Goal: Transaction & Acquisition: Book appointment/travel/reservation

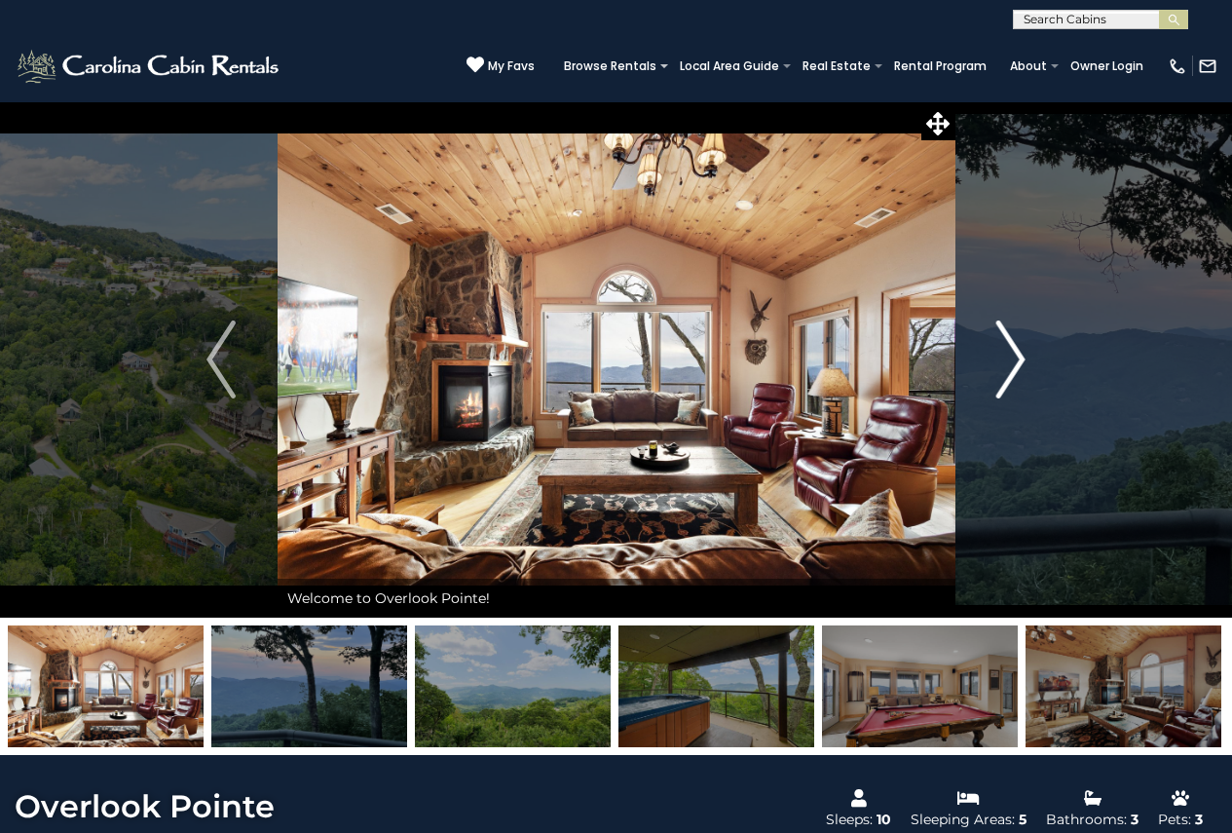
click at [1007, 363] on img "Next" at bounding box center [1010, 359] width 29 height 78
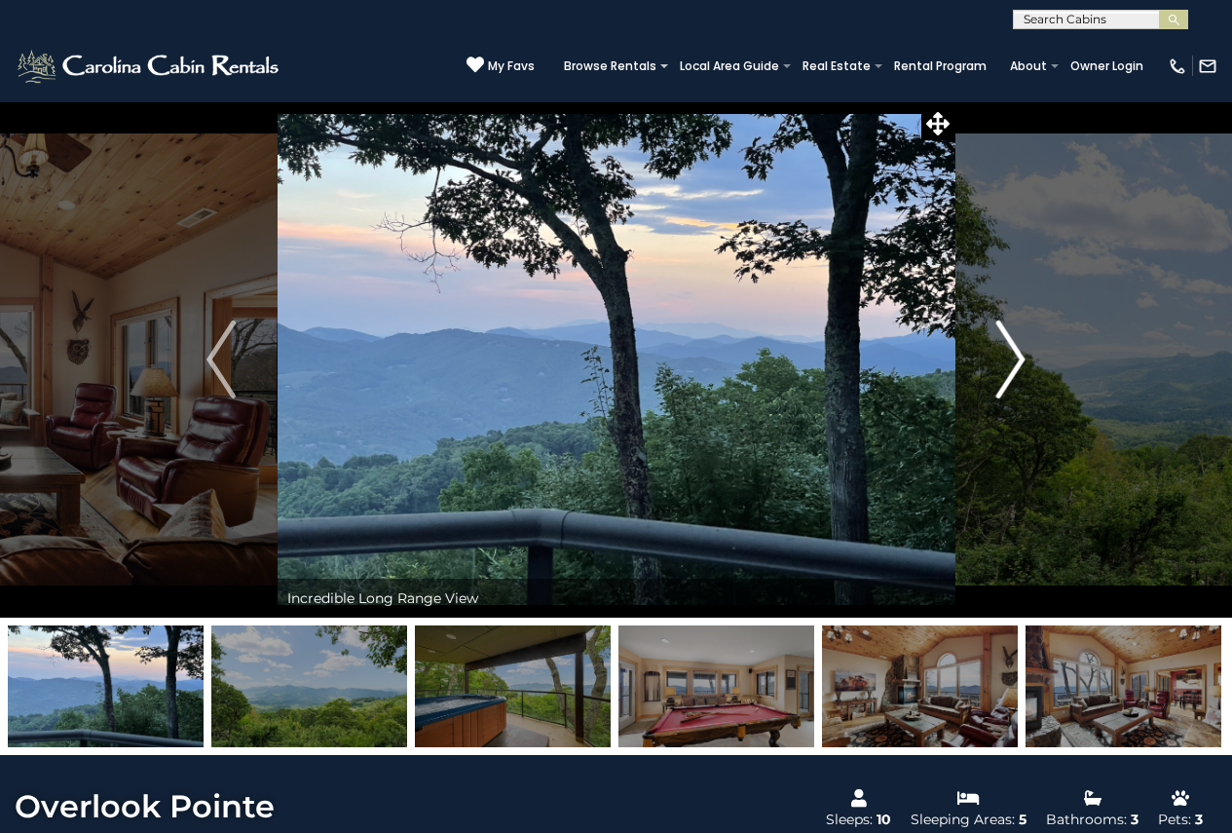
click at [1007, 363] on img "Next" at bounding box center [1010, 359] width 29 height 78
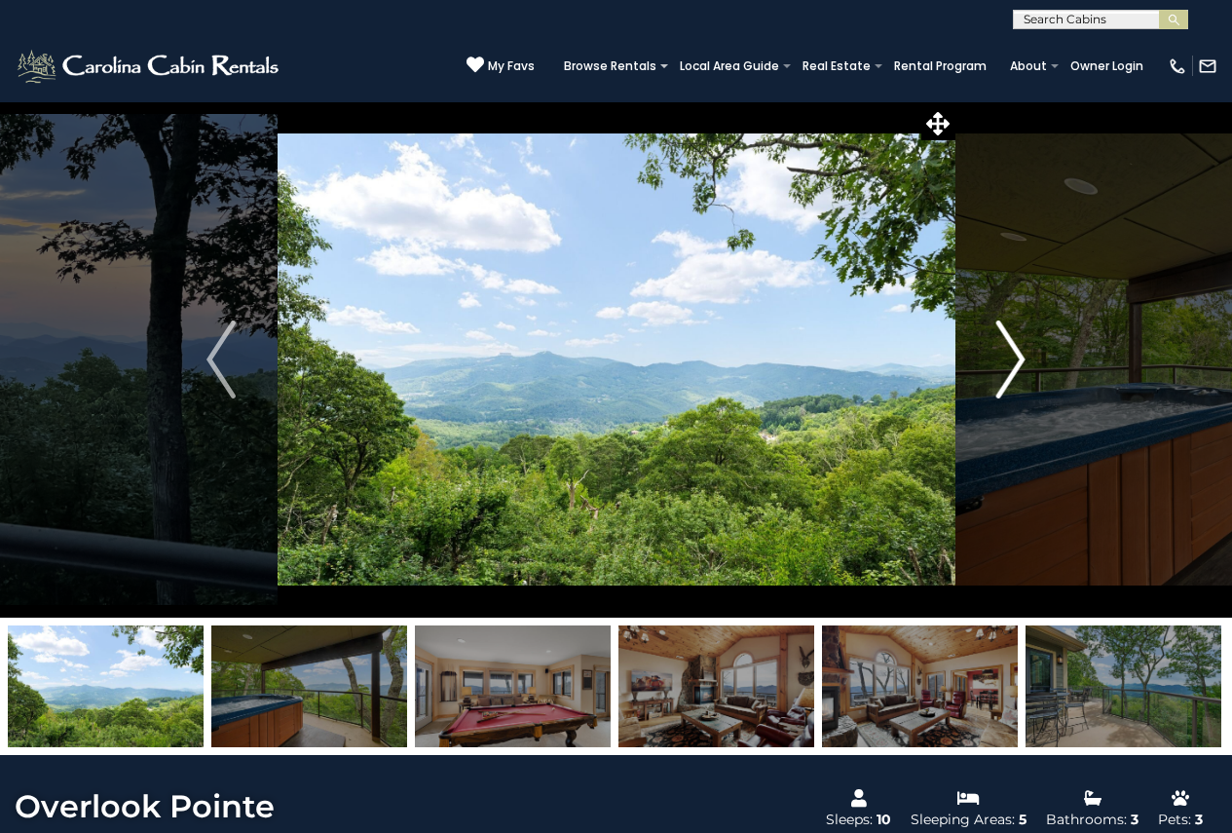
click at [1007, 363] on img "Next" at bounding box center [1010, 359] width 29 height 78
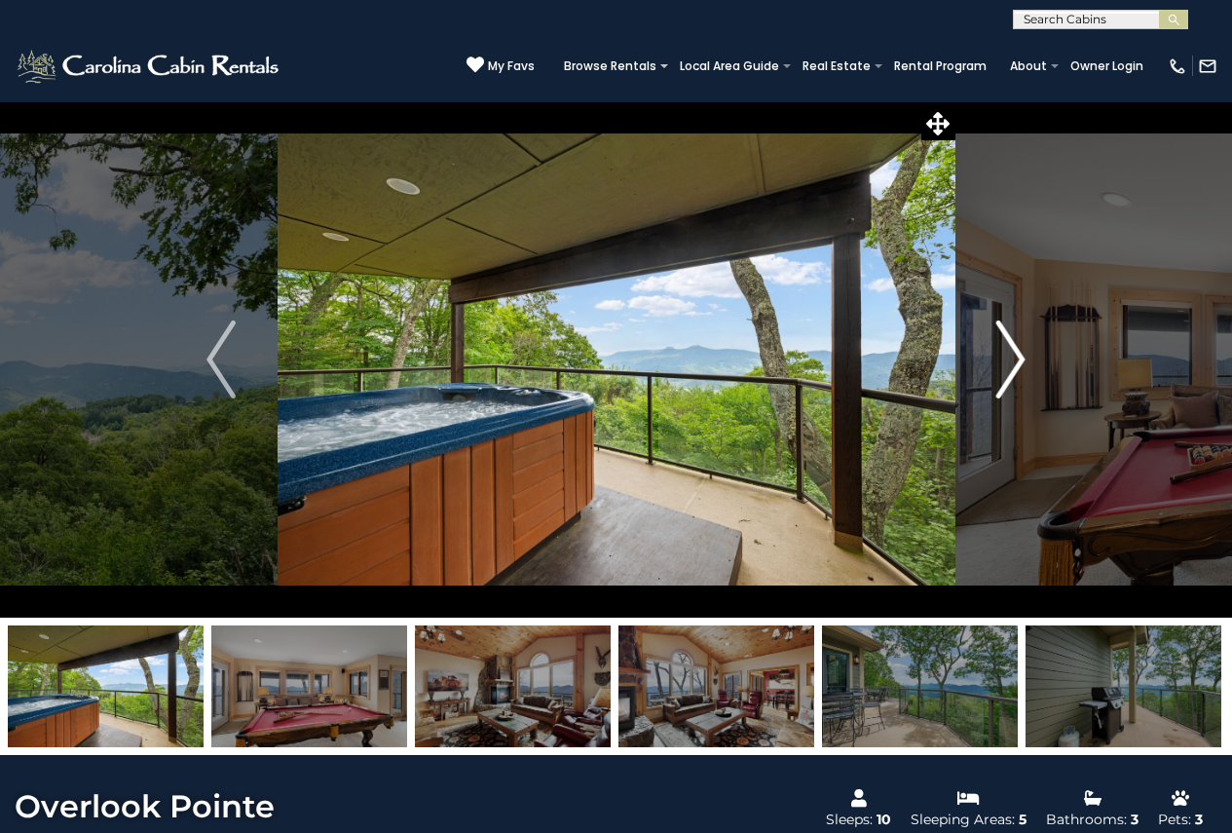
click at [1007, 363] on img "Next" at bounding box center [1010, 359] width 29 height 78
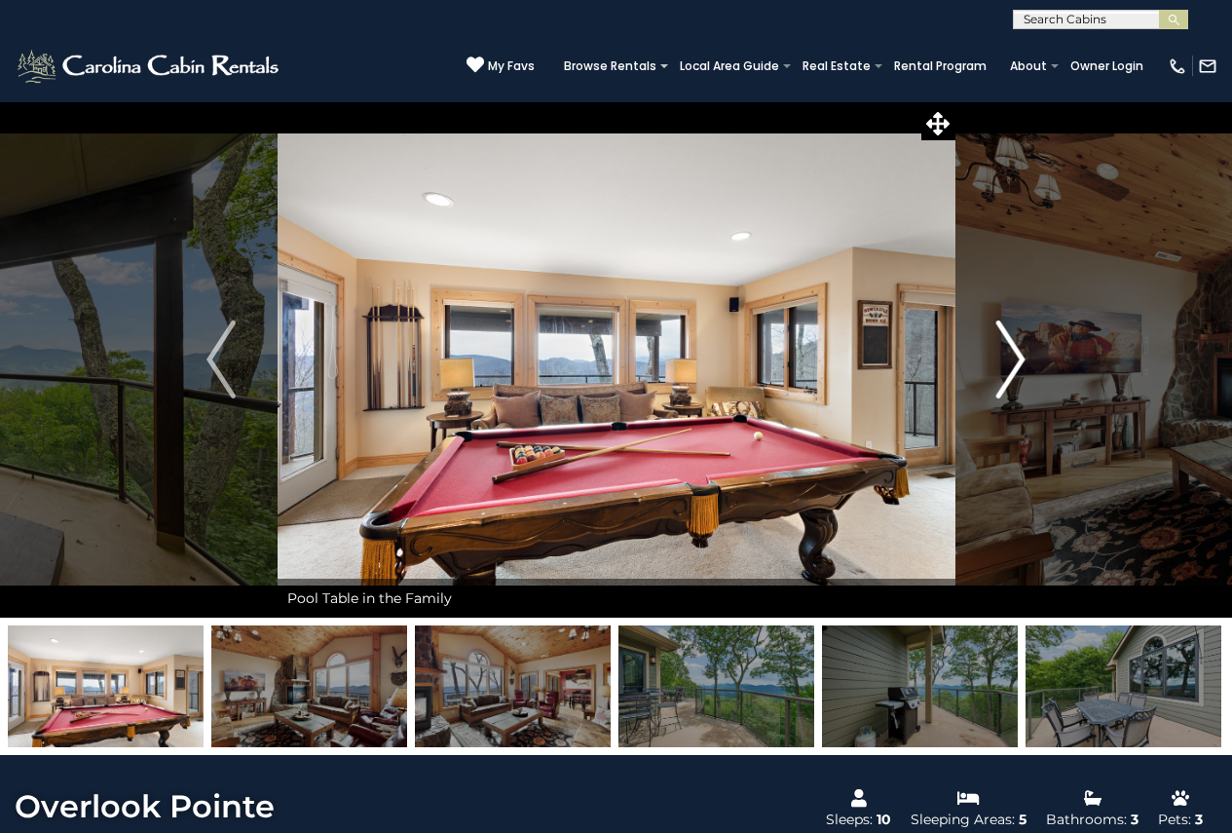
click at [1007, 363] on img "Next" at bounding box center [1010, 359] width 29 height 78
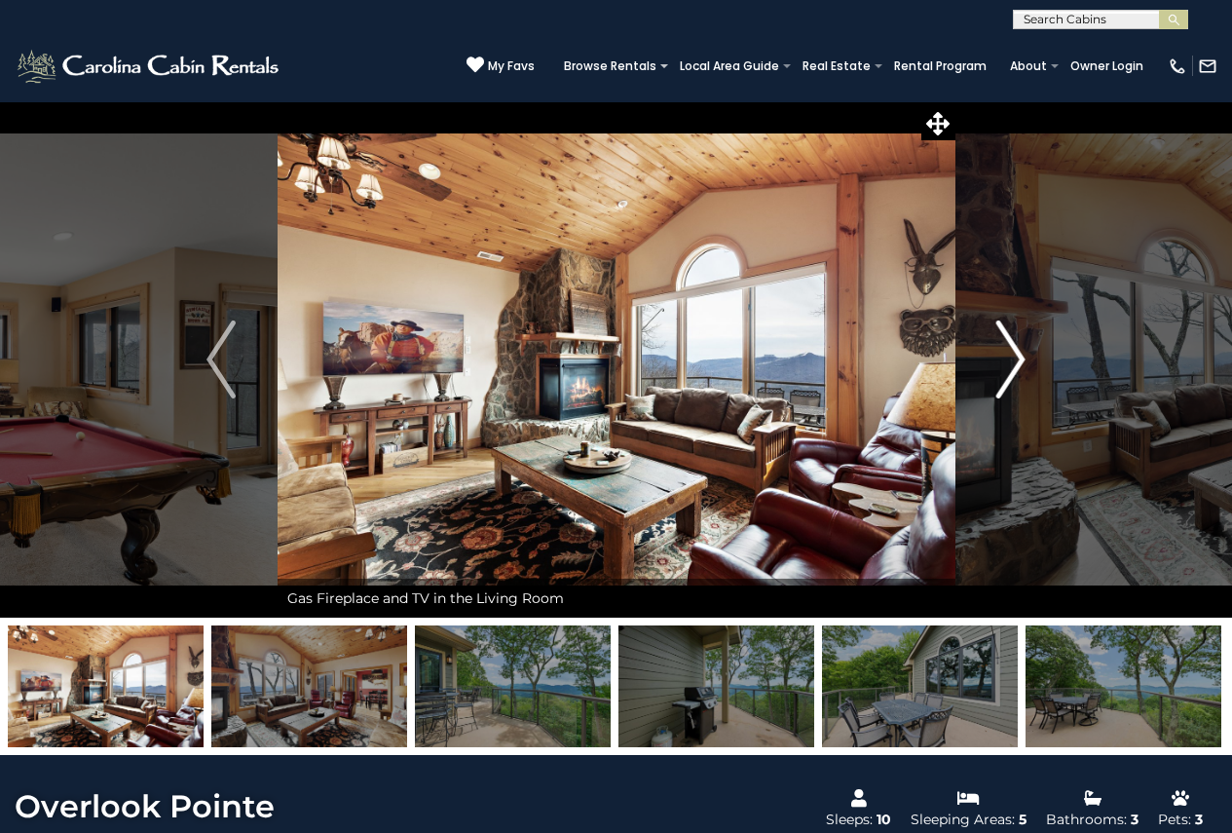
click at [1007, 363] on img "Next" at bounding box center [1010, 359] width 29 height 78
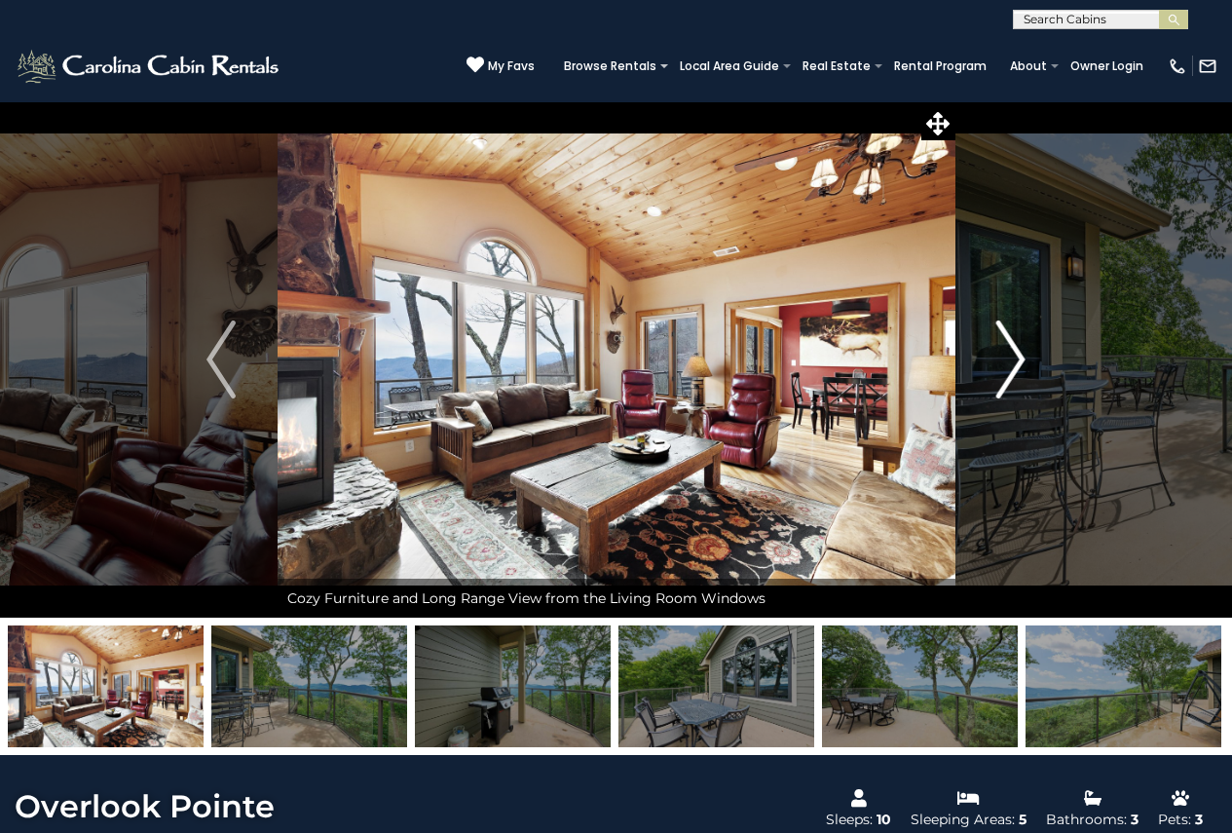
click at [1007, 363] on img "Next" at bounding box center [1010, 359] width 29 height 78
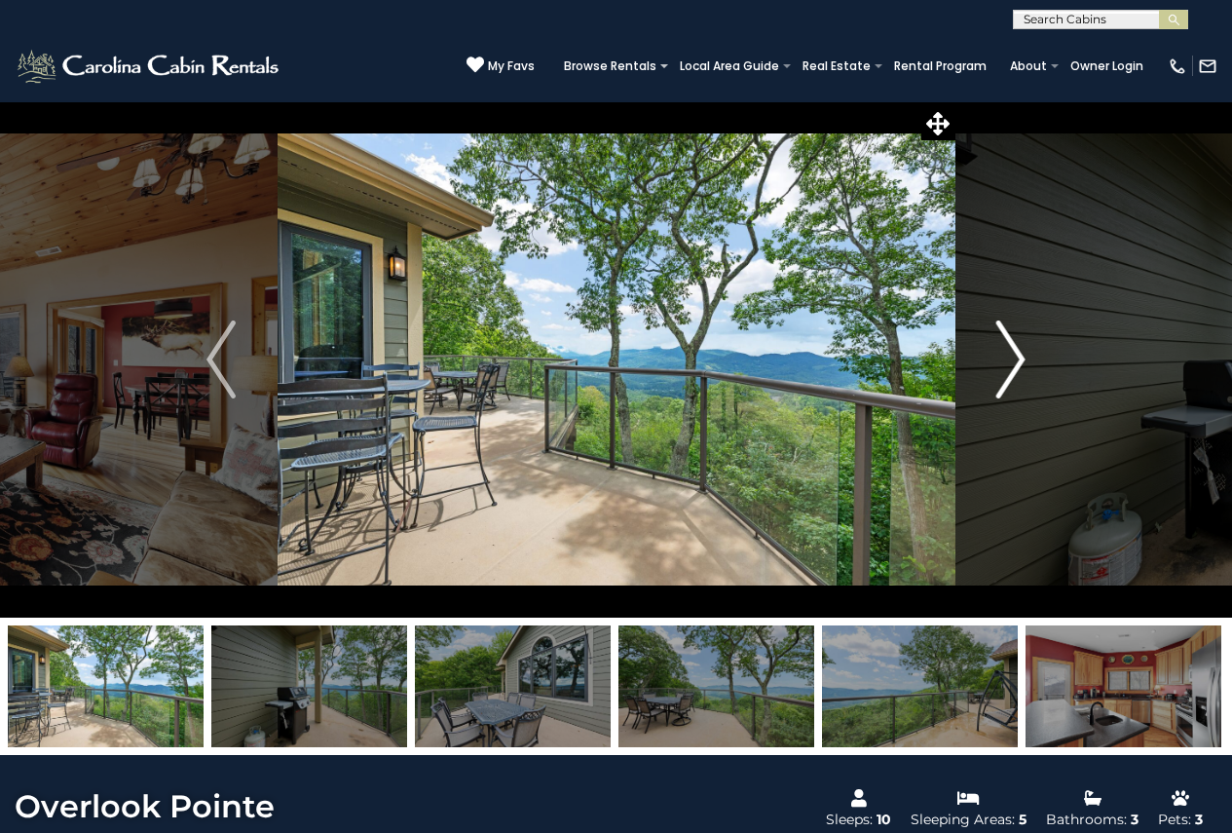
click at [1007, 363] on img "Next" at bounding box center [1010, 359] width 29 height 78
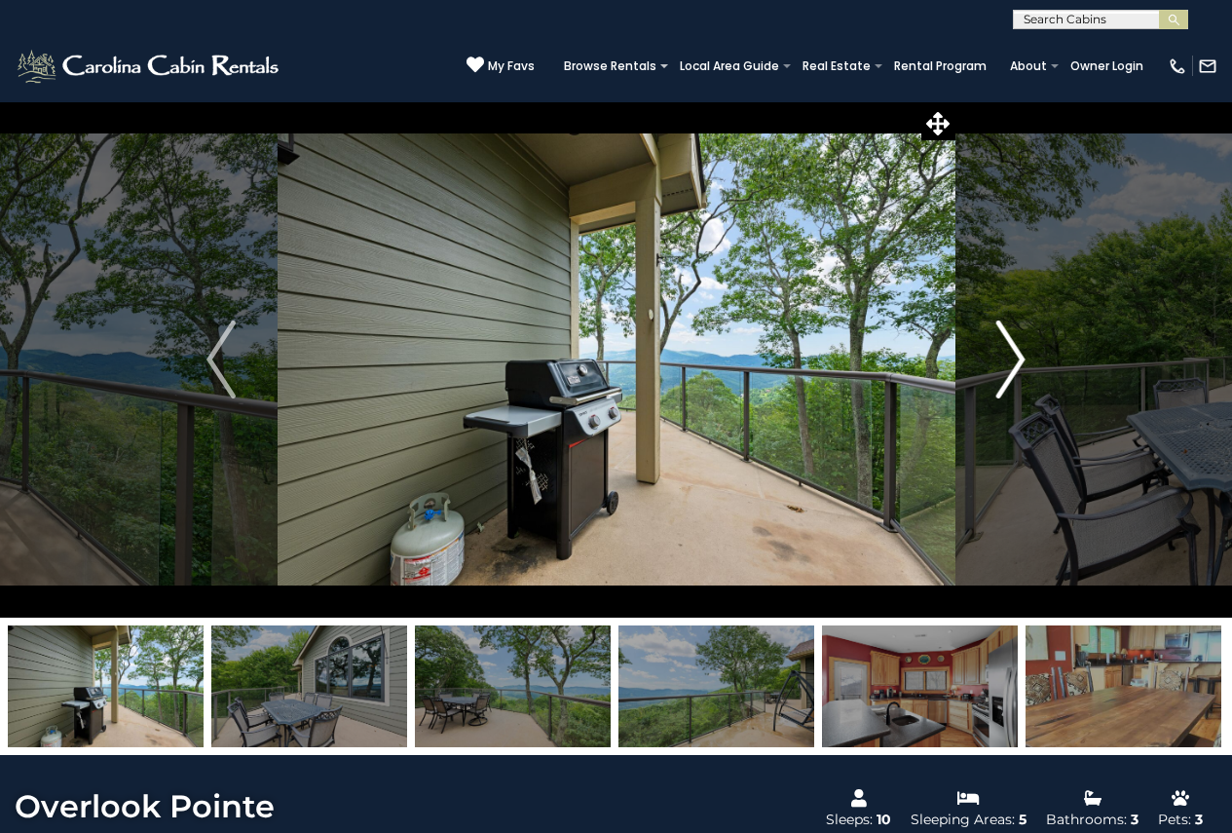
click at [1007, 363] on img "Next" at bounding box center [1010, 359] width 29 height 78
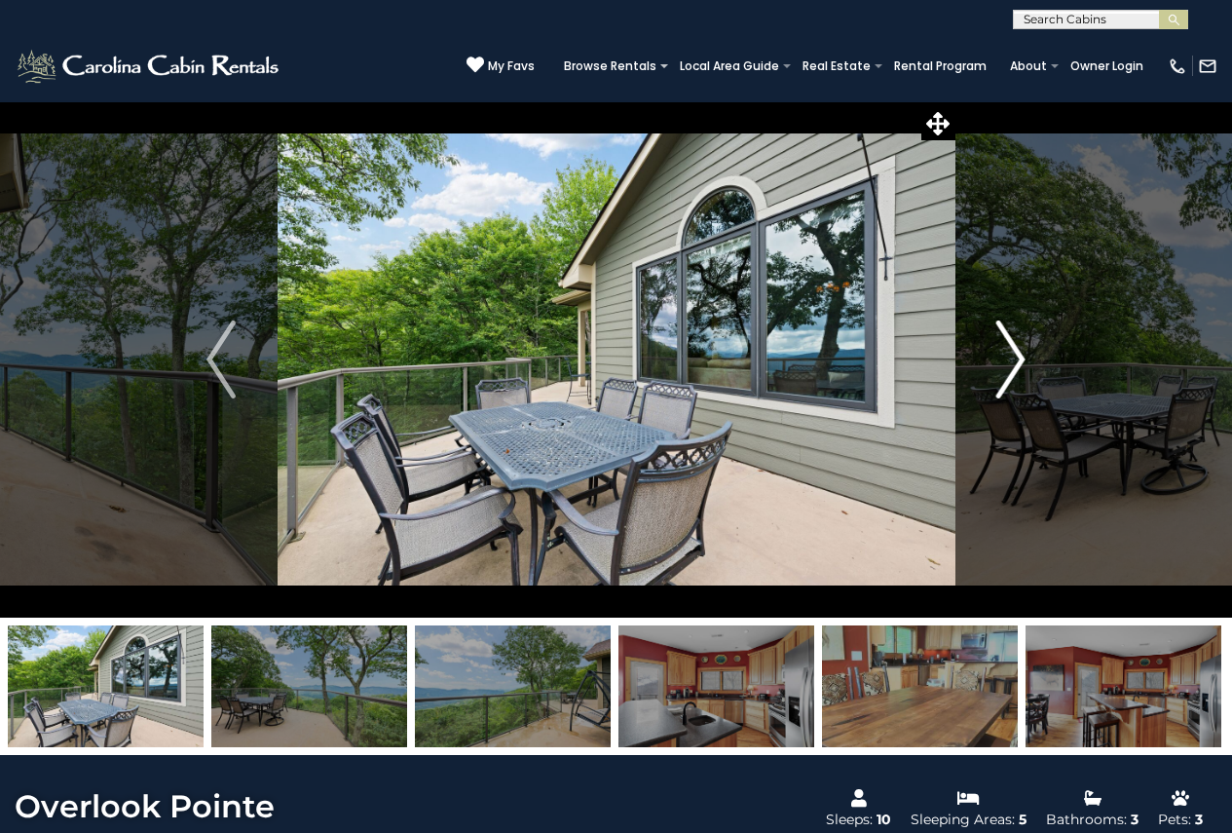
click at [1007, 363] on img "Next" at bounding box center [1010, 359] width 29 height 78
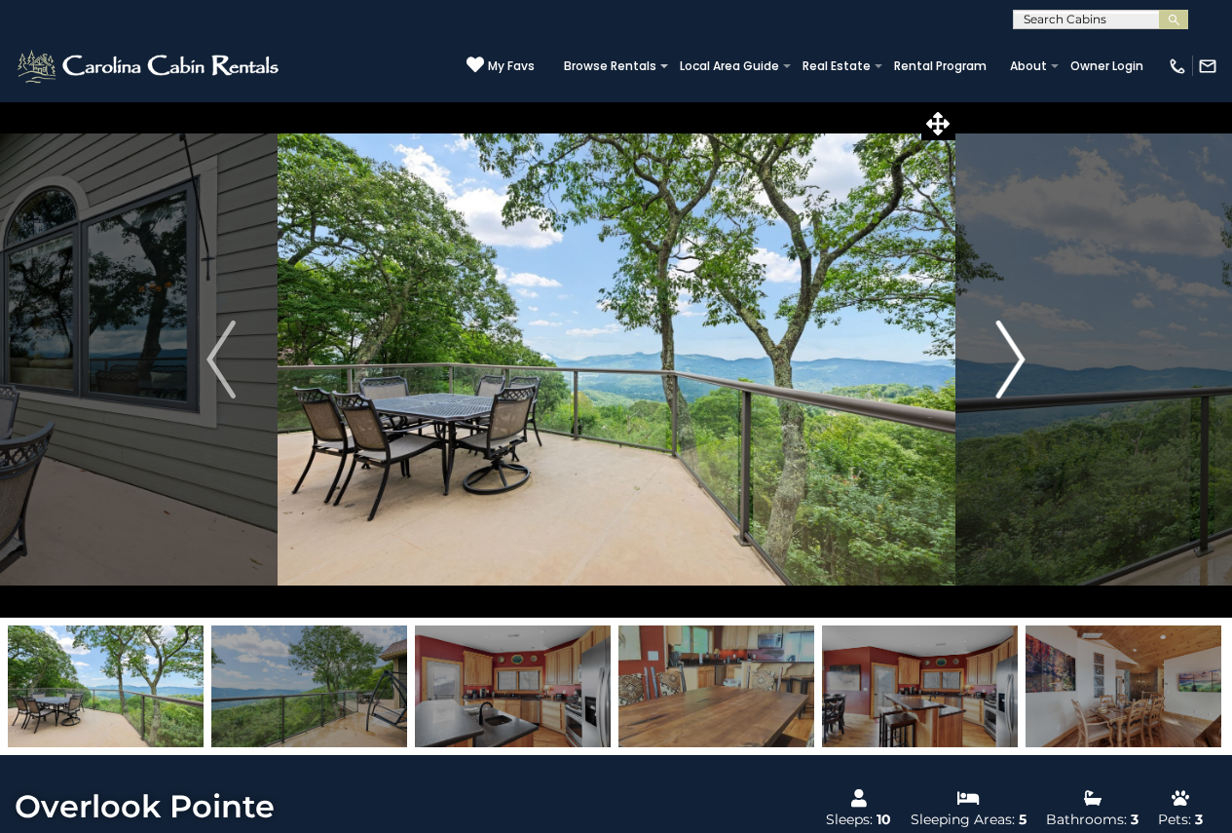
click at [1007, 363] on img "Next" at bounding box center [1010, 359] width 29 height 78
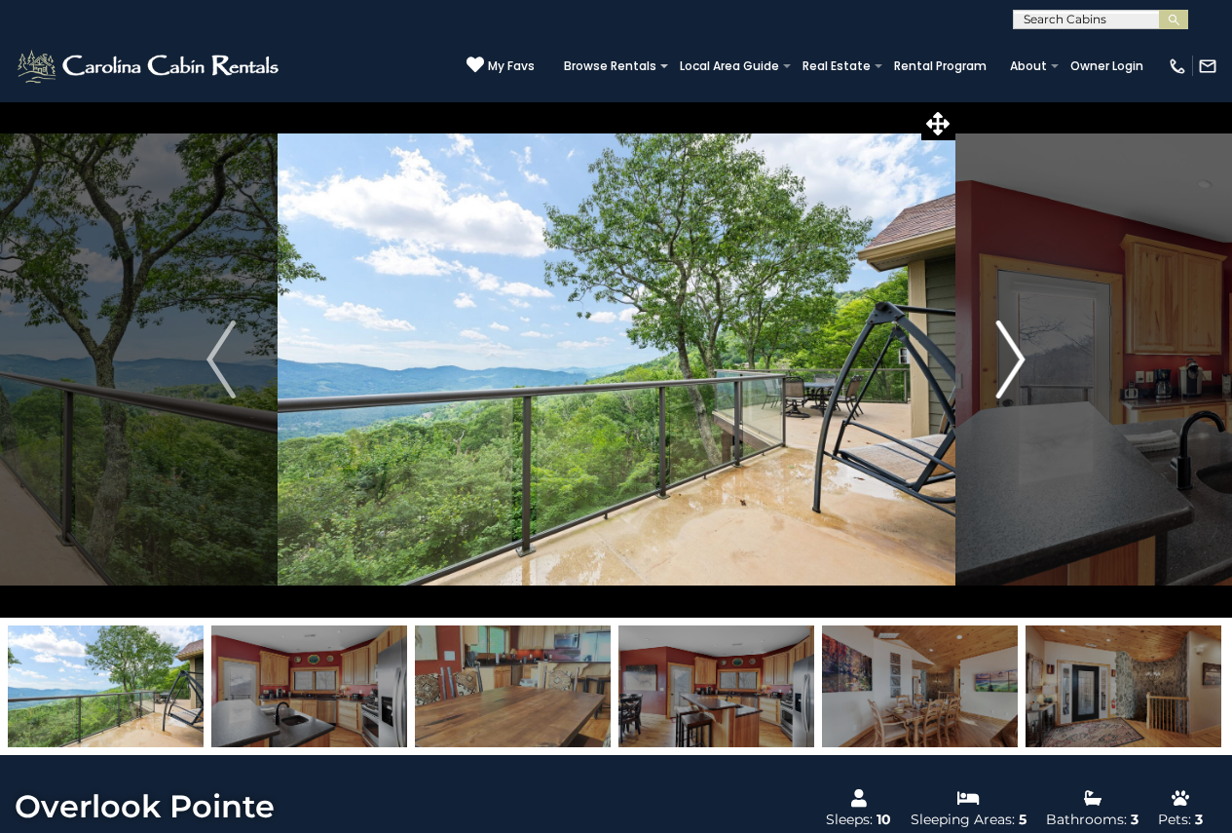
click at [1007, 363] on img "Next" at bounding box center [1010, 359] width 29 height 78
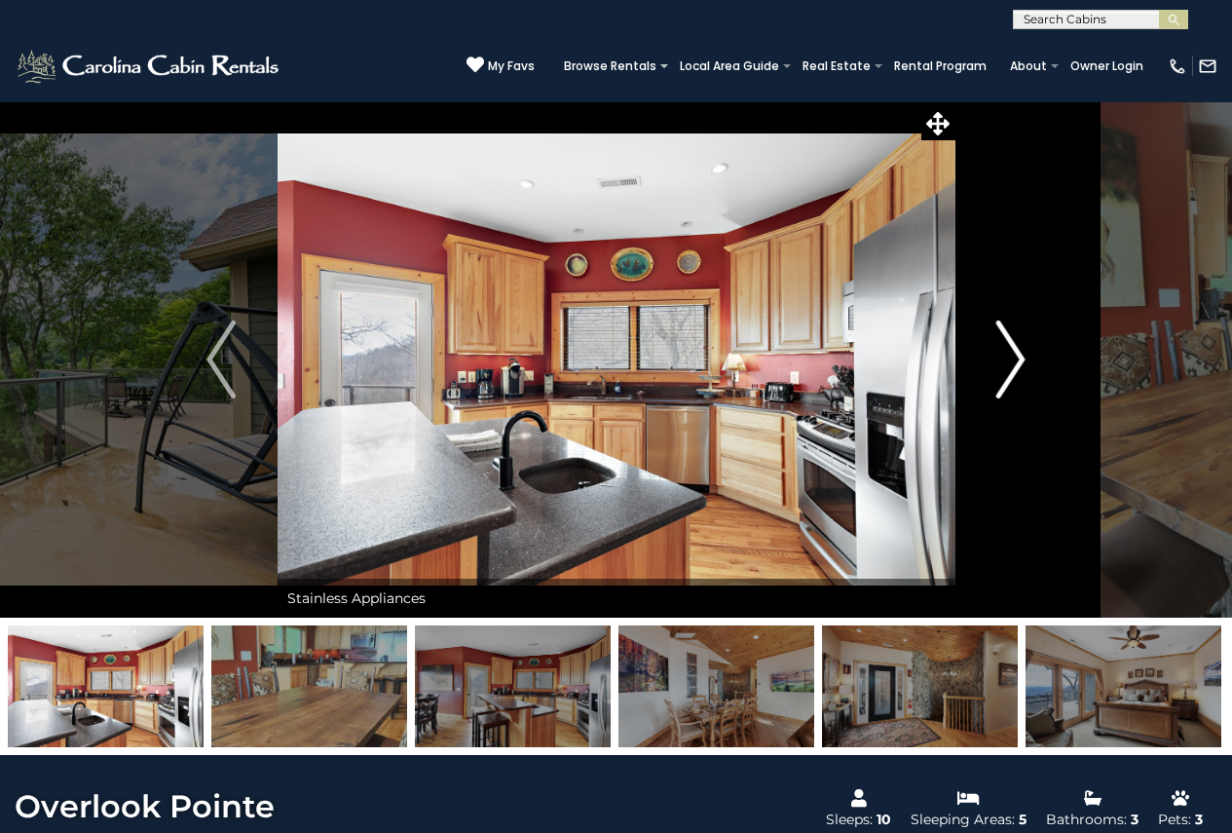
click at [1007, 363] on img "Next" at bounding box center [1010, 359] width 29 height 78
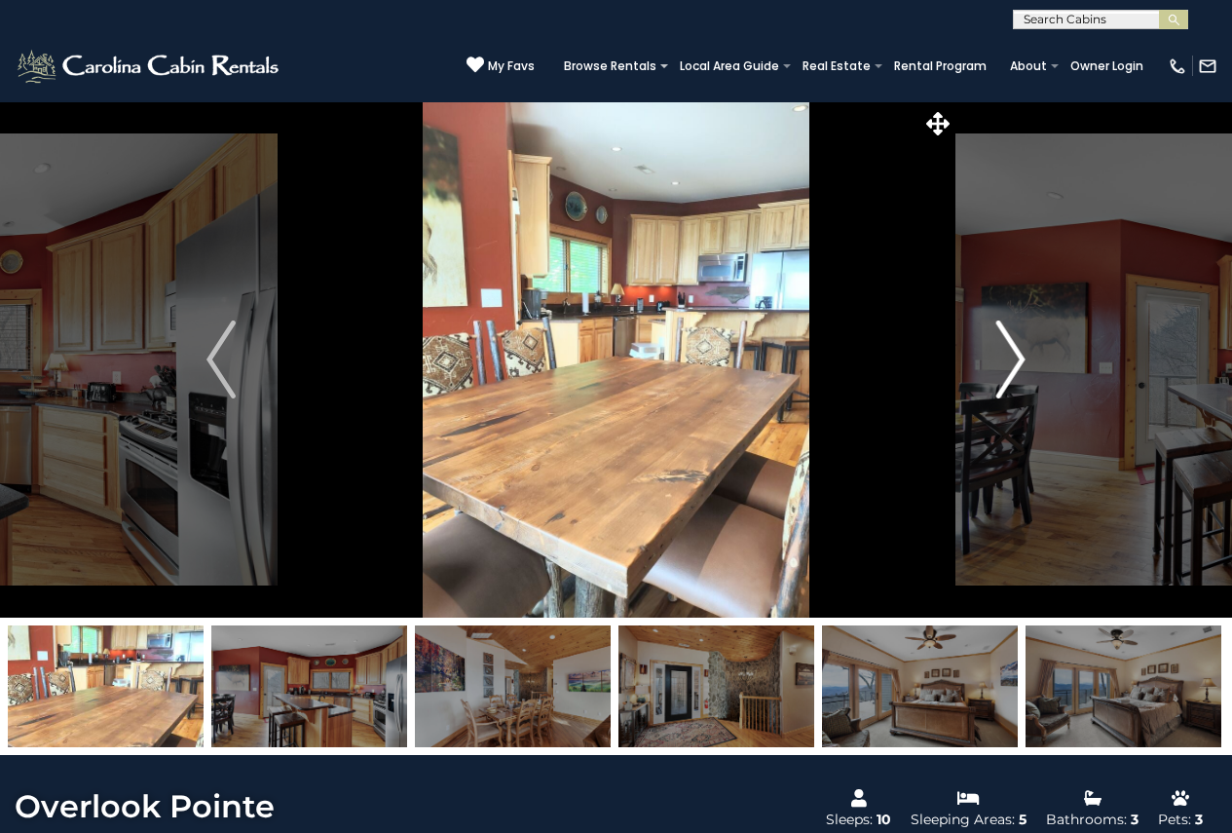
click at [1007, 363] on img "Next" at bounding box center [1010, 359] width 29 height 78
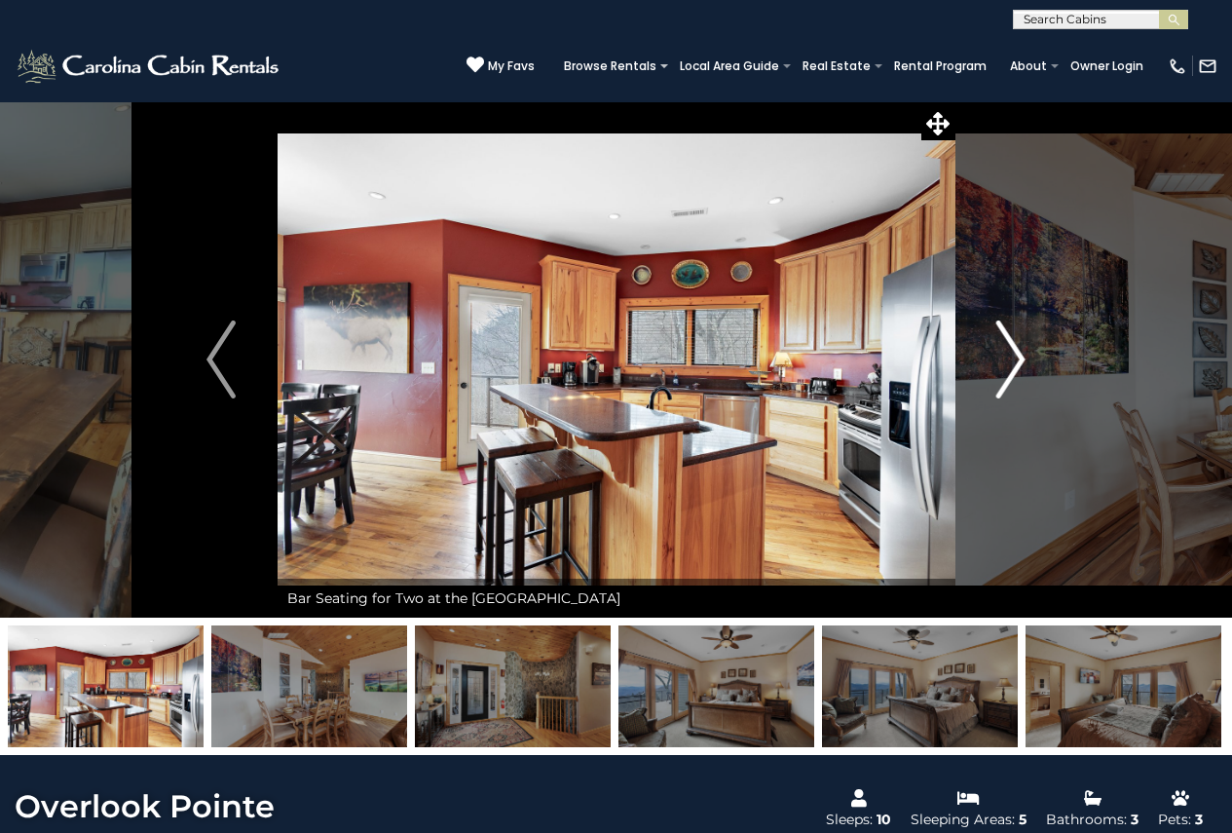
click at [1007, 363] on img "Next" at bounding box center [1010, 359] width 29 height 78
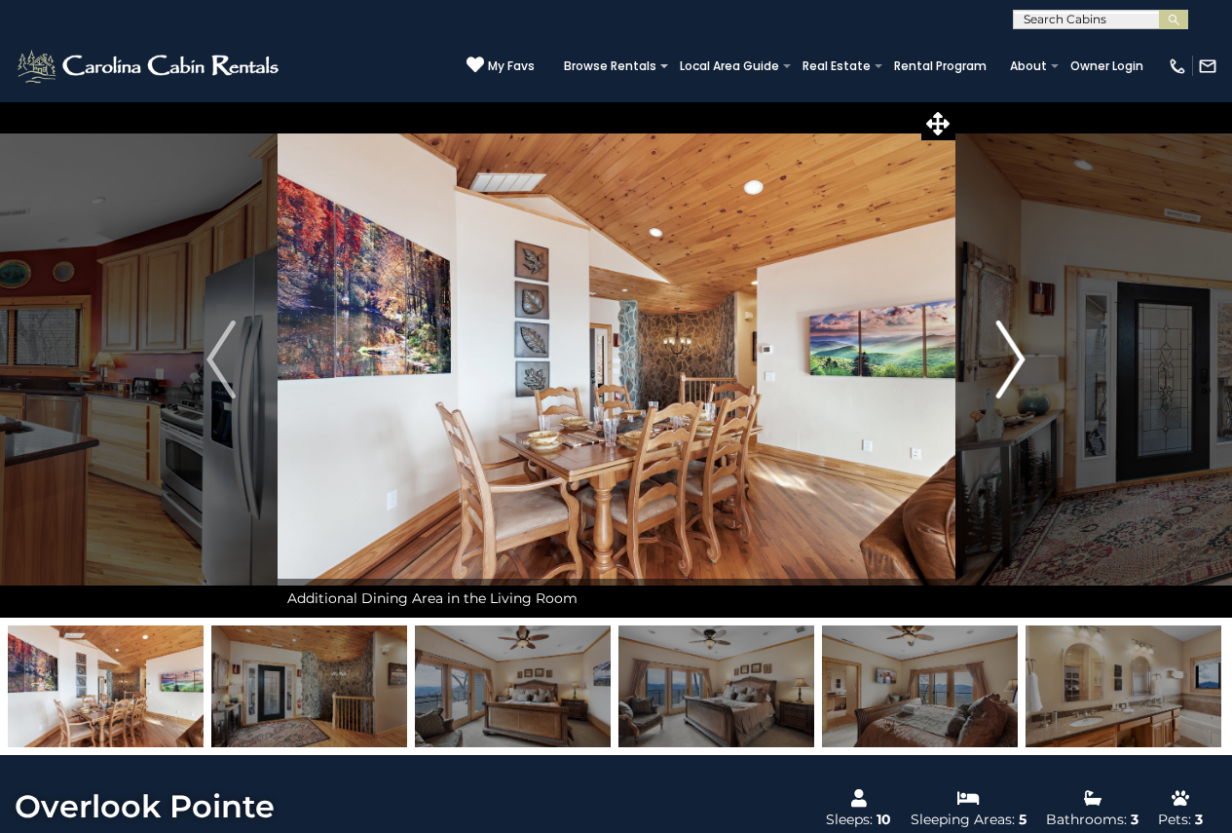
click at [1007, 363] on img "Next" at bounding box center [1010, 359] width 29 height 78
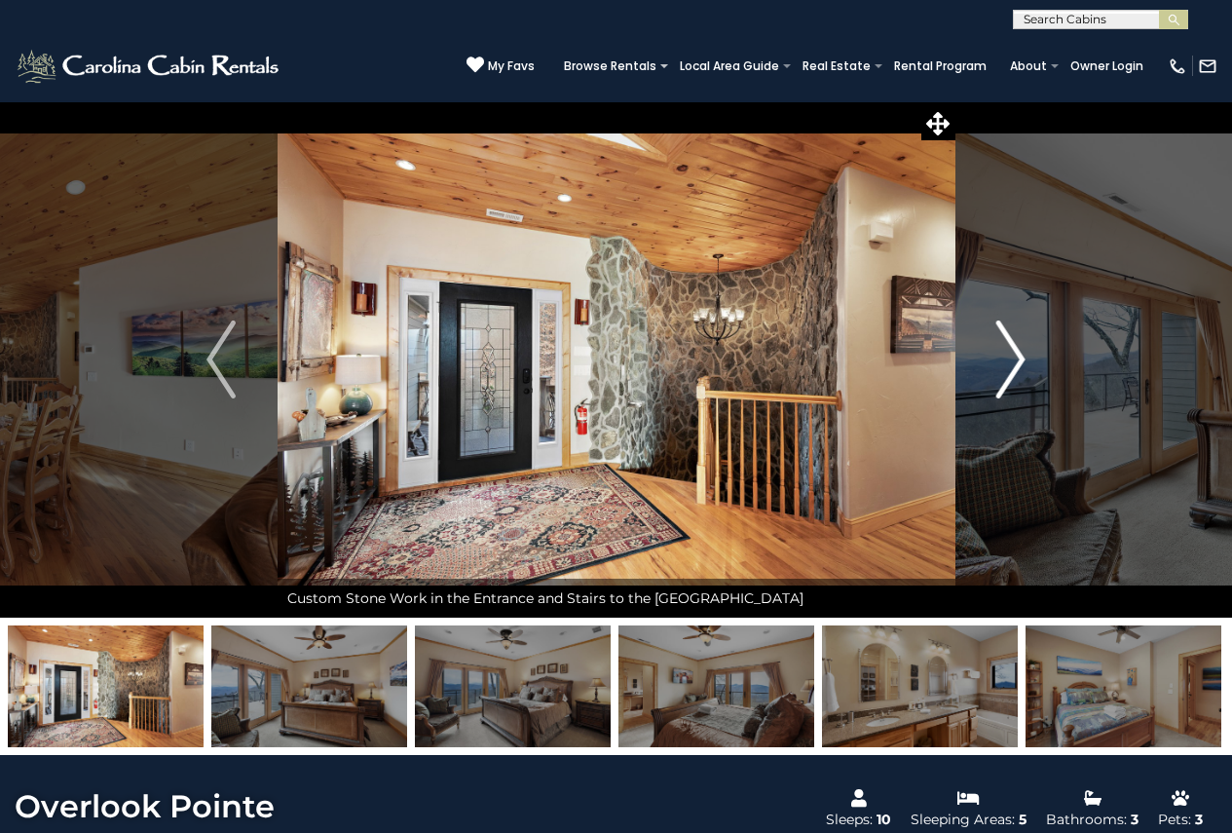
click at [1007, 363] on img "Next" at bounding box center [1010, 359] width 29 height 78
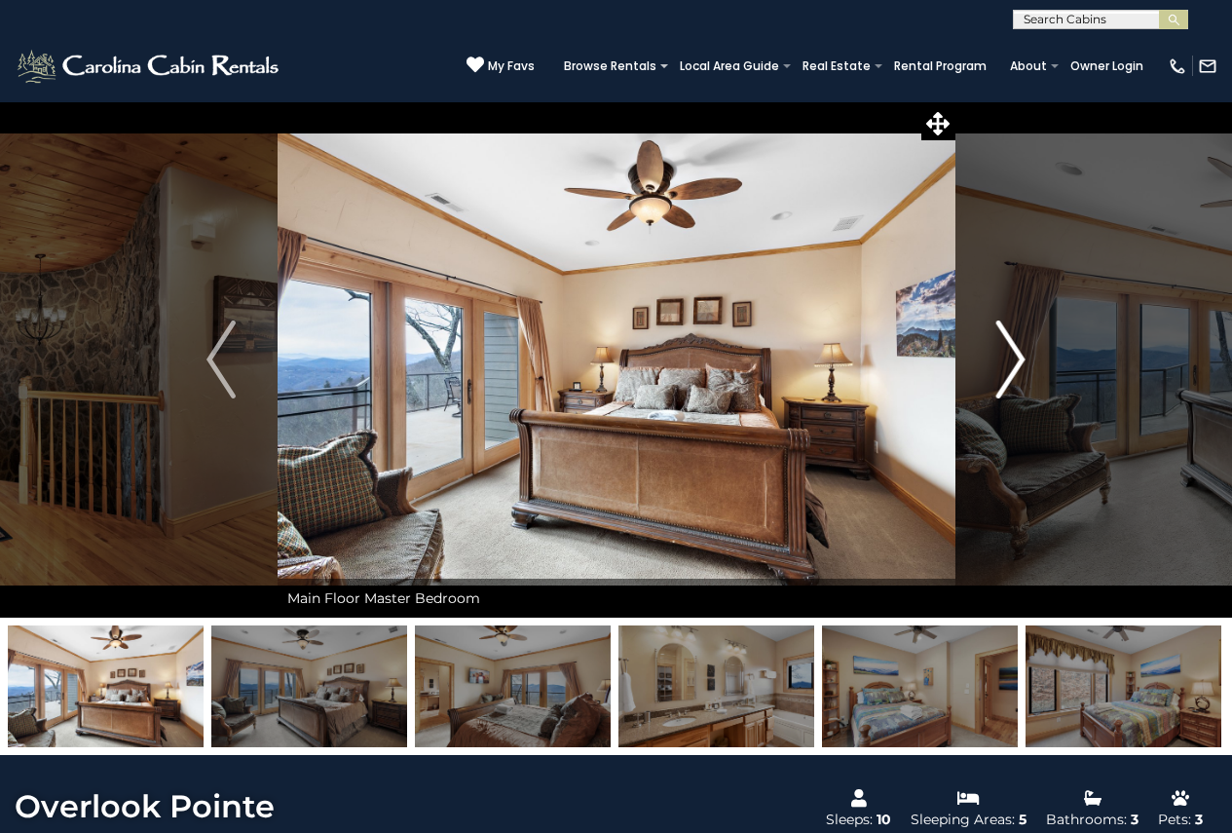
click at [1007, 363] on img "Next" at bounding box center [1010, 359] width 29 height 78
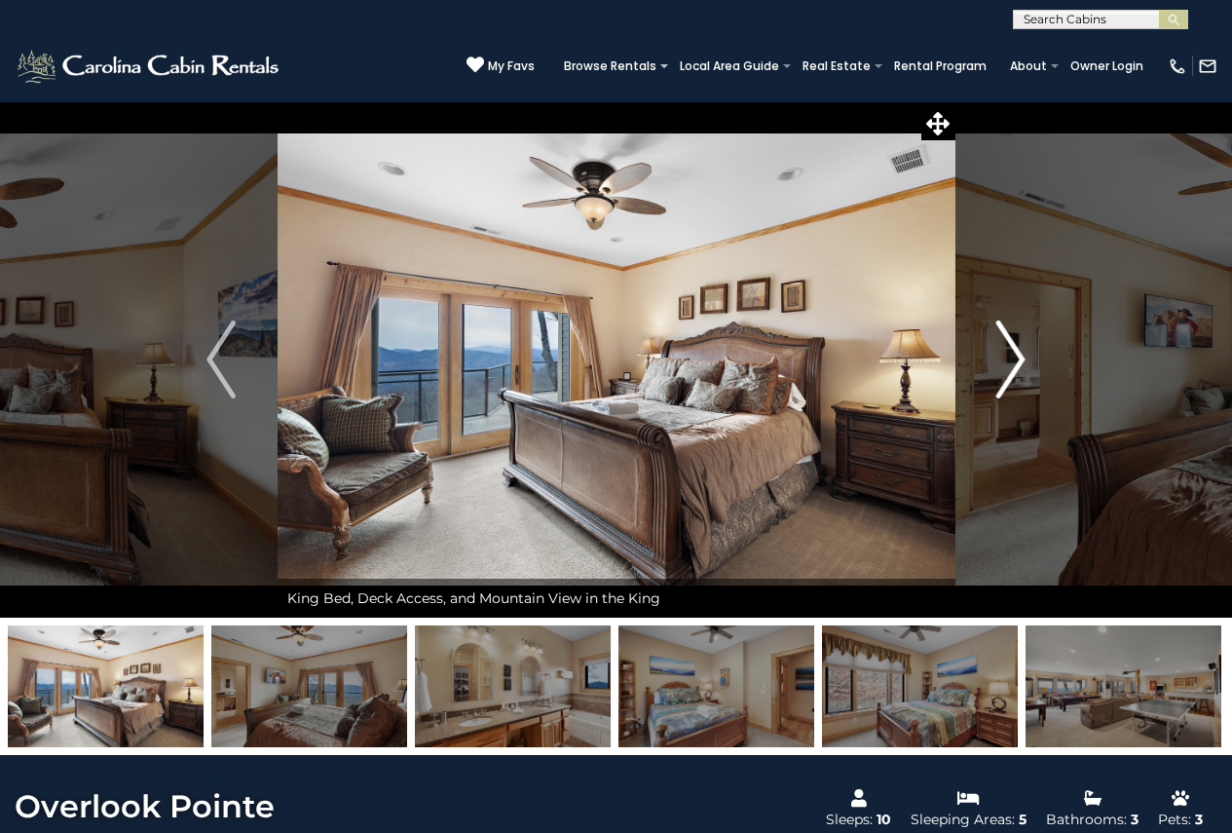
click at [1007, 363] on img "Next" at bounding box center [1010, 359] width 29 height 78
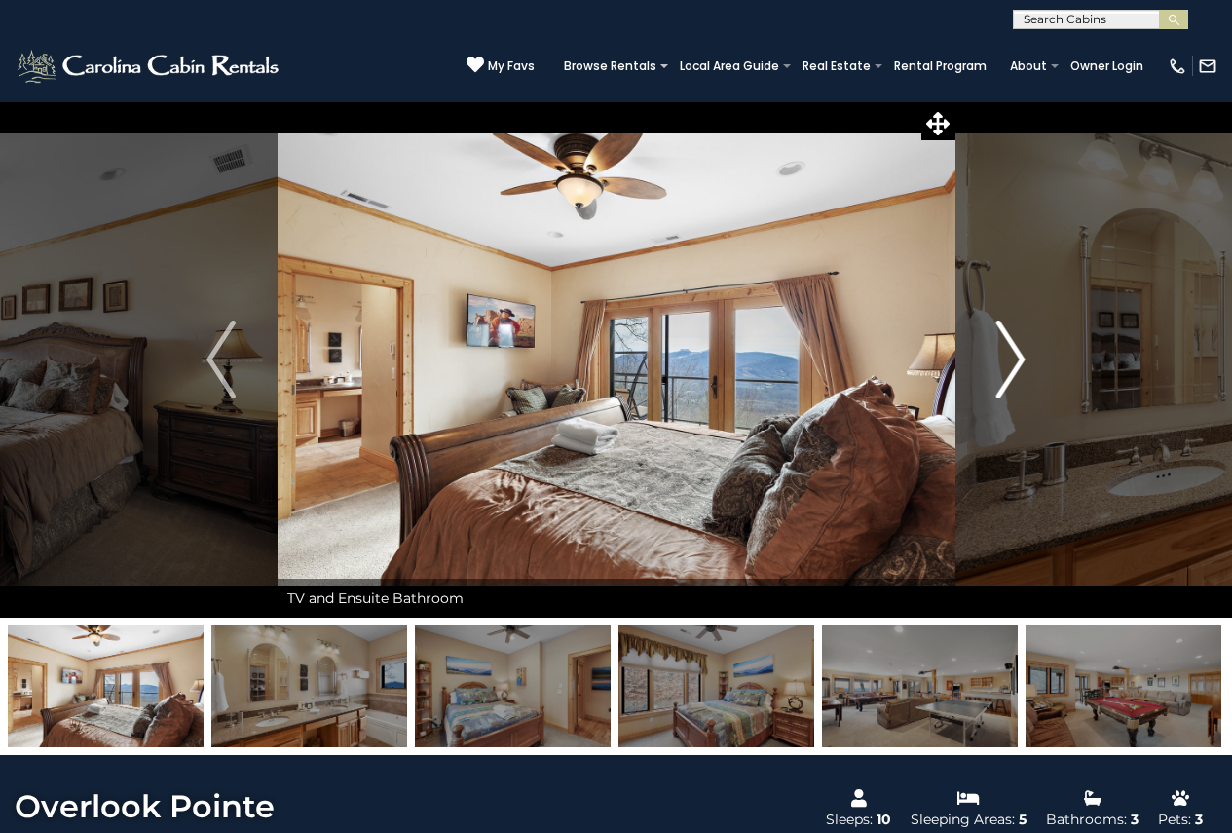
click at [1007, 363] on img "Next" at bounding box center [1010, 359] width 29 height 78
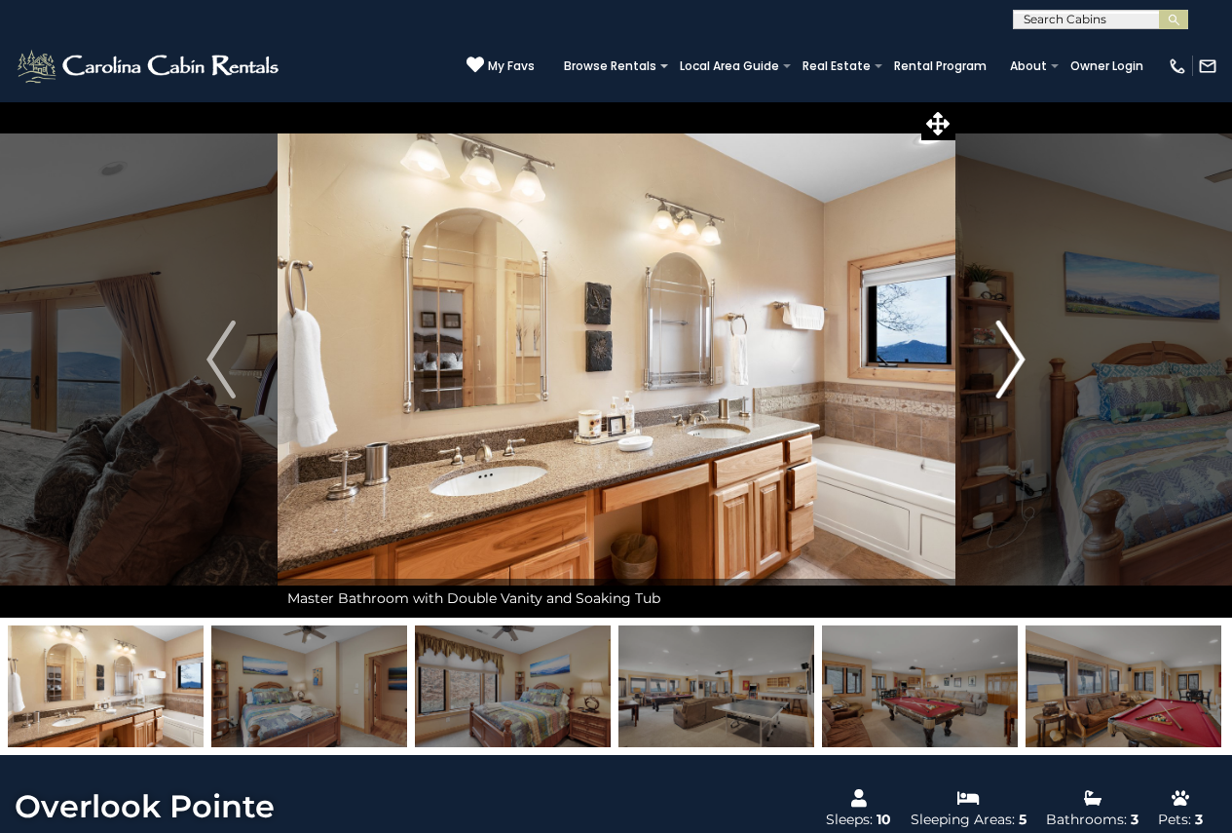
click at [1007, 363] on img "Next" at bounding box center [1010, 359] width 29 height 78
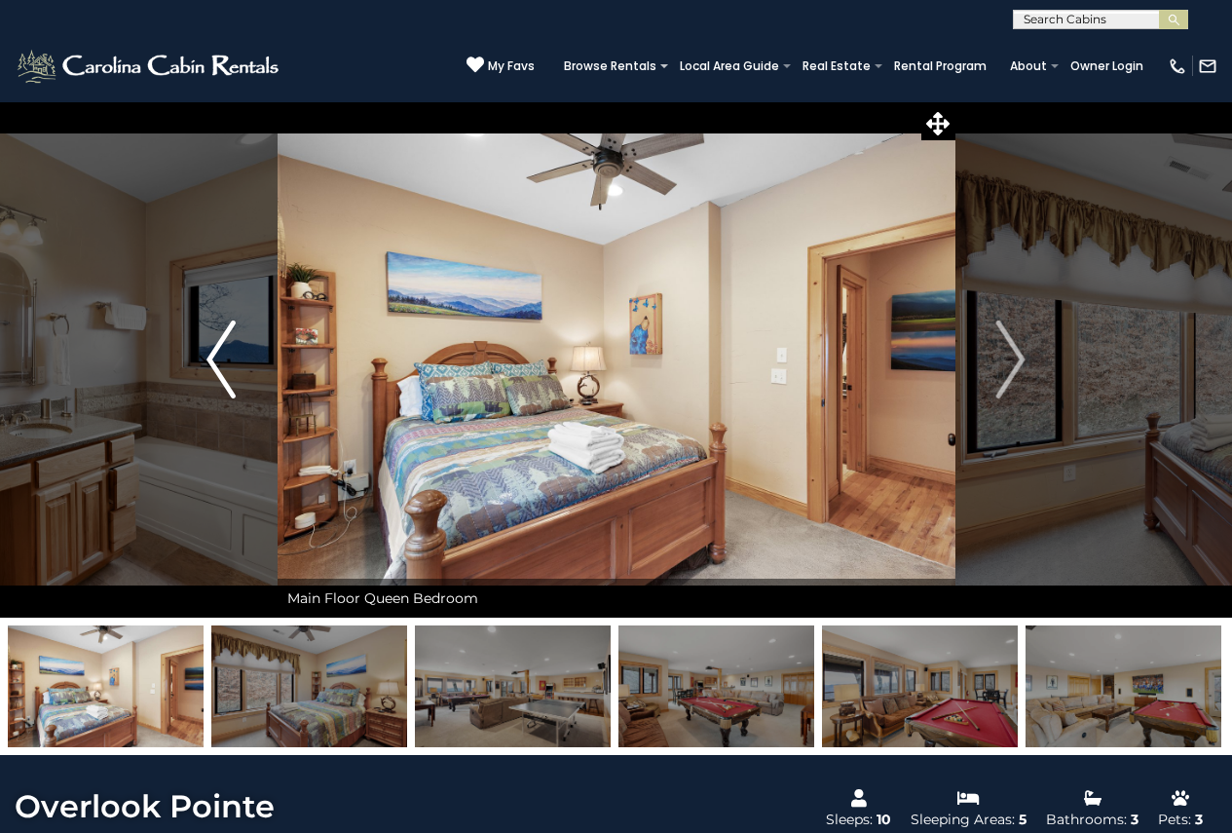
click at [222, 361] on img "Previous" at bounding box center [220, 359] width 29 height 78
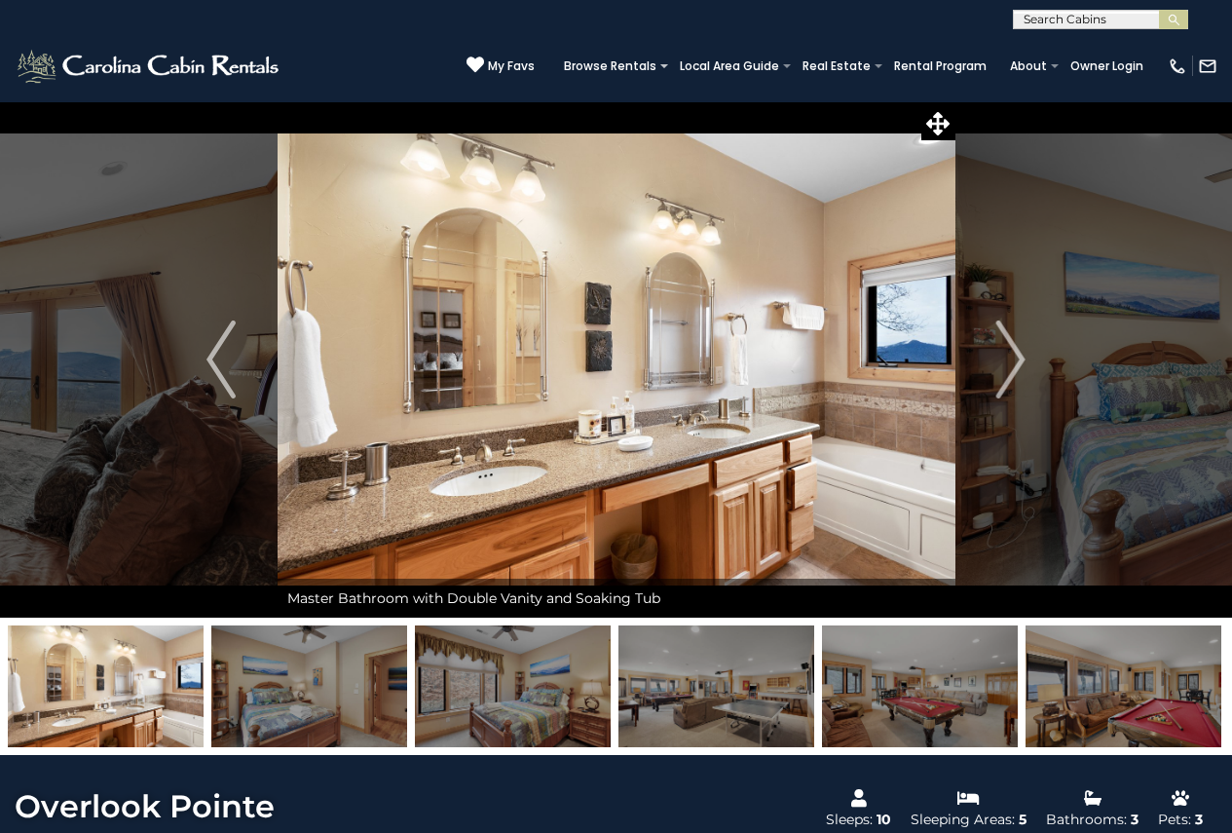
click at [656, 324] on img at bounding box center [617, 359] width 678 height 516
click at [125, 697] on img at bounding box center [106, 686] width 196 height 122
click at [933, 115] on icon at bounding box center [937, 123] width 23 height 23
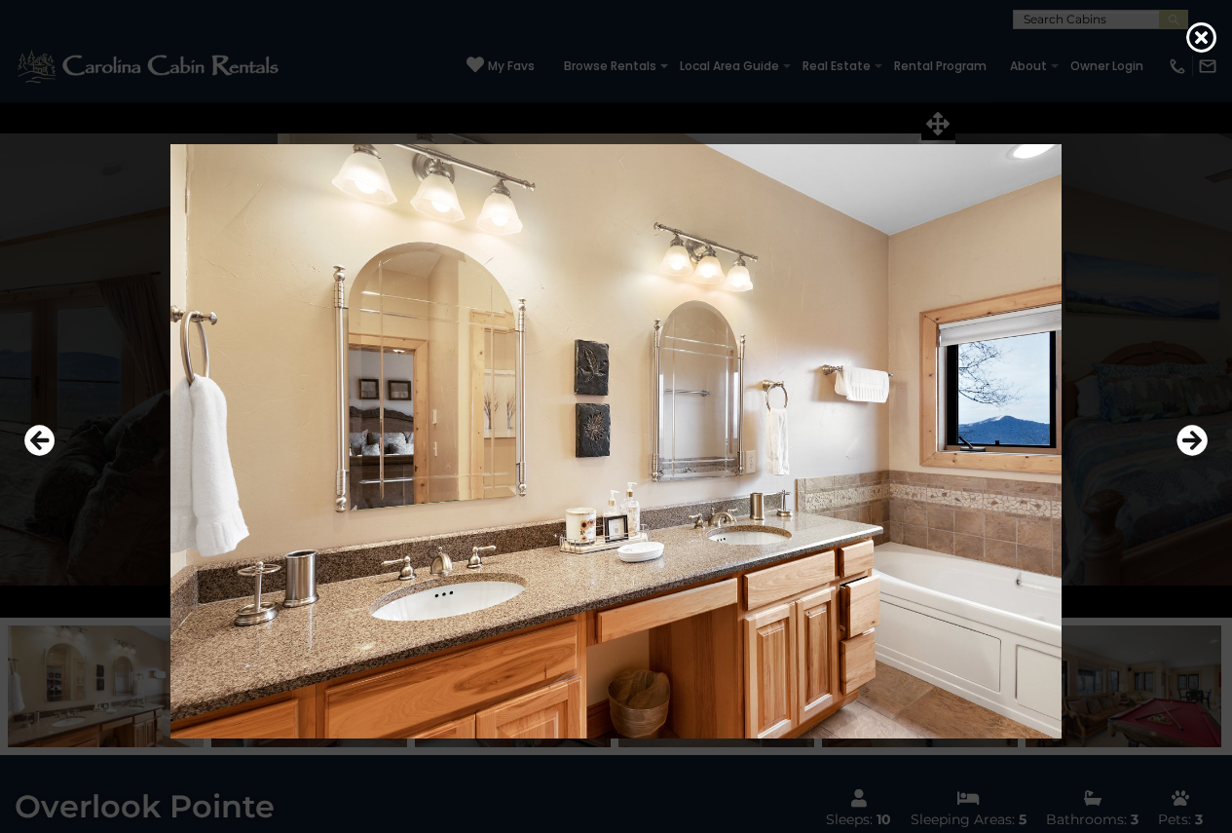
click at [681, 430] on img at bounding box center [616, 441] width 1000 height 594
click at [1202, 45] on icon at bounding box center [1201, 36] width 31 height 31
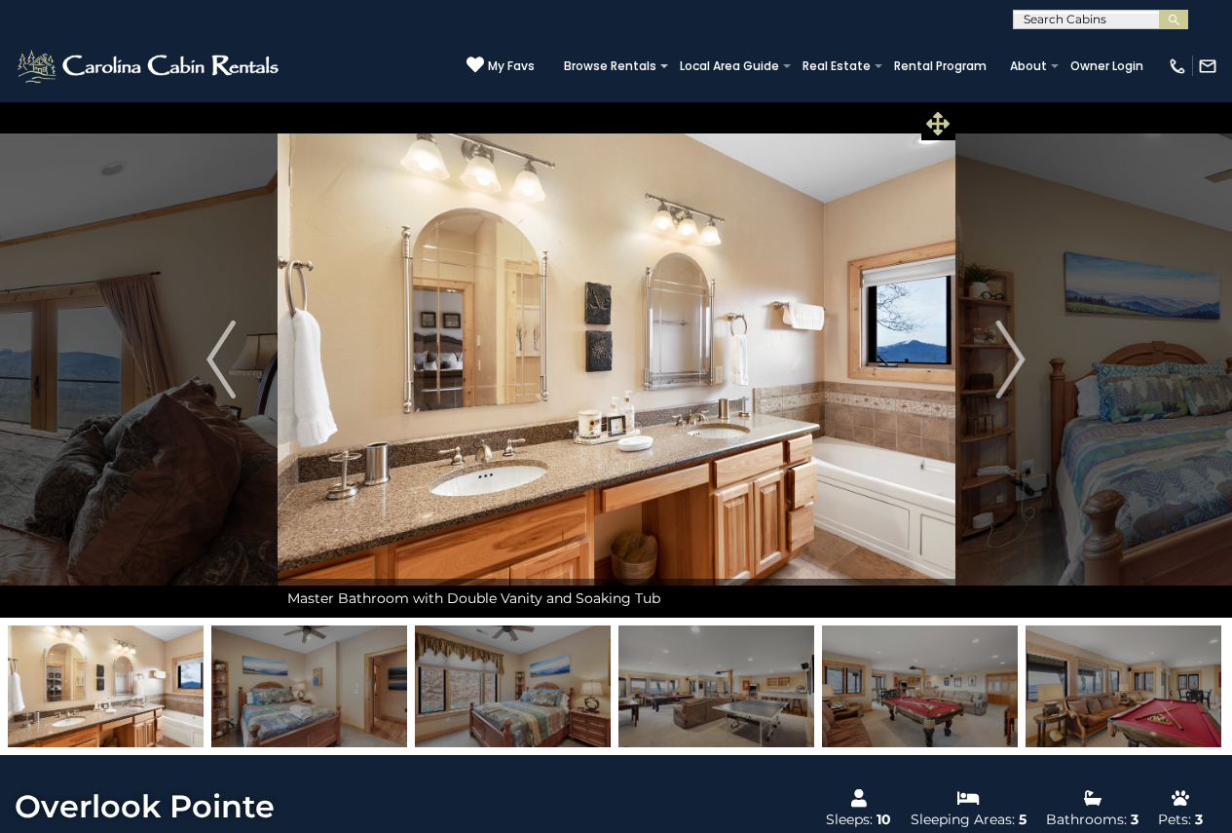
click at [938, 127] on icon at bounding box center [937, 123] width 23 height 23
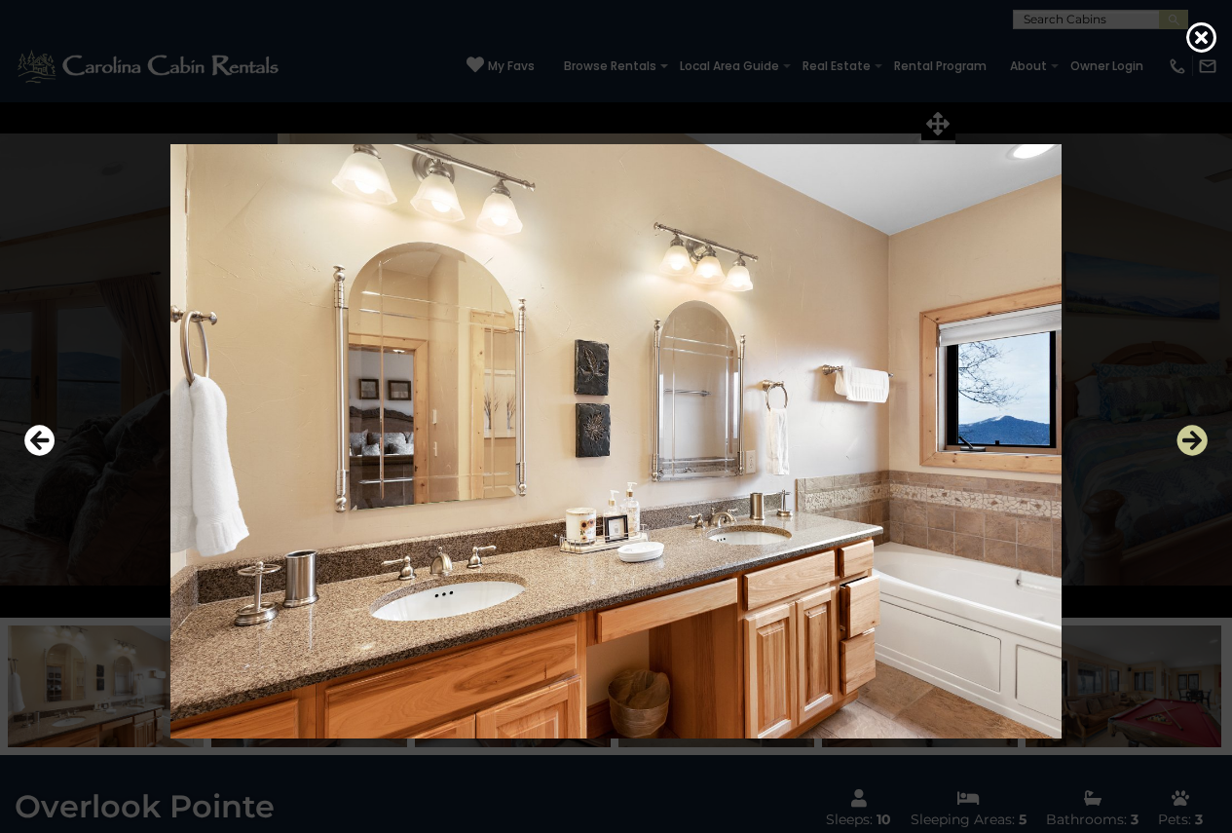
click at [1186, 449] on icon "Next" at bounding box center [1192, 440] width 31 height 31
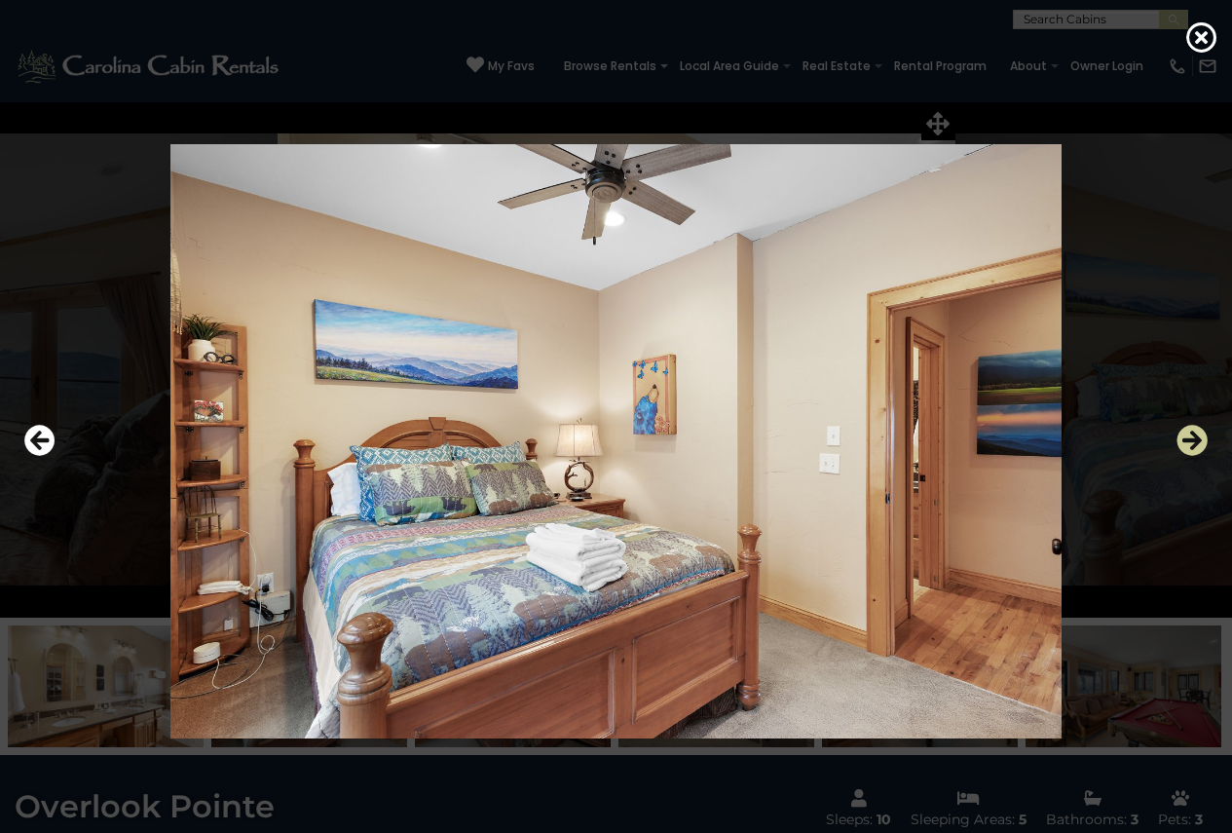
click at [1185, 430] on icon "Next" at bounding box center [1192, 440] width 31 height 31
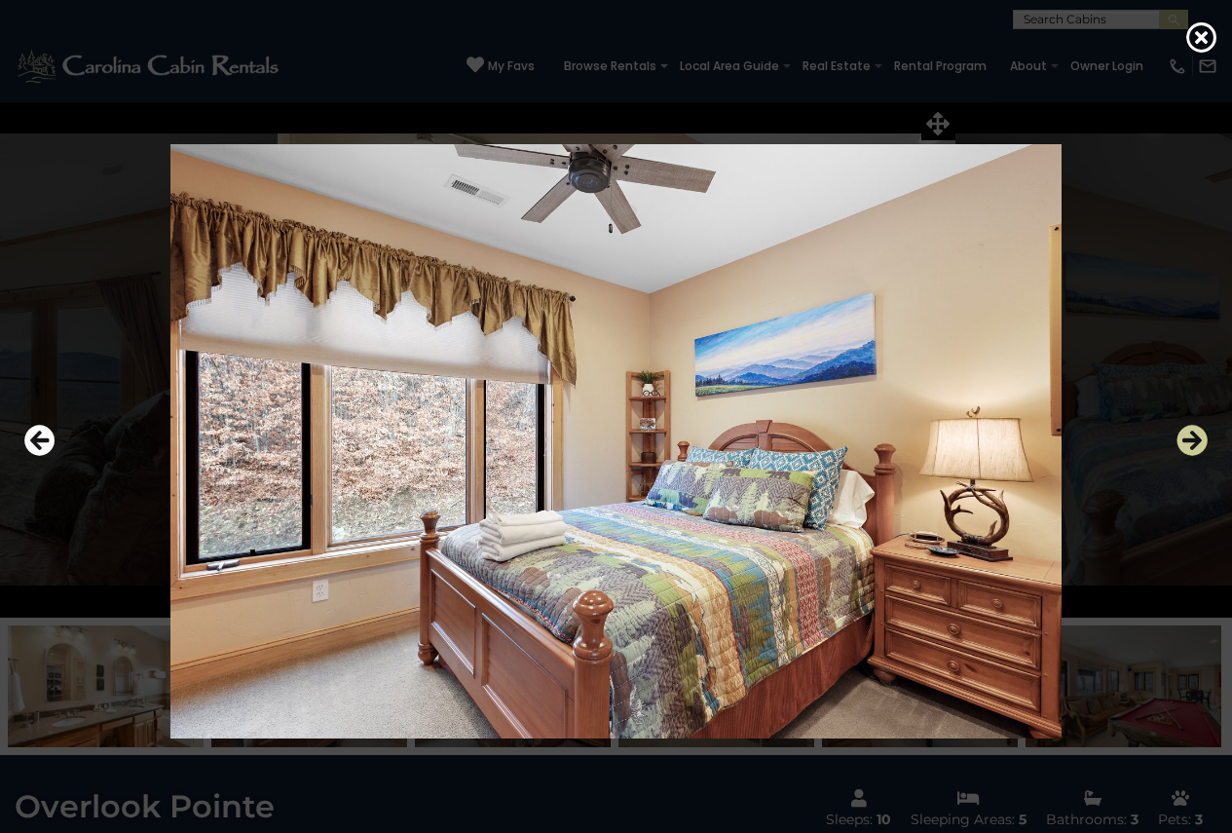
click at [1185, 430] on icon "Next" at bounding box center [1192, 440] width 31 height 31
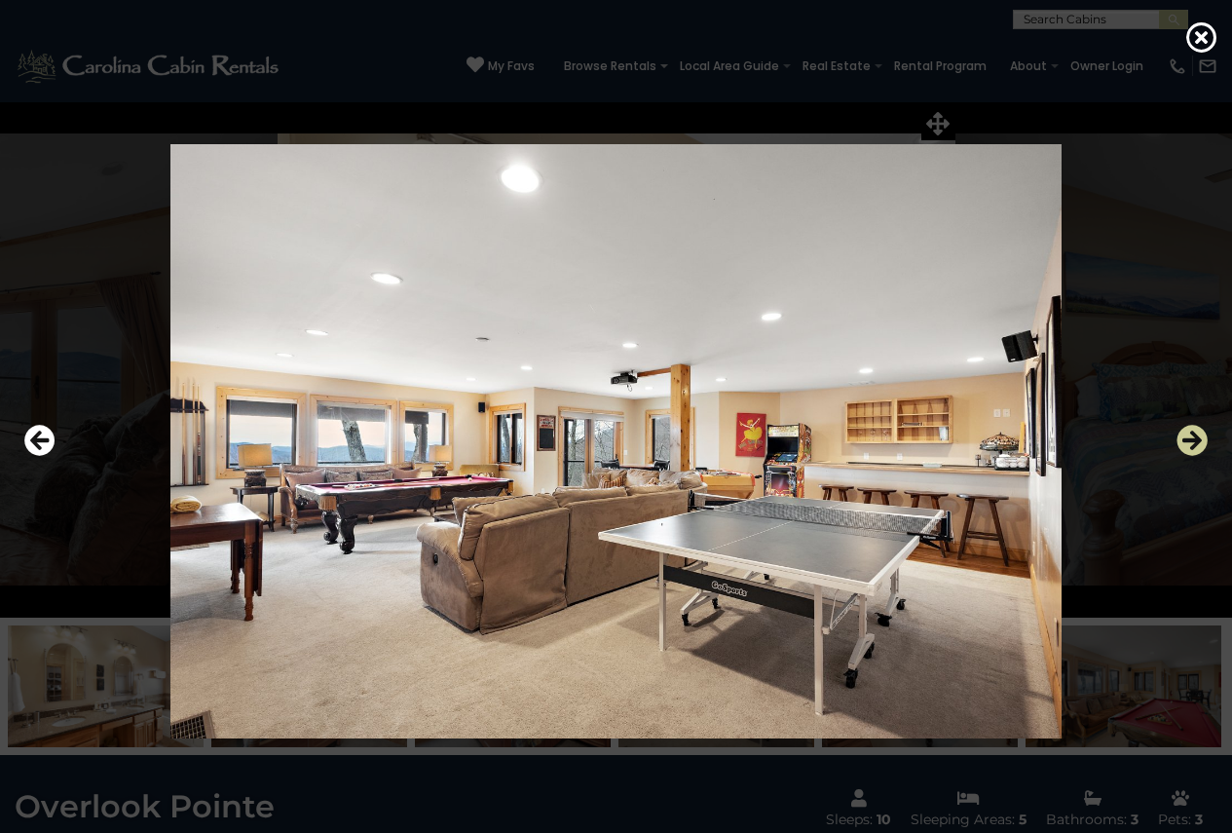
click at [1187, 432] on icon "Next" at bounding box center [1192, 440] width 31 height 31
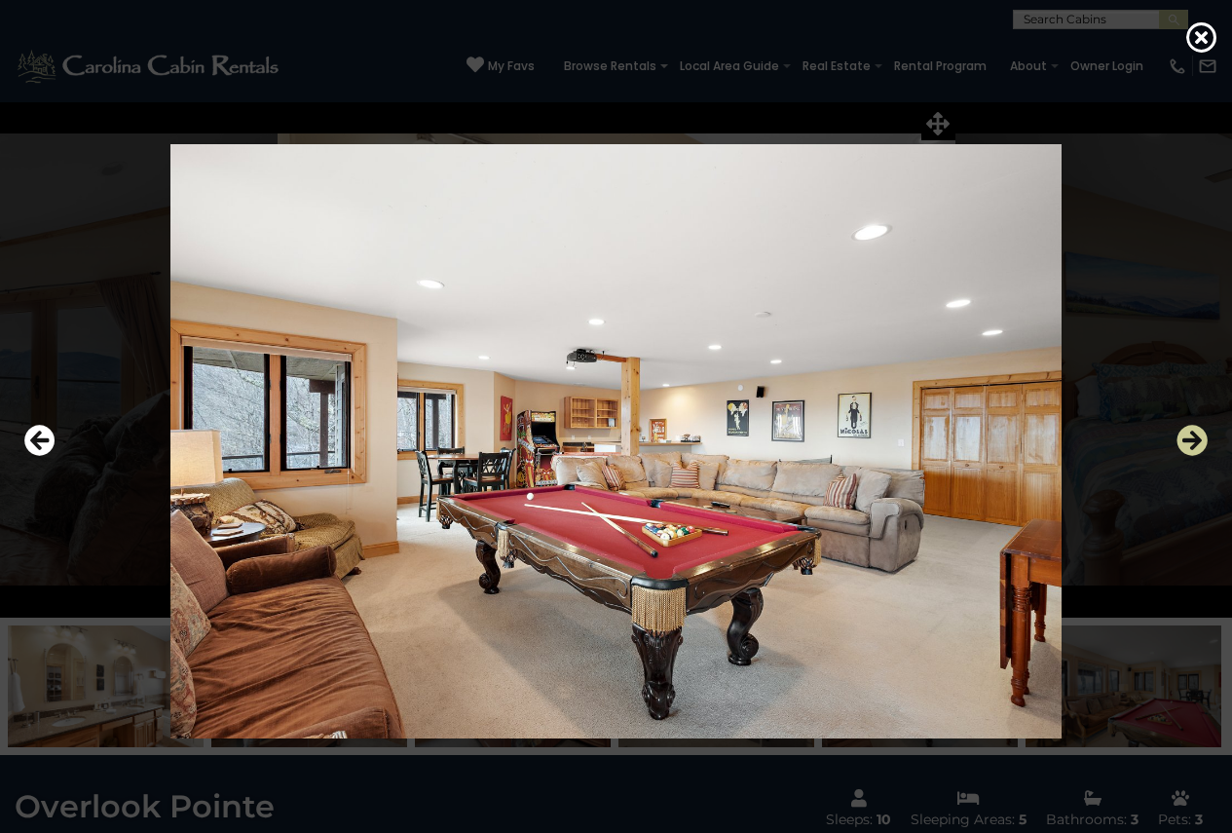
click at [1187, 432] on icon "Next" at bounding box center [1192, 440] width 31 height 31
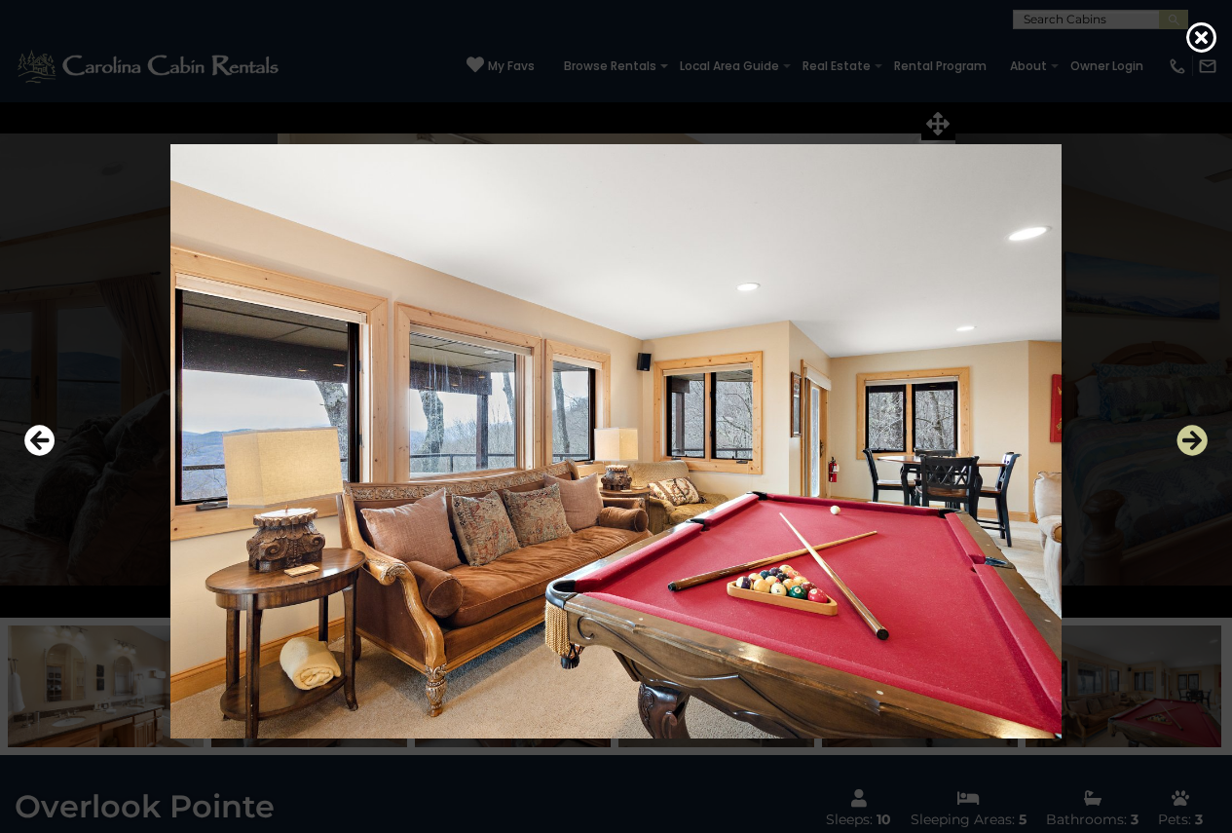
click at [1187, 432] on icon "Next" at bounding box center [1192, 440] width 31 height 31
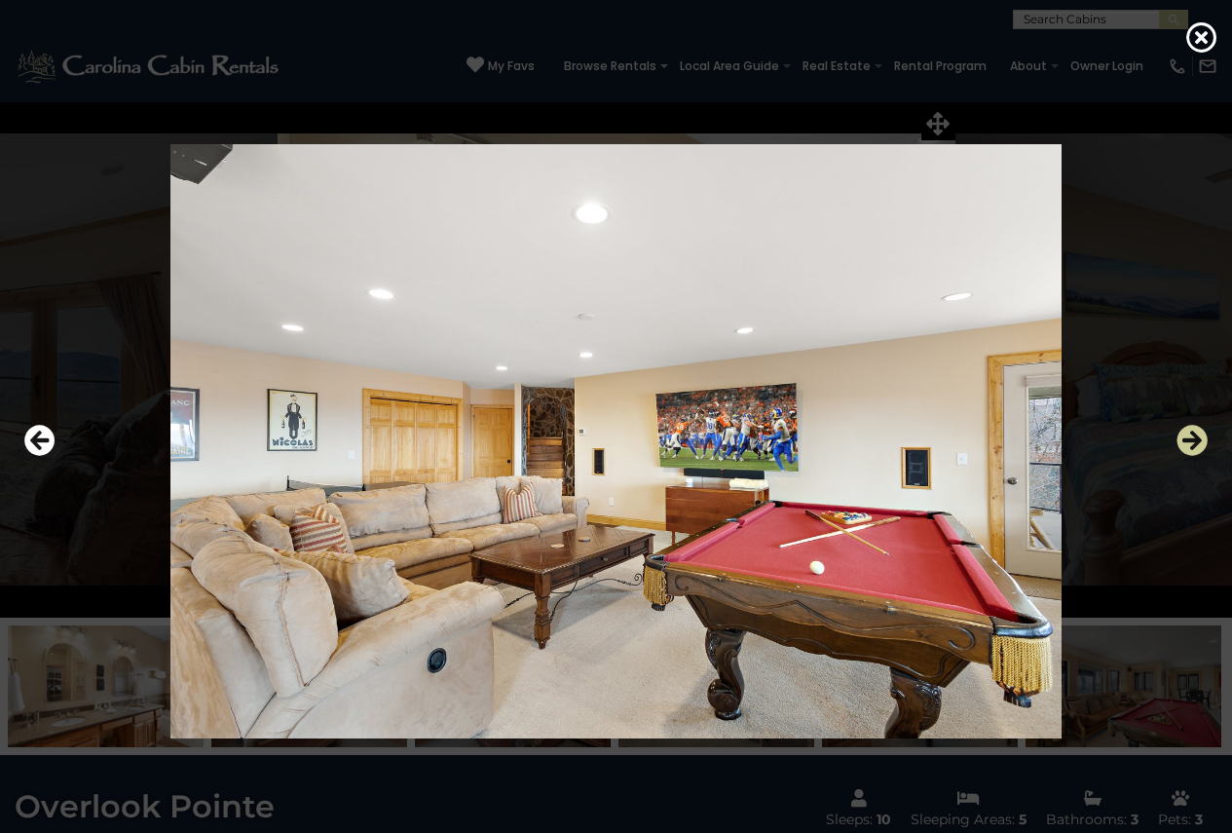
click at [1187, 432] on icon "Next" at bounding box center [1192, 440] width 31 height 31
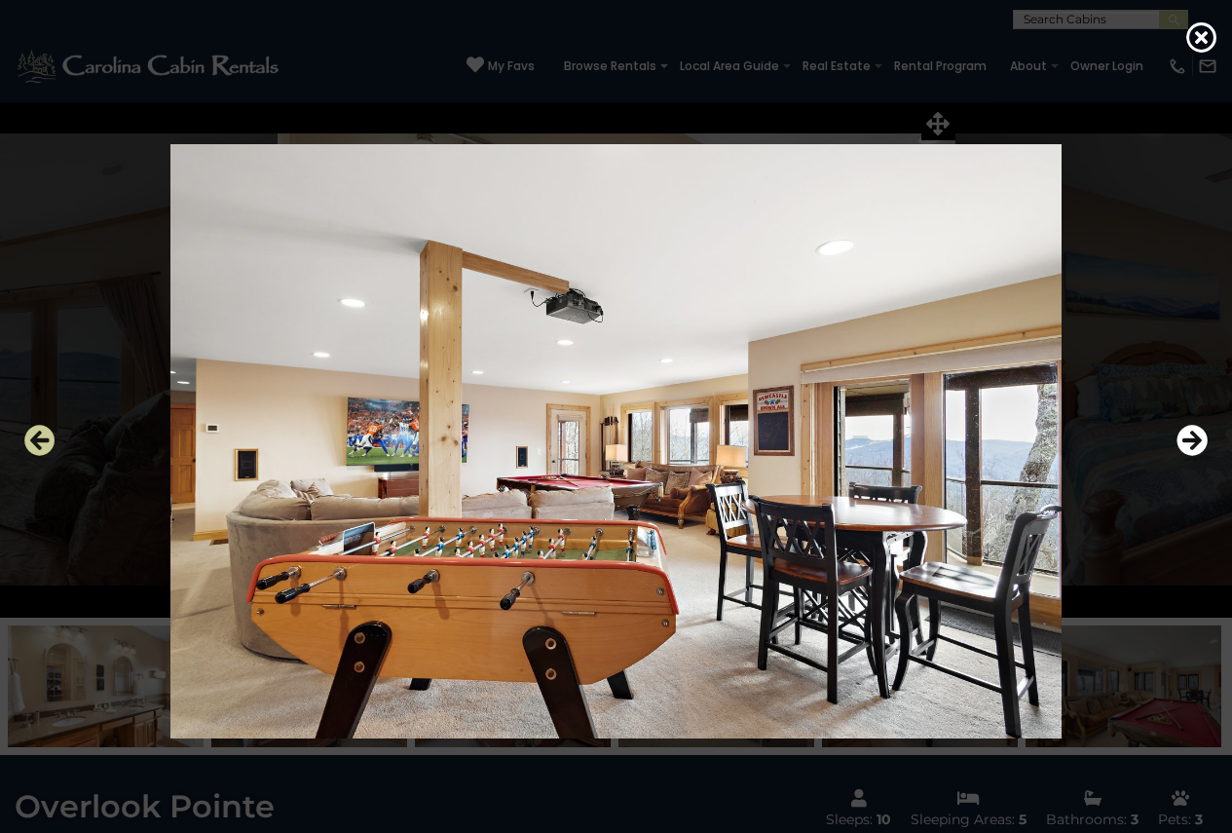
click at [39, 434] on icon "Previous" at bounding box center [39, 440] width 31 height 31
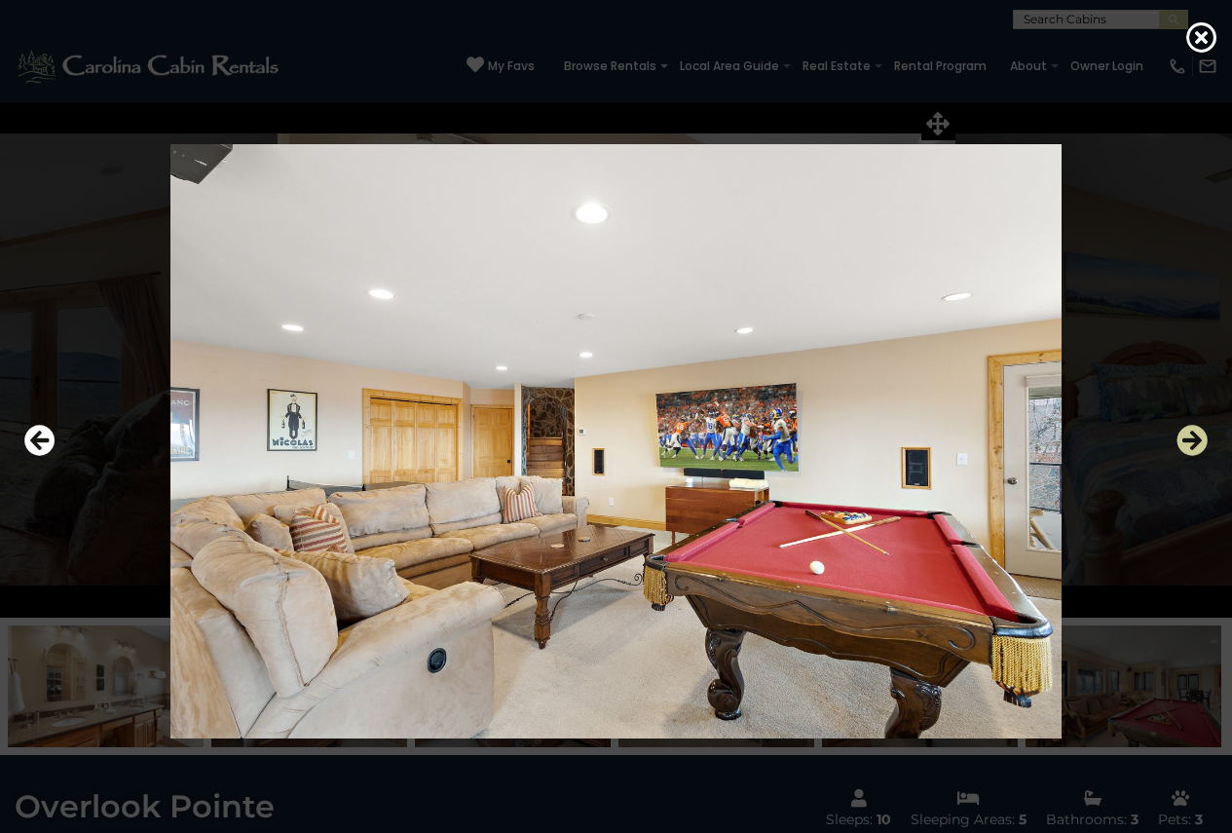
click at [1186, 440] on icon "Next" at bounding box center [1192, 440] width 31 height 31
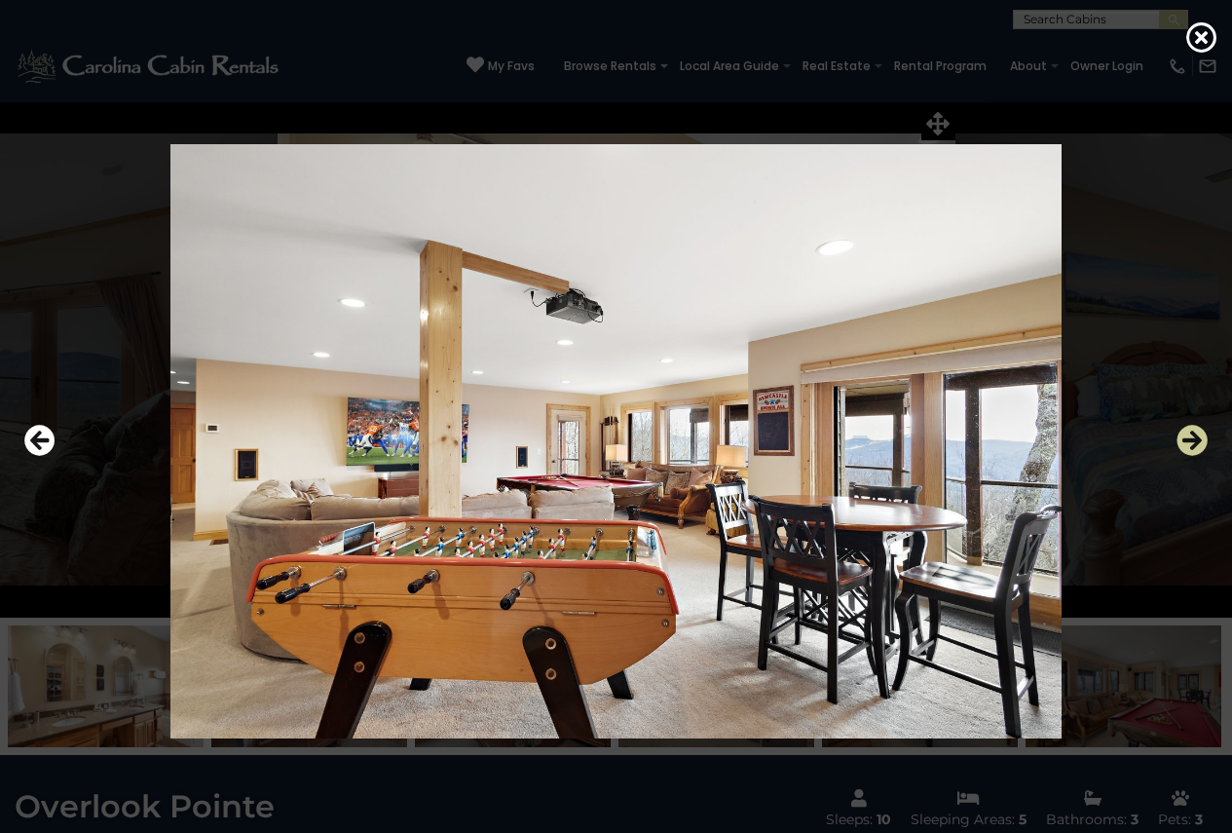
click at [1189, 441] on icon "Next" at bounding box center [1192, 440] width 31 height 31
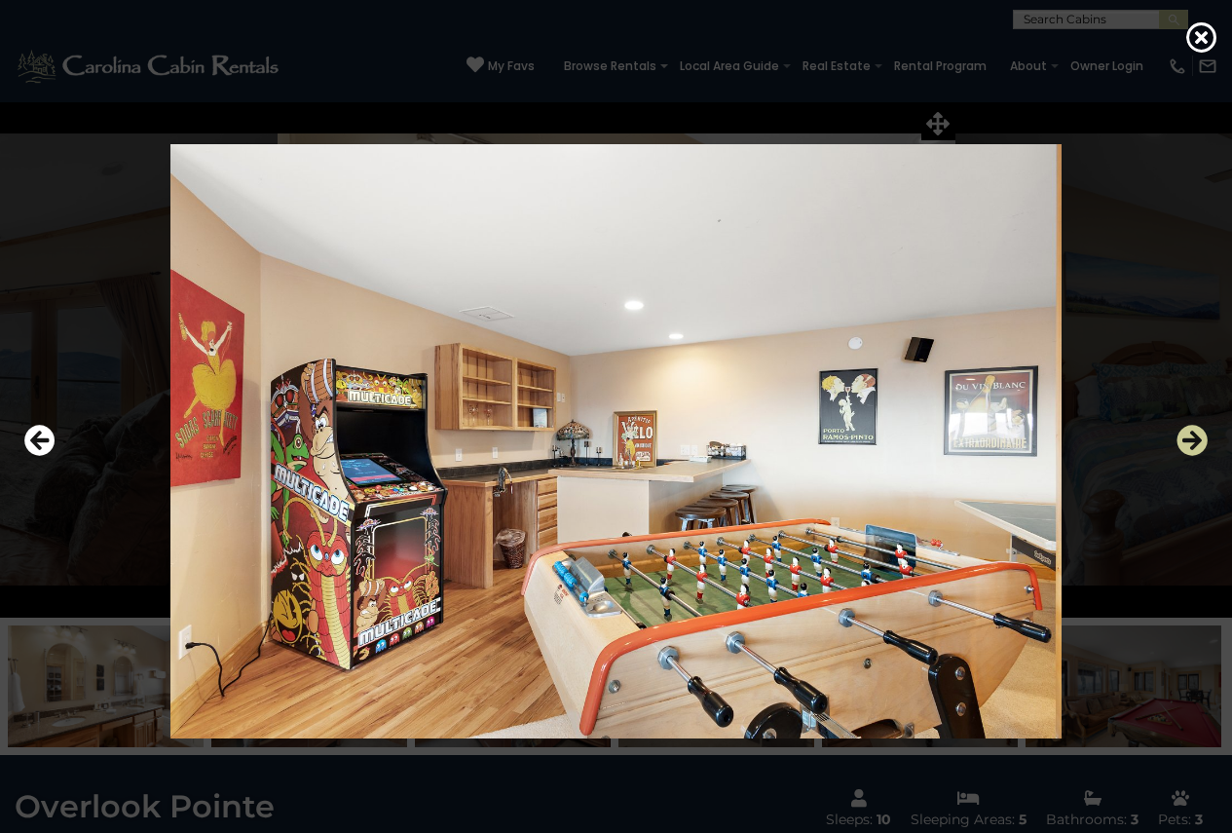
click at [1189, 441] on icon "Next" at bounding box center [1192, 440] width 31 height 31
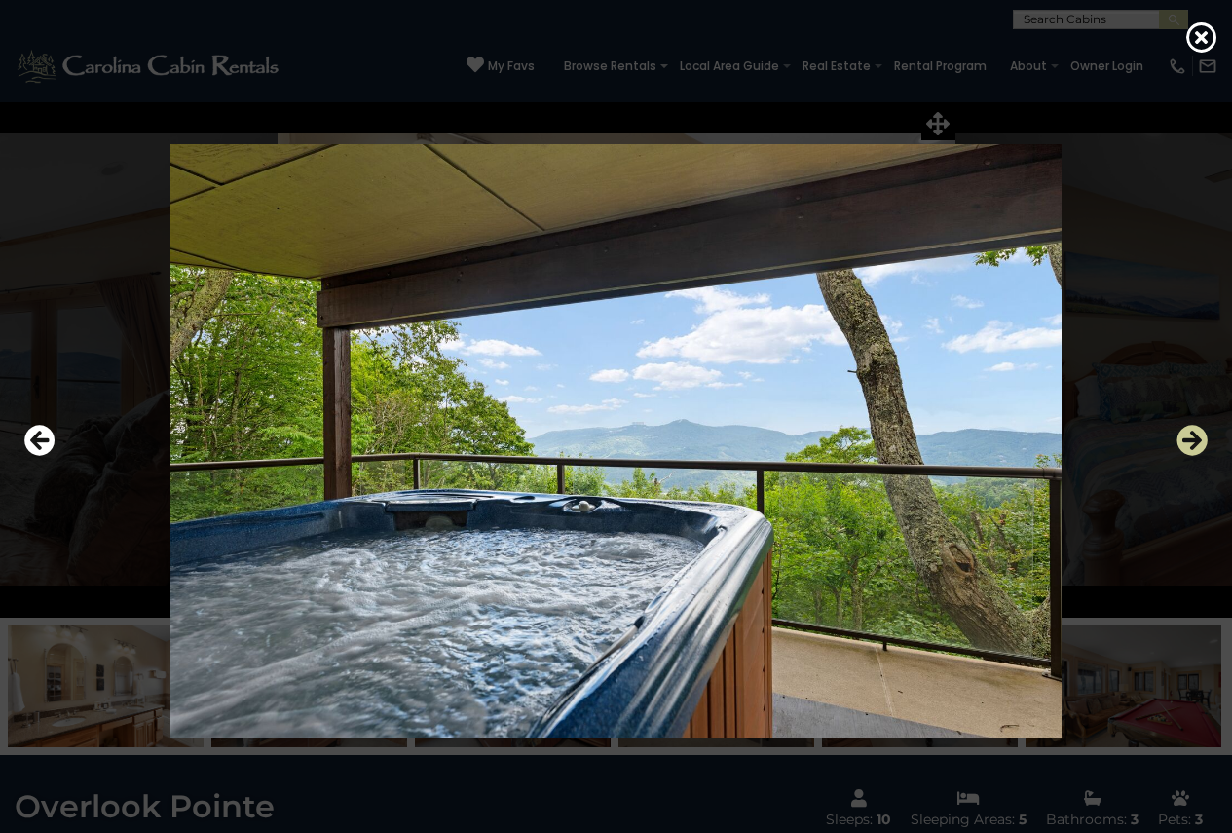
click at [1189, 441] on icon "Next" at bounding box center [1192, 440] width 31 height 31
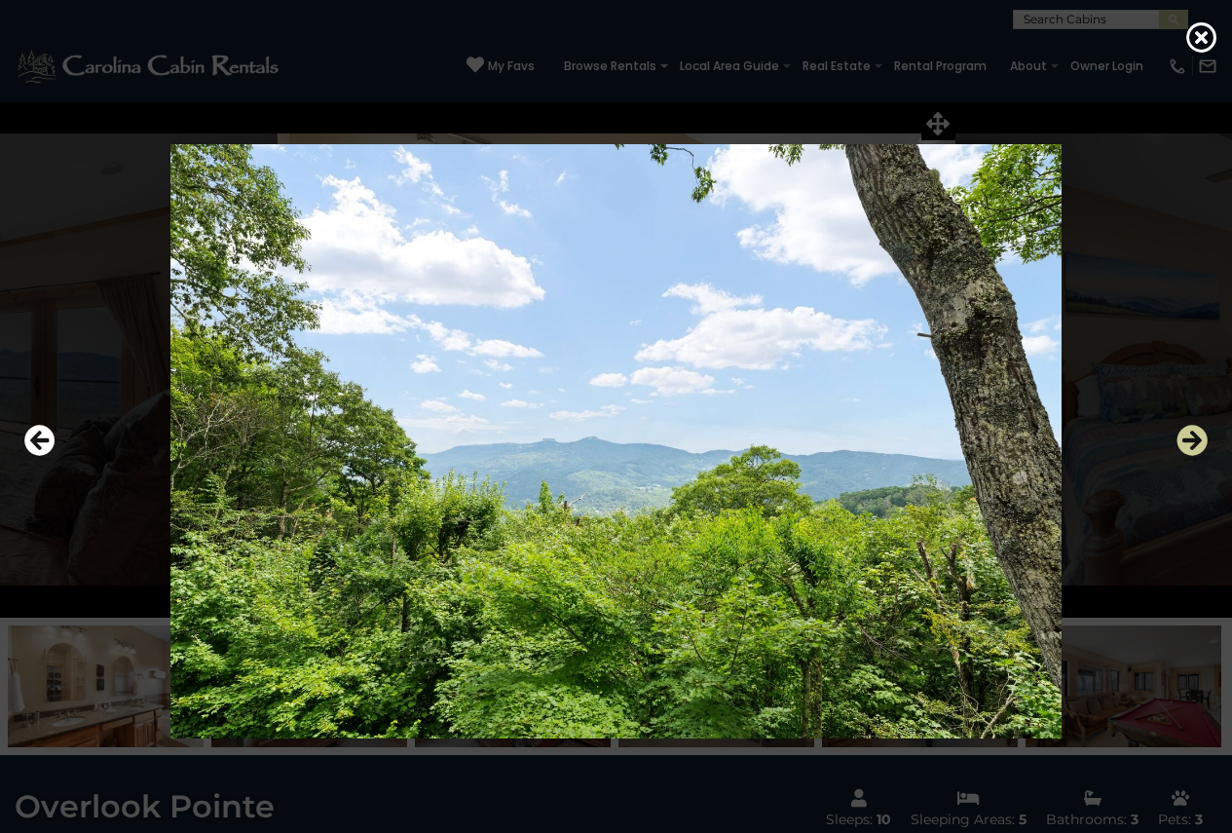
click at [1189, 441] on icon "Next" at bounding box center [1192, 440] width 31 height 31
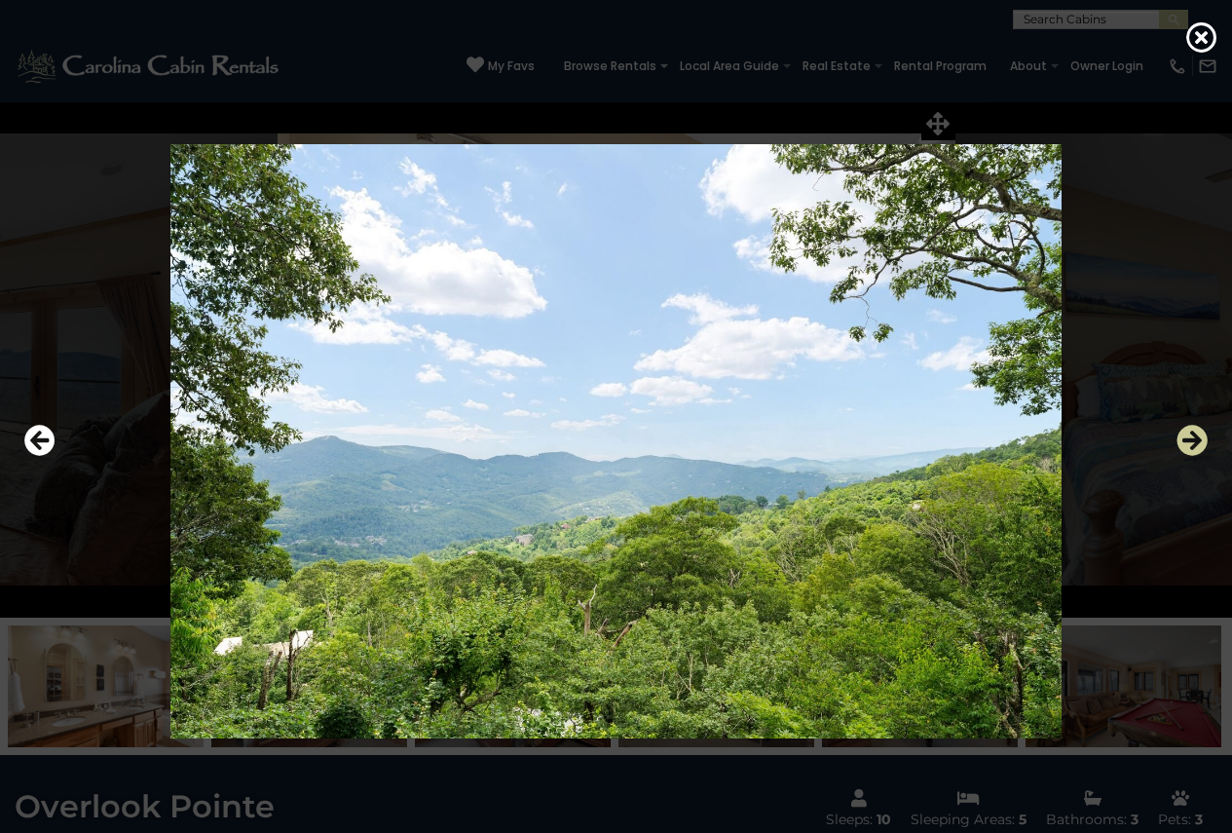
click at [1189, 441] on icon "Next" at bounding box center [1192, 440] width 31 height 31
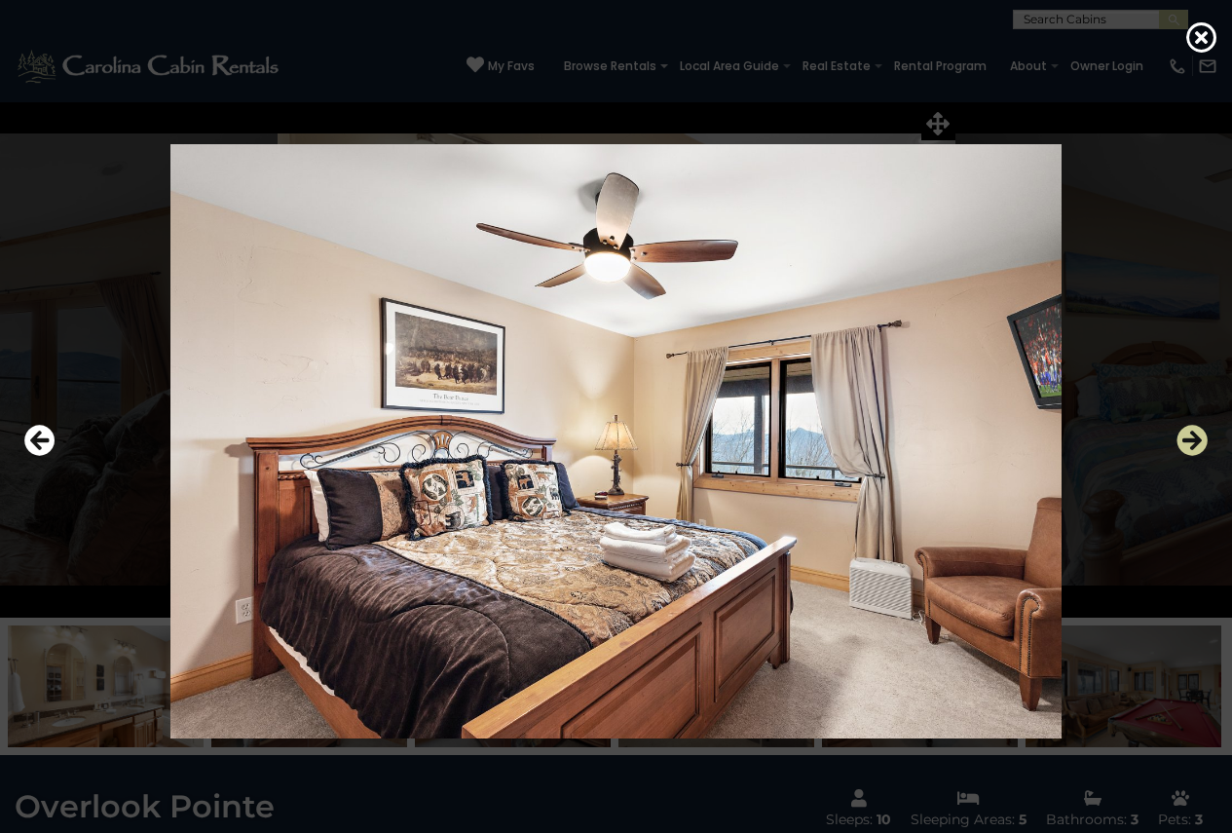
click at [1189, 441] on icon "Next" at bounding box center [1192, 440] width 31 height 31
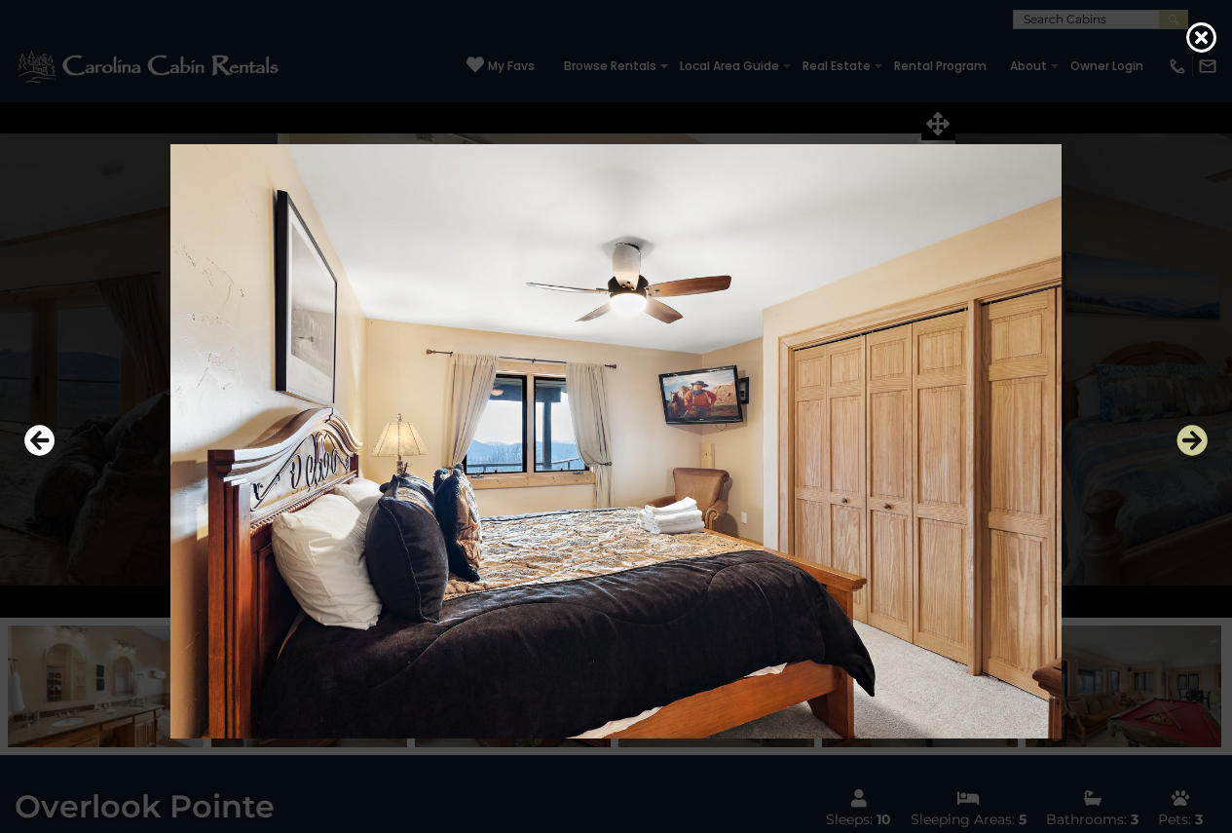
click at [1189, 441] on icon "Next" at bounding box center [1192, 440] width 31 height 31
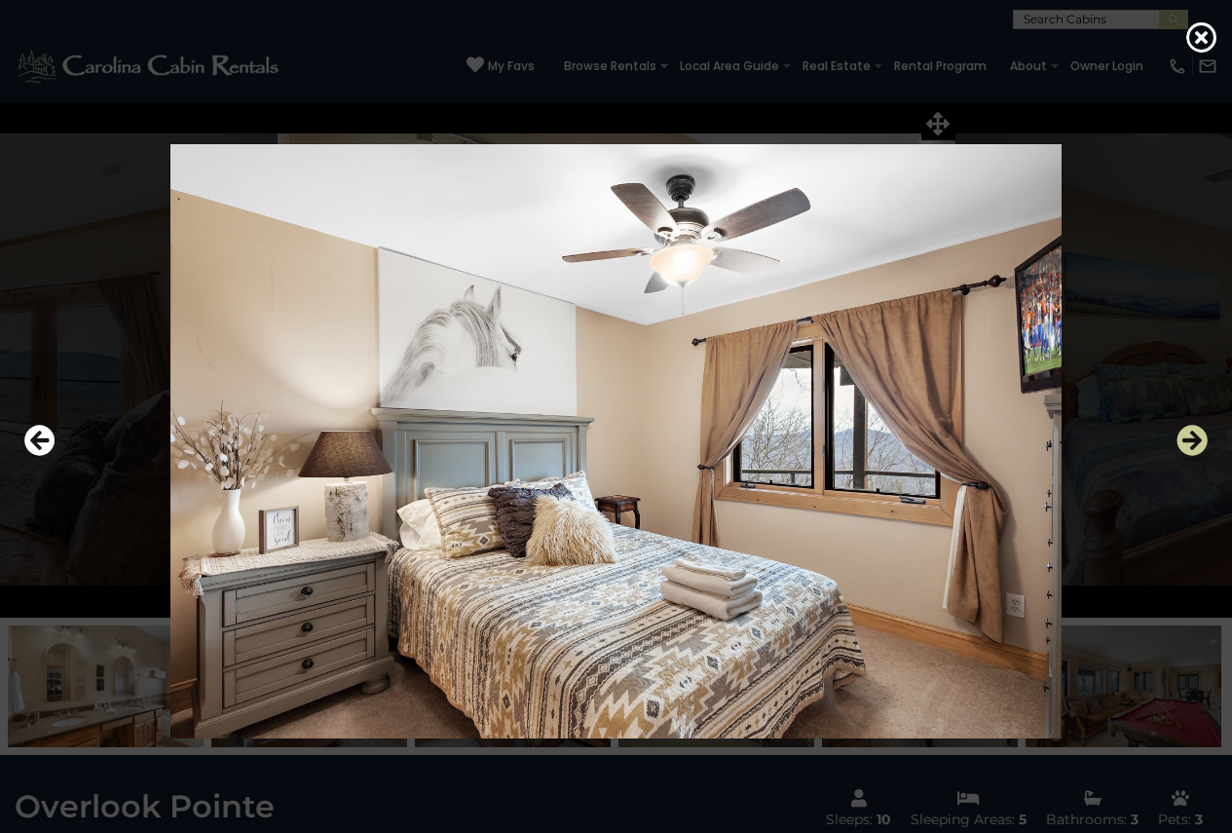
click at [1189, 441] on icon "Next" at bounding box center [1192, 440] width 31 height 31
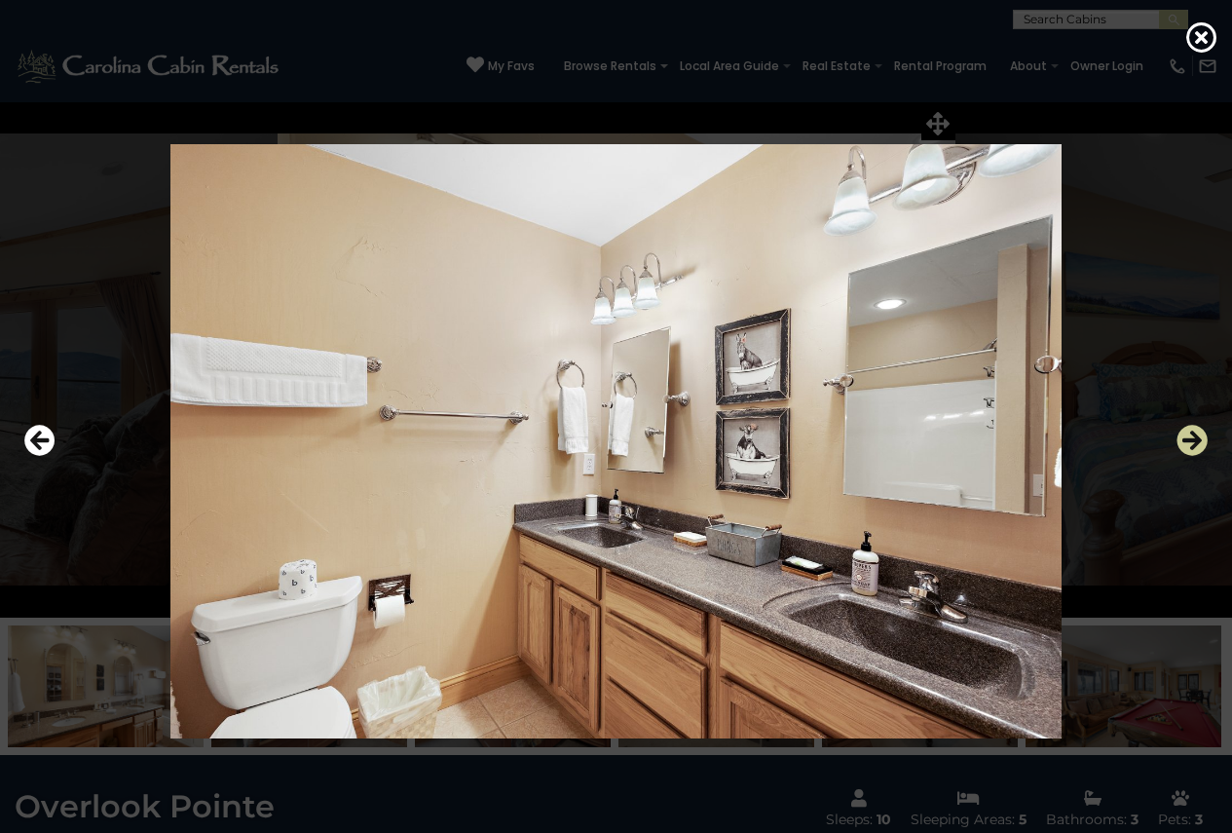
click at [1189, 441] on icon "Next" at bounding box center [1192, 440] width 31 height 31
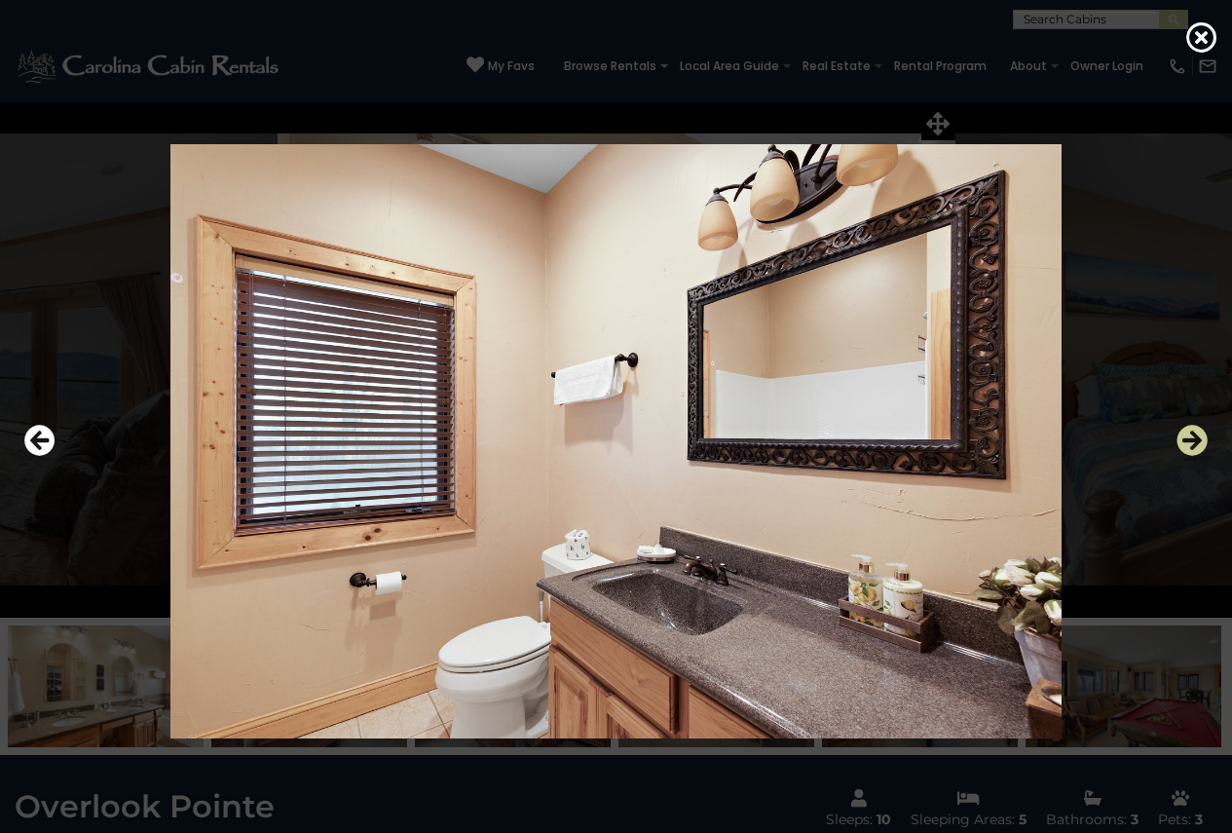
click at [1189, 441] on icon "Next" at bounding box center [1192, 440] width 31 height 31
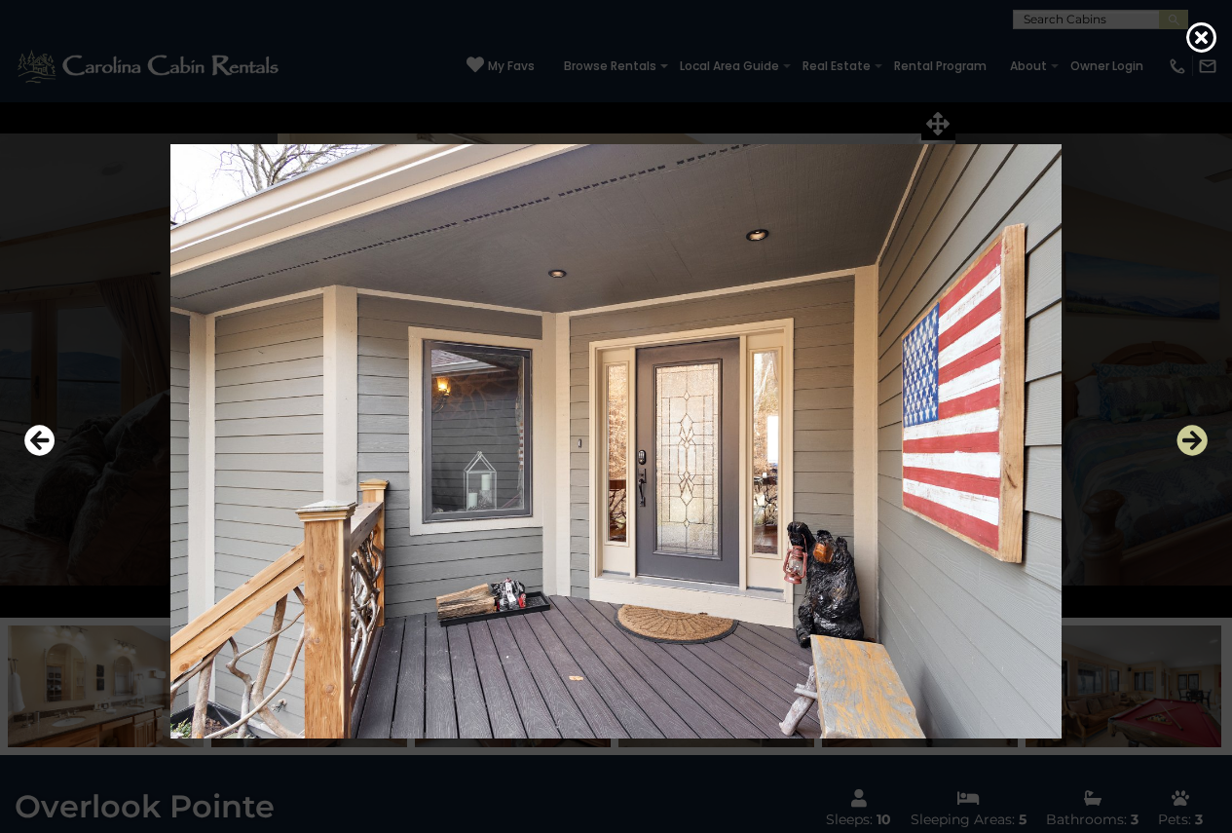
click at [1189, 441] on icon "Next" at bounding box center [1192, 440] width 31 height 31
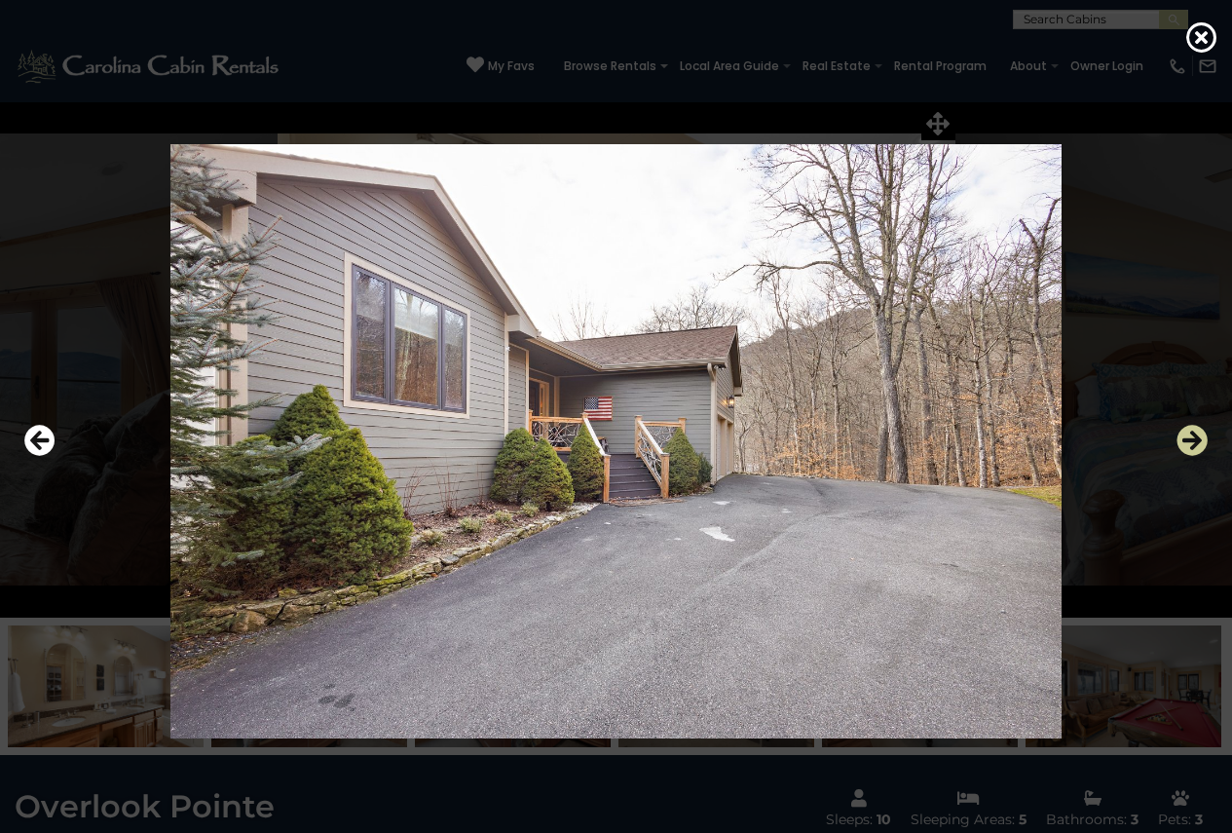
click at [1189, 441] on icon "Next" at bounding box center [1192, 440] width 31 height 31
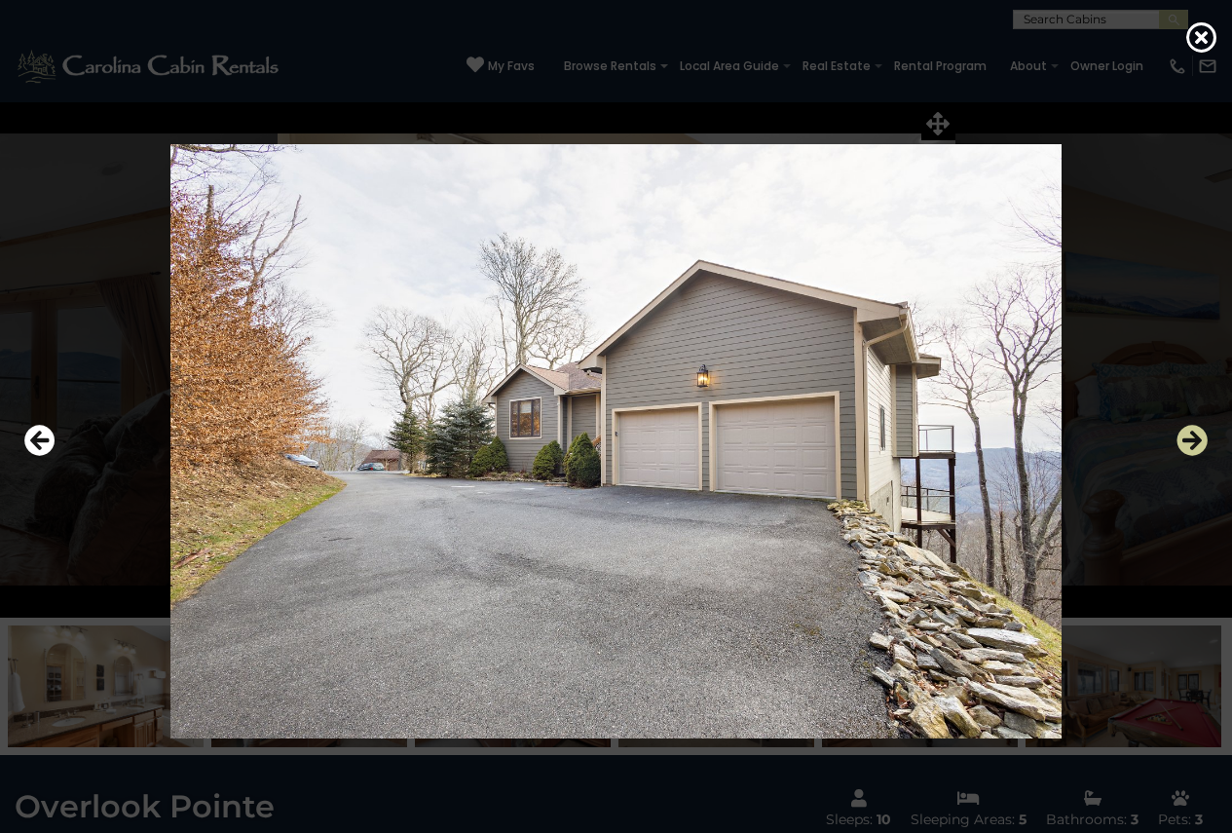
click at [1189, 441] on icon "Next" at bounding box center [1192, 440] width 31 height 31
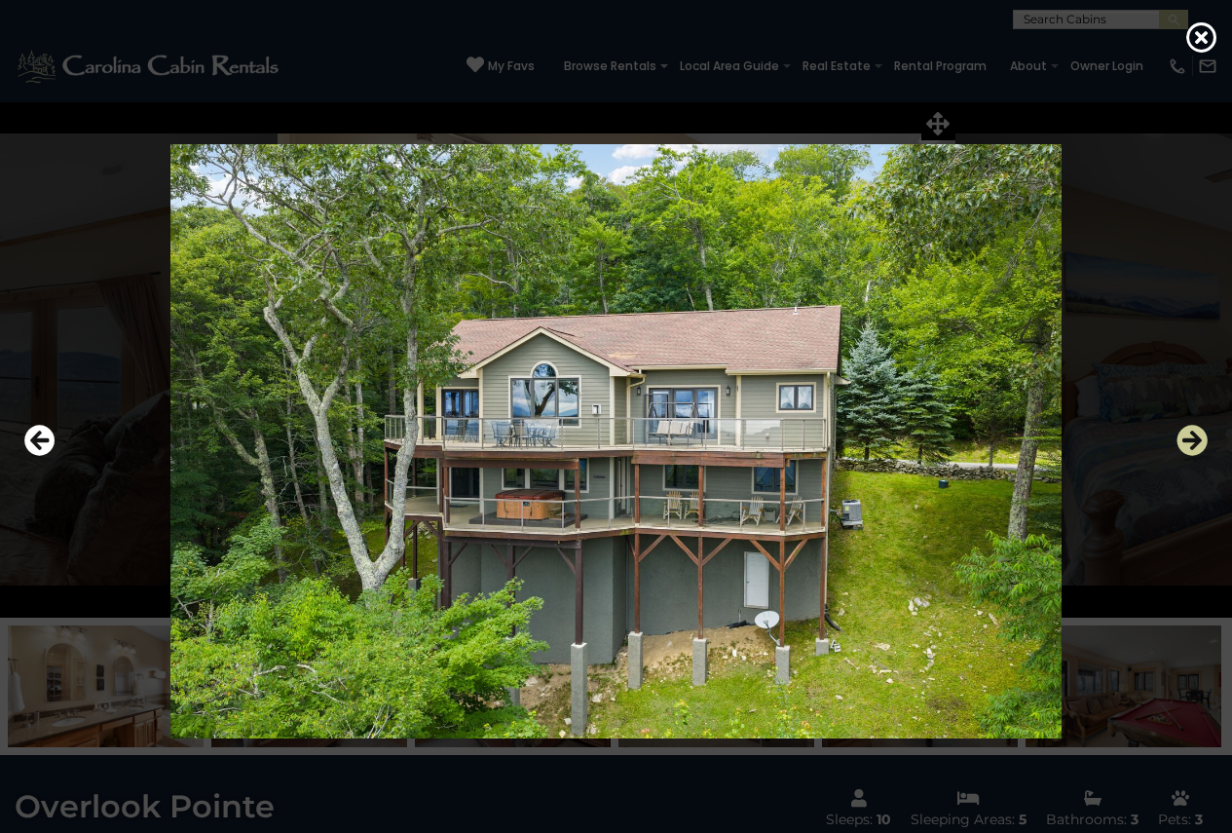
click at [1189, 441] on icon "Next" at bounding box center [1192, 440] width 31 height 31
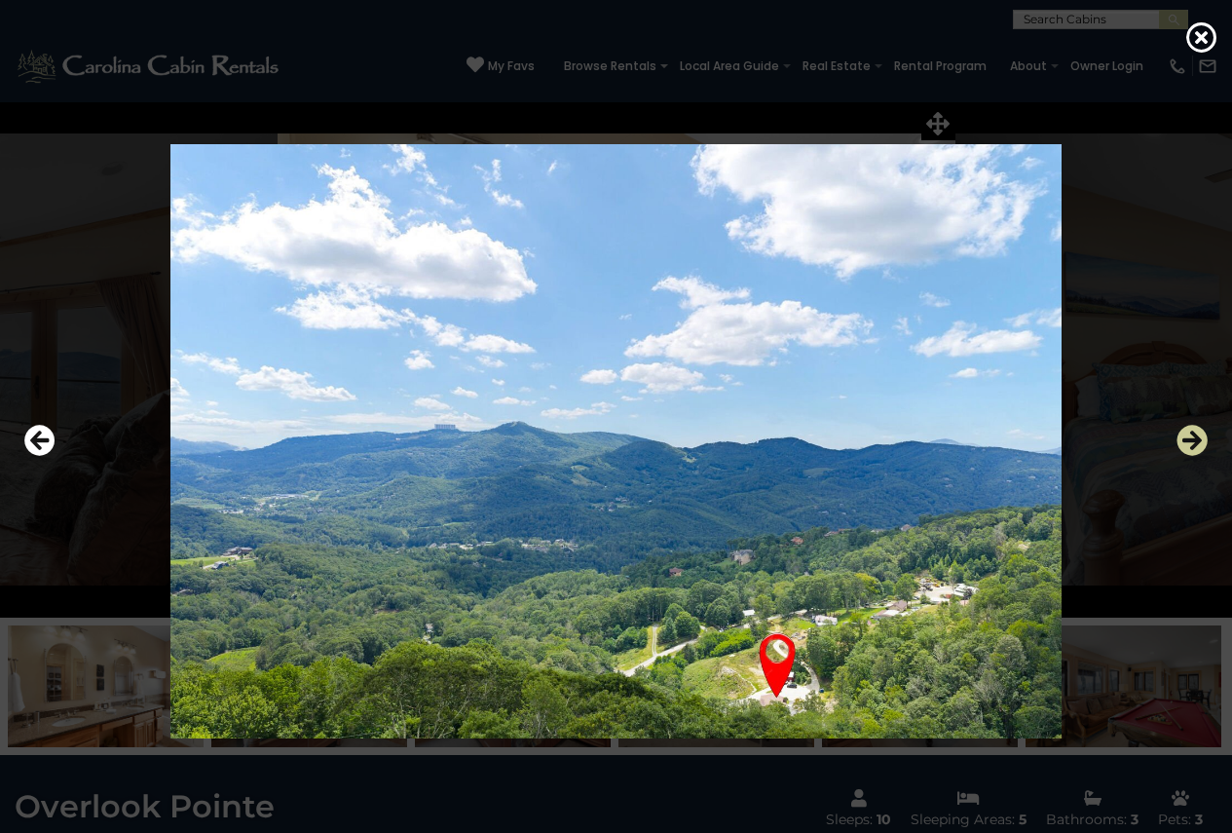
click at [1189, 441] on icon "Next" at bounding box center [1192, 440] width 31 height 31
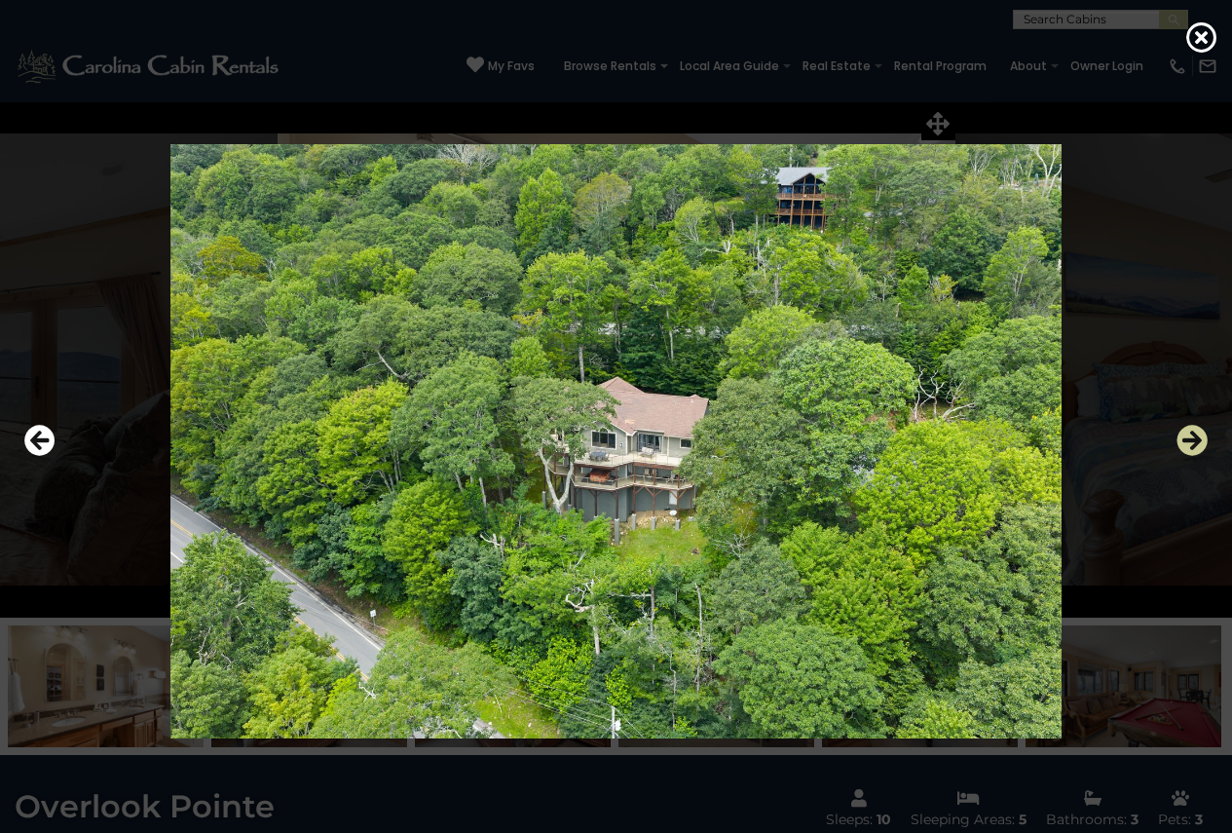
click at [1189, 441] on icon "Next" at bounding box center [1192, 440] width 31 height 31
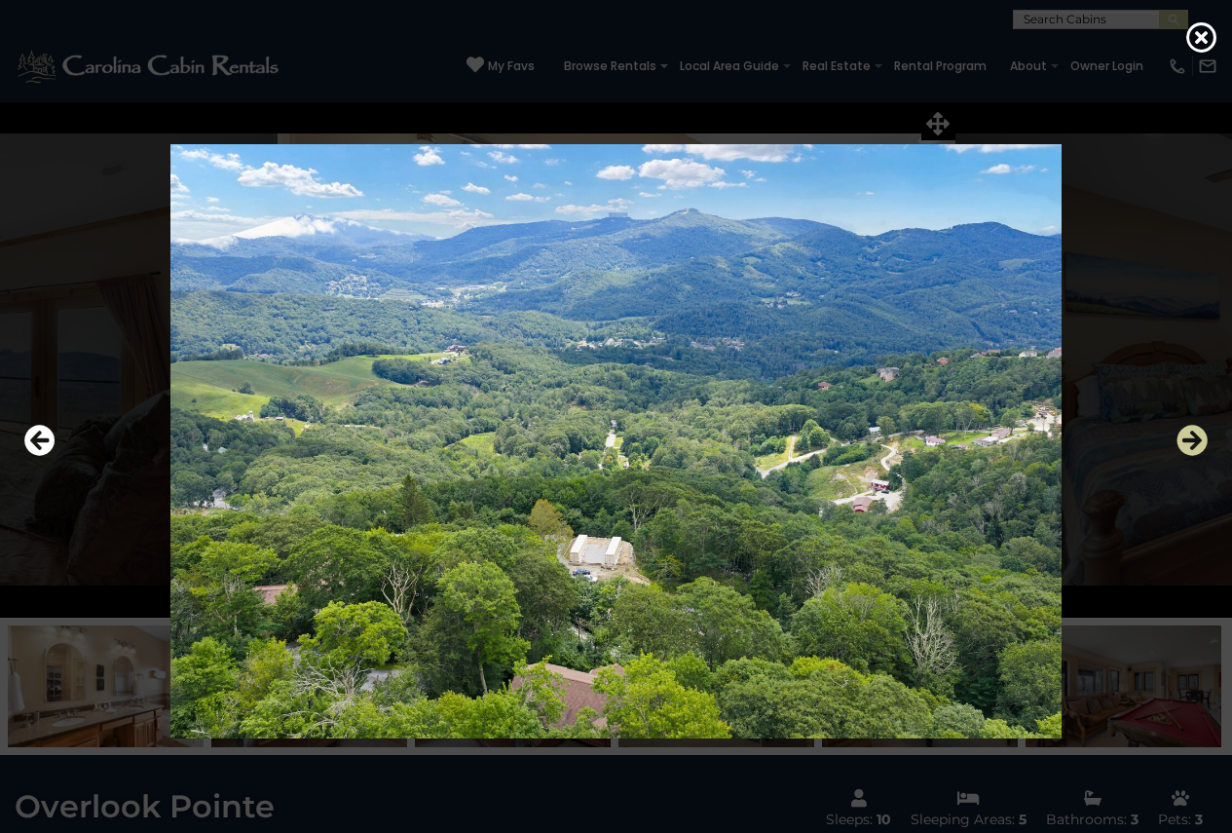
click at [1189, 441] on icon "Next" at bounding box center [1192, 440] width 31 height 31
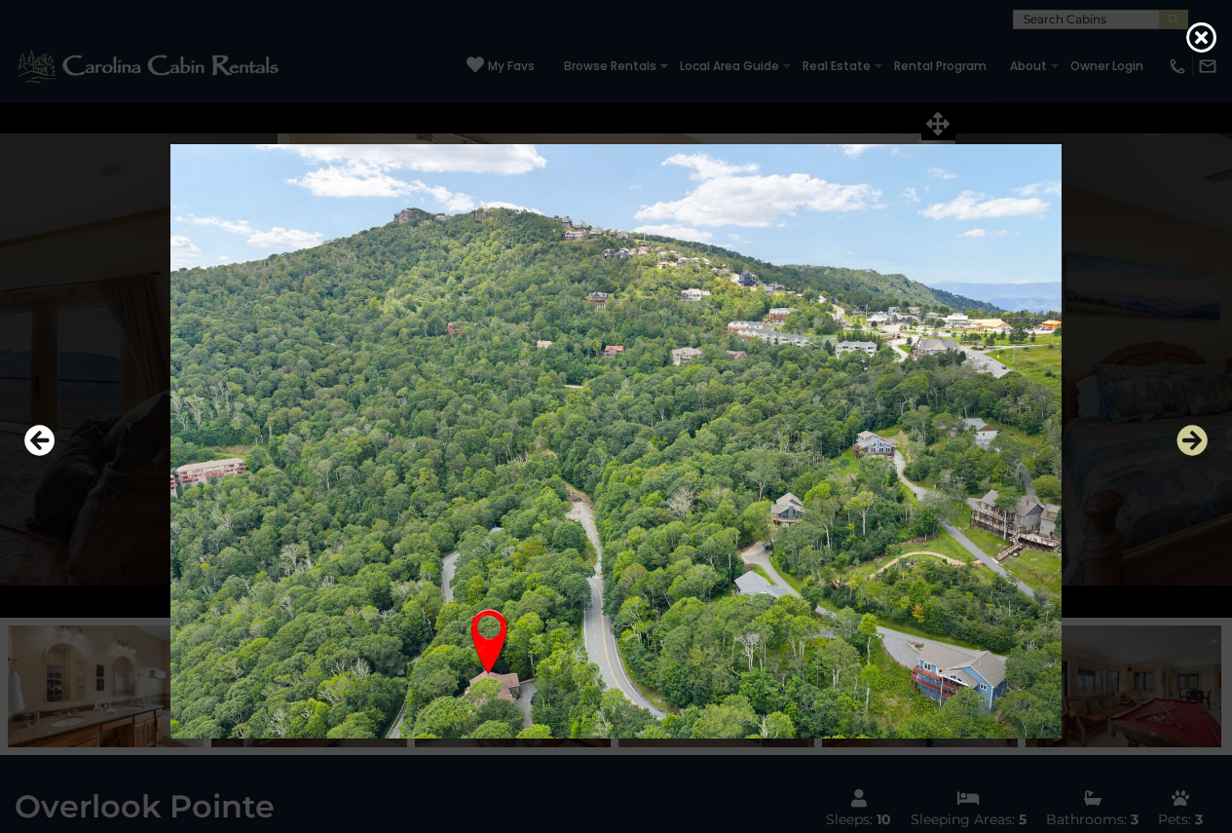
click at [1189, 441] on icon "Next" at bounding box center [1192, 440] width 31 height 31
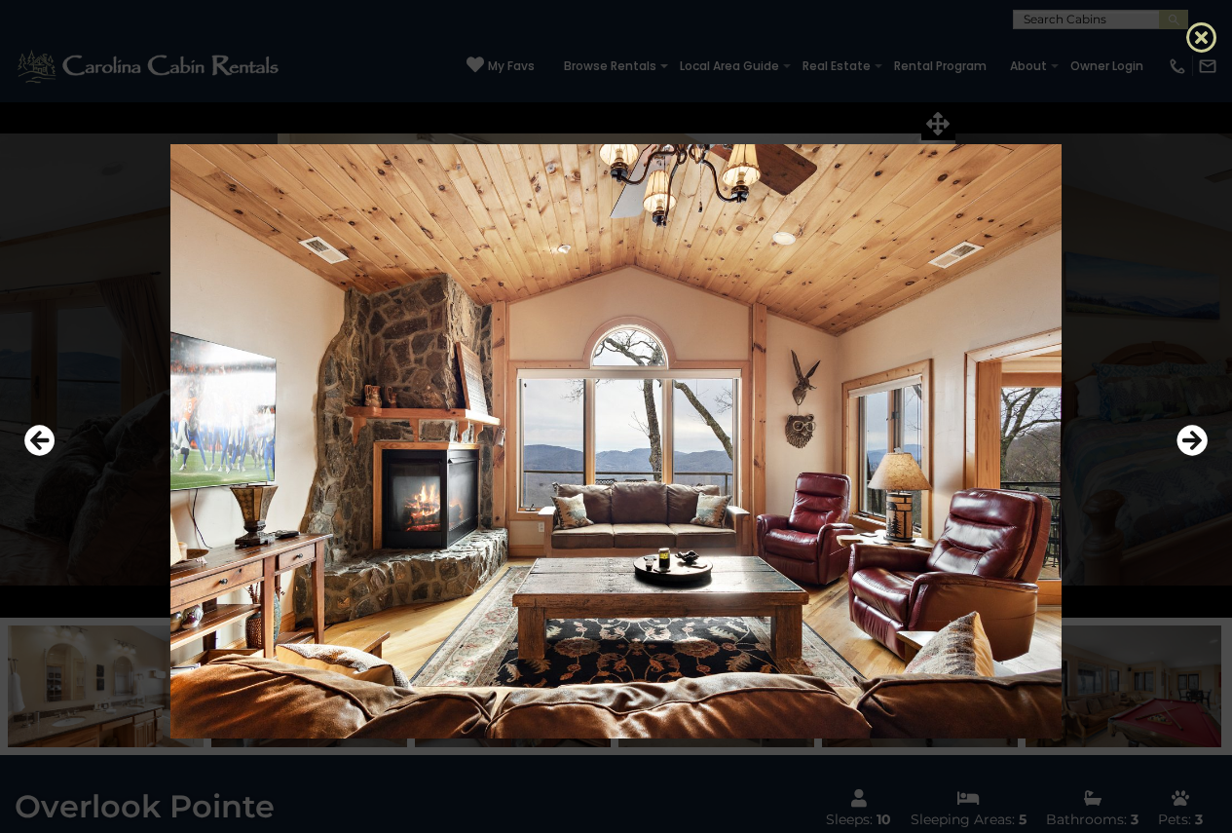
click at [1202, 42] on icon at bounding box center [1201, 36] width 31 height 31
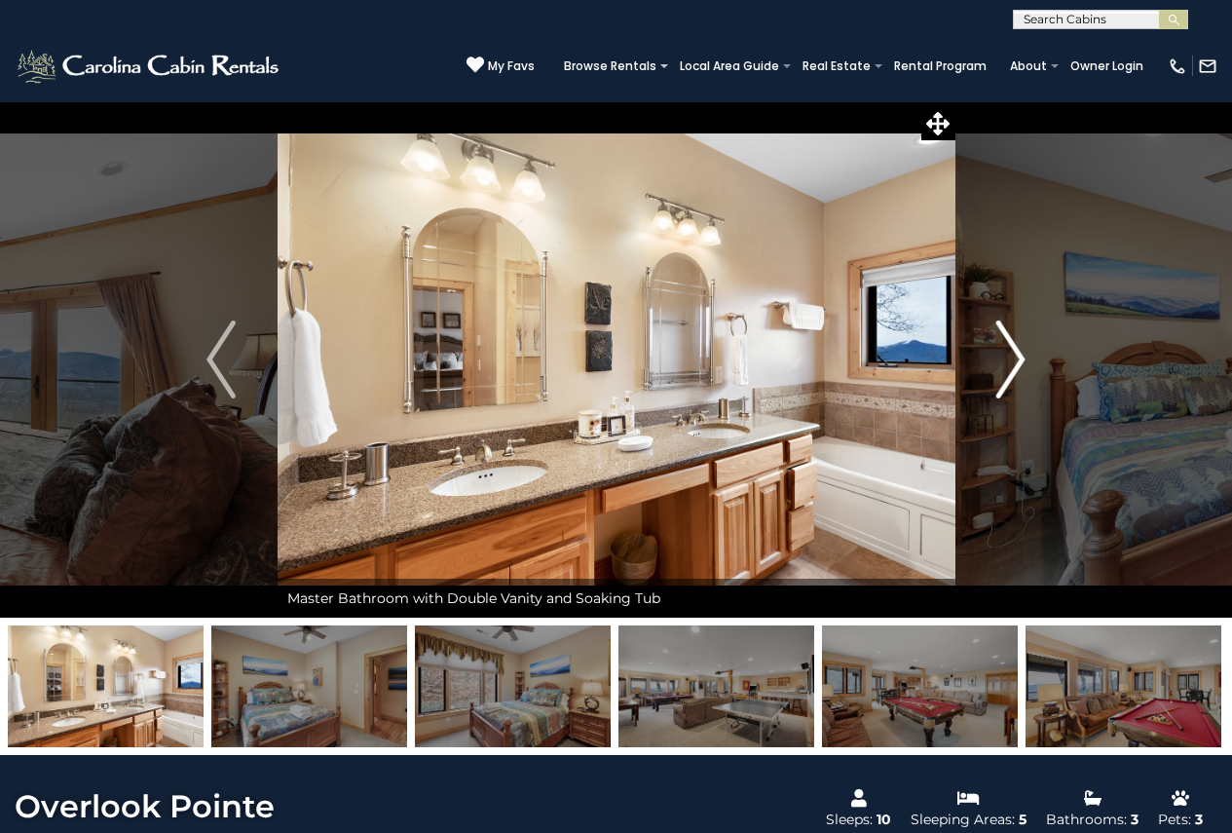
click at [1022, 363] on img "Next" at bounding box center [1010, 359] width 29 height 78
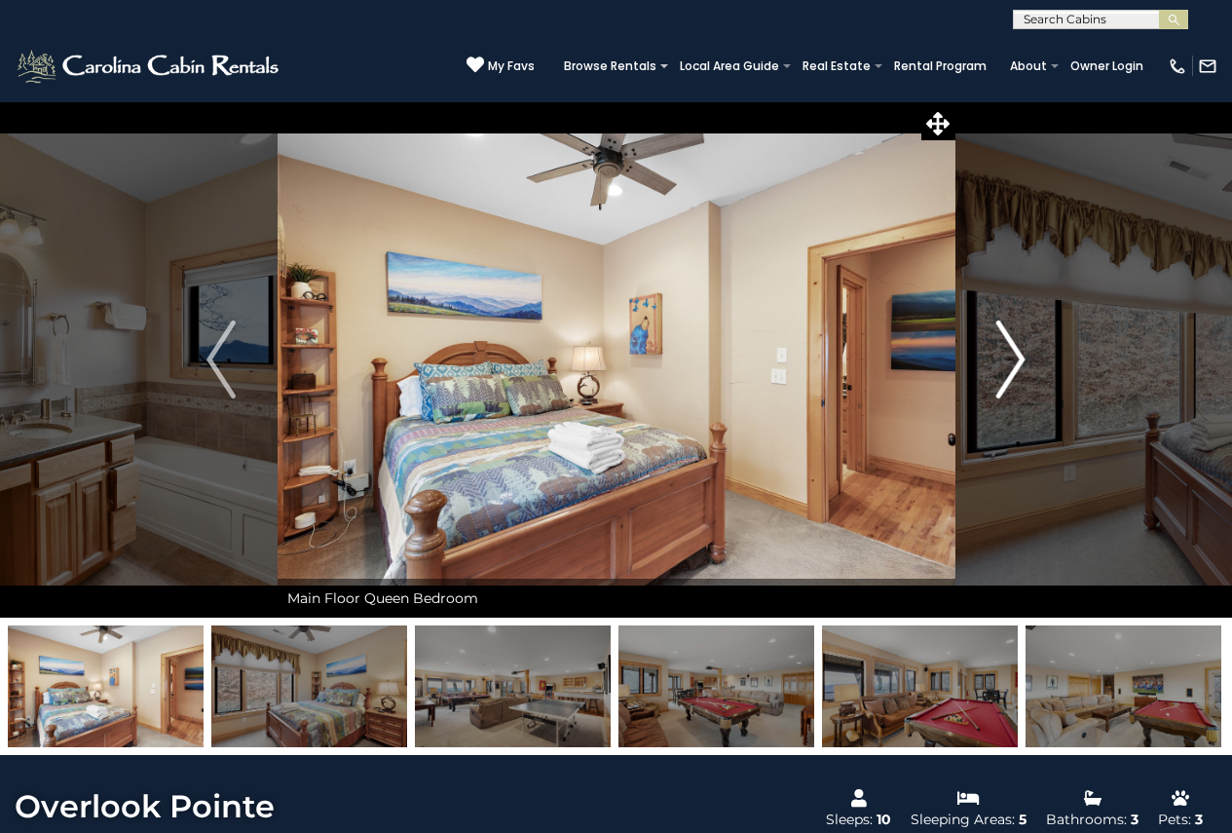
click at [1022, 363] on img "Next" at bounding box center [1010, 359] width 29 height 78
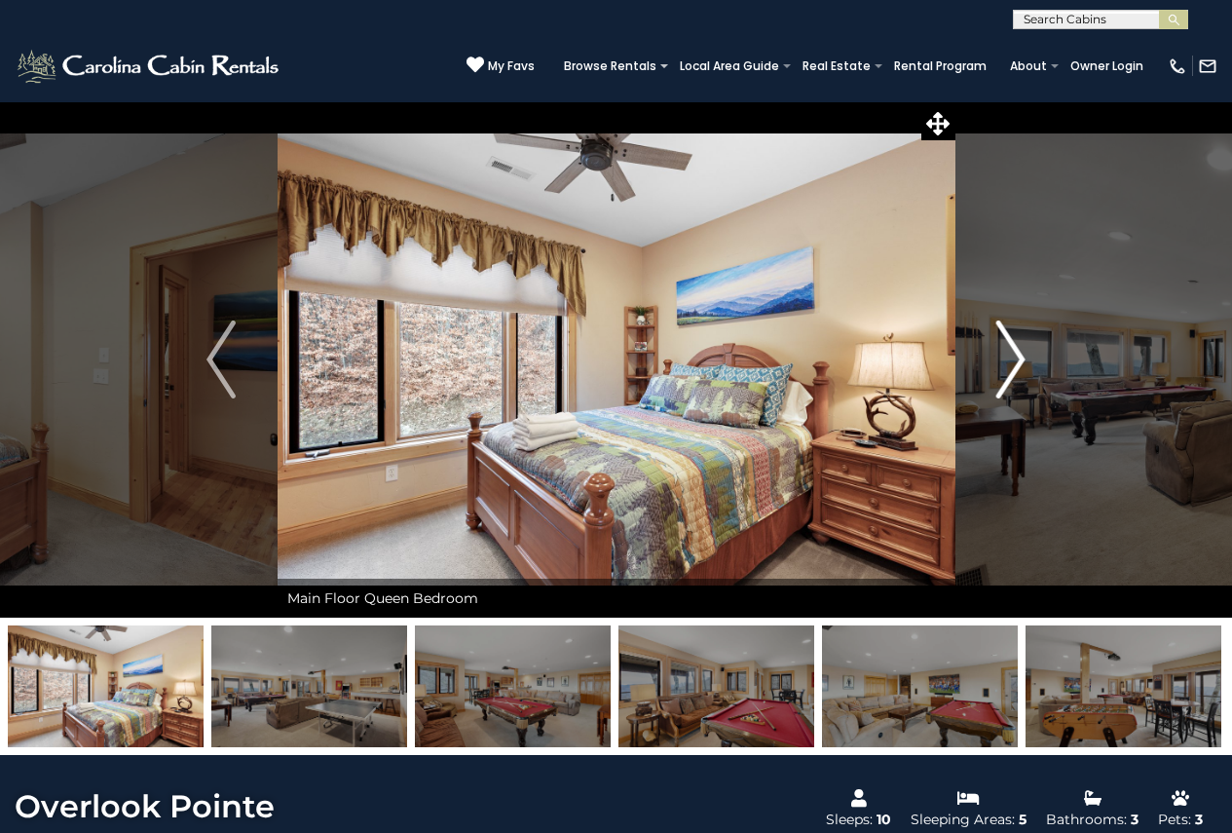
click at [1022, 363] on img "Next" at bounding box center [1010, 359] width 29 height 78
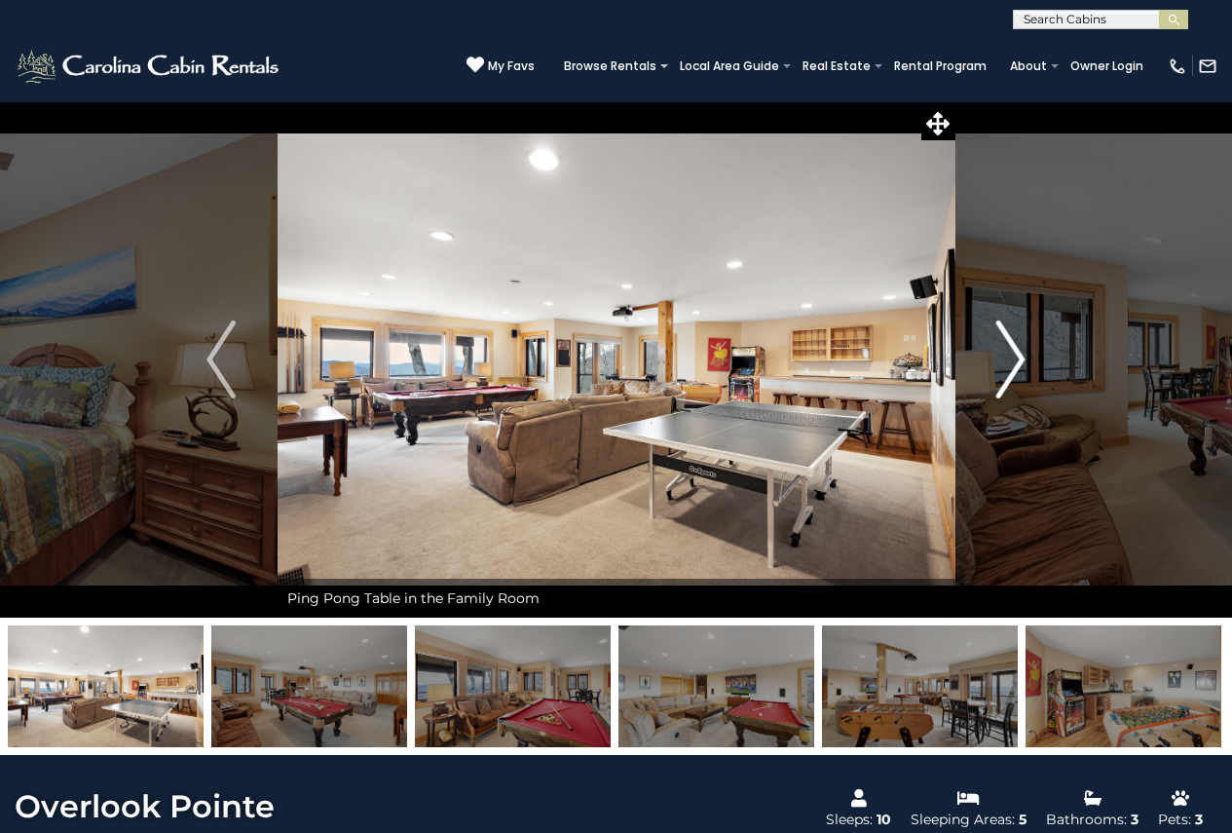
click at [1022, 363] on img "Next" at bounding box center [1010, 359] width 29 height 78
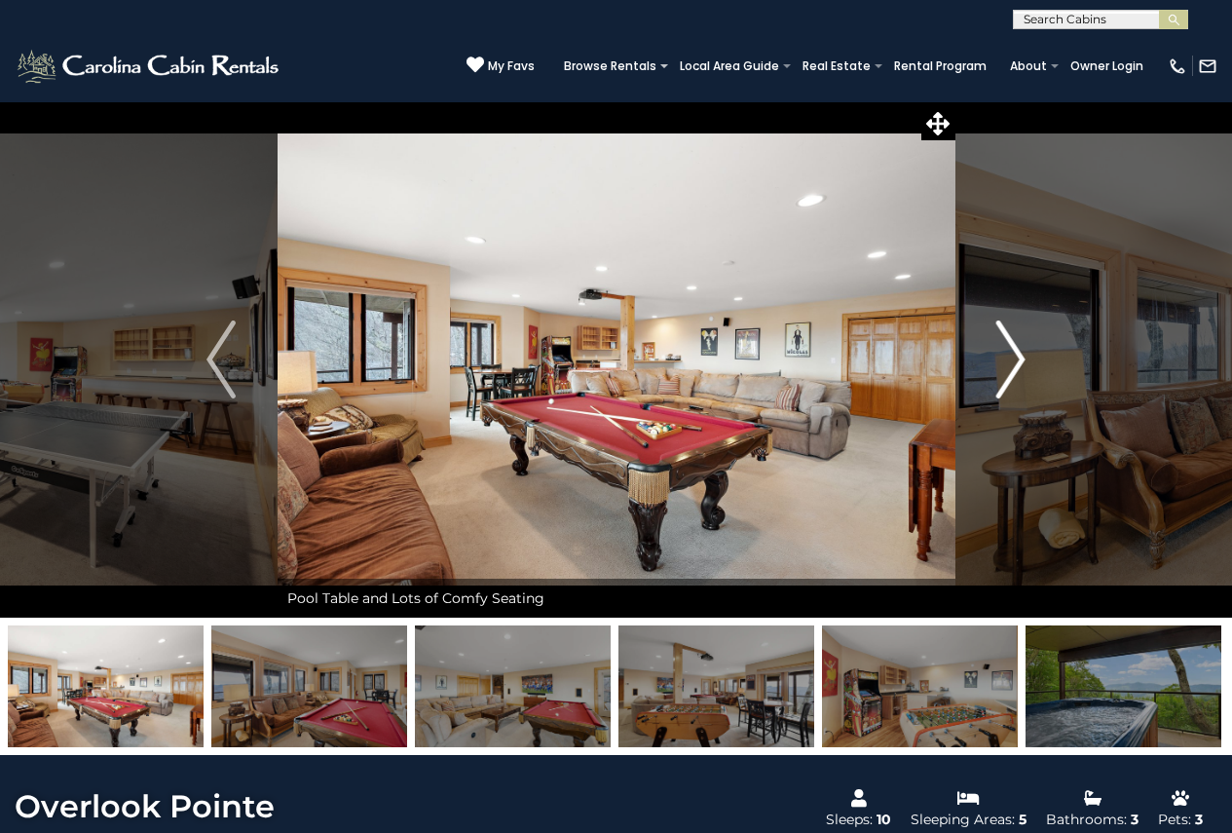
click at [1022, 363] on img "Next" at bounding box center [1010, 359] width 29 height 78
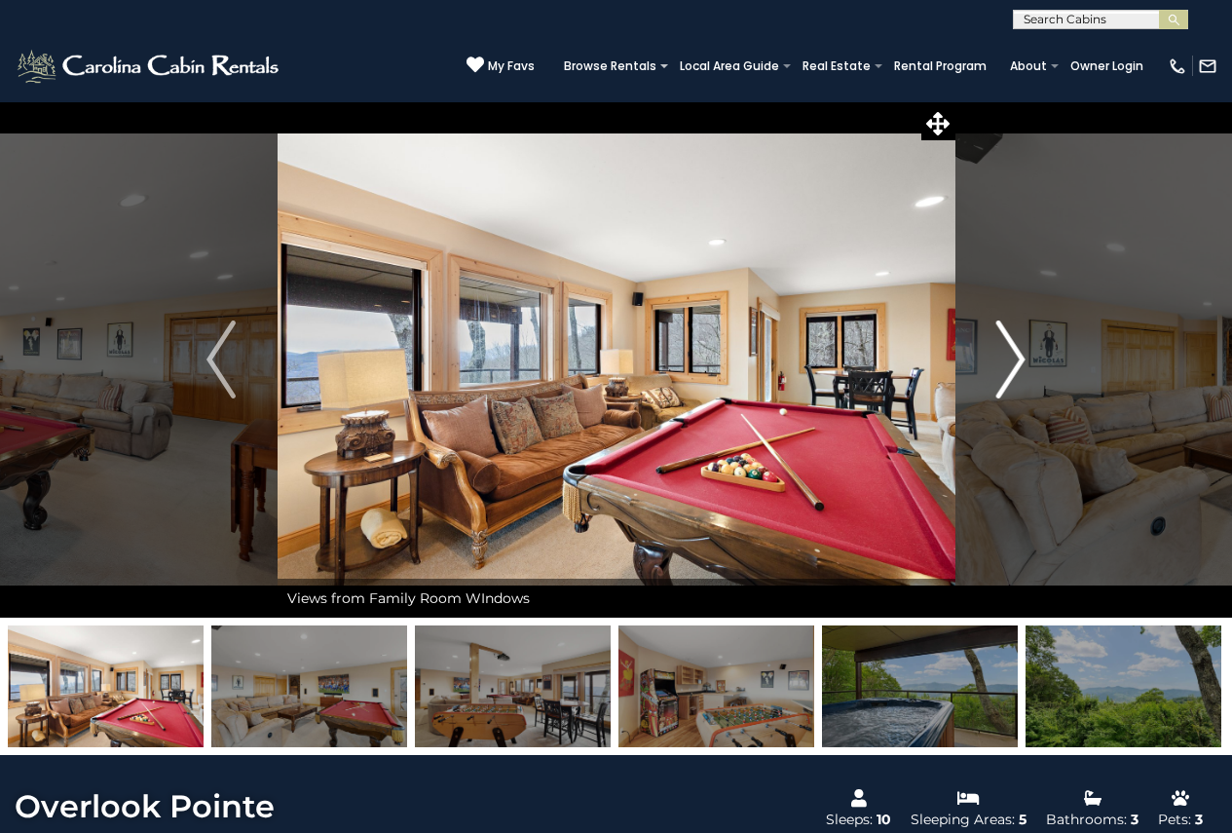
click at [1022, 363] on img "Next" at bounding box center [1010, 359] width 29 height 78
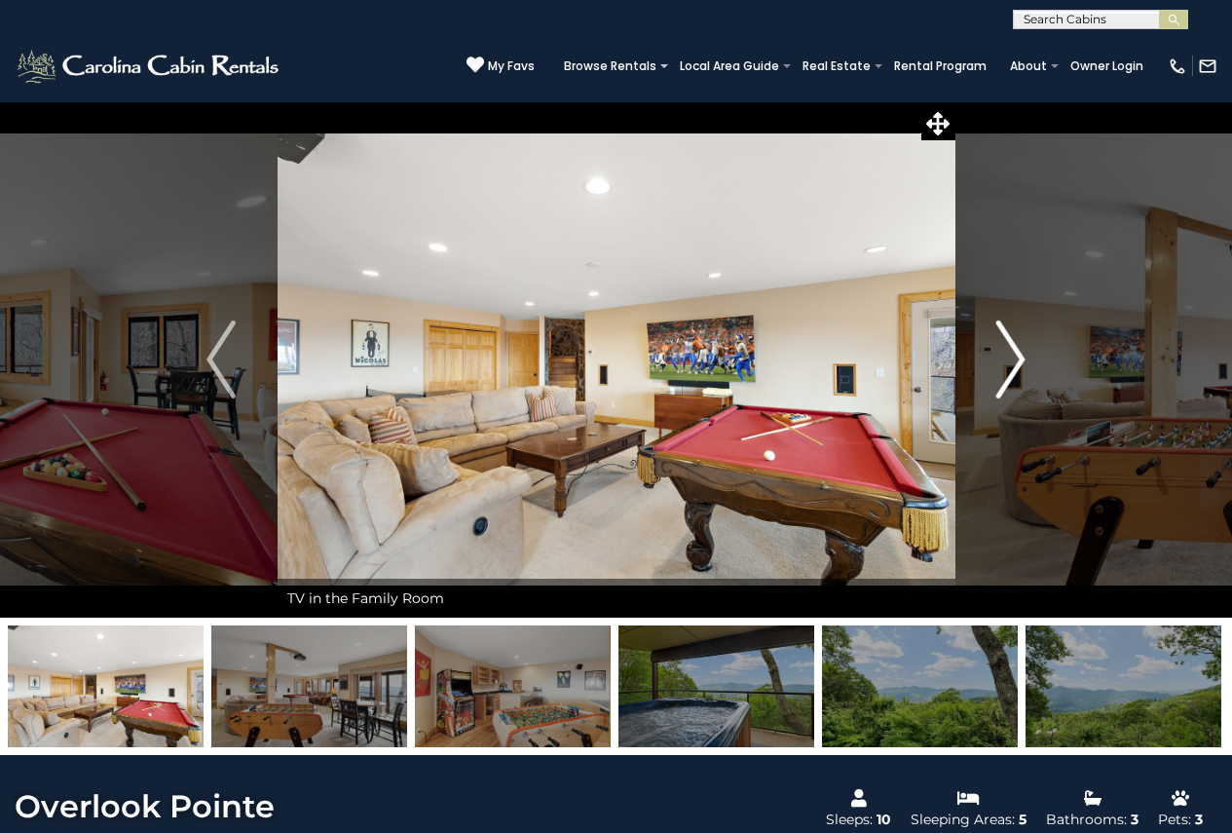
click at [1022, 363] on img "Next" at bounding box center [1010, 359] width 29 height 78
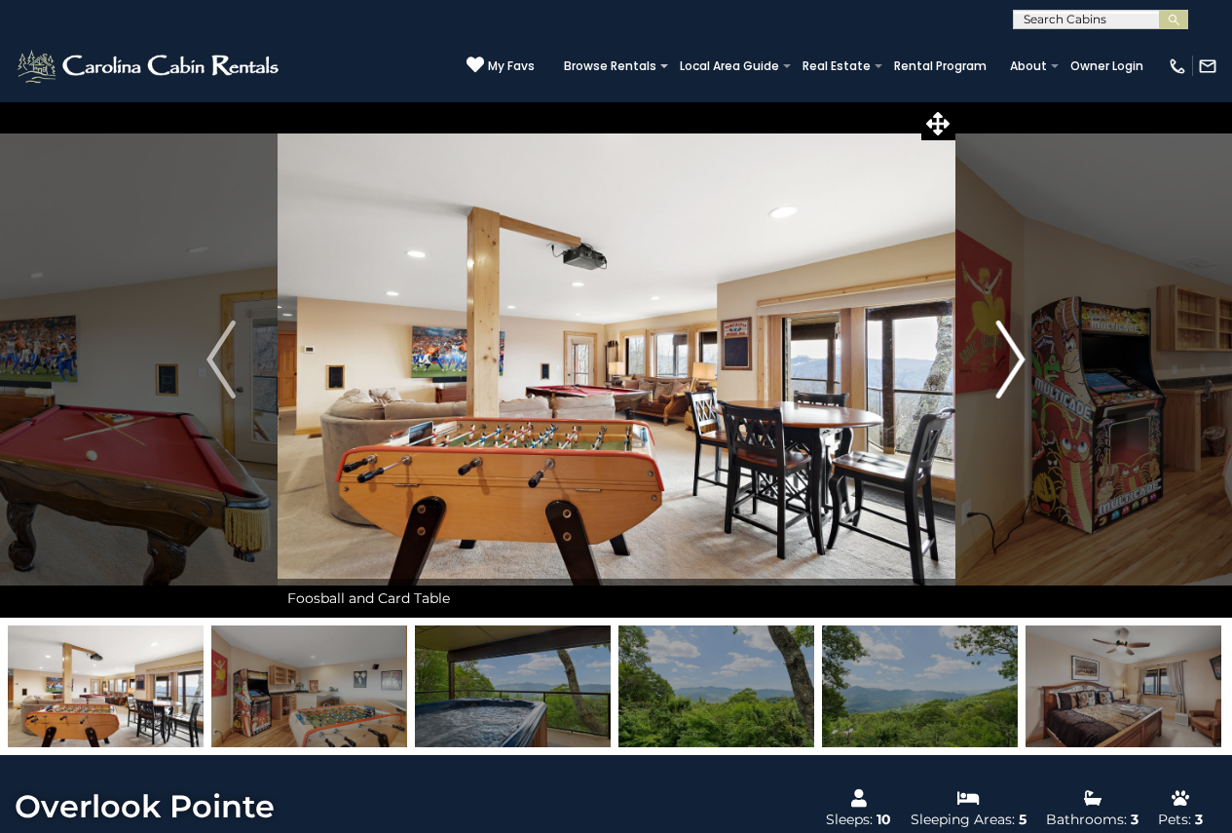
click at [1022, 363] on img "Next" at bounding box center [1010, 359] width 29 height 78
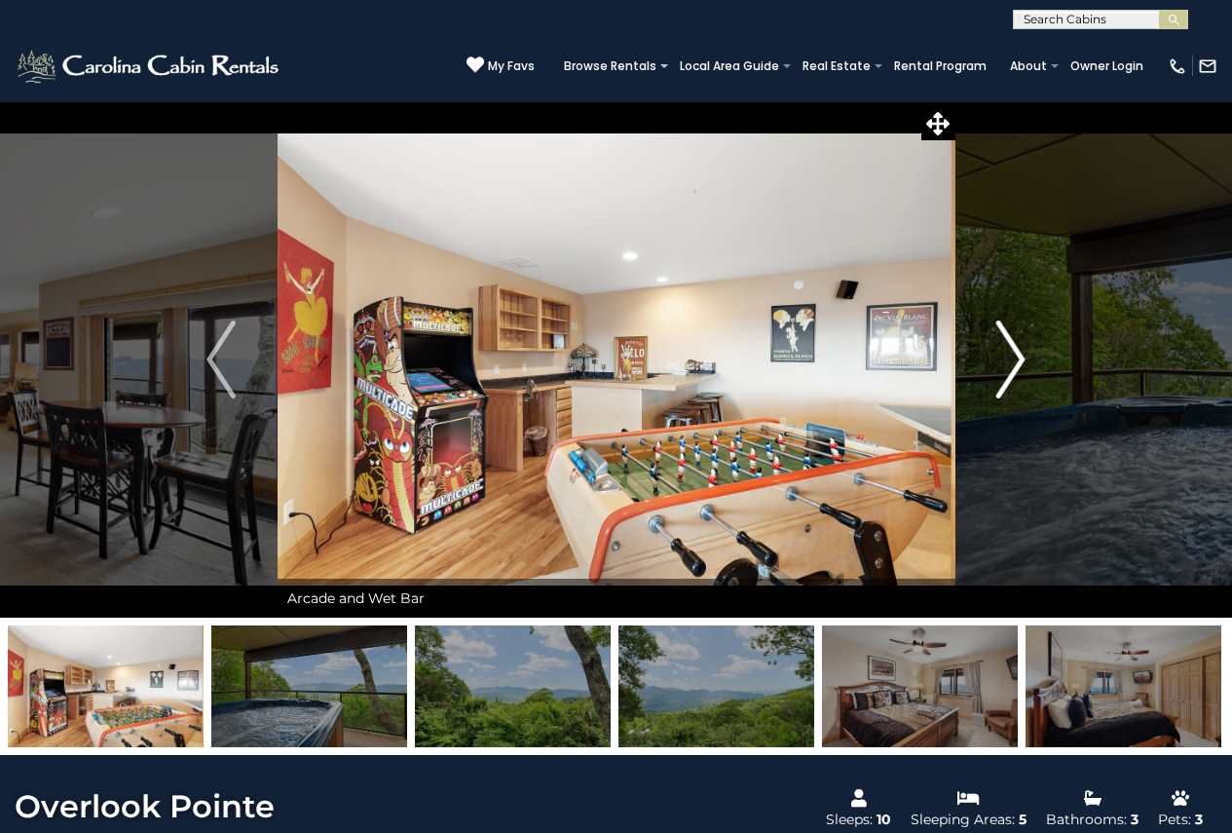
click at [1022, 363] on img "Next" at bounding box center [1010, 359] width 29 height 78
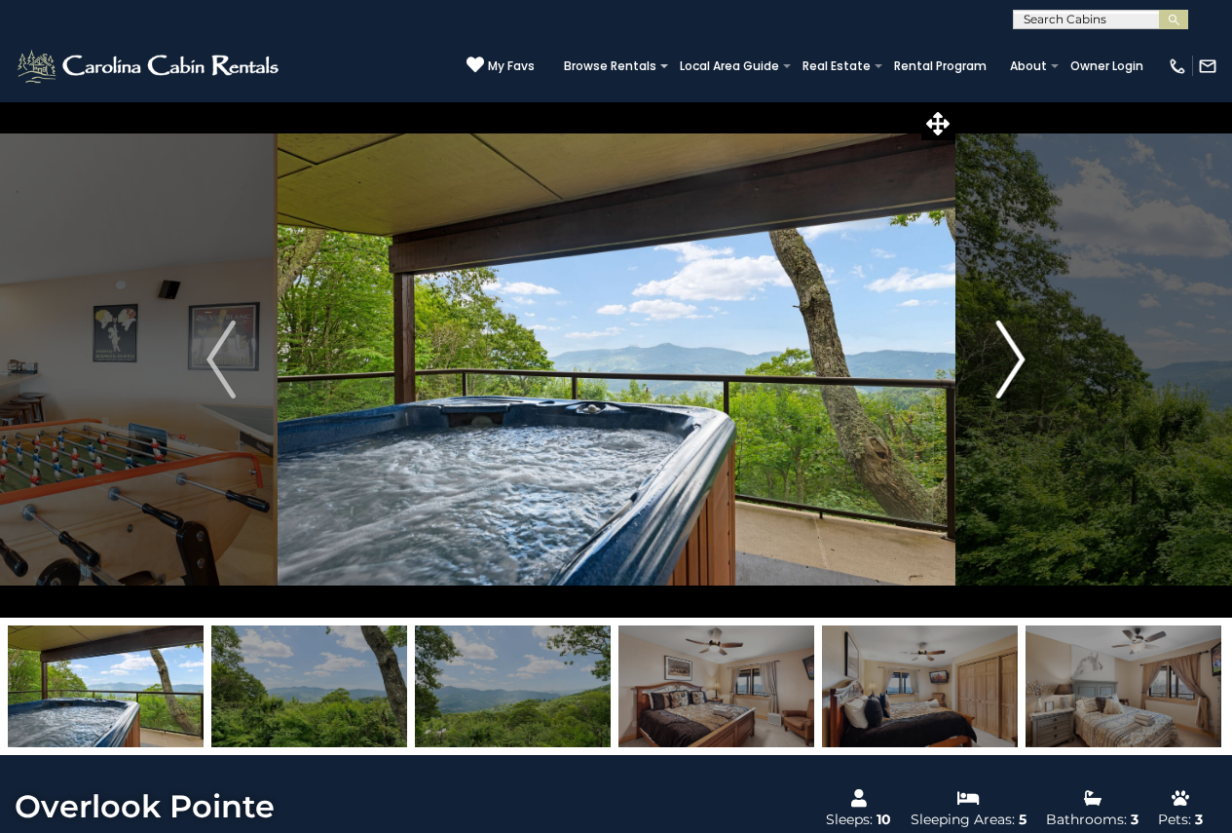
click at [1022, 363] on img "Next" at bounding box center [1010, 359] width 29 height 78
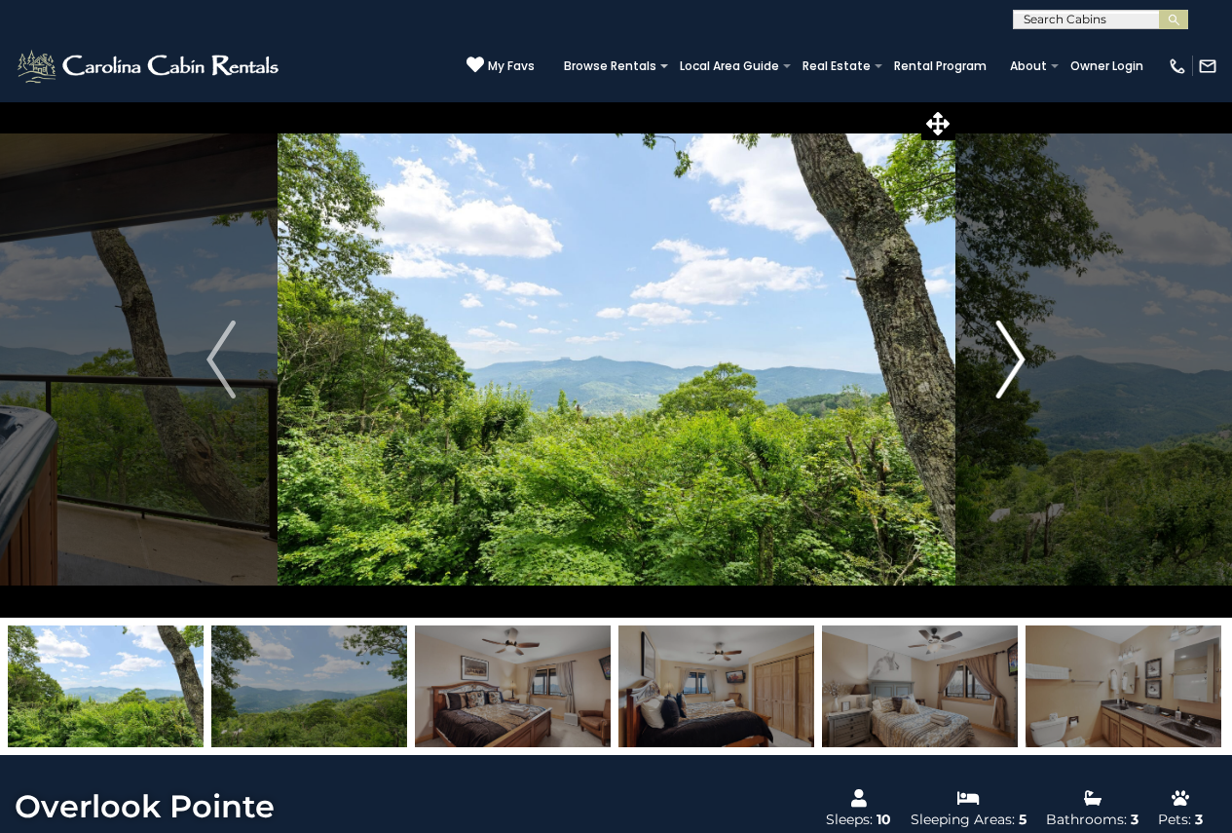
click at [1022, 363] on img "Next" at bounding box center [1010, 359] width 29 height 78
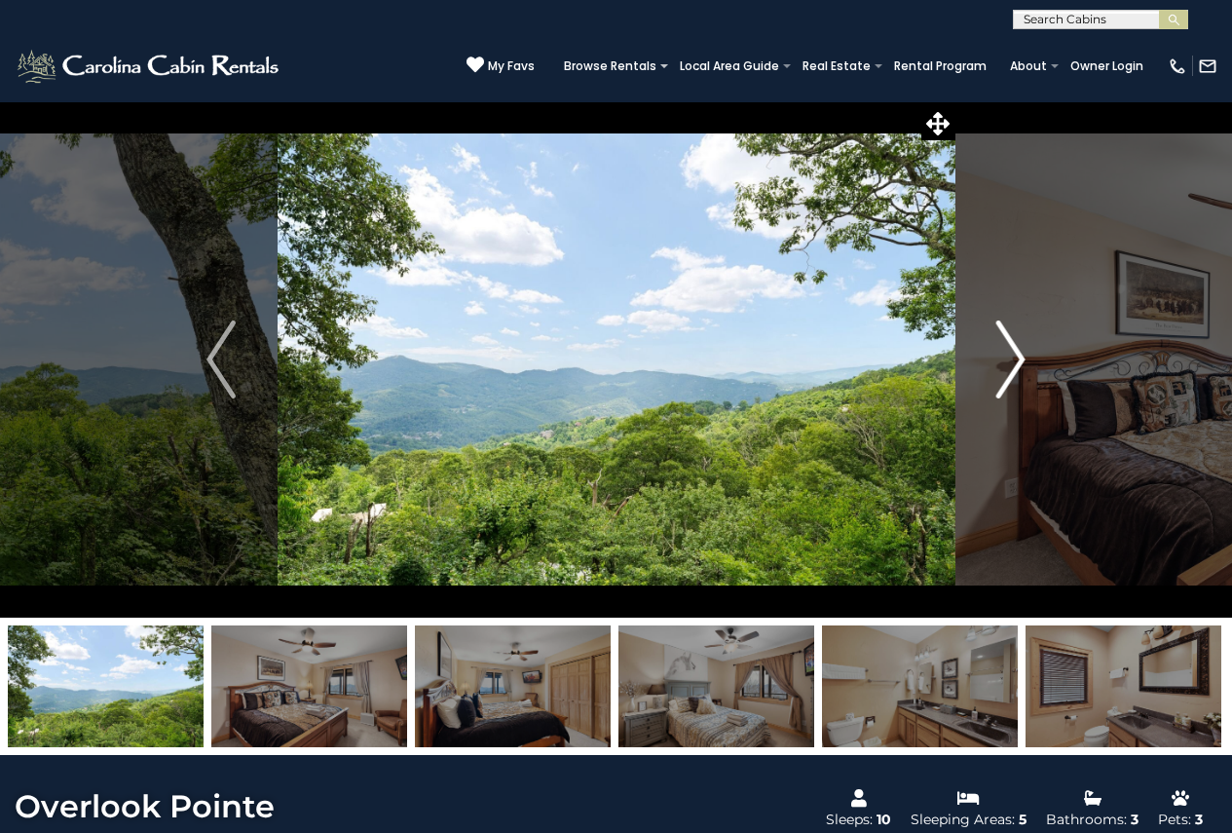
click at [1022, 363] on img "Next" at bounding box center [1010, 359] width 29 height 78
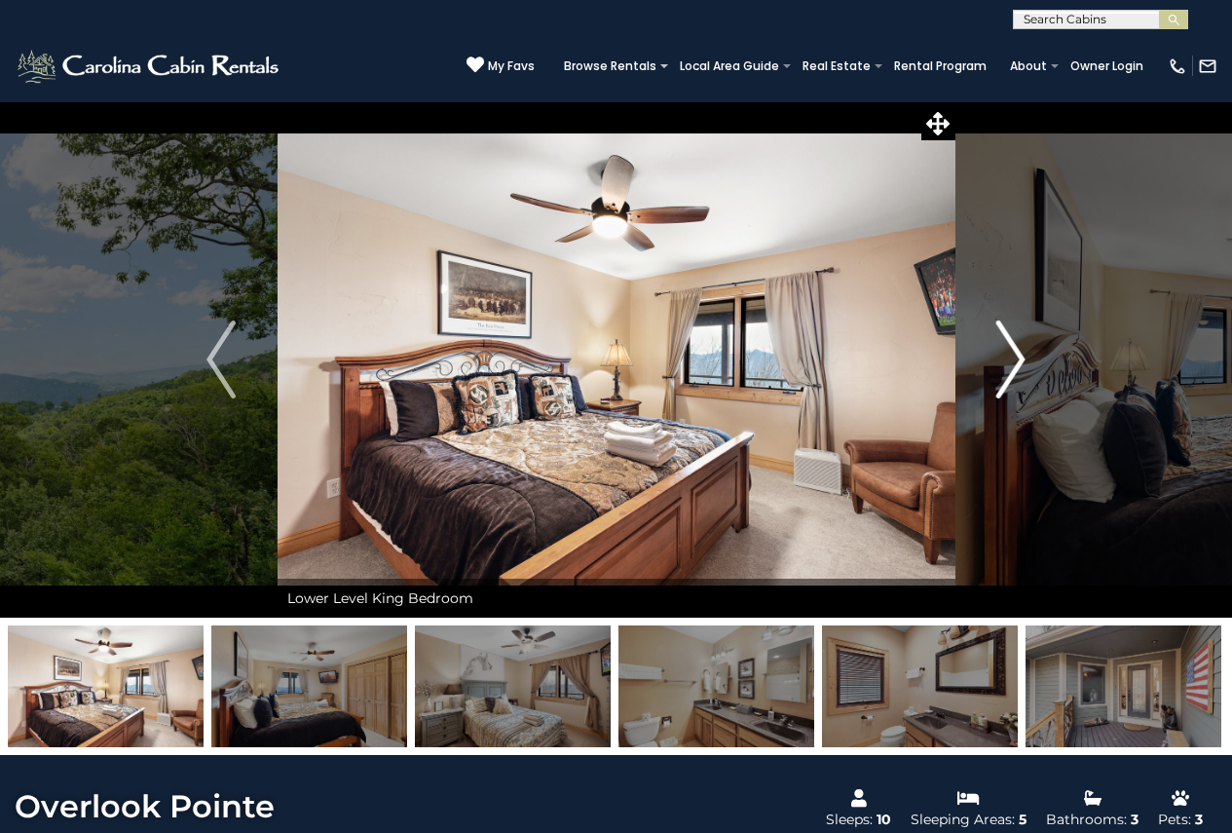
click at [1022, 363] on img "Next" at bounding box center [1010, 359] width 29 height 78
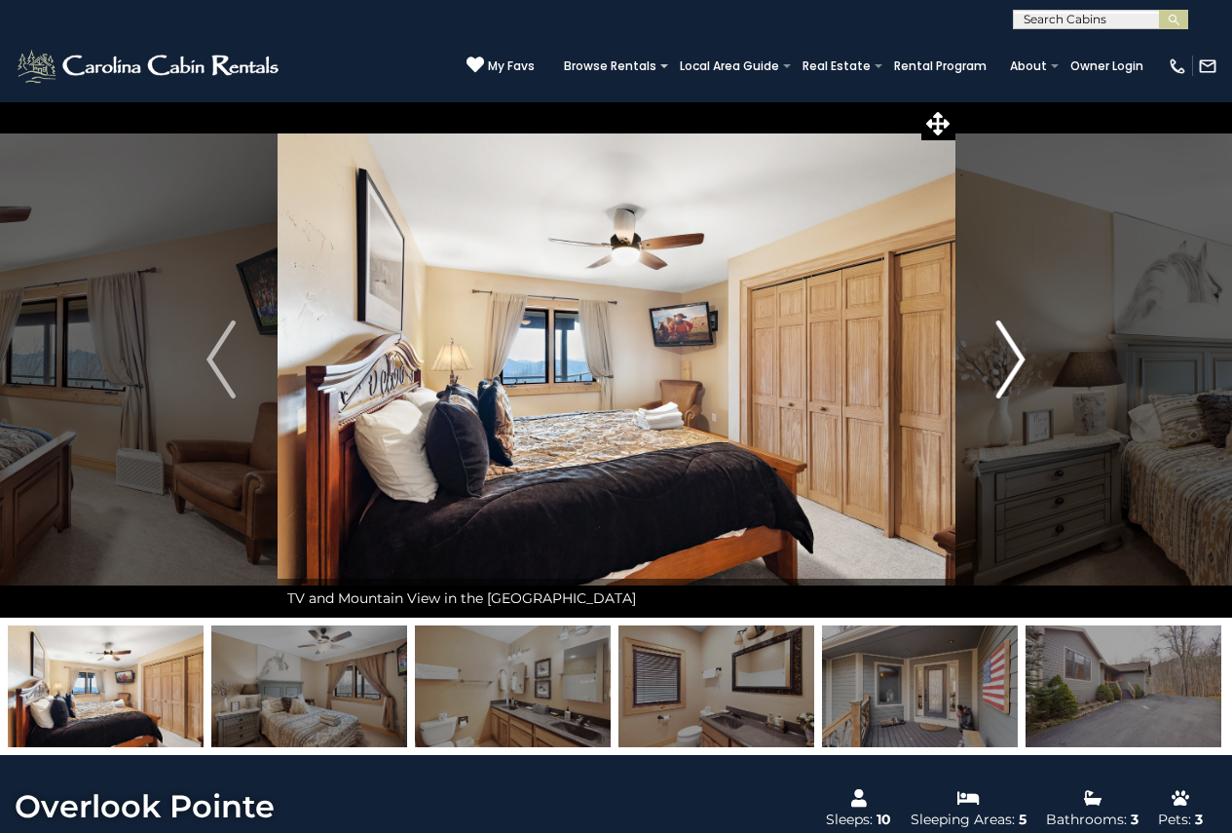
click at [1022, 363] on img "Next" at bounding box center [1010, 359] width 29 height 78
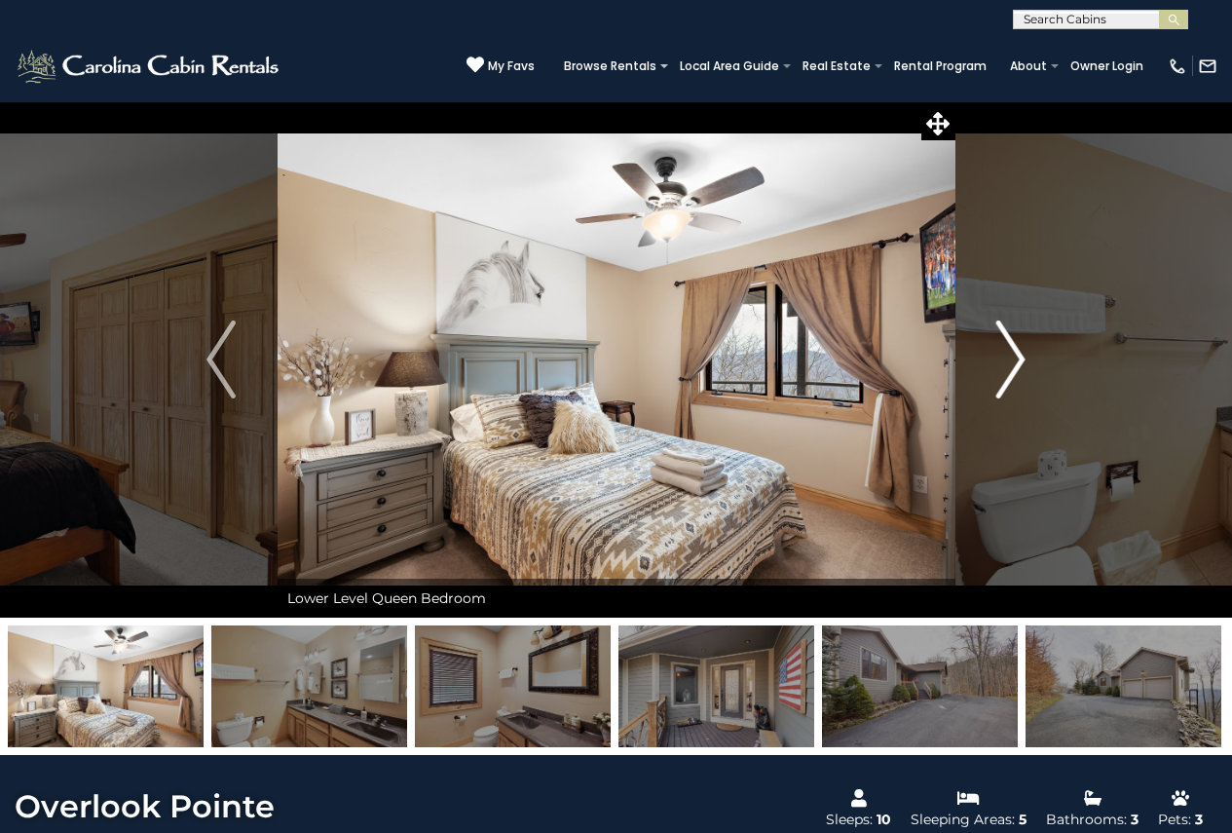
click at [1022, 363] on img "Next" at bounding box center [1010, 359] width 29 height 78
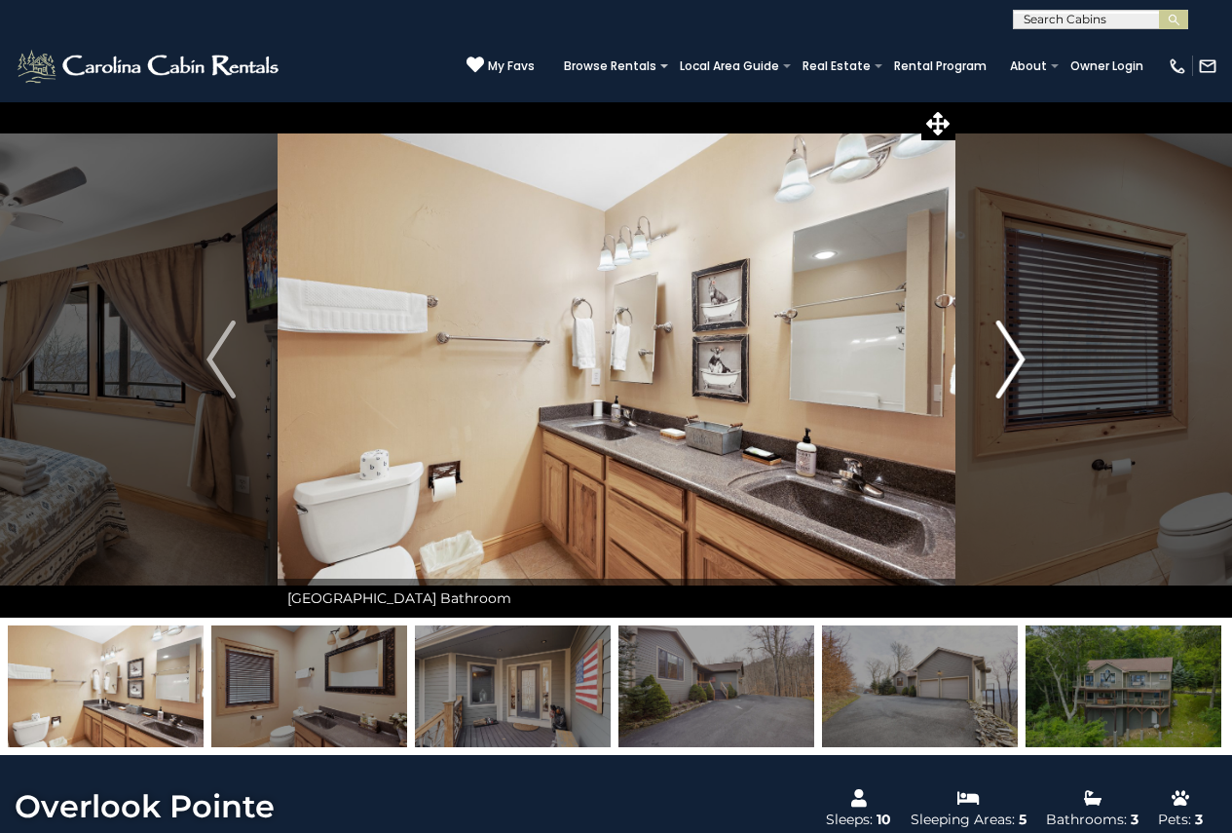
click at [1022, 363] on img "Next" at bounding box center [1010, 359] width 29 height 78
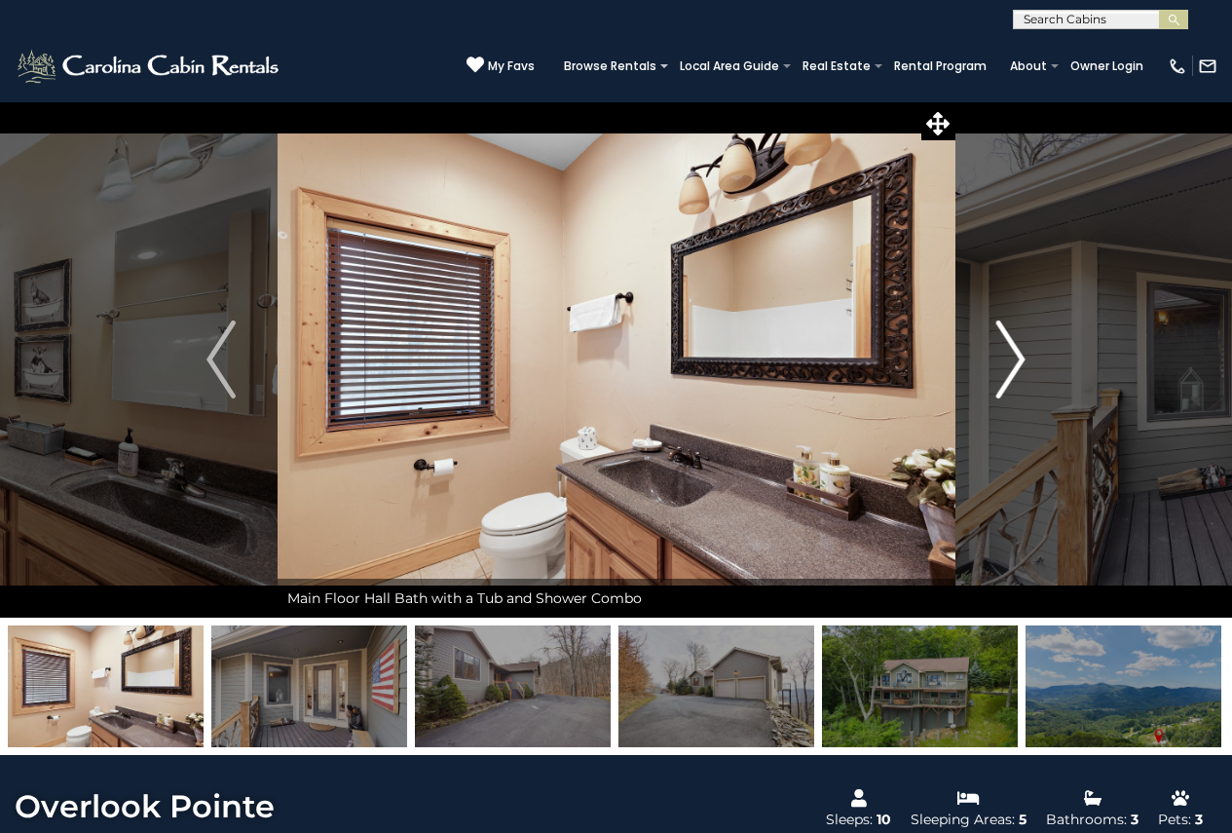
click at [1022, 363] on img "Next" at bounding box center [1010, 359] width 29 height 78
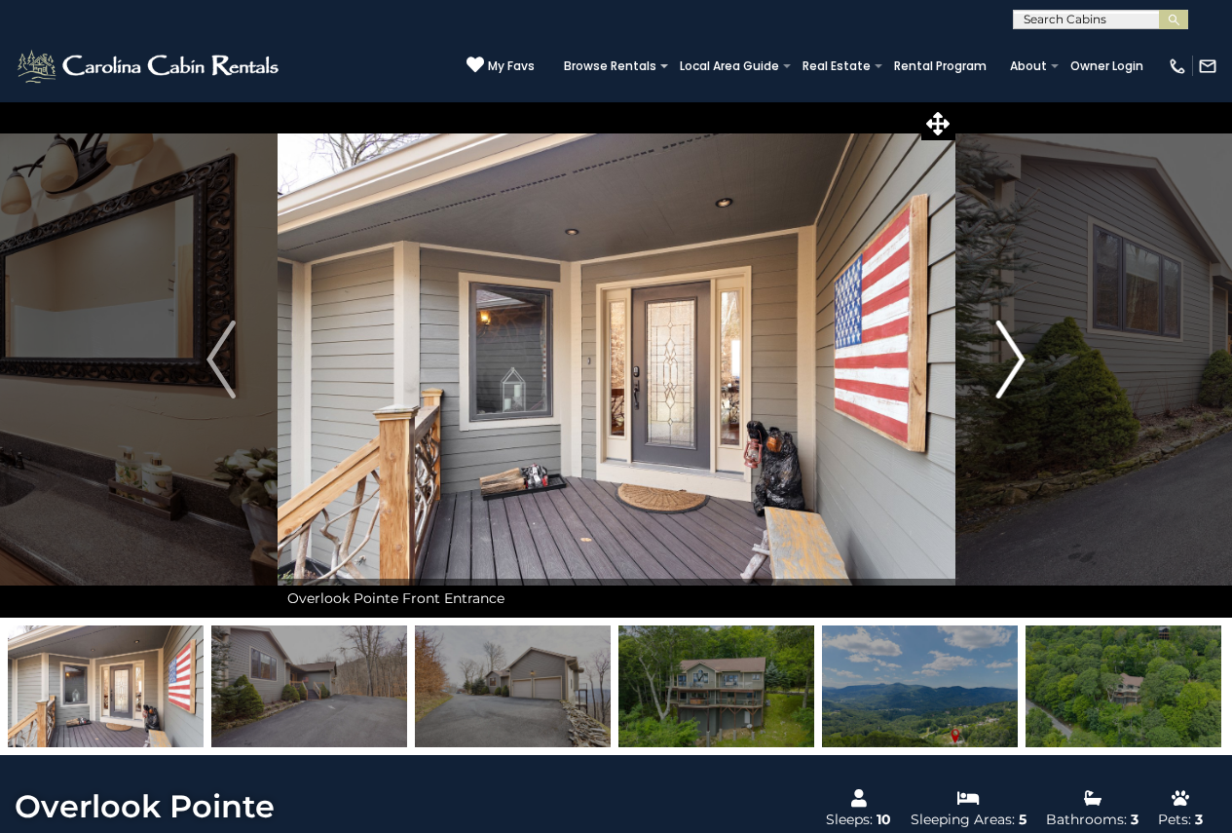
click at [1022, 363] on img "Next" at bounding box center [1010, 359] width 29 height 78
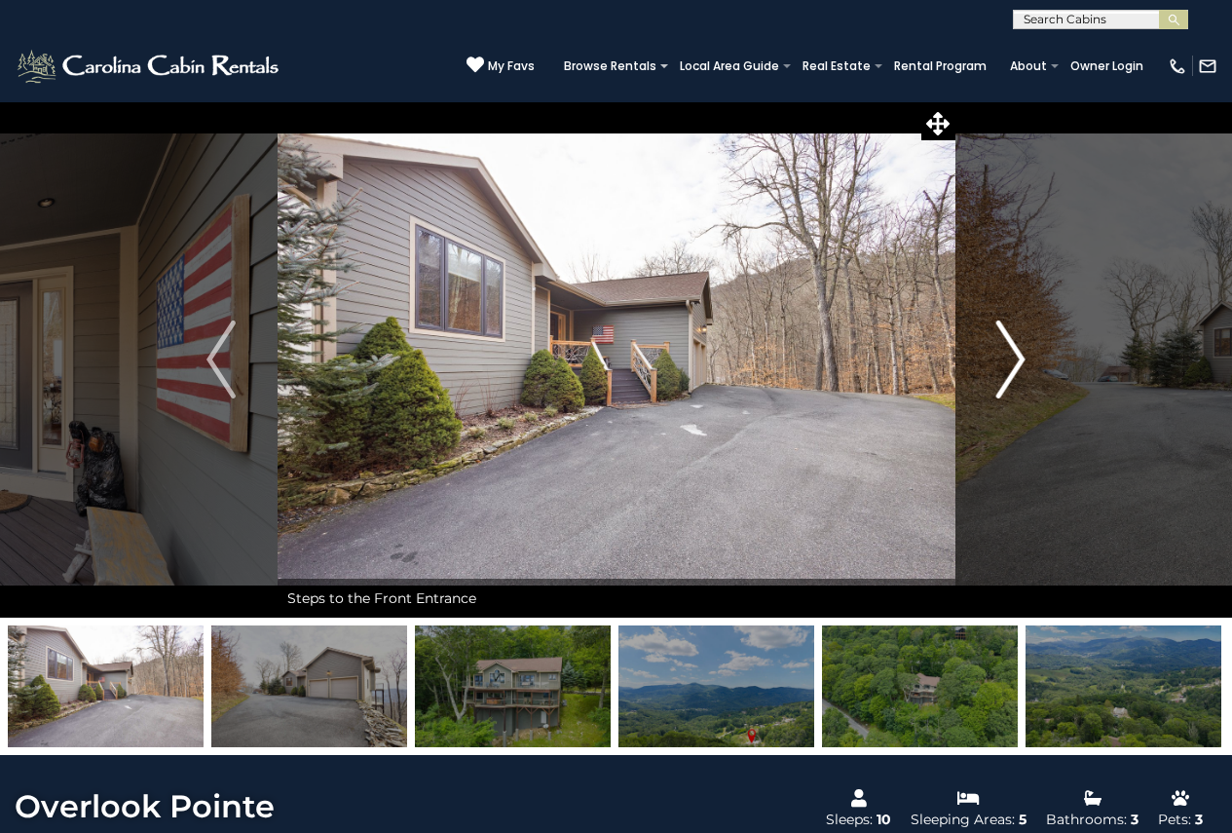
click at [1022, 363] on img "Next" at bounding box center [1010, 359] width 29 height 78
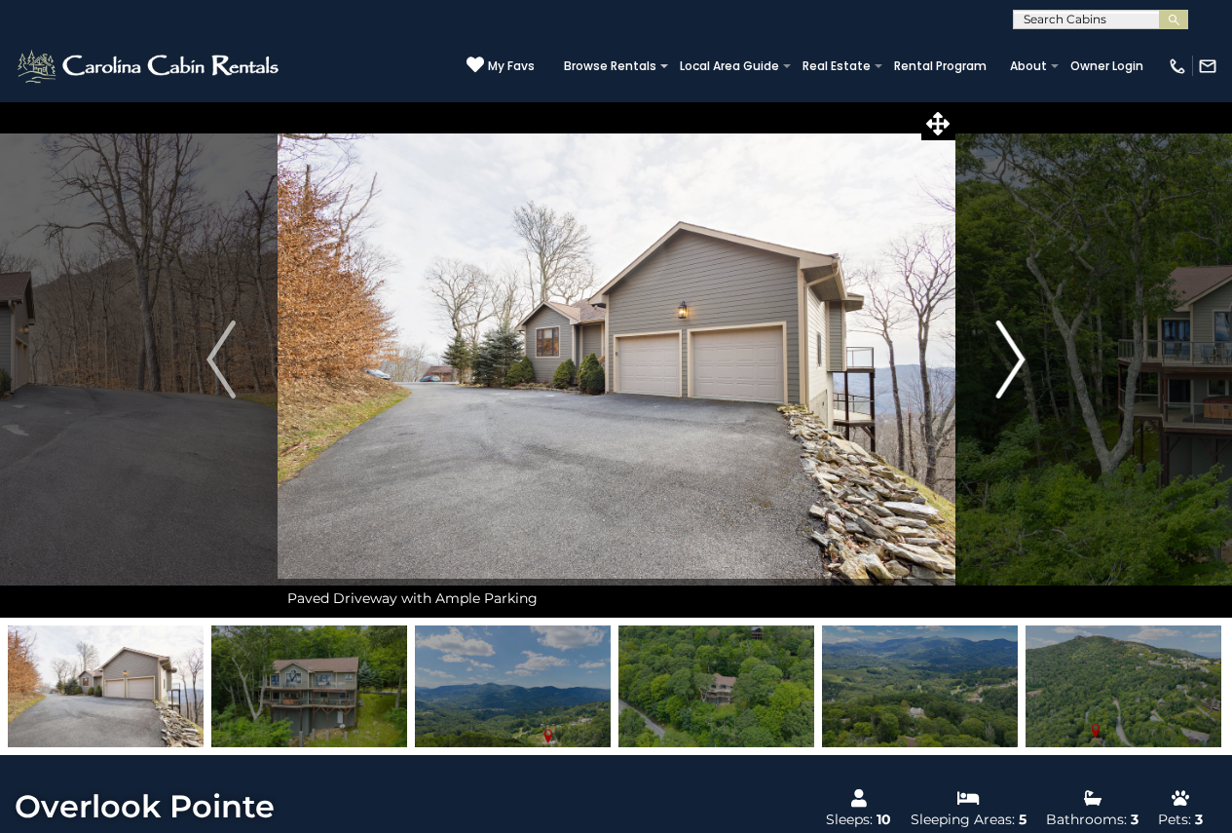
click at [1022, 363] on img "Next" at bounding box center [1010, 359] width 29 height 78
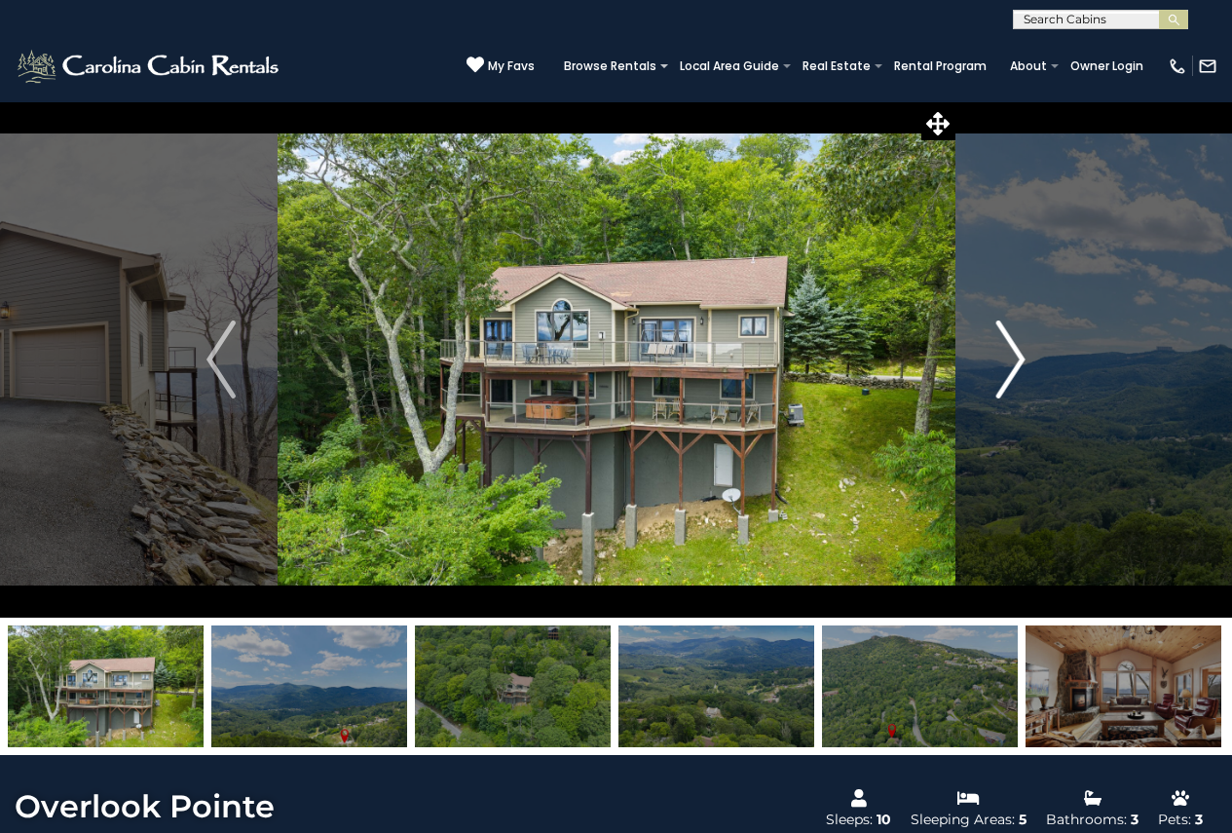
click at [1022, 363] on img "Next" at bounding box center [1010, 359] width 29 height 78
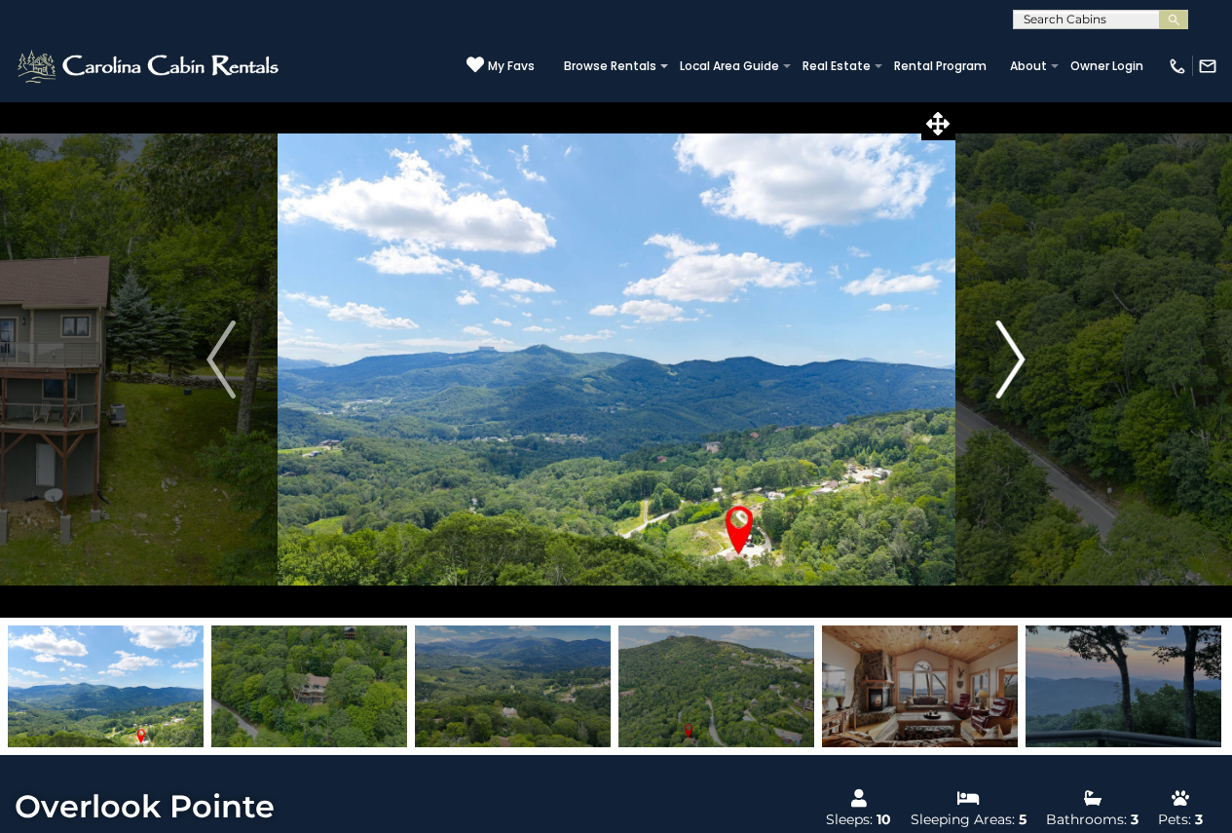
click at [1022, 363] on img "Next" at bounding box center [1010, 359] width 29 height 78
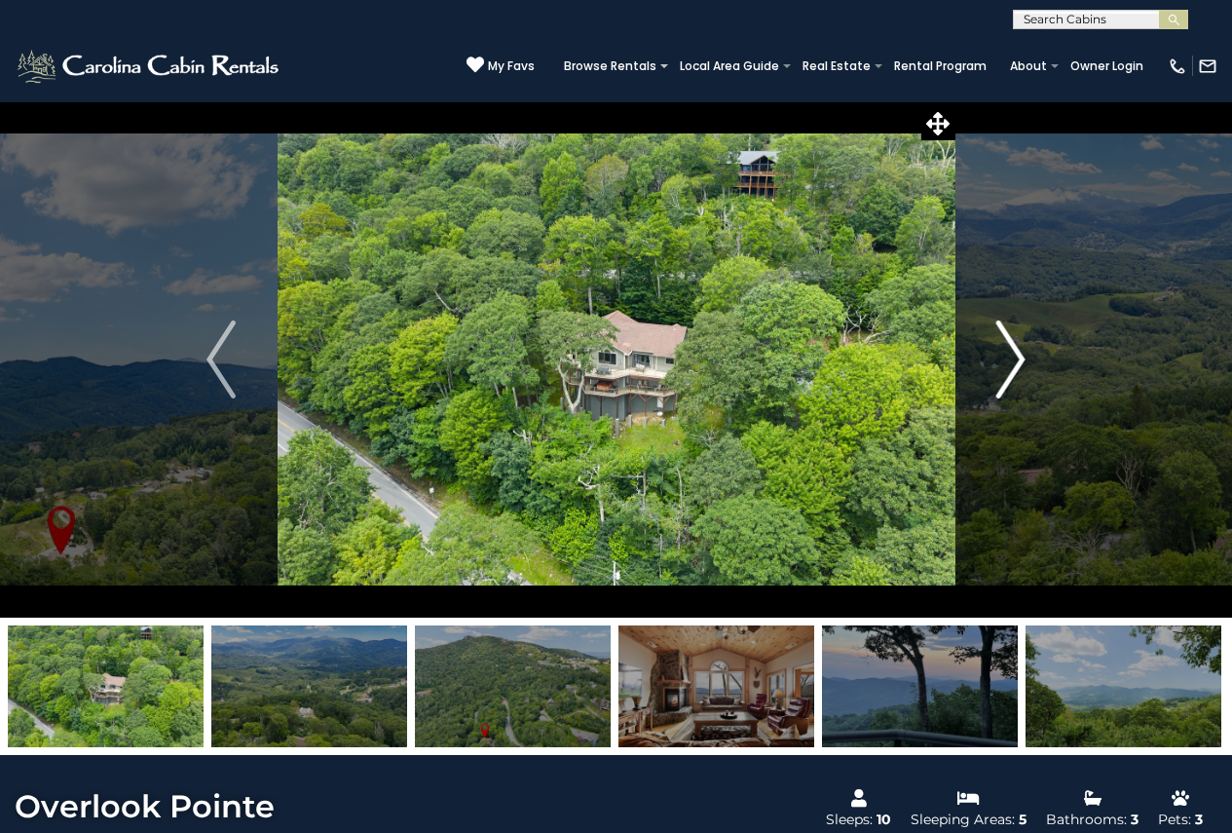
click at [1022, 363] on img "Next" at bounding box center [1010, 359] width 29 height 78
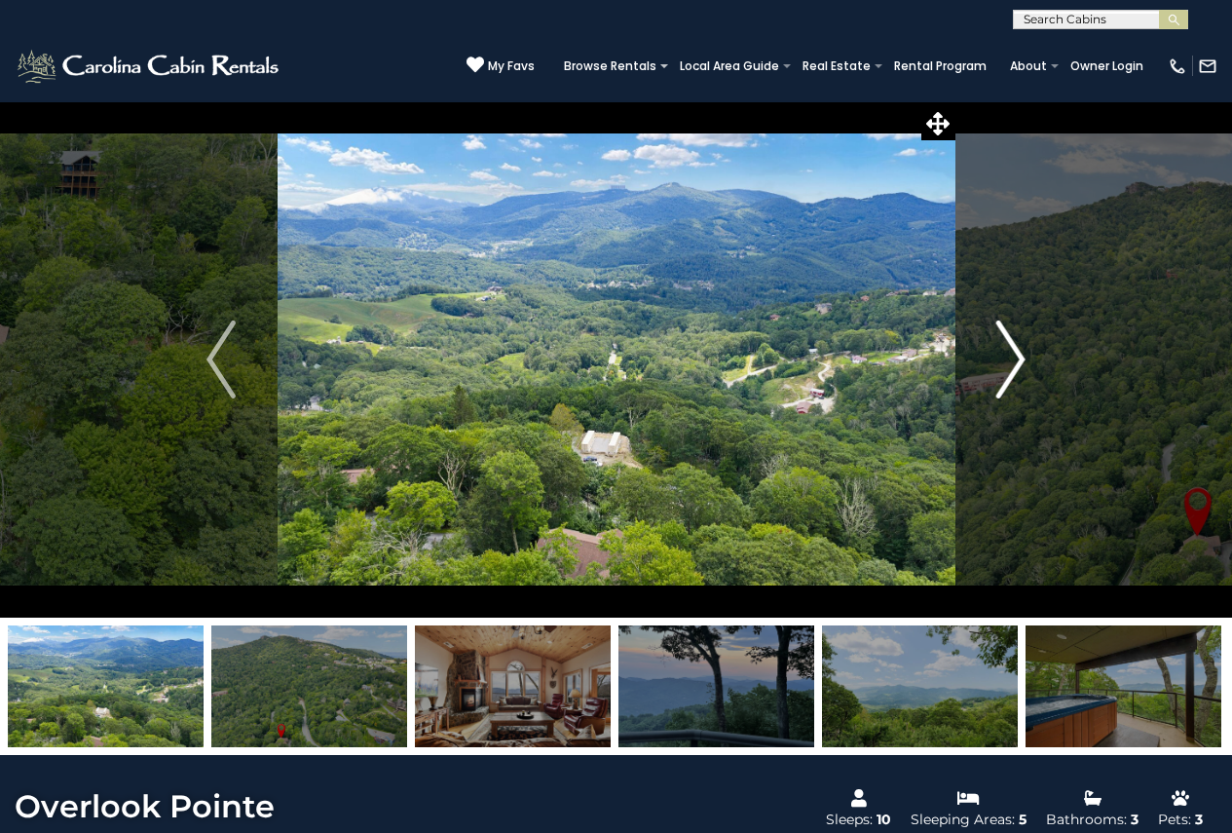
click at [1022, 363] on img "Next" at bounding box center [1010, 359] width 29 height 78
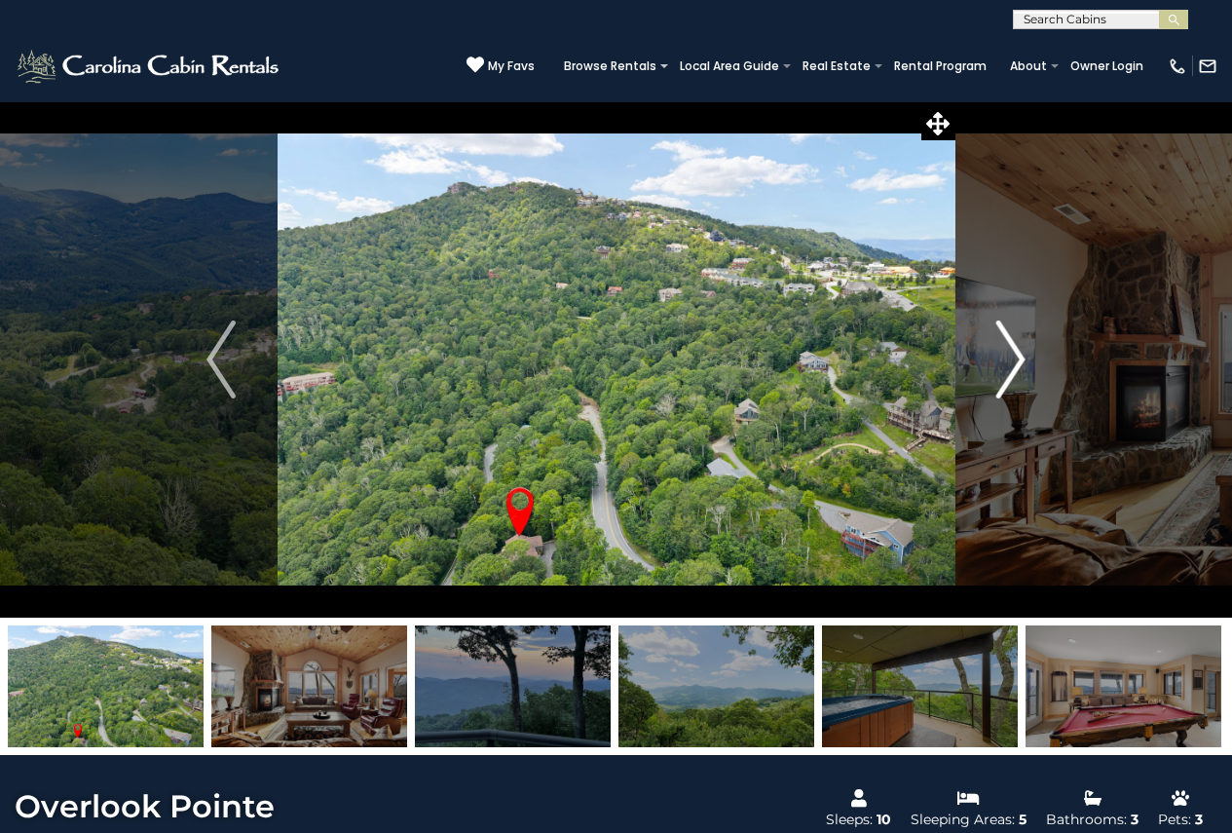
click at [1022, 363] on img "Next" at bounding box center [1010, 359] width 29 height 78
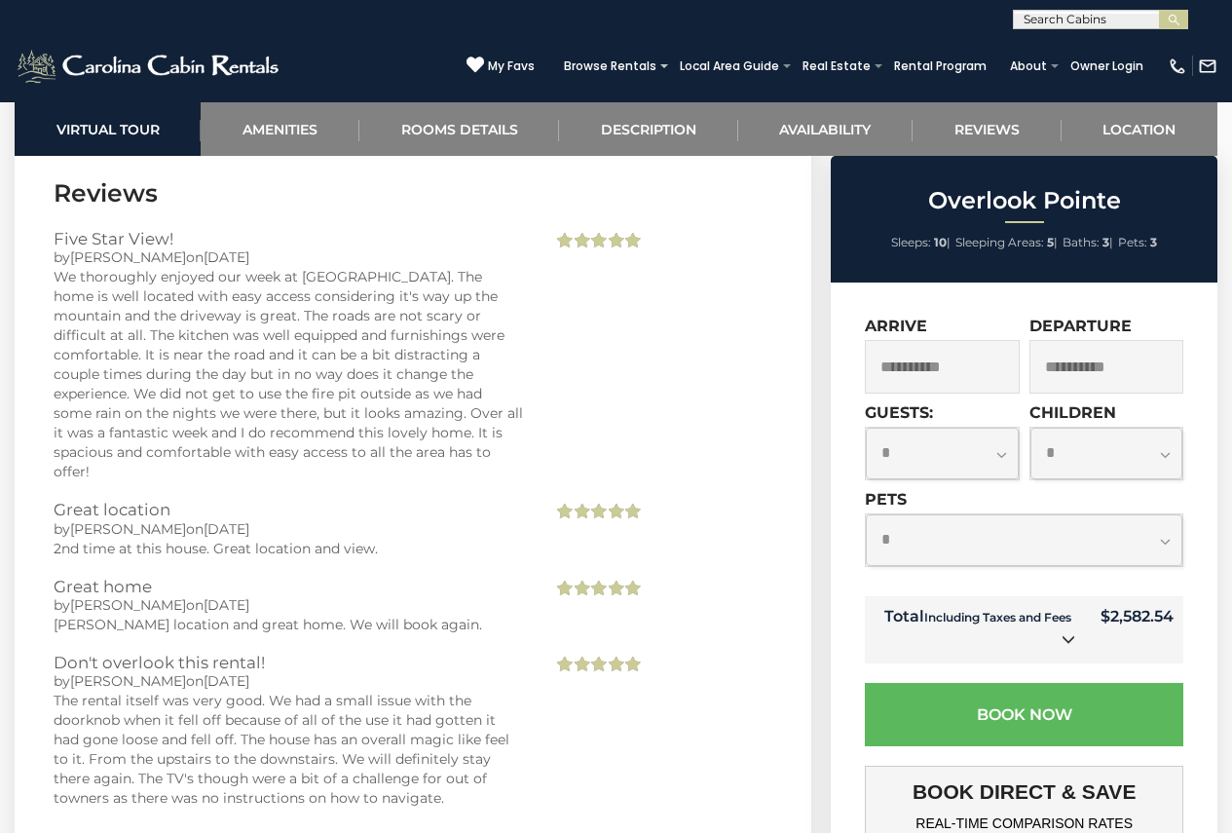
scroll to position [4285, 0]
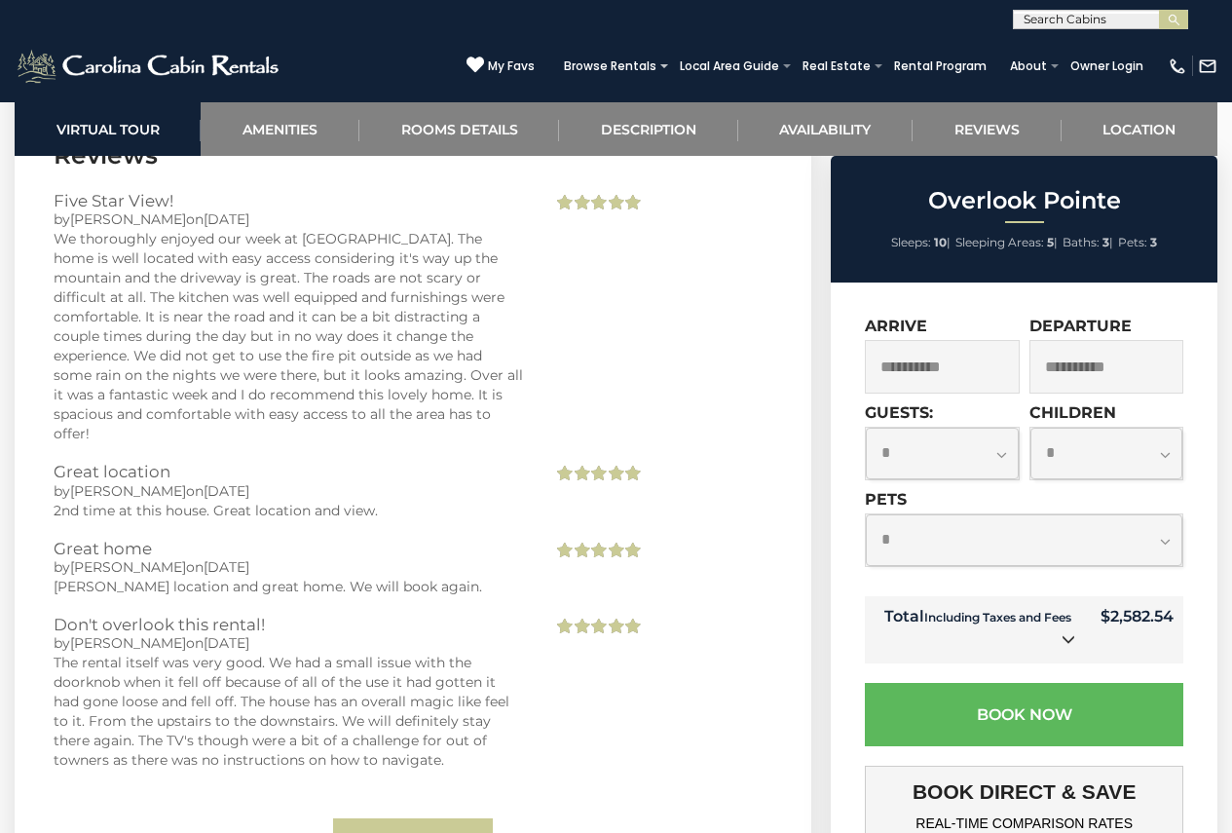
click at [1004, 451] on select "**********" at bounding box center [942, 454] width 152 height 52
select select "*"
click at [866, 428] on select "**********" at bounding box center [942, 454] width 152 height 52
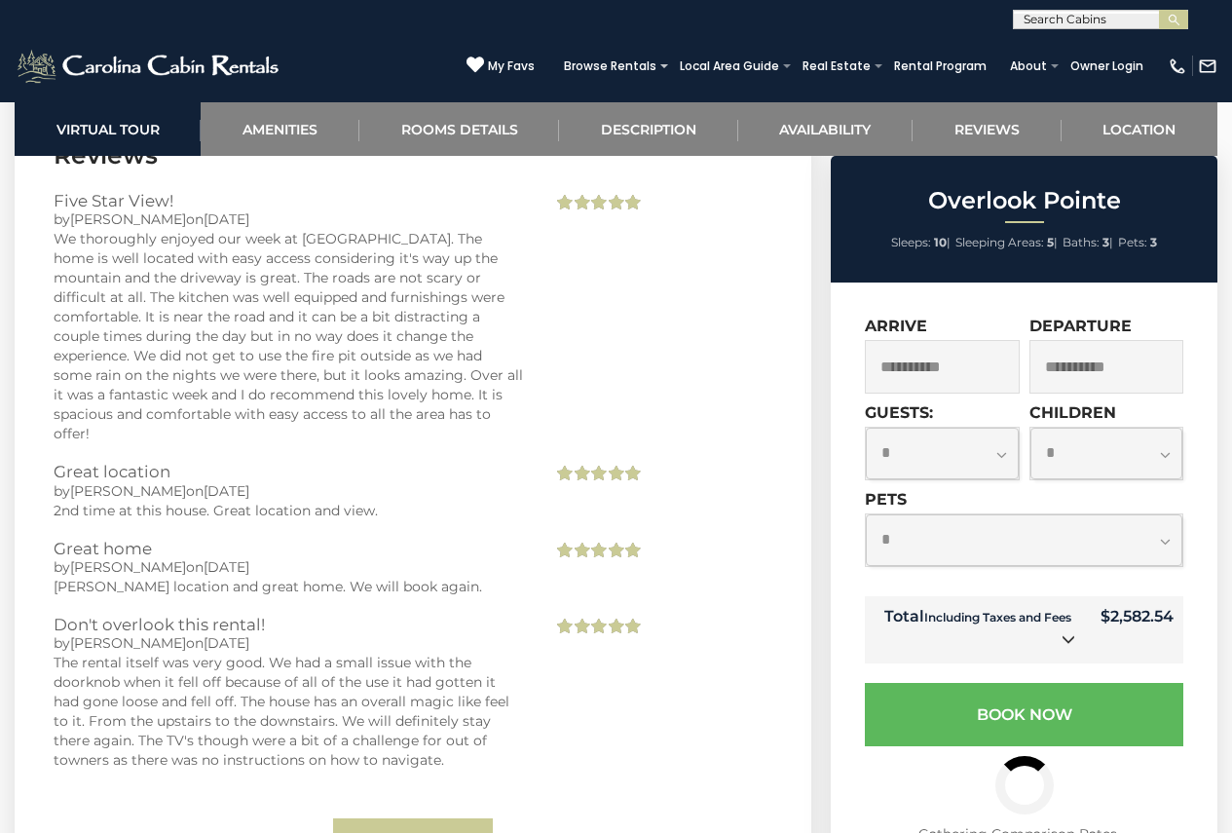
click at [1066, 644] on icon at bounding box center [1069, 639] width 14 height 14
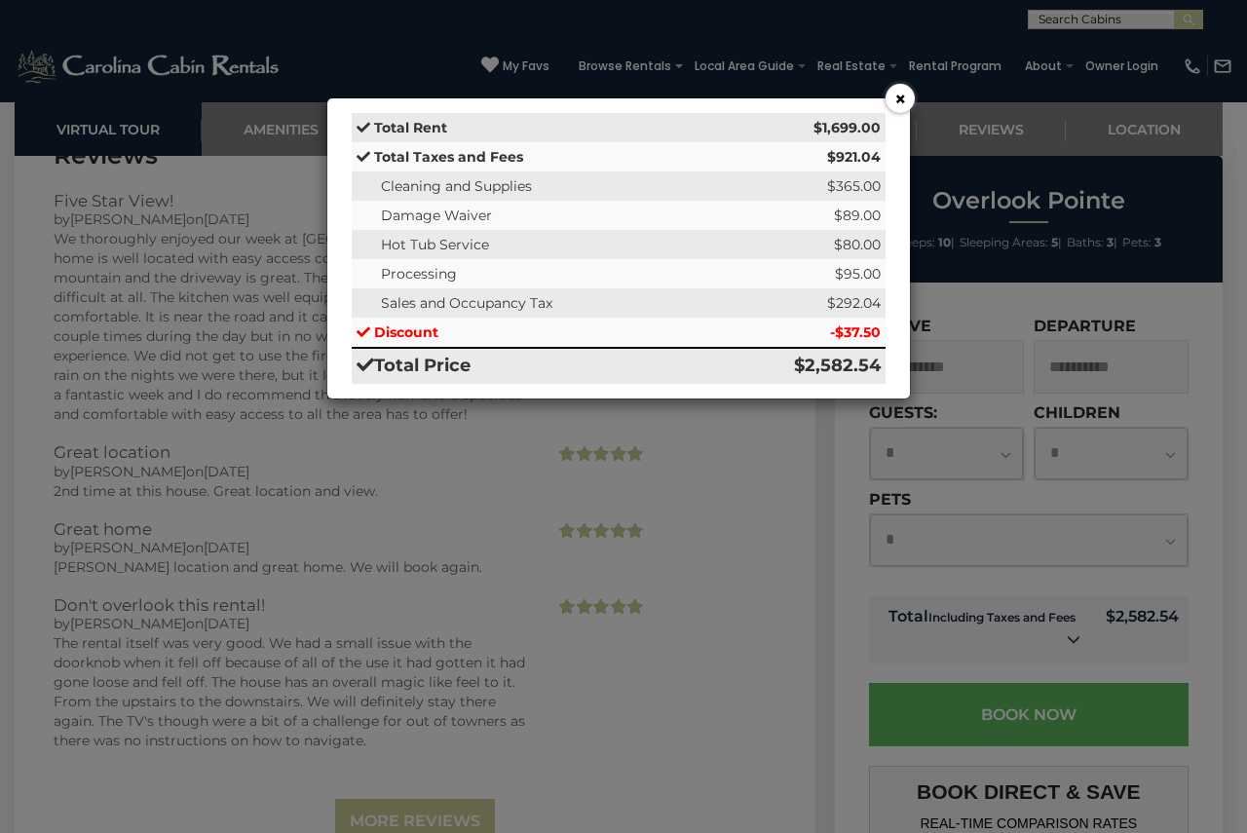
click at [901, 108] on button "×" at bounding box center [899, 98] width 29 height 29
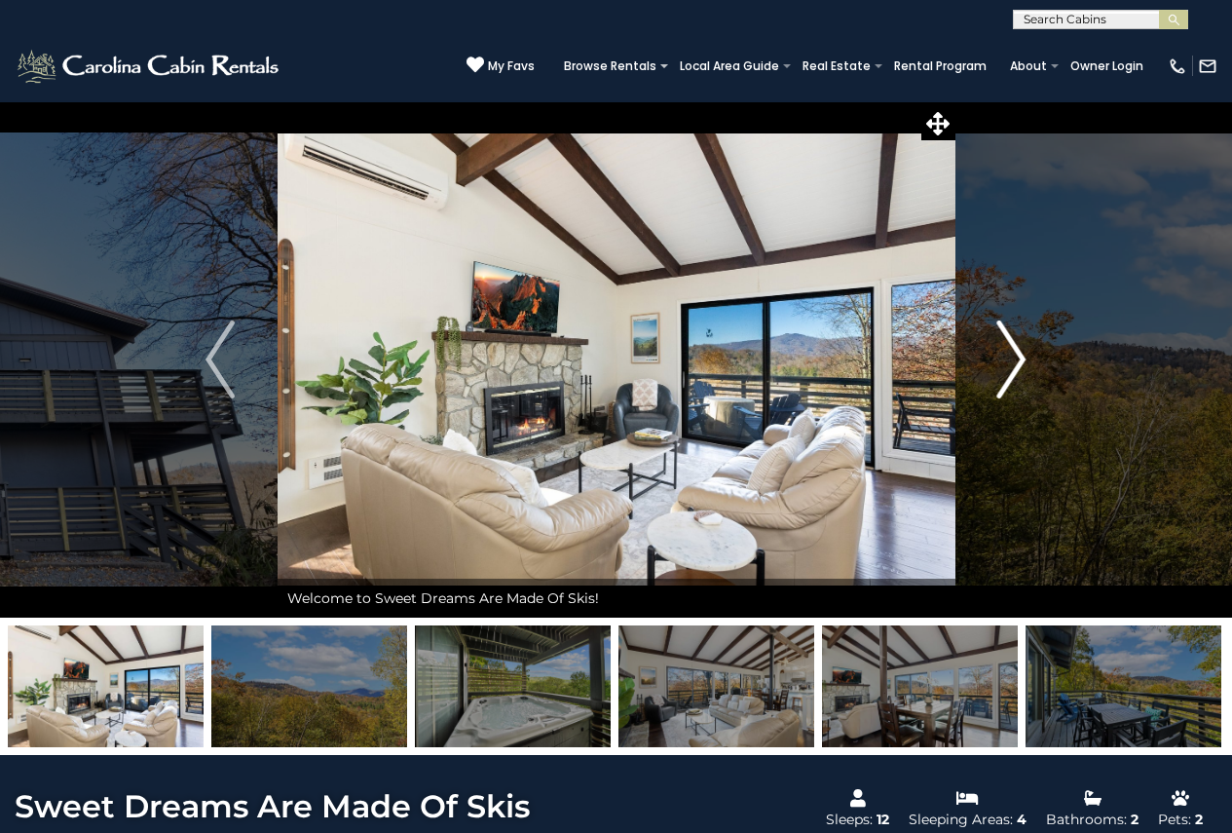
click at [1008, 371] on img "Next" at bounding box center [1011, 359] width 29 height 78
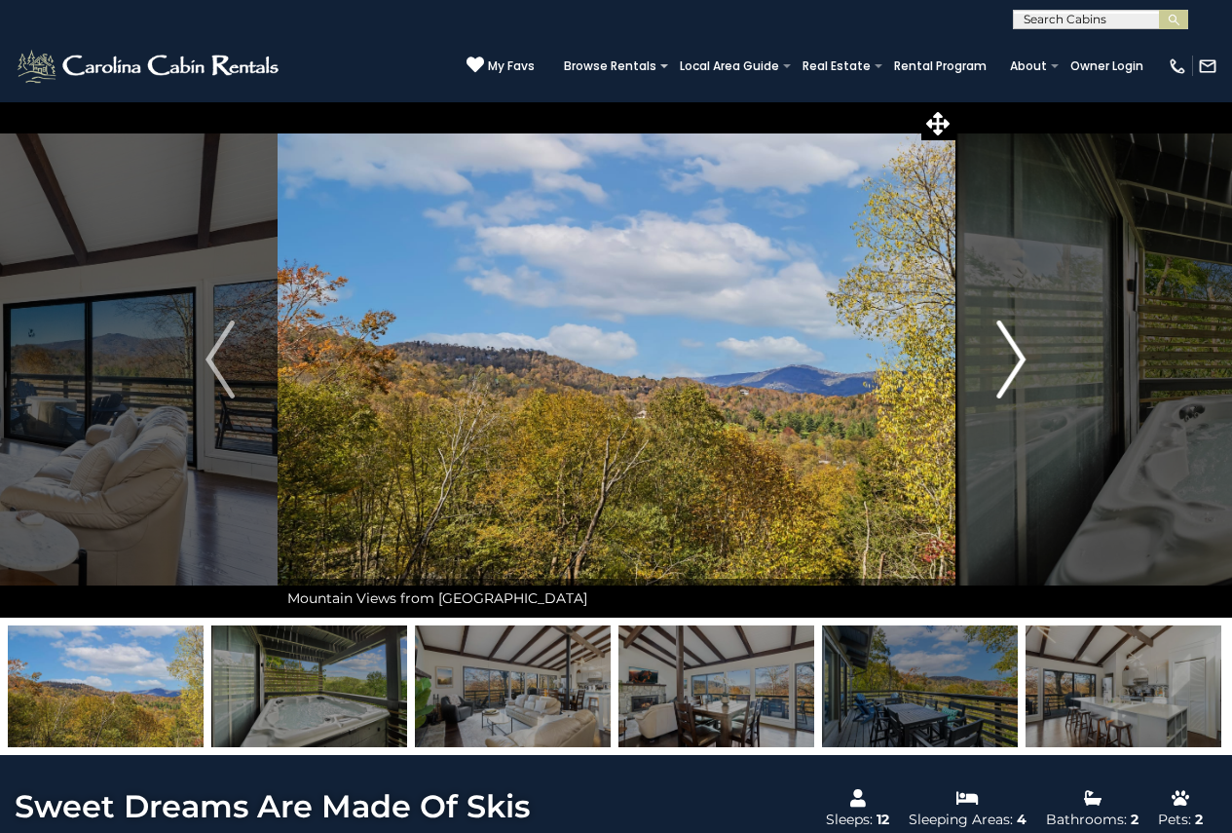
click at [997, 379] on img "Next" at bounding box center [1011, 359] width 29 height 78
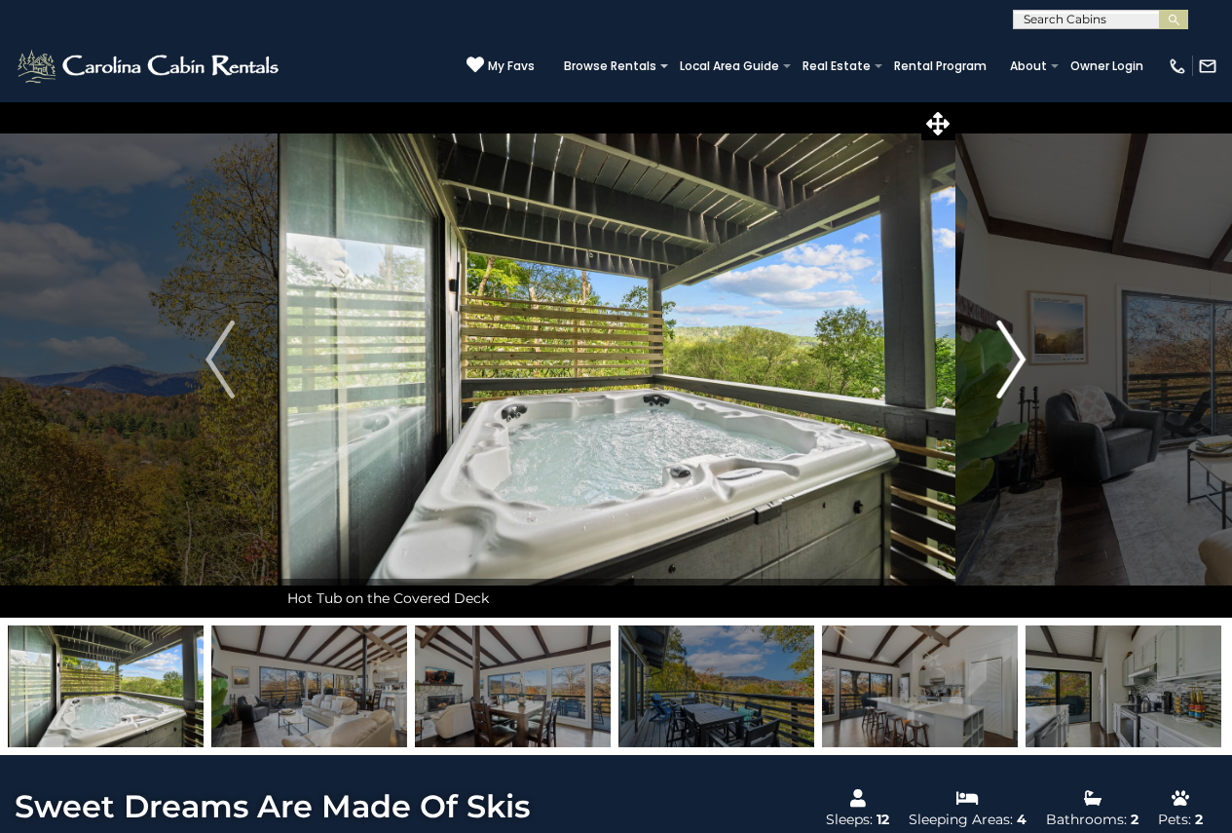
click at [1003, 371] on img "Next" at bounding box center [1011, 359] width 29 height 78
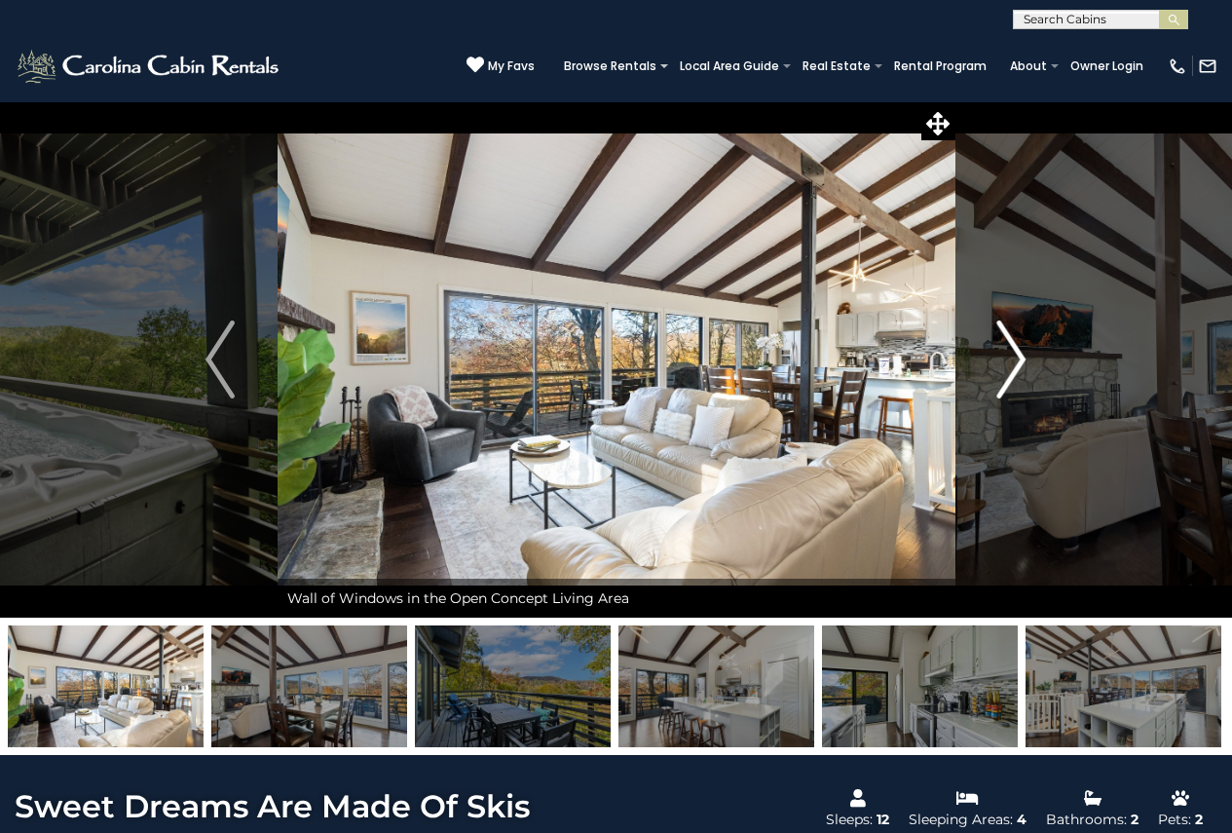
click at [998, 374] on img "Next" at bounding box center [1011, 359] width 29 height 78
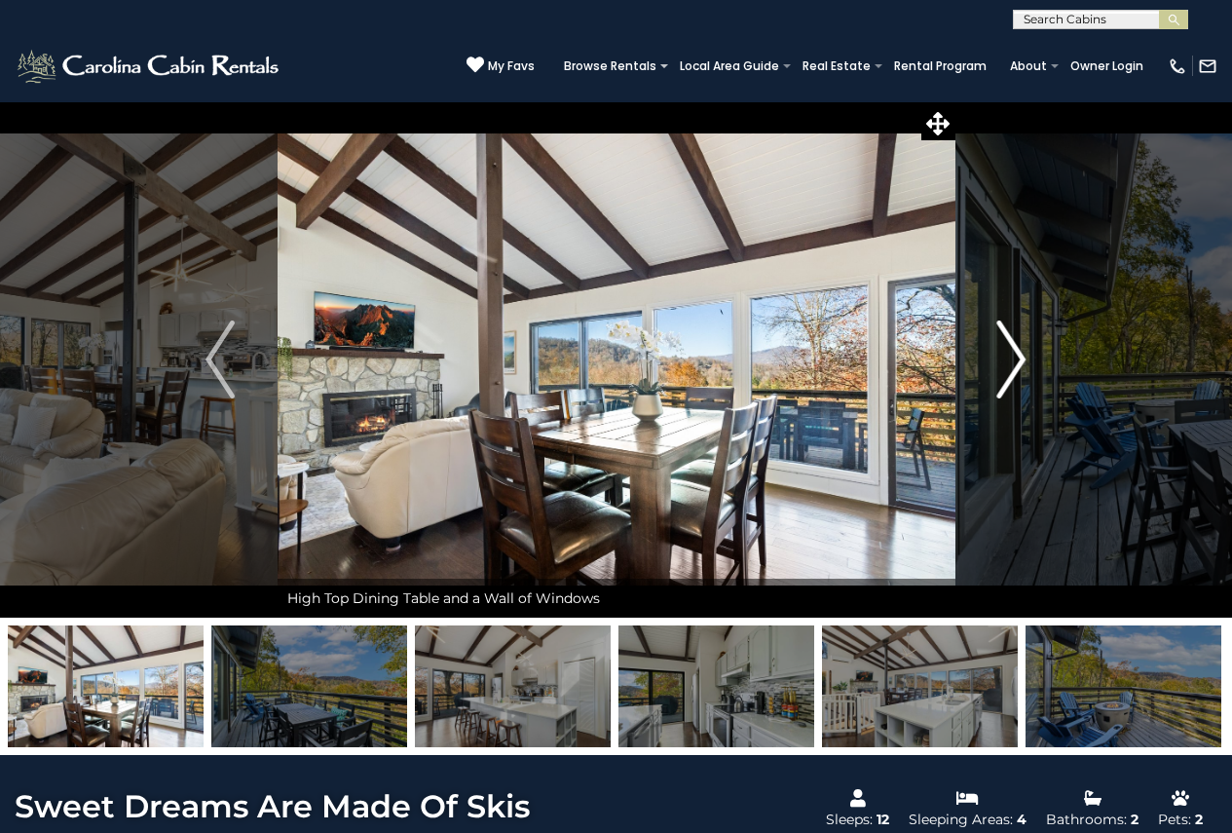
click at [998, 374] on img "Next" at bounding box center [1011, 359] width 29 height 78
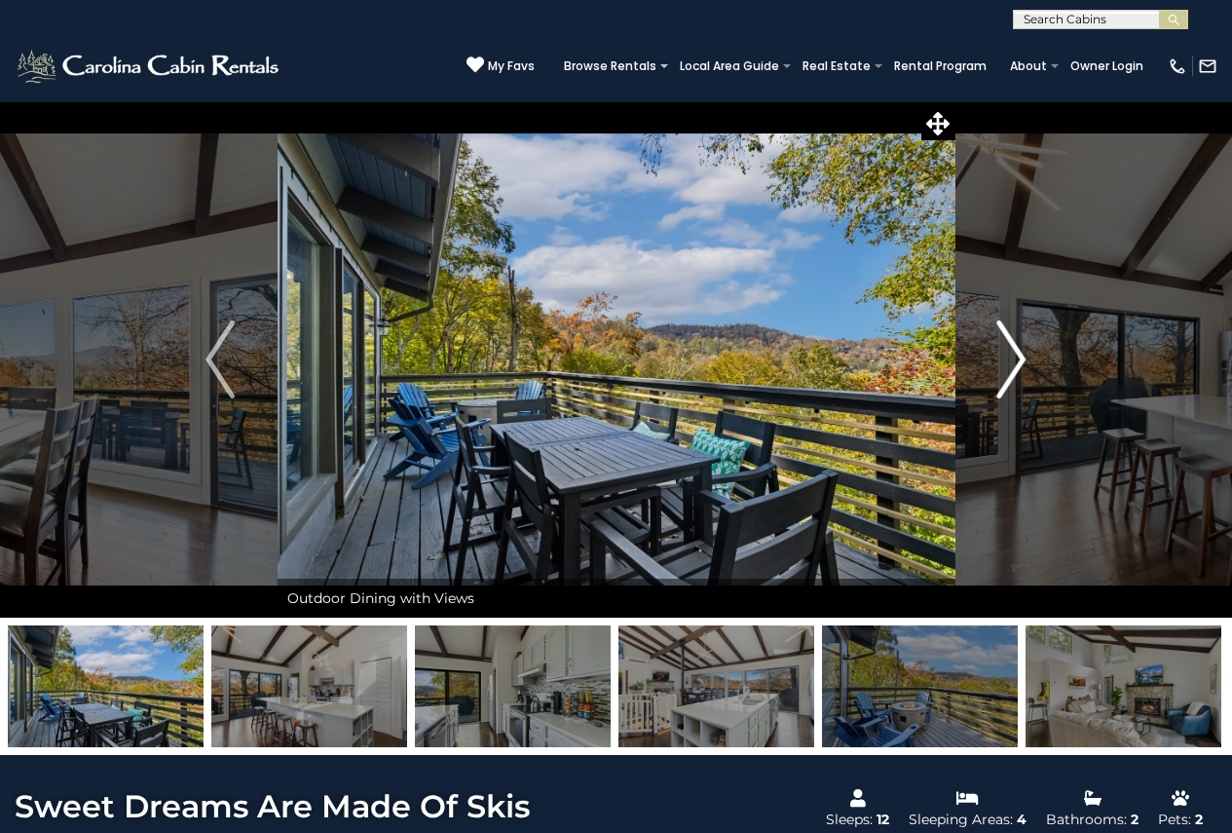
click at [1016, 367] on img "Next" at bounding box center [1011, 359] width 29 height 78
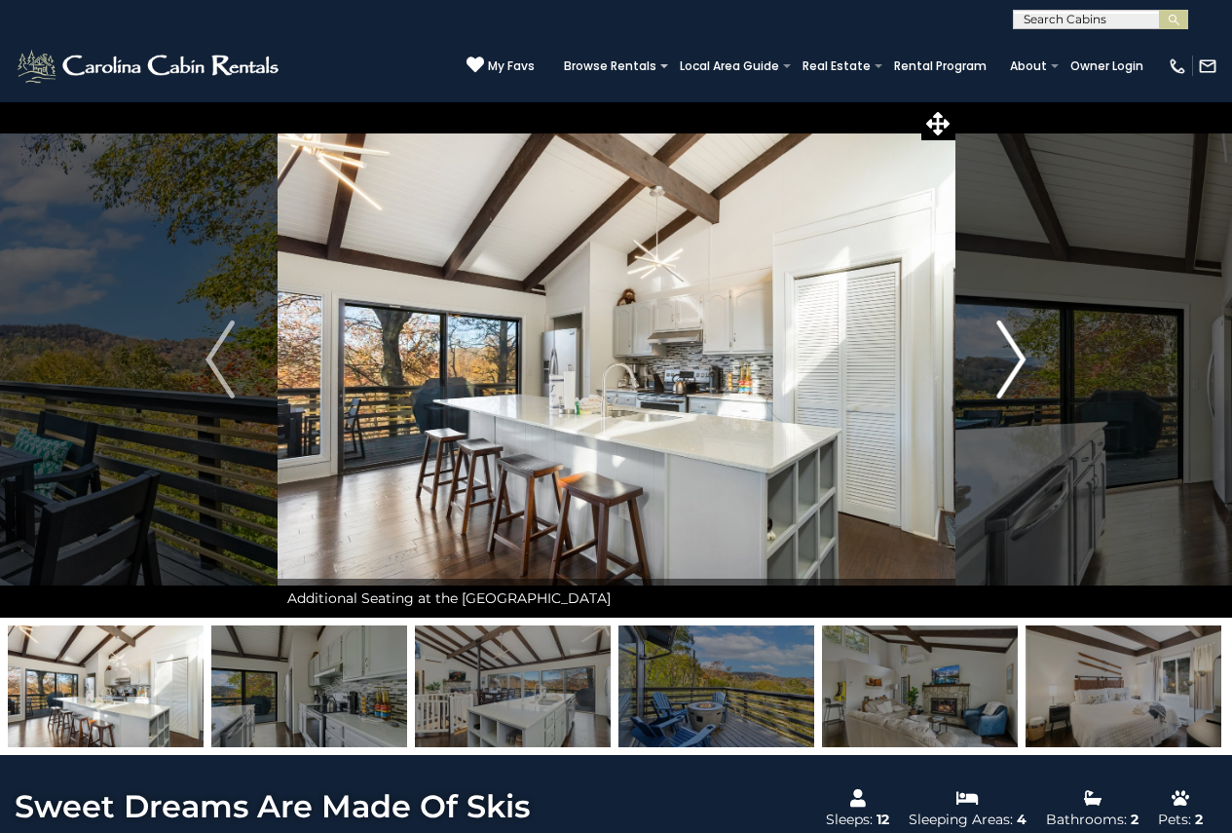
click at [997, 372] on img "Next" at bounding box center [1011, 359] width 29 height 78
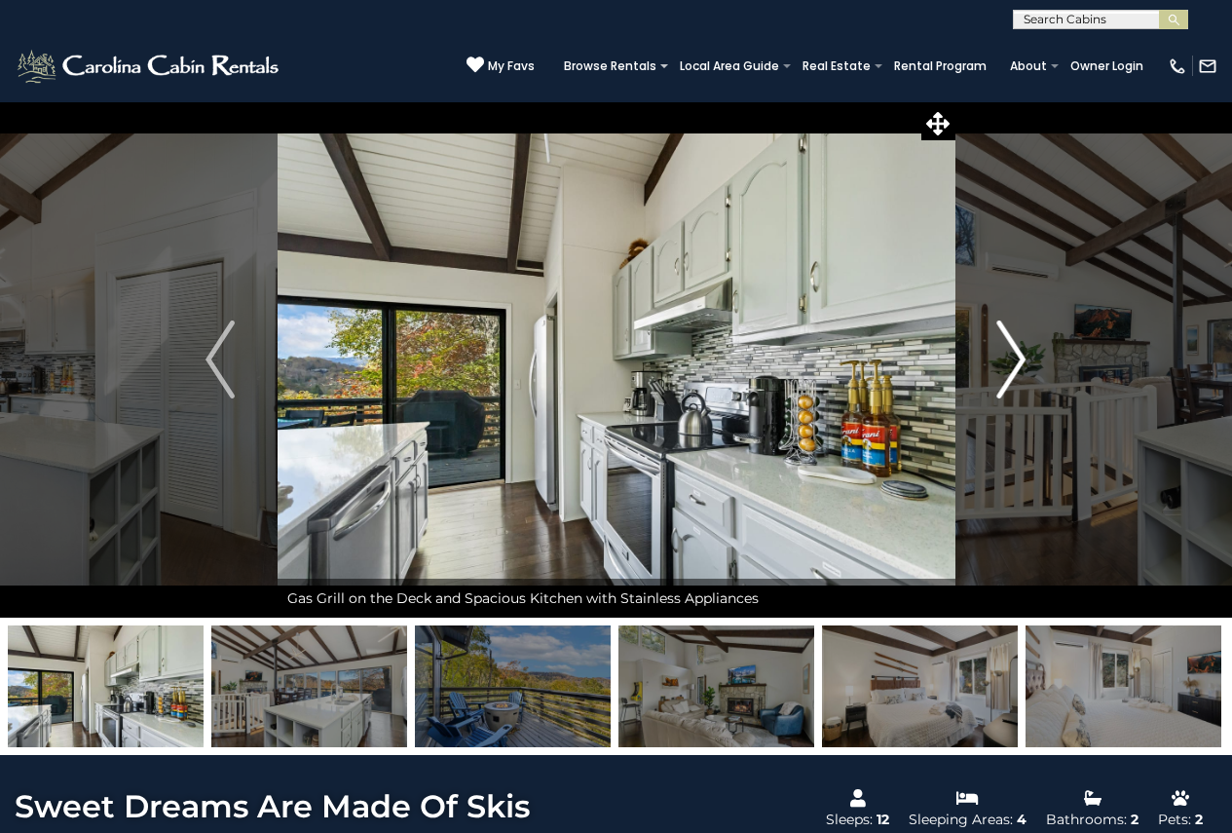
click at [1006, 367] on img "Next" at bounding box center [1011, 359] width 29 height 78
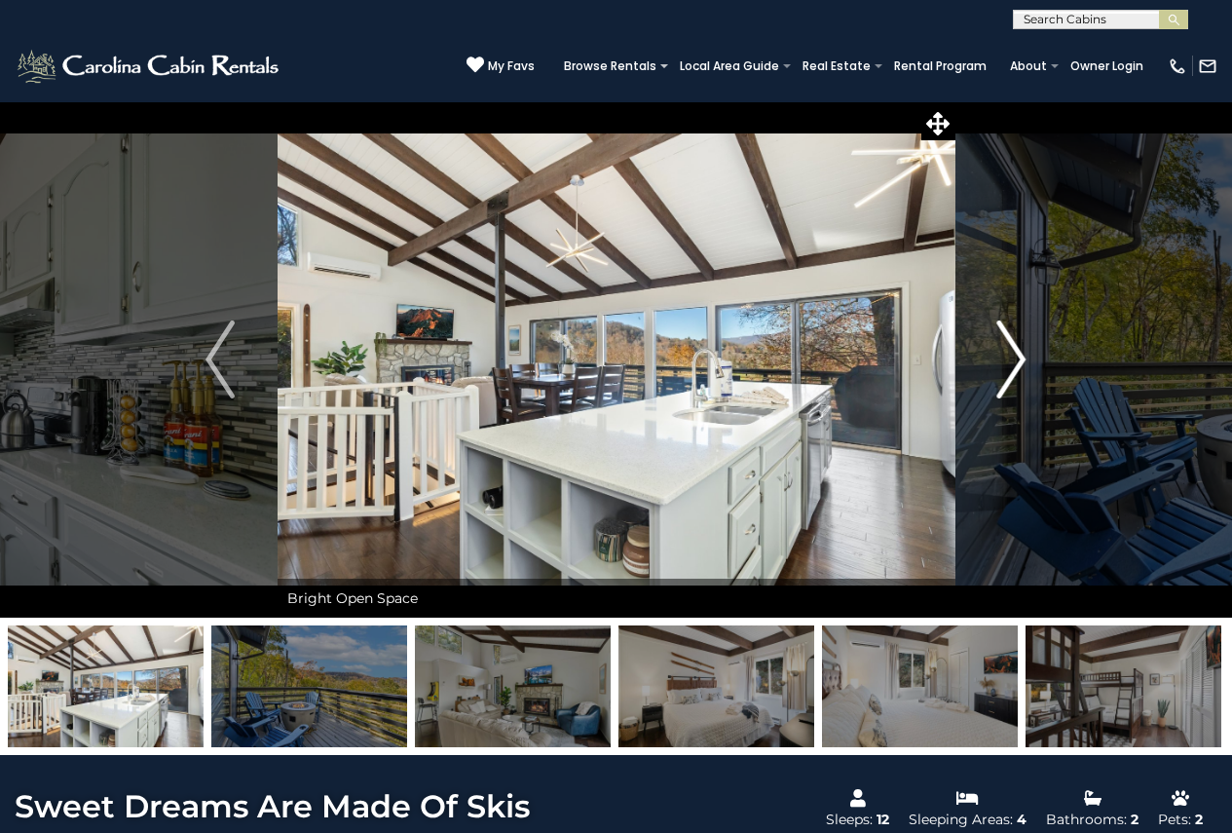
click at [1006, 367] on img "Next" at bounding box center [1011, 359] width 29 height 78
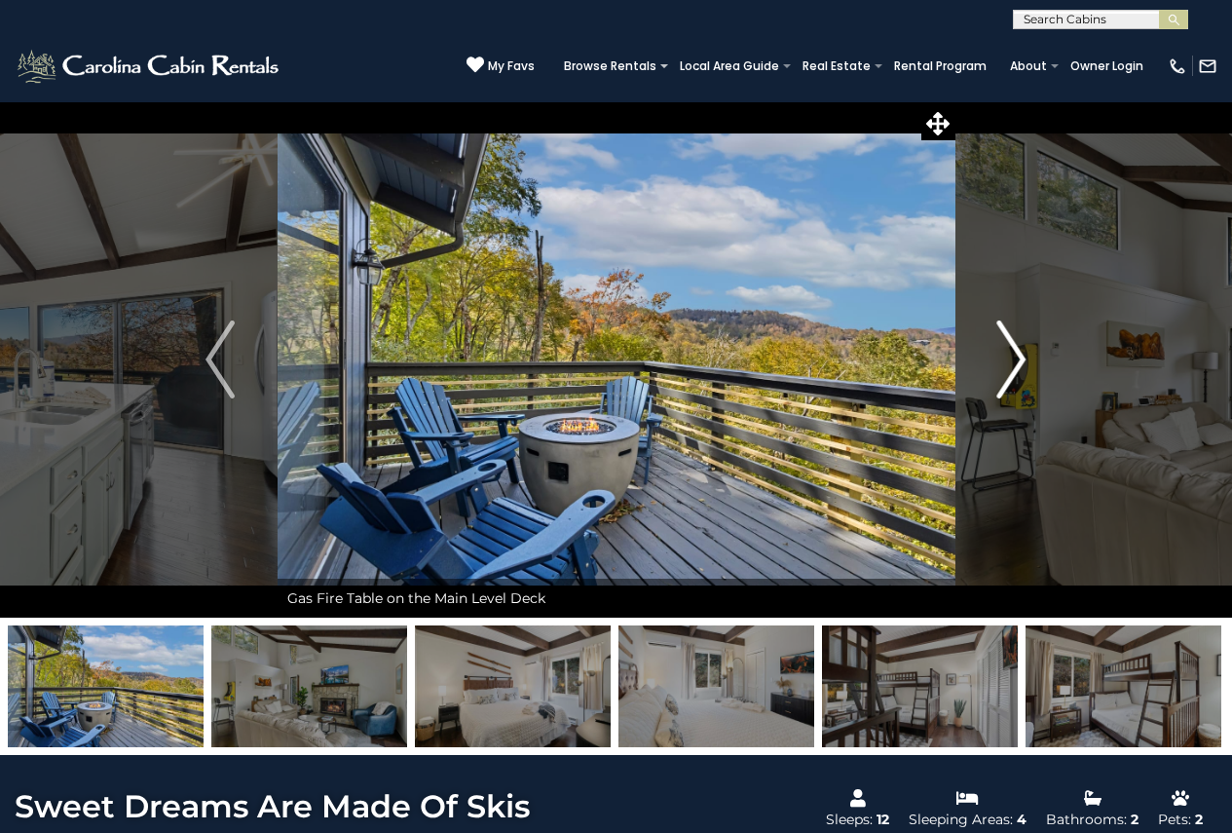
click at [1006, 367] on img "Next" at bounding box center [1011, 359] width 29 height 78
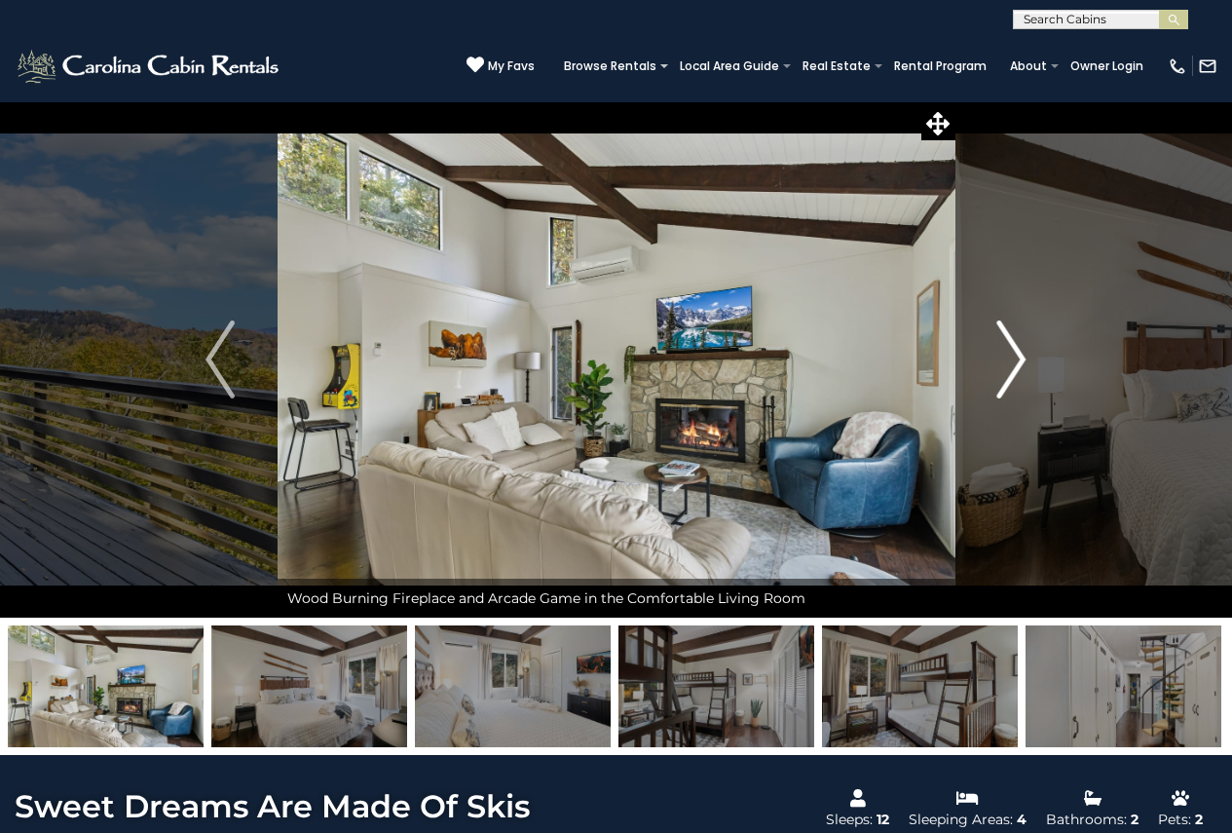
click at [1006, 367] on img "Next" at bounding box center [1011, 359] width 29 height 78
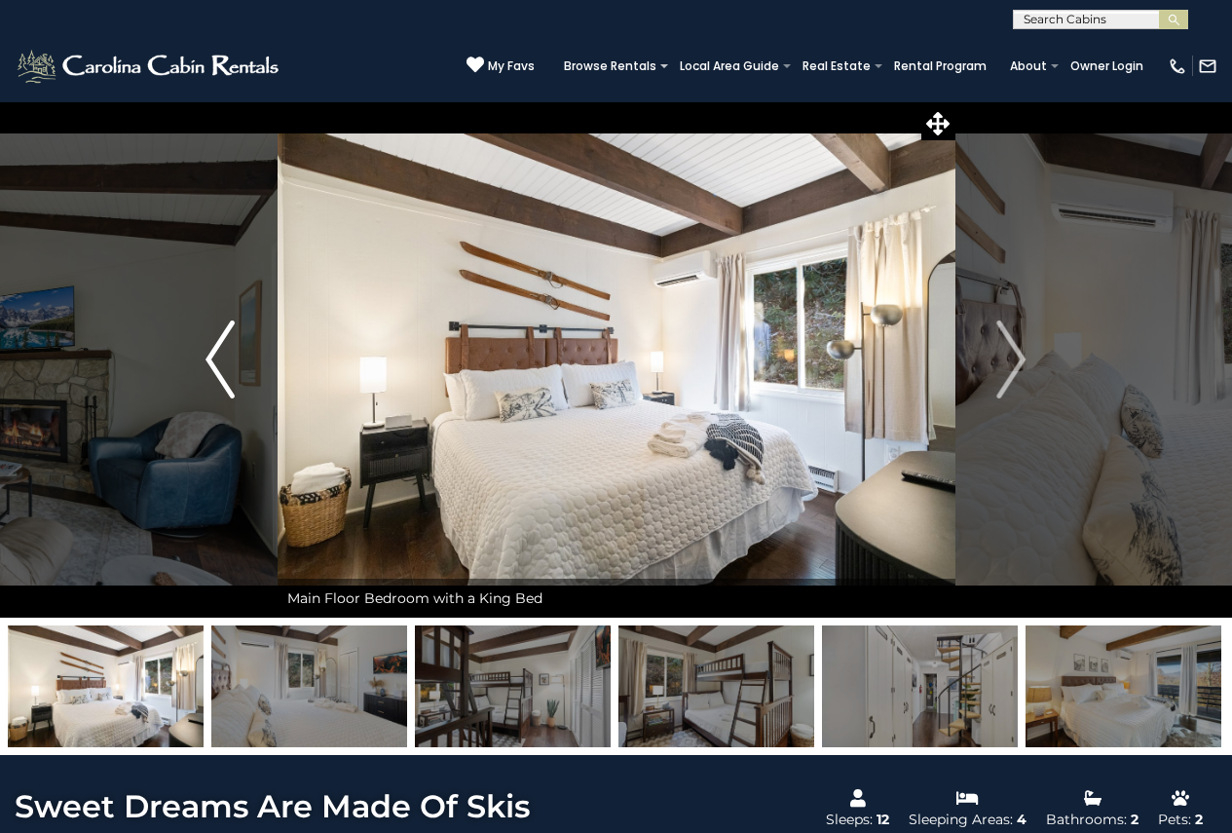
click at [211, 373] on img "Previous" at bounding box center [219, 359] width 29 height 78
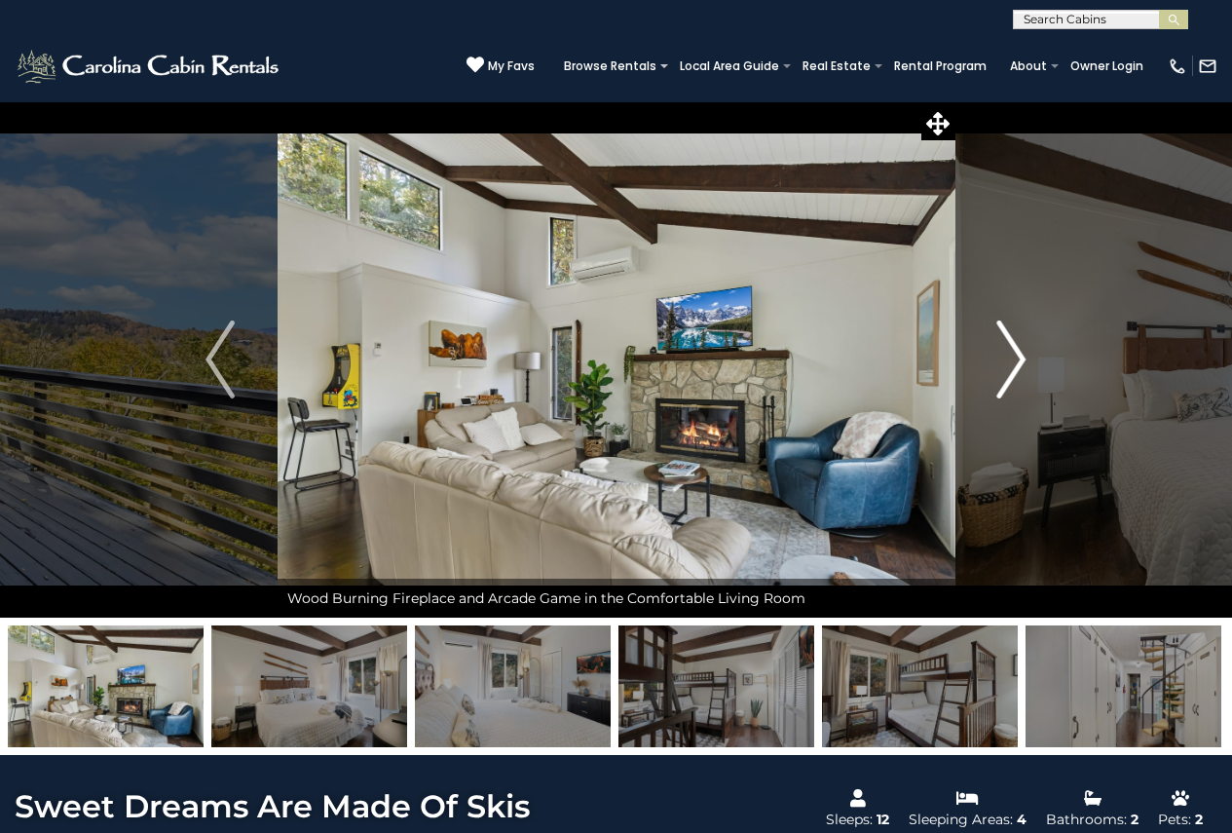
click at [1003, 369] on img "Next" at bounding box center [1011, 359] width 29 height 78
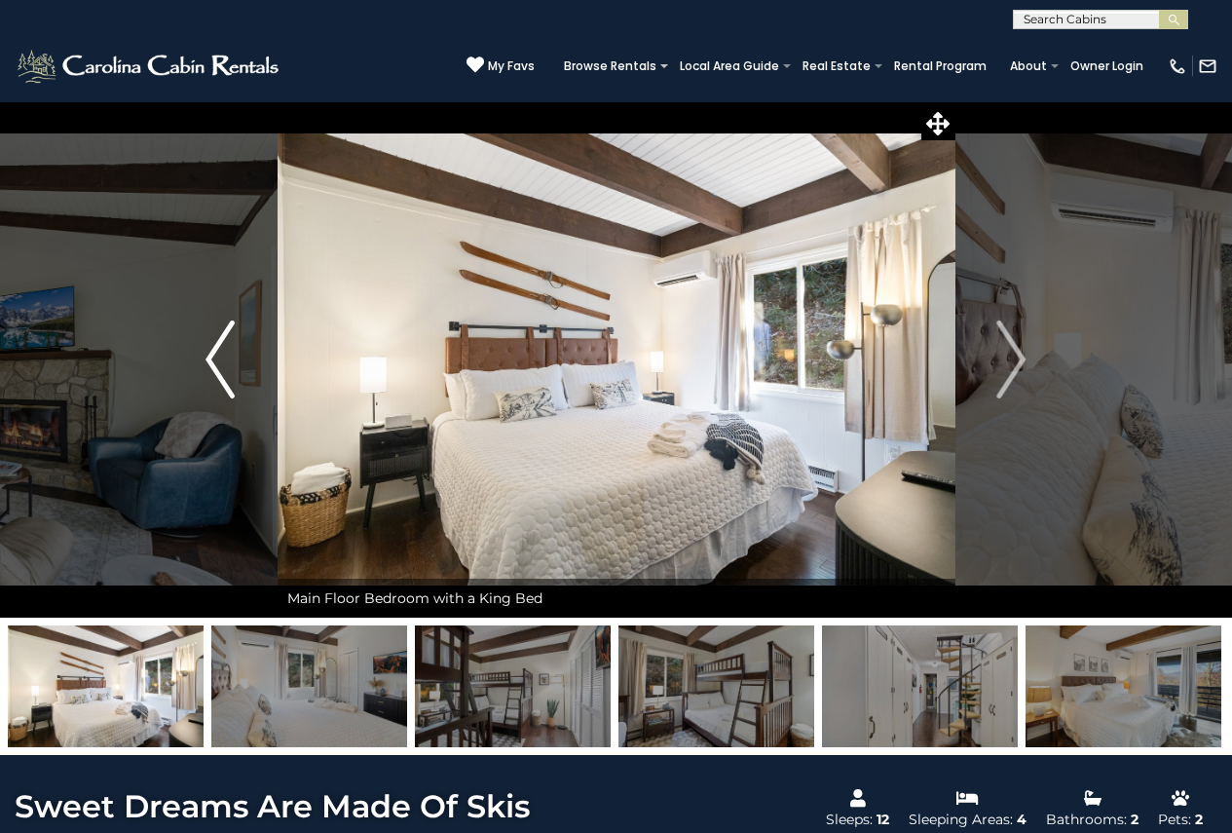
click at [212, 356] on img "Previous" at bounding box center [219, 359] width 29 height 78
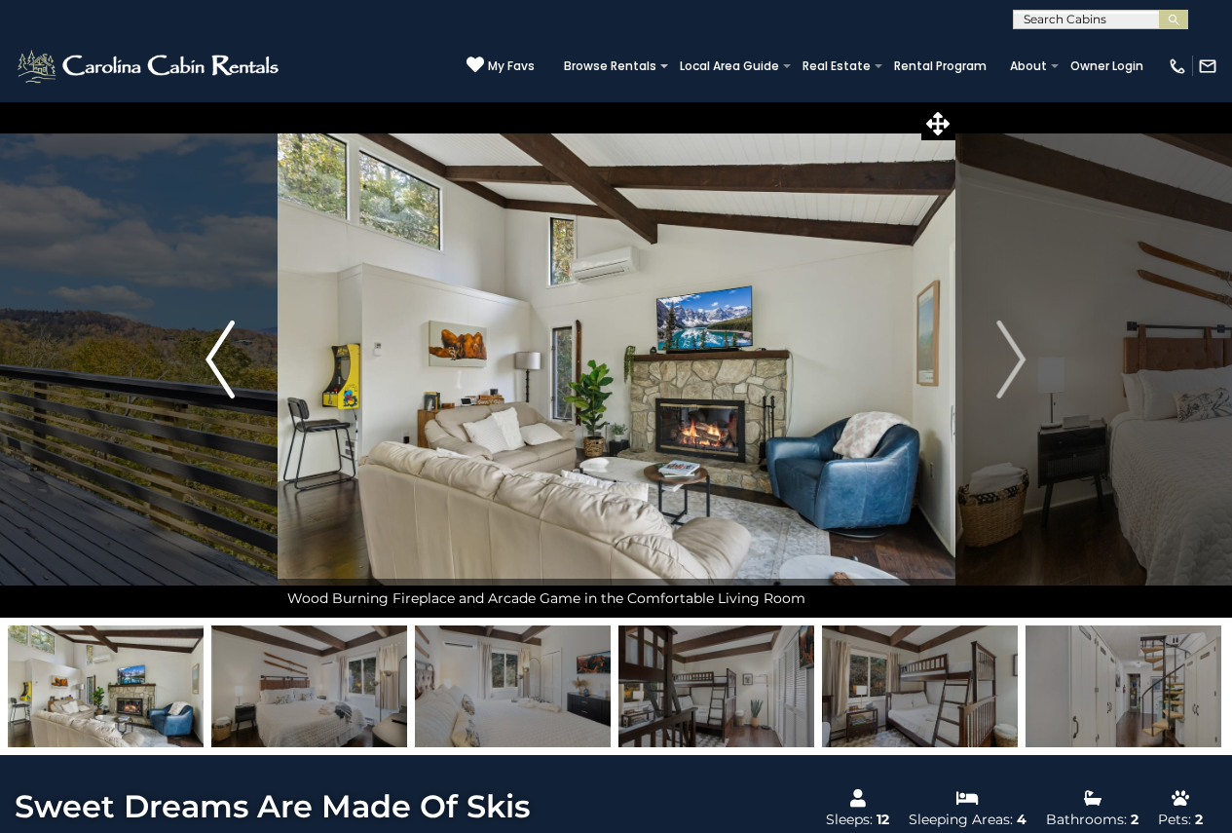
click at [212, 356] on img "Previous" at bounding box center [219, 359] width 29 height 78
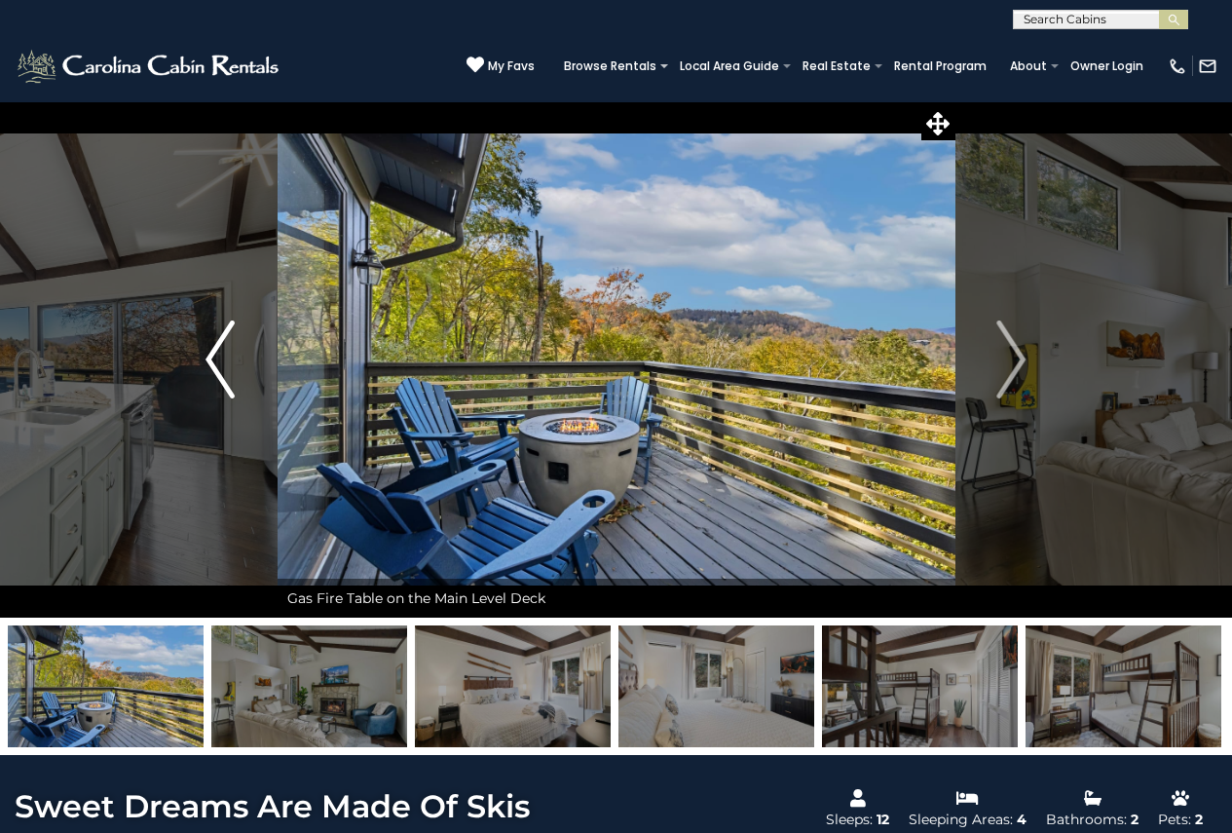
click at [212, 356] on img "Previous" at bounding box center [219, 359] width 29 height 78
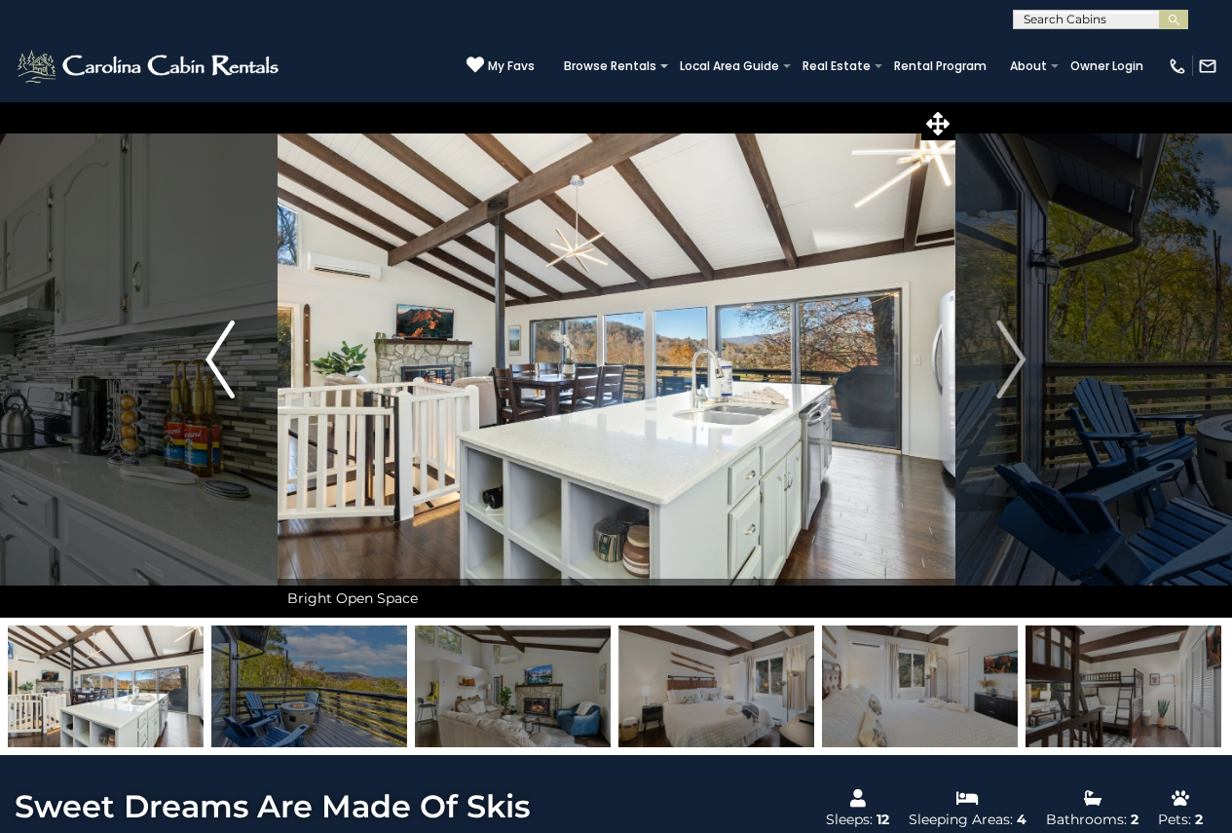
click at [212, 356] on img "Previous" at bounding box center [219, 359] width 29 height 78
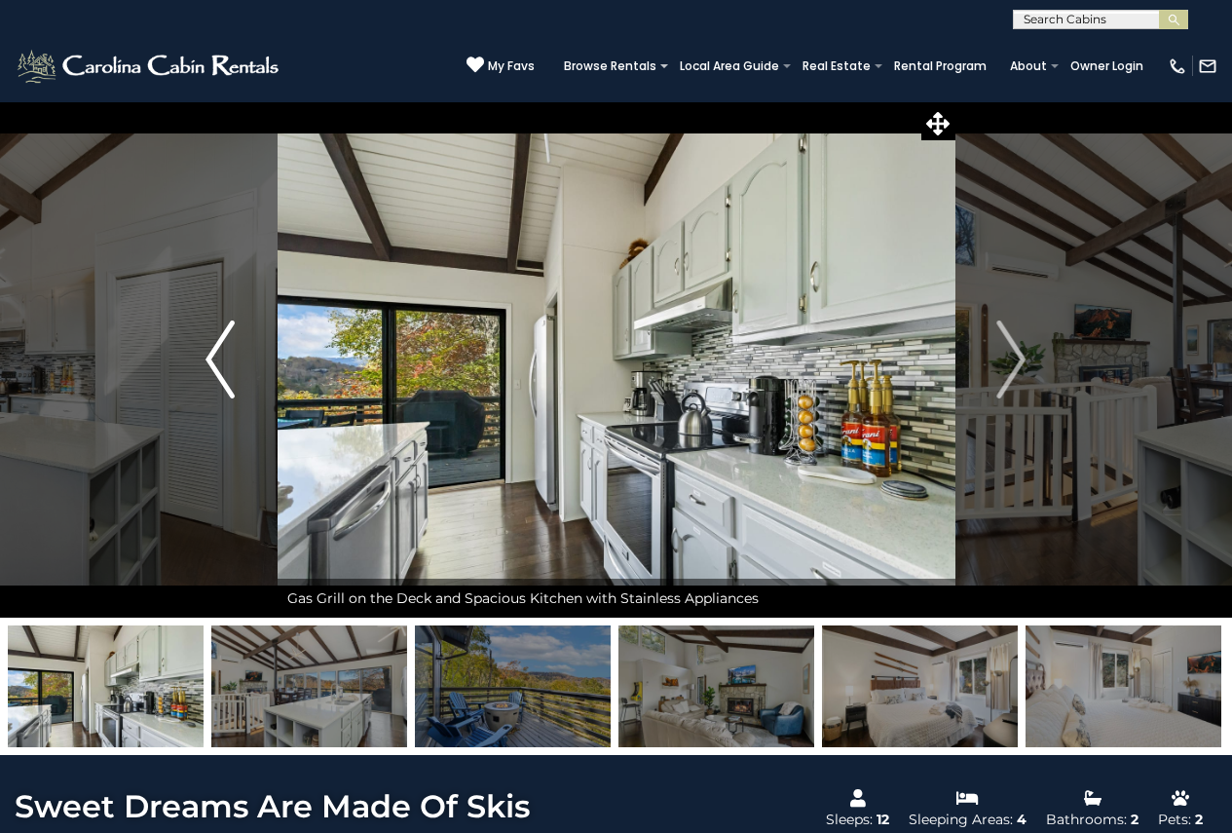
click at [212, 356] on img "Previous" at bounding box center [219, 359] width 29 height 78
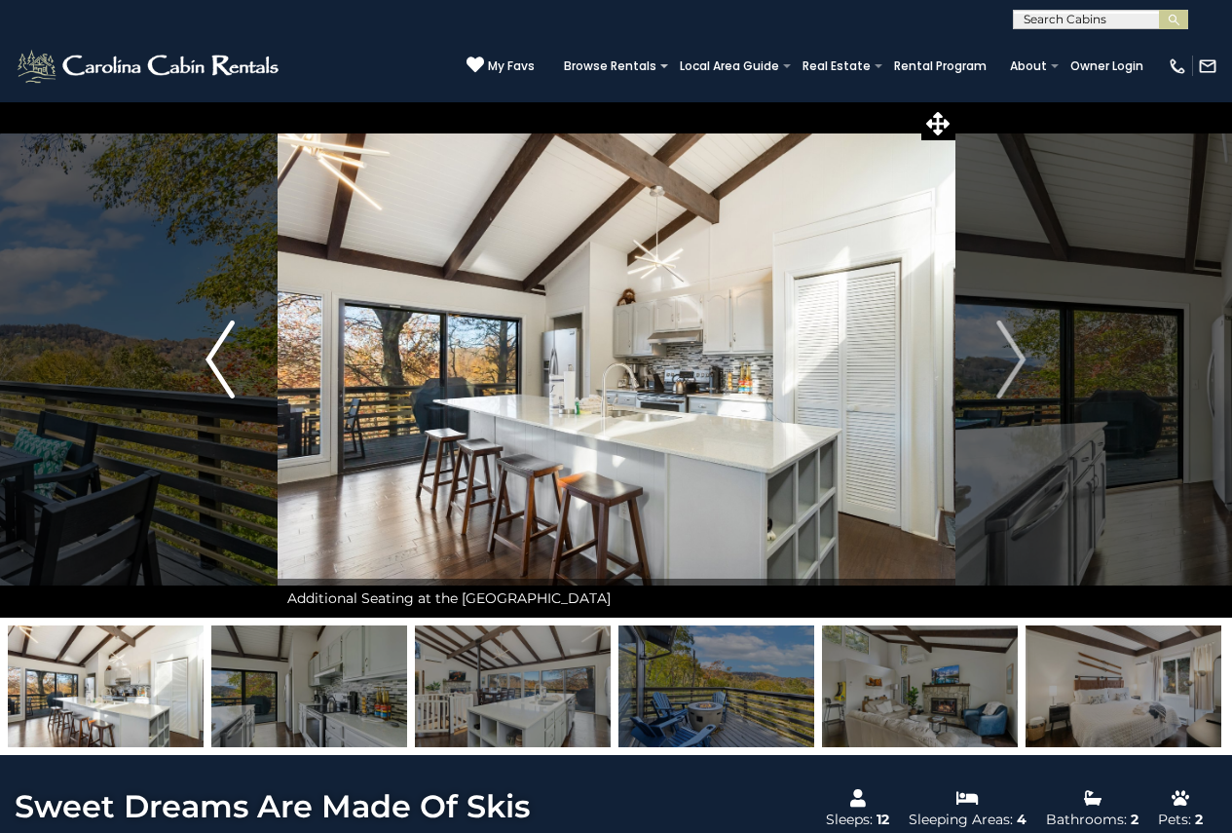
click at [212, 356] on img "Previous" at bounding box center [219, 359] width 29 height 78
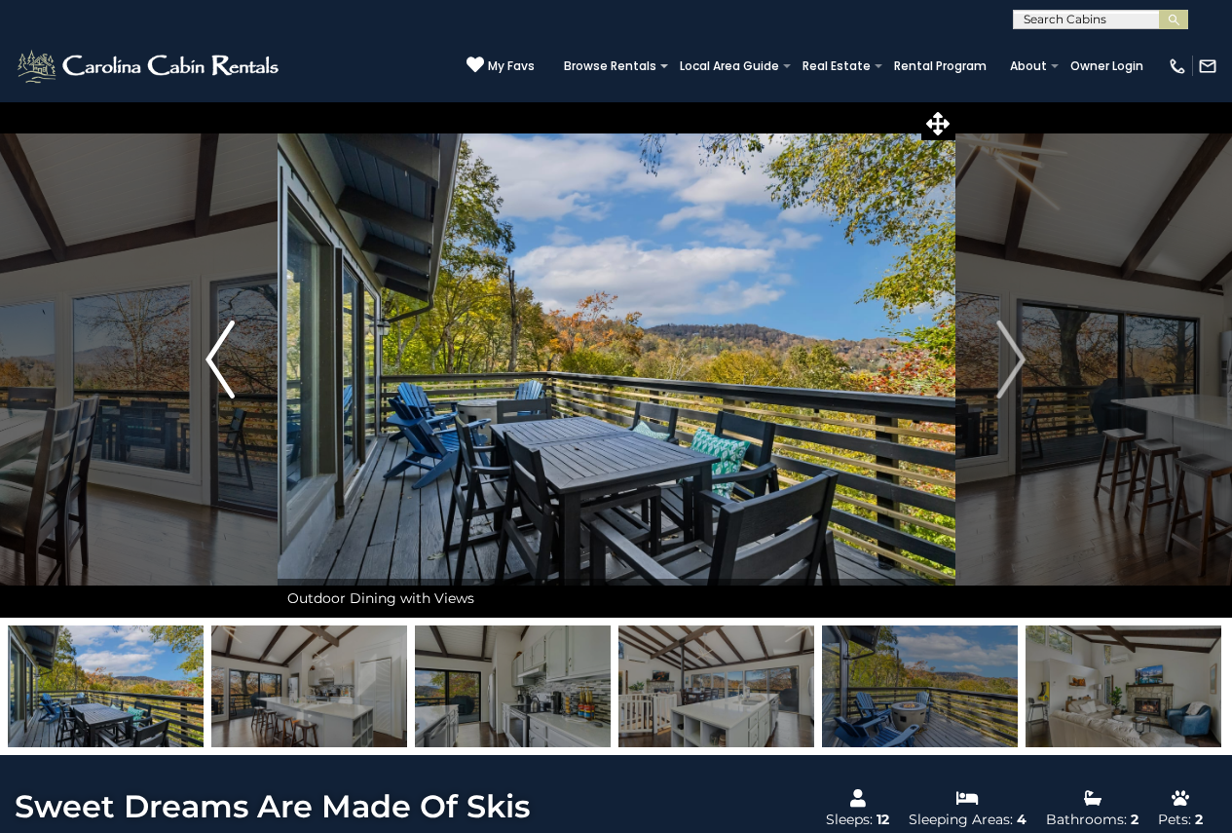
click at [212, 356] on img "Previous" at bounding box center [219, 359] width 29 height 78
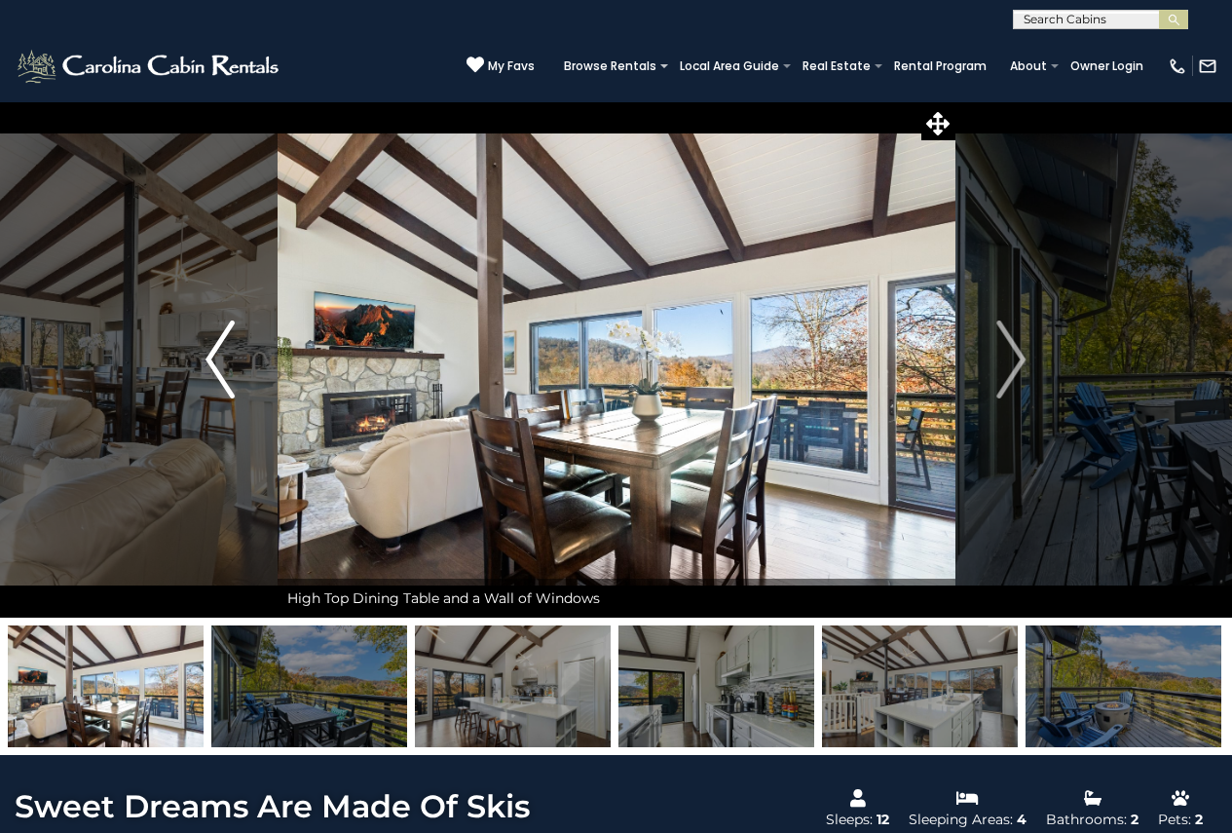
click at [212, 356] on img "Previous" at bounding box center [219, 359] width 29 height 78
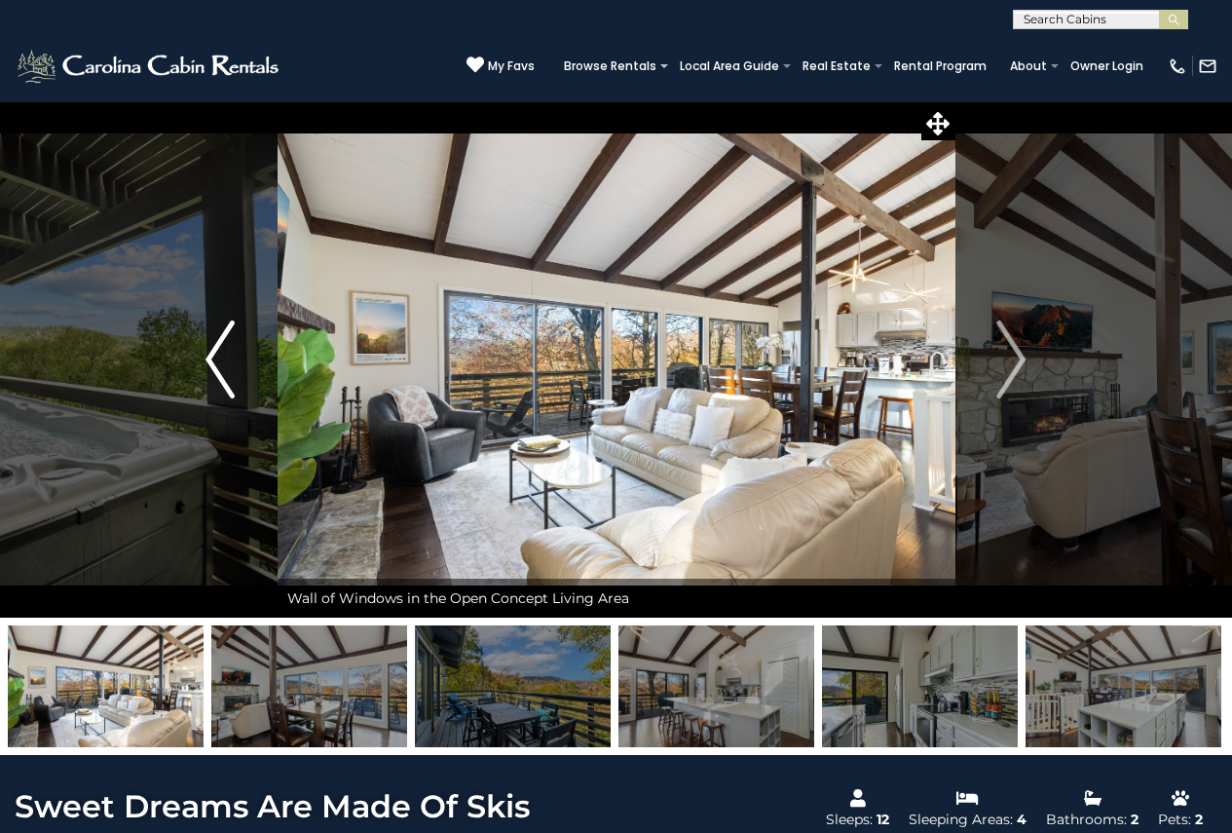
click at [212, 356] on img "Previous" at bounding box center [219, 359] width 29 height 78
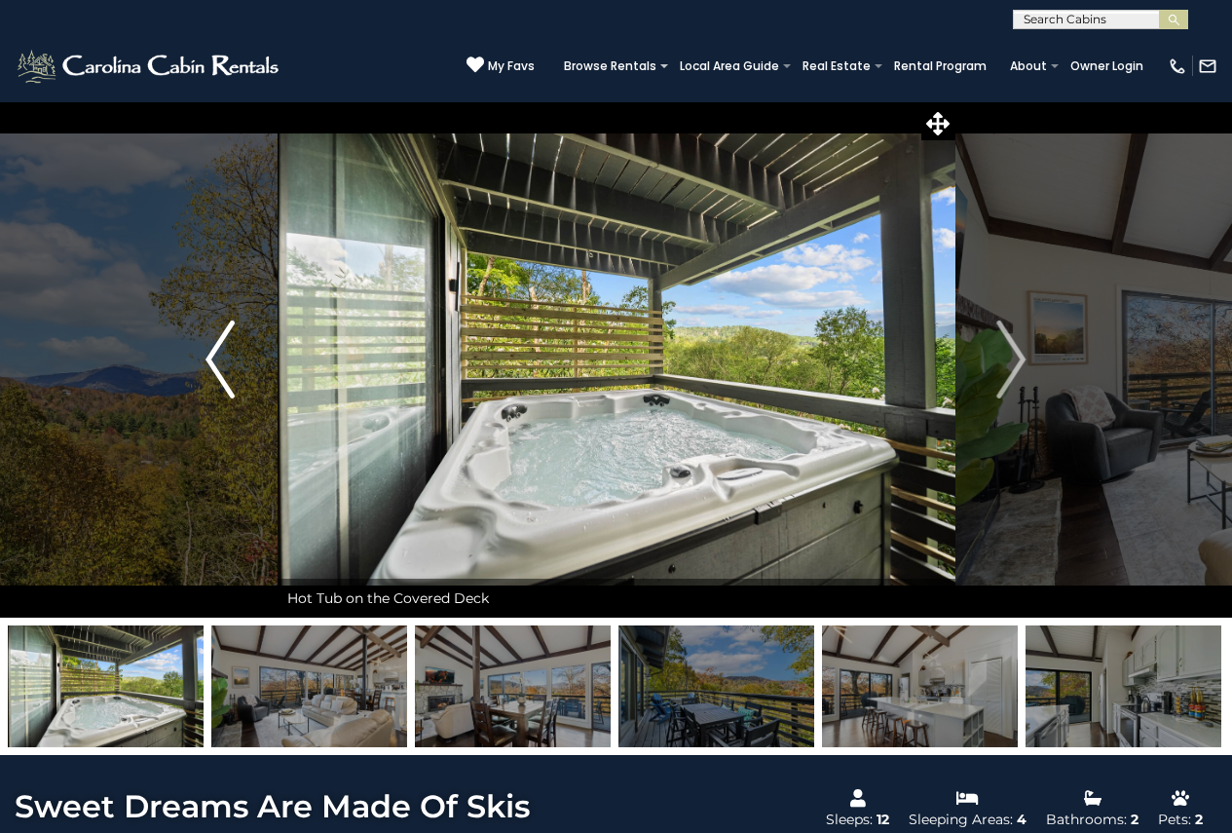
click at [212, 356] on img "Previous" at bounding box center [219, 359] width 29 height 78
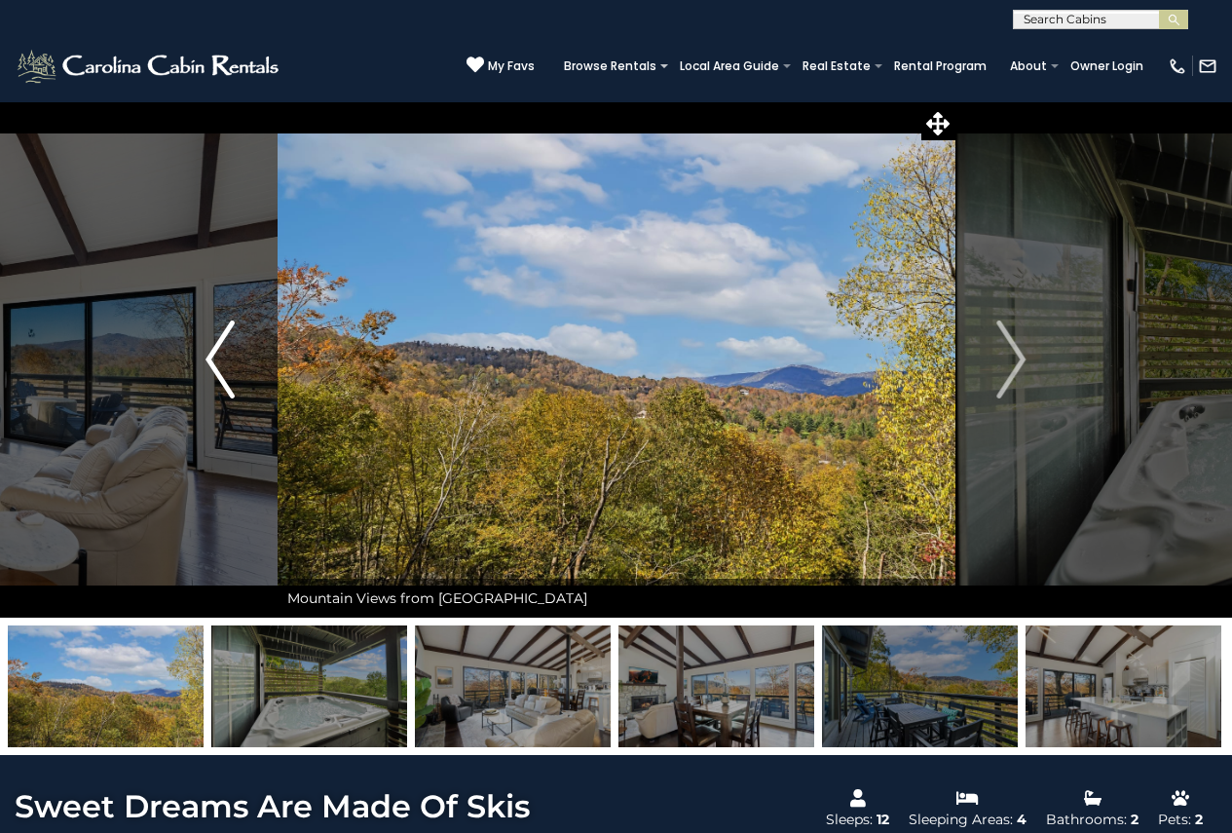
click at [212, 356] on img "Previous" at bounding box center [219, 359] width 29 height 78
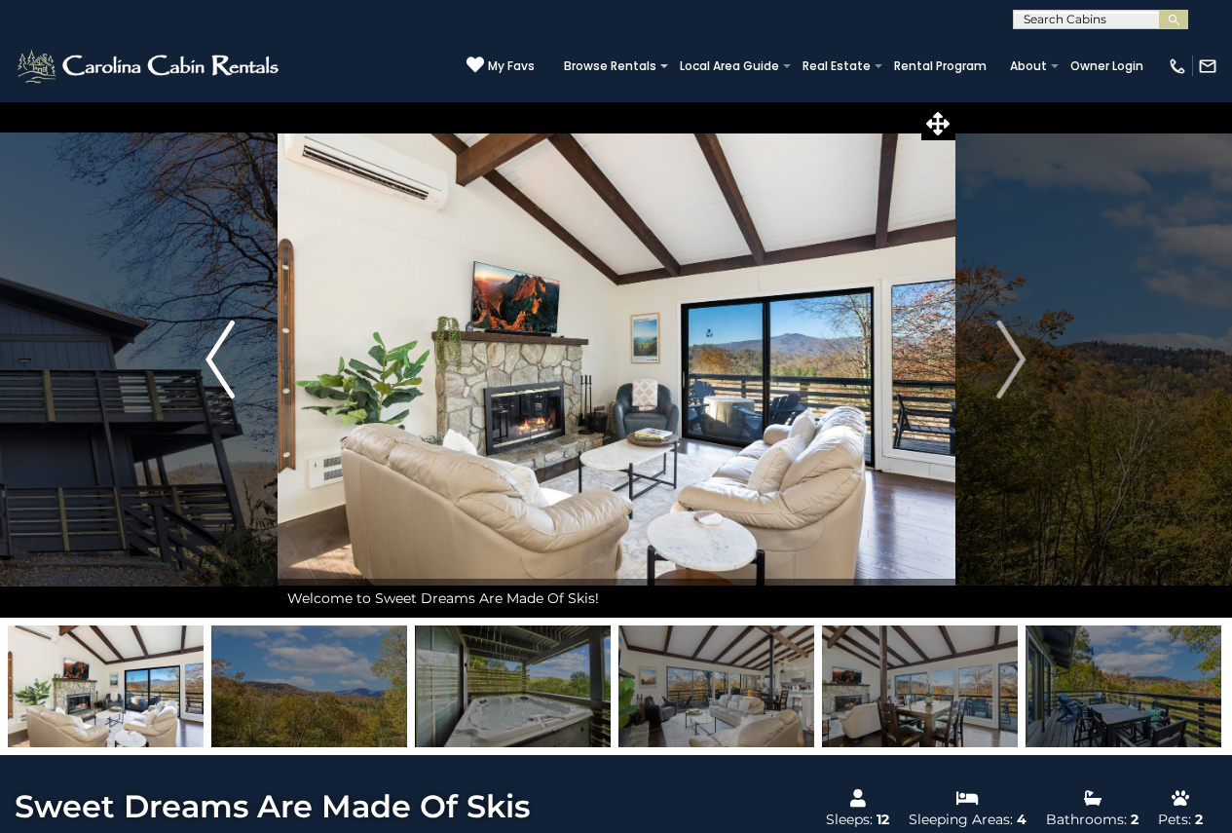
click at [212, 356] on img "Previous" at bounding box center [219, 359] width 29 height 78
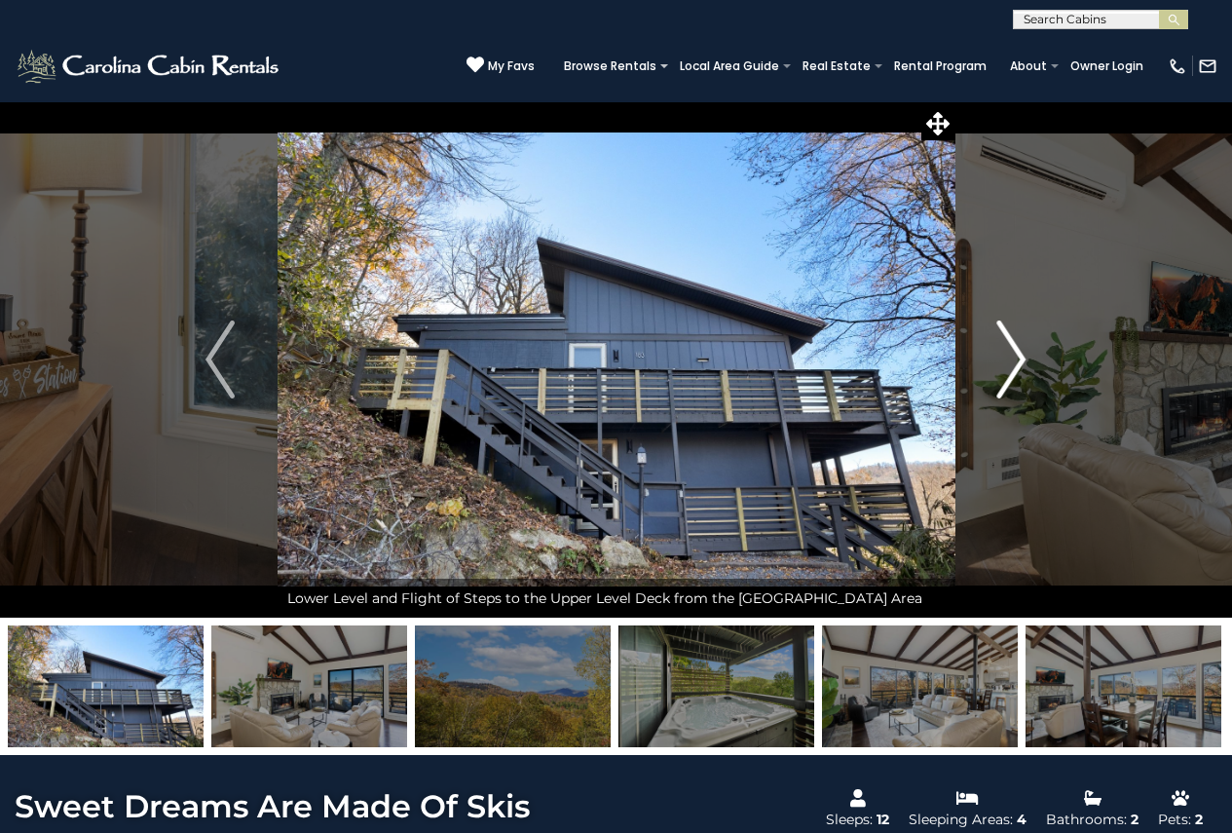
click at [1014, 366] on img "Next" at bounding box center [1011, 359] width 29 height 78
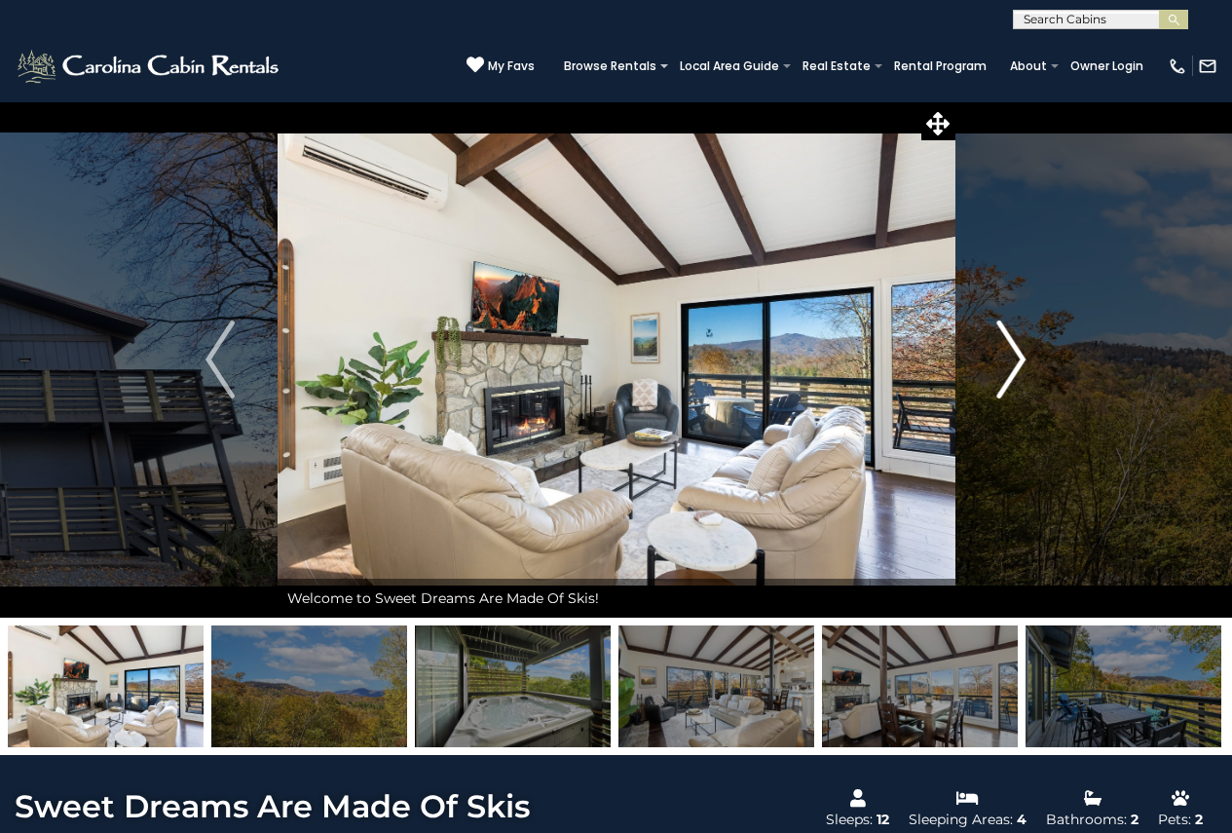
click at [998, 366] on img "Next" at bounding box center [1011, 359] width 29 height 78
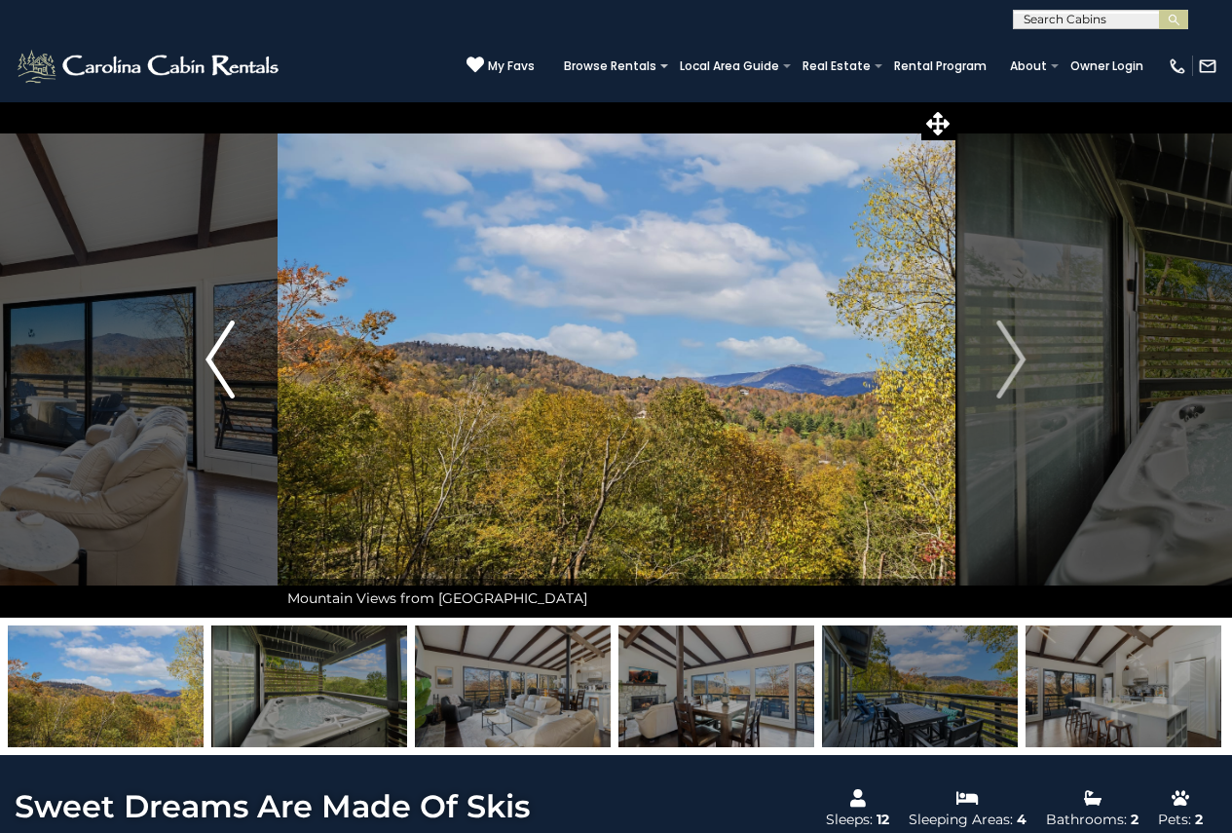
click at [235, 379] on img "Previous" at bounding box center [219, 359] width 29 height 78
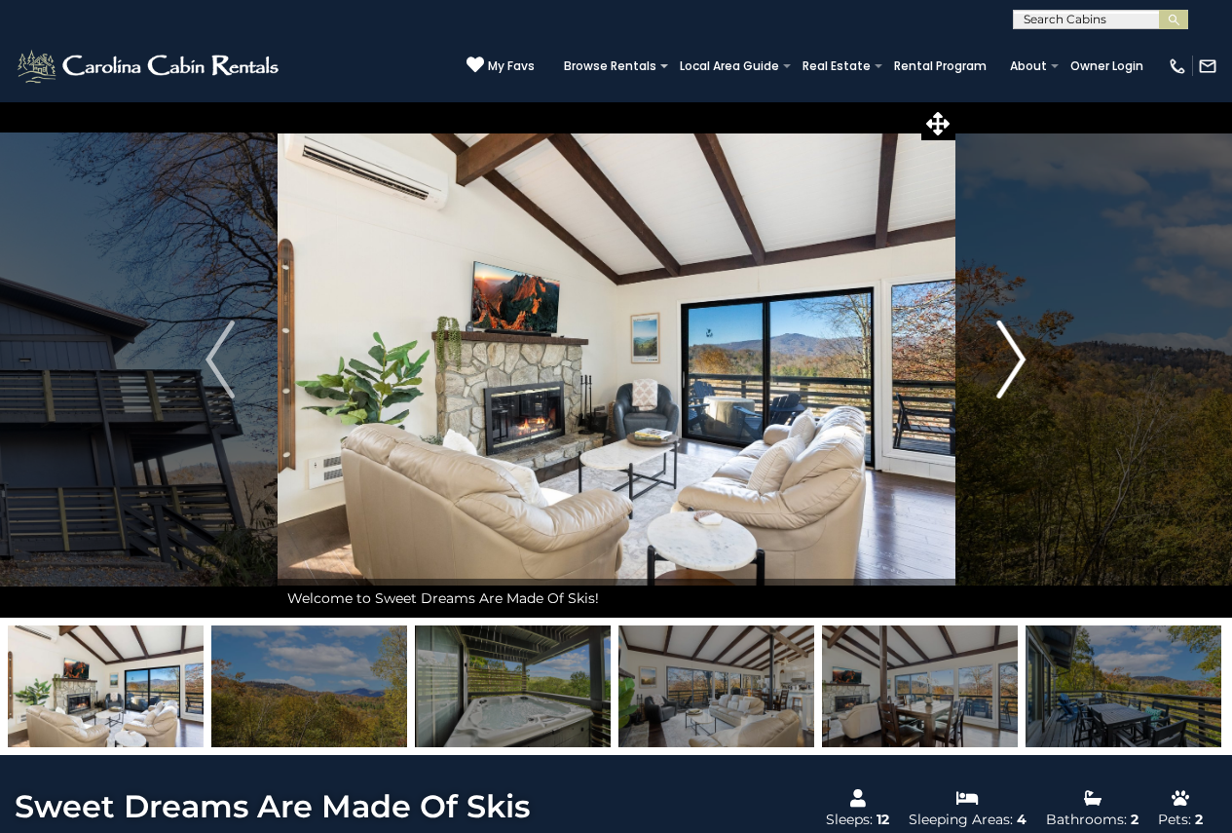
click at [1000, 362] on img "Next" at bounding box center [1011, 359] width 29 height 78
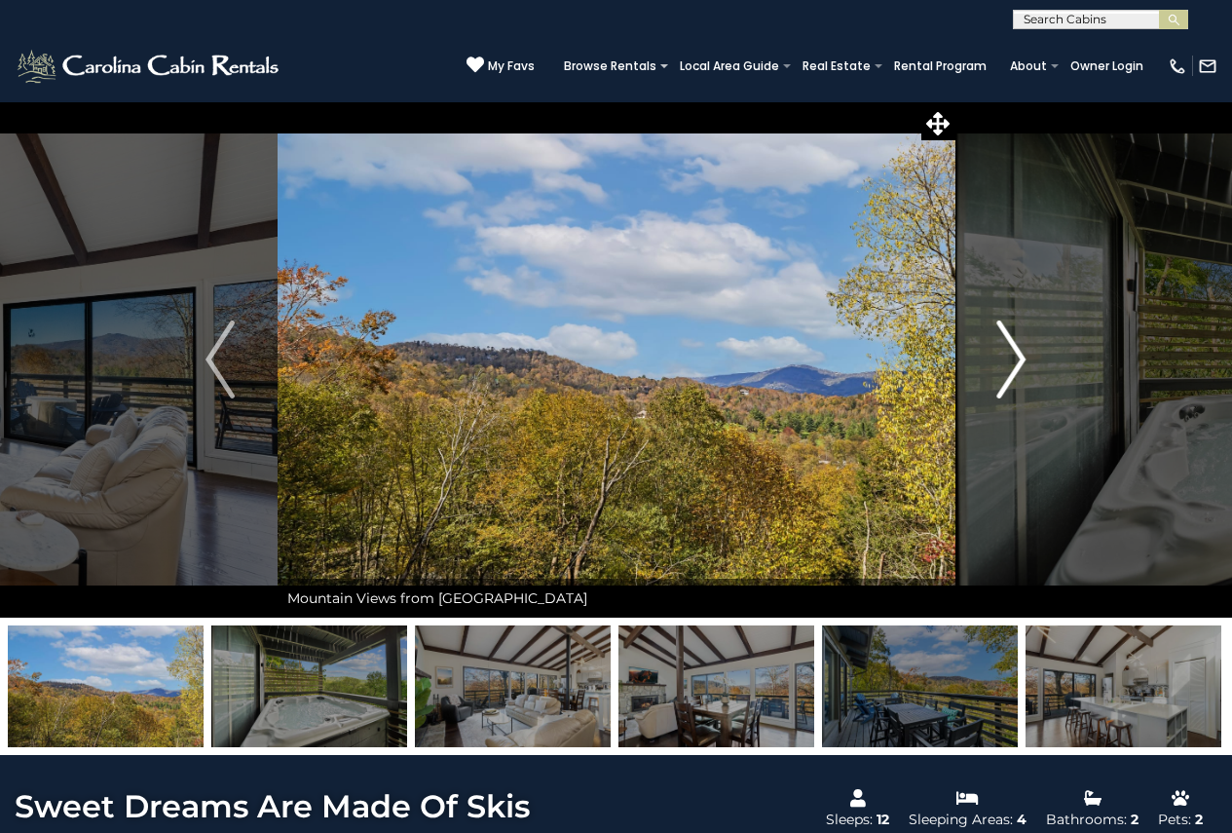
click at [1000, 362] on img "Next" at bounding box center [1011, 359] width 29 height 78
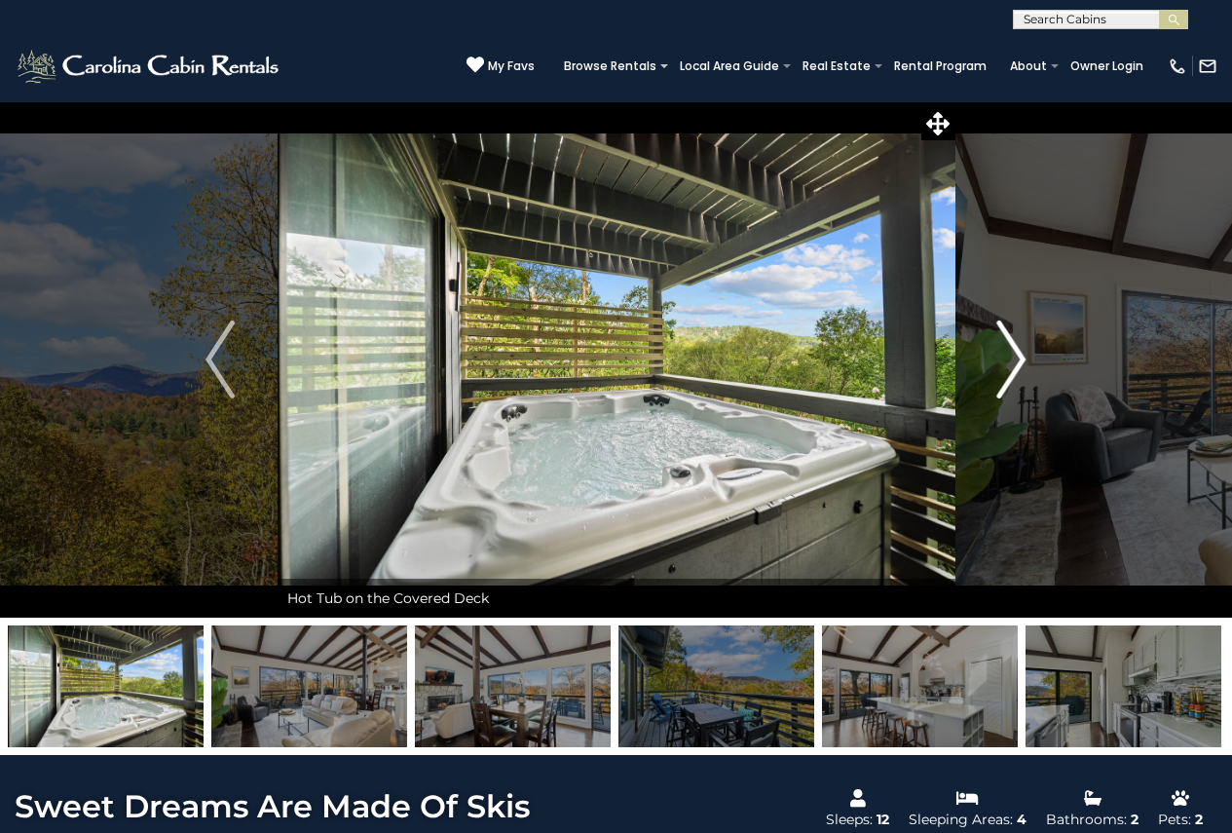
click at [1000, 362] on img "Next" at bounding box center [1011, 359] width 29 height 78
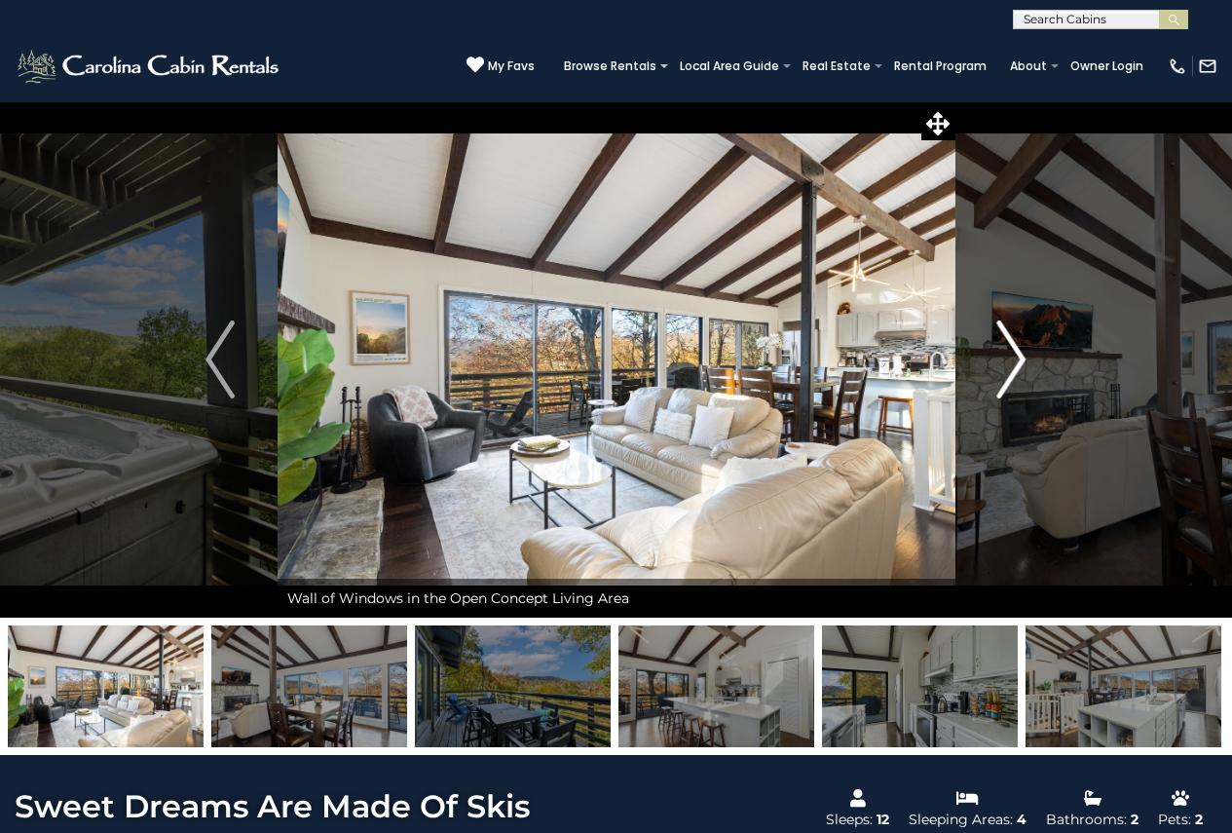
click at [1000, 362] on img "Next" at bounding box center [1011, 359] width 29 height 78
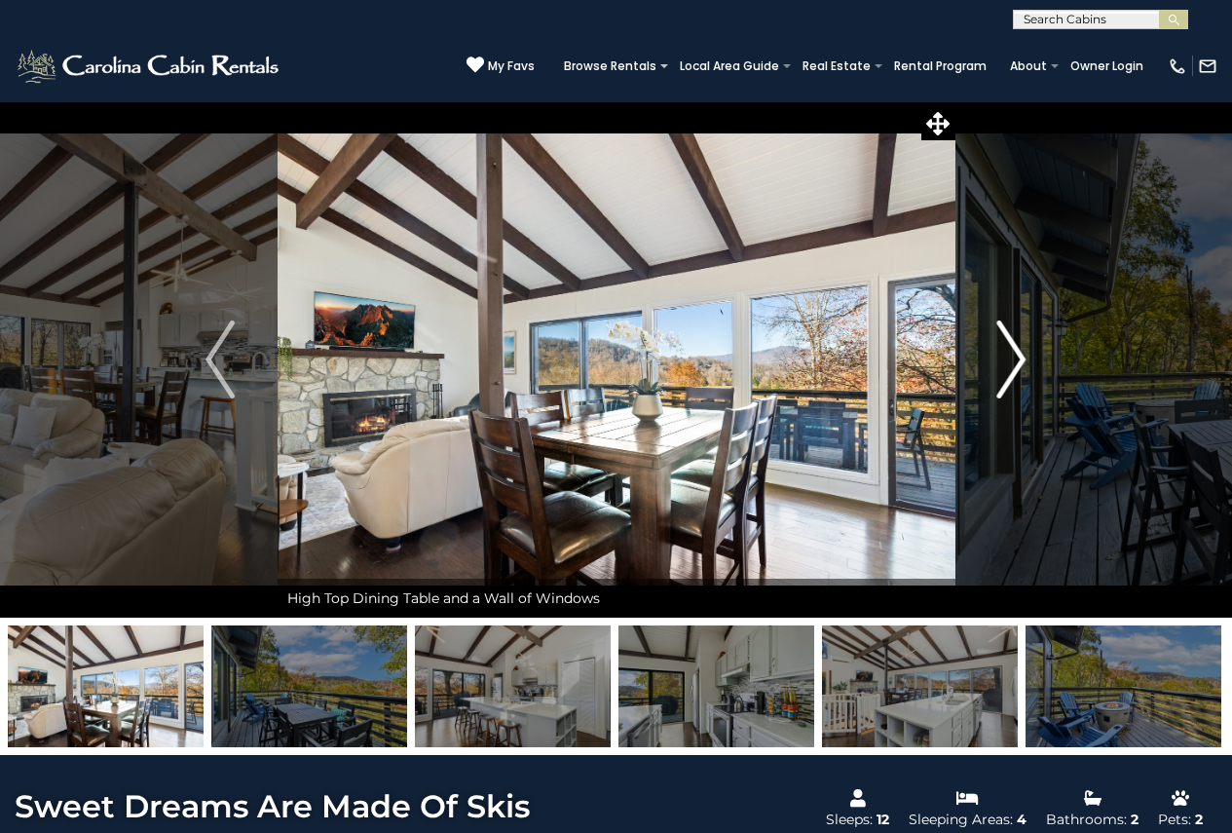
click at [1000, 362] on img "Next" at bounding box center [1011, 359] width 29 height 78
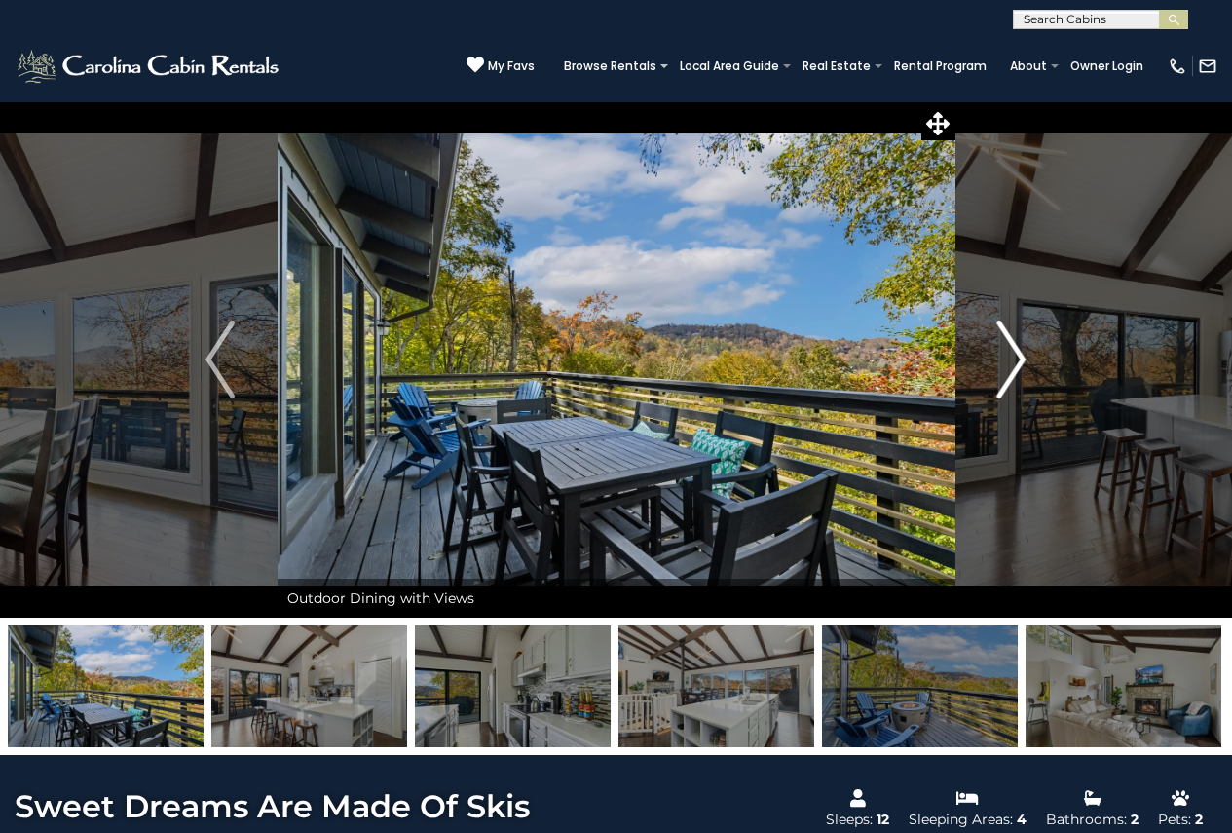
click at [1000, 362] on img "Next" at bounding box center [1011, 359] width 29 height 78
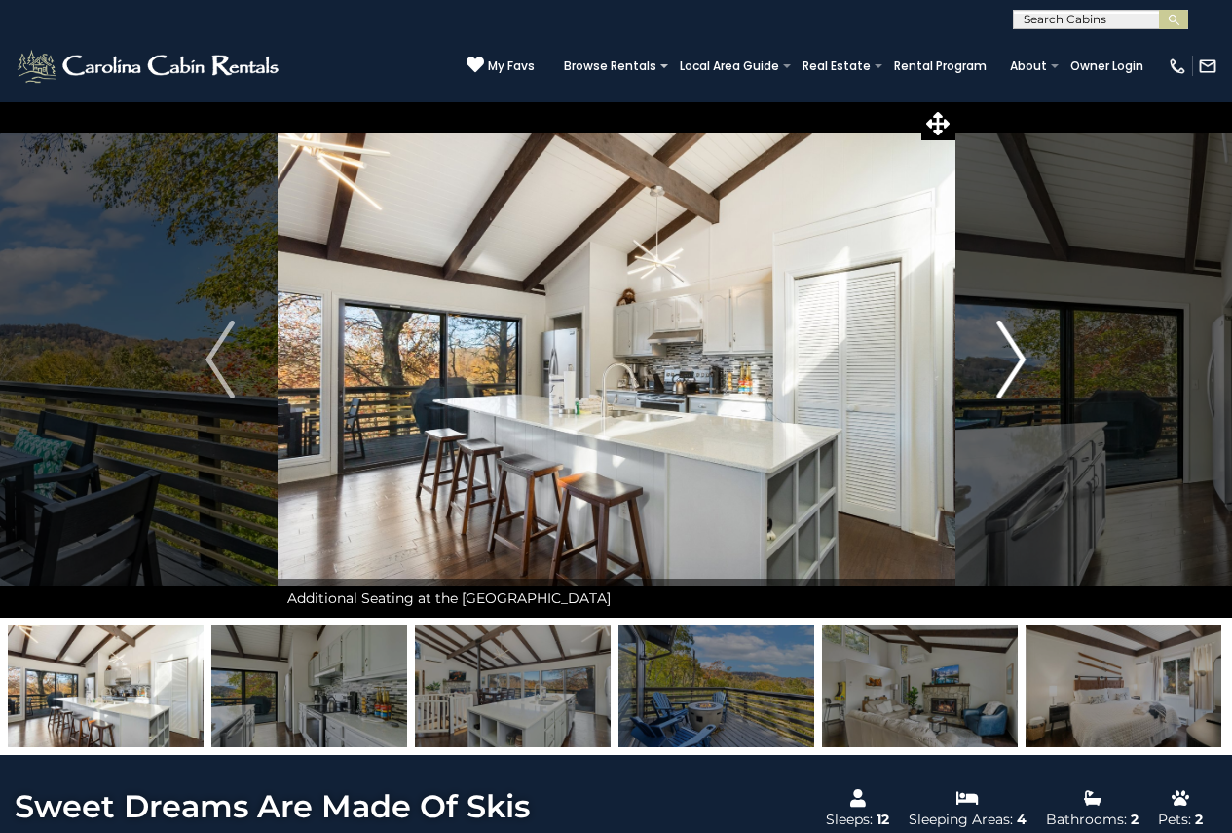
click at [1000, 362] on img "Next" at bounding box center [1011, 359] width 29 height 78
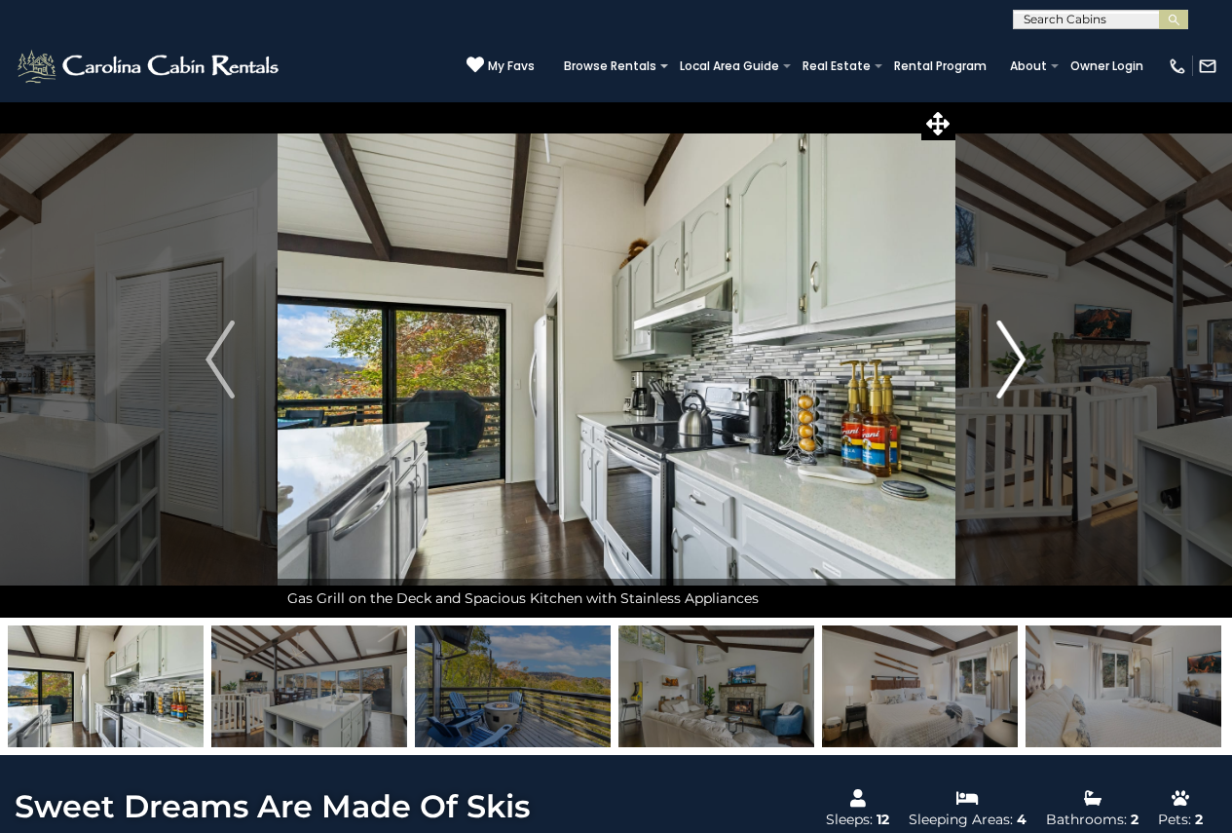
click at [1000, 362] on img "Next" at bounding box center [1011, 359] width 29 height 78
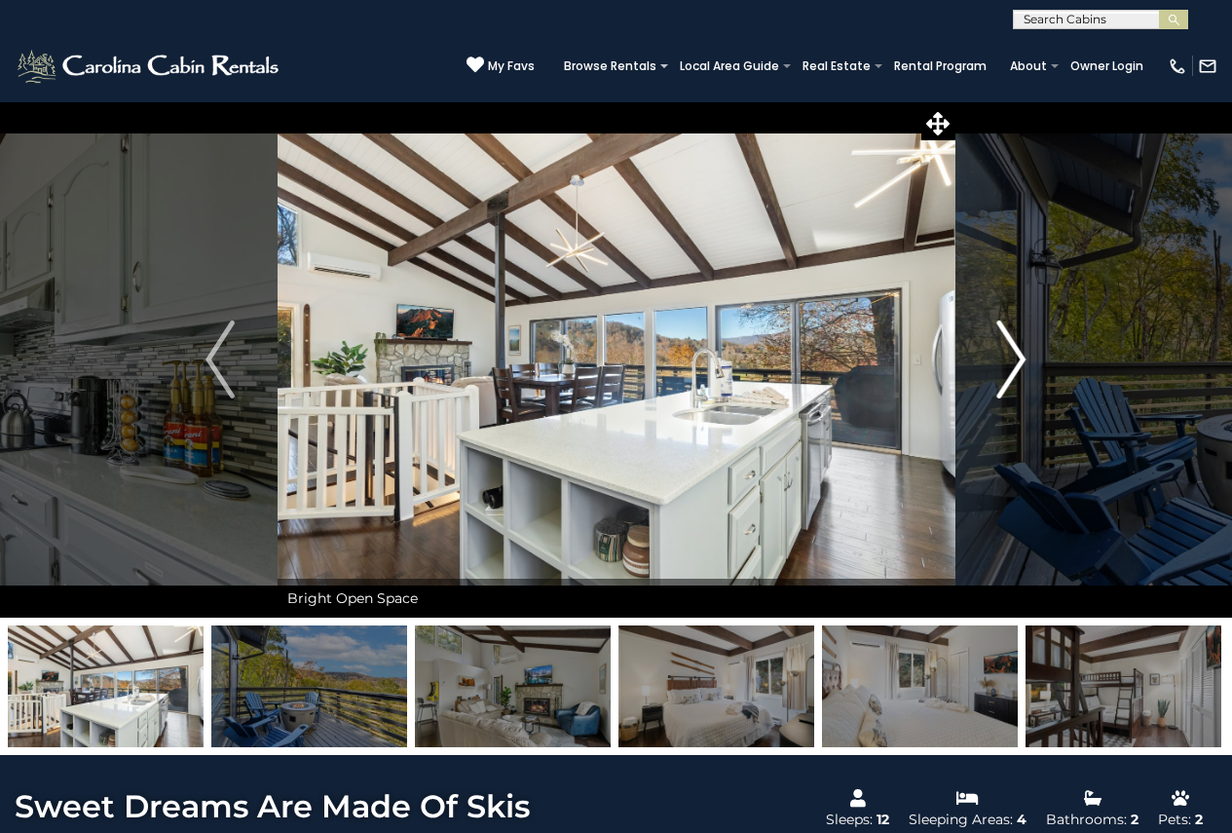
click at [1000, 362] on img "Next" at bounding box center [1011, 359] width 29 height 78
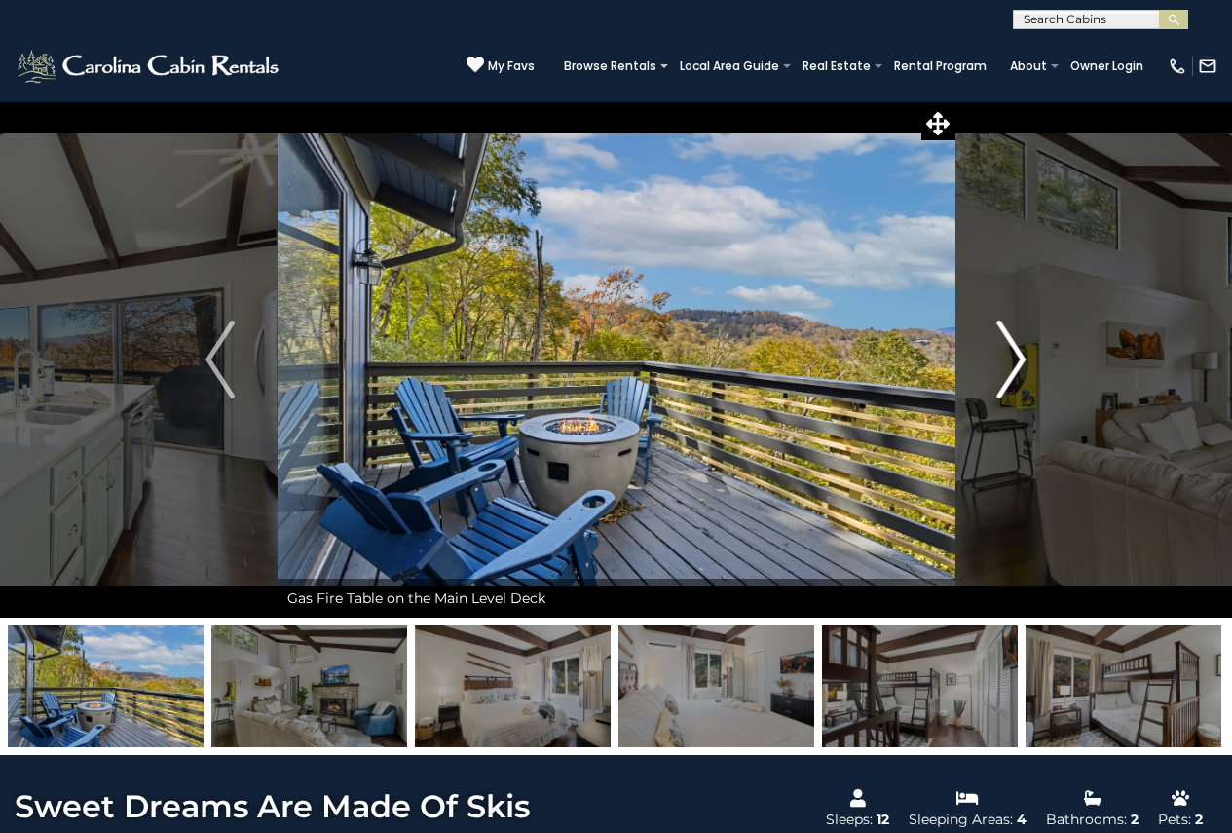
click at [1000, 362] on img "Next" at bounding box center [1011, 359] width 29 height 78
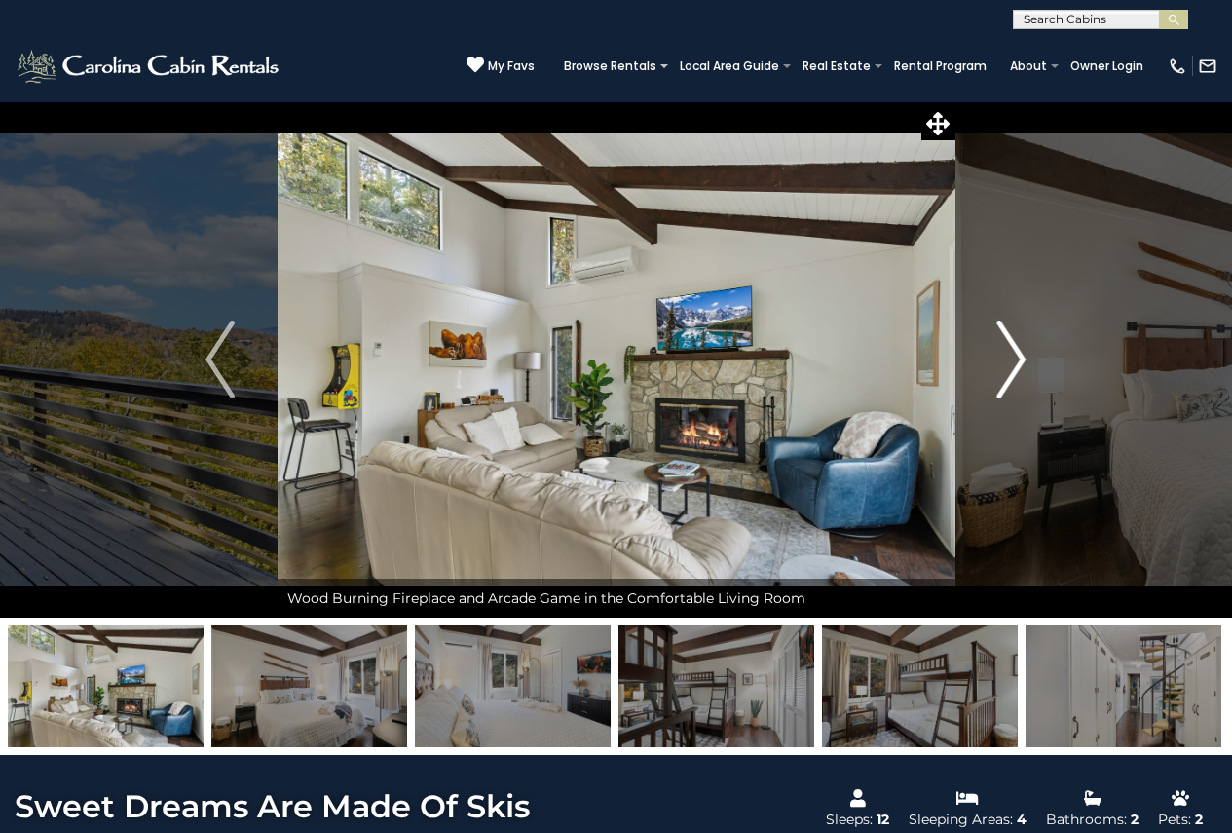
click at [1000, 362] on img "Next" at bounding box center [1011, 359] width 29 height 78
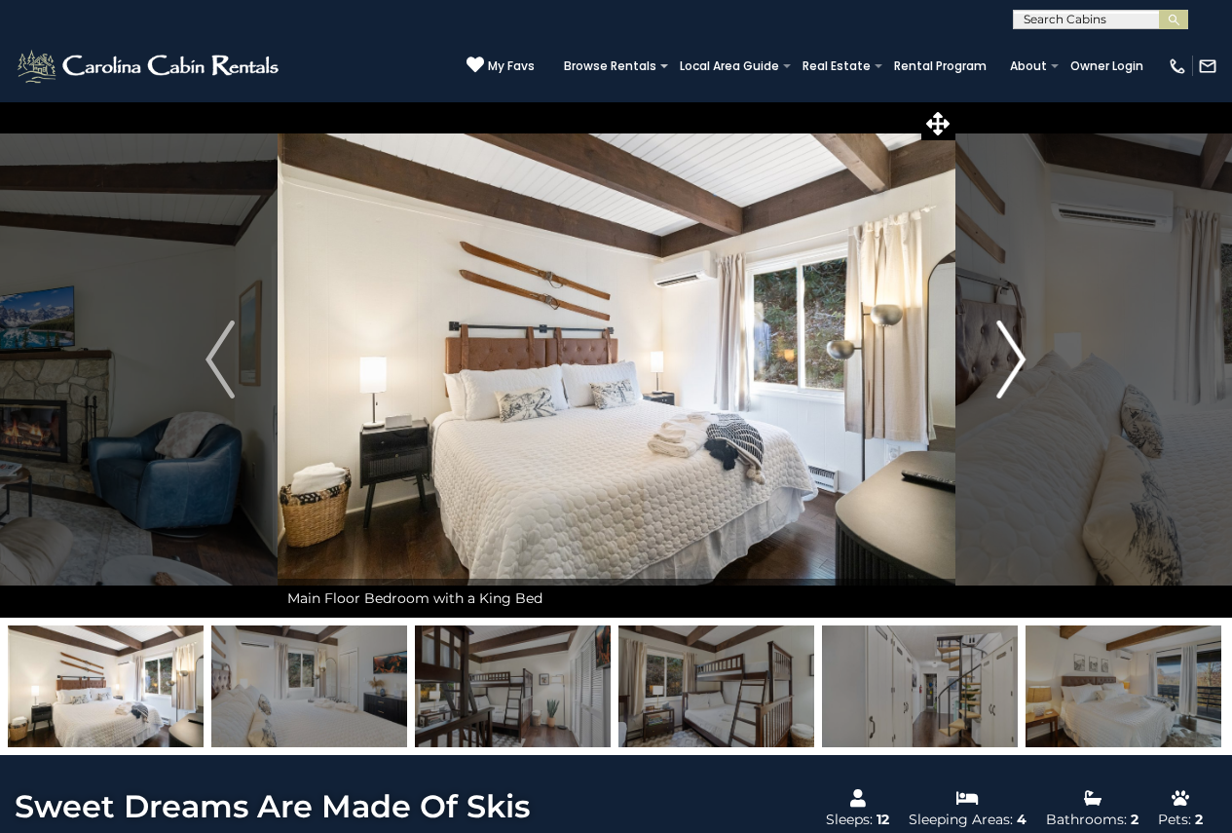
click at [1000, 362] on img "Next" at bounding box center [1011, 359] width 29 height 78
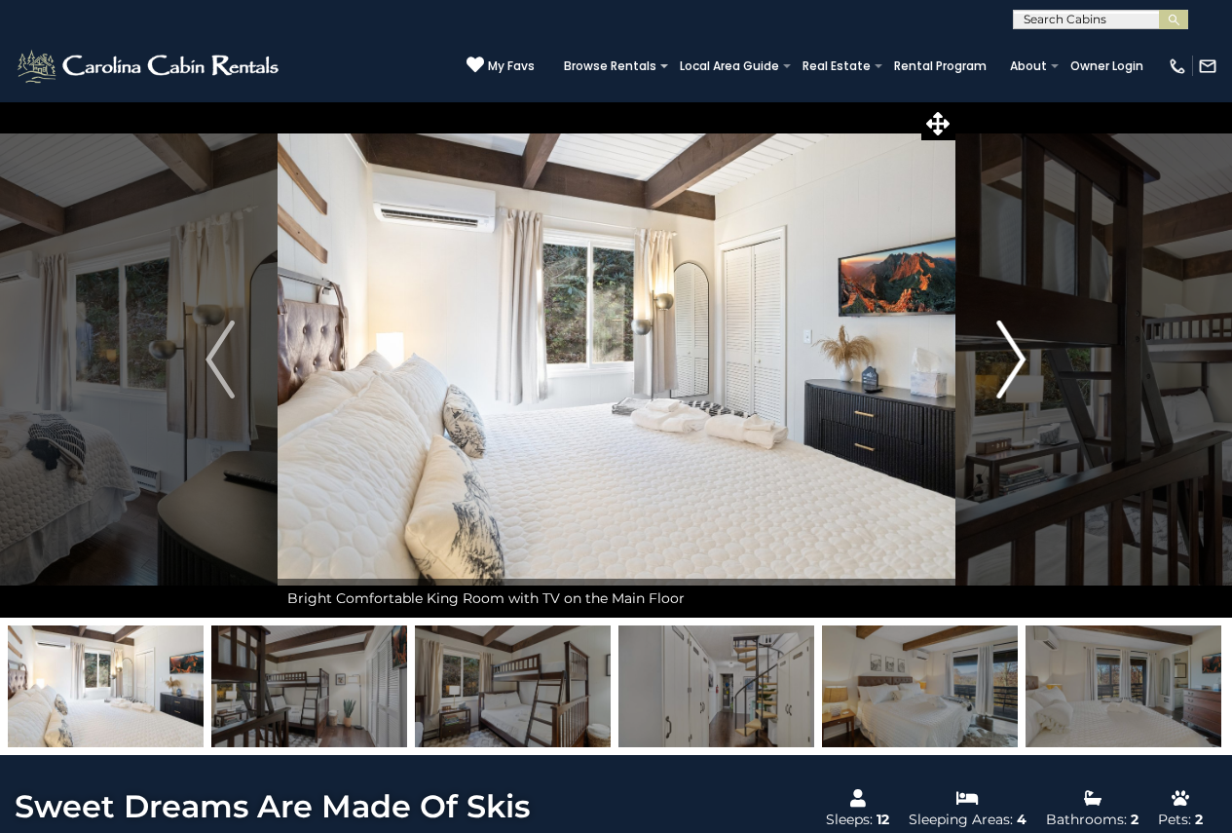
click at [1000, 362] on img "Next" at bounding box center [1011, 359] width 29 height 78
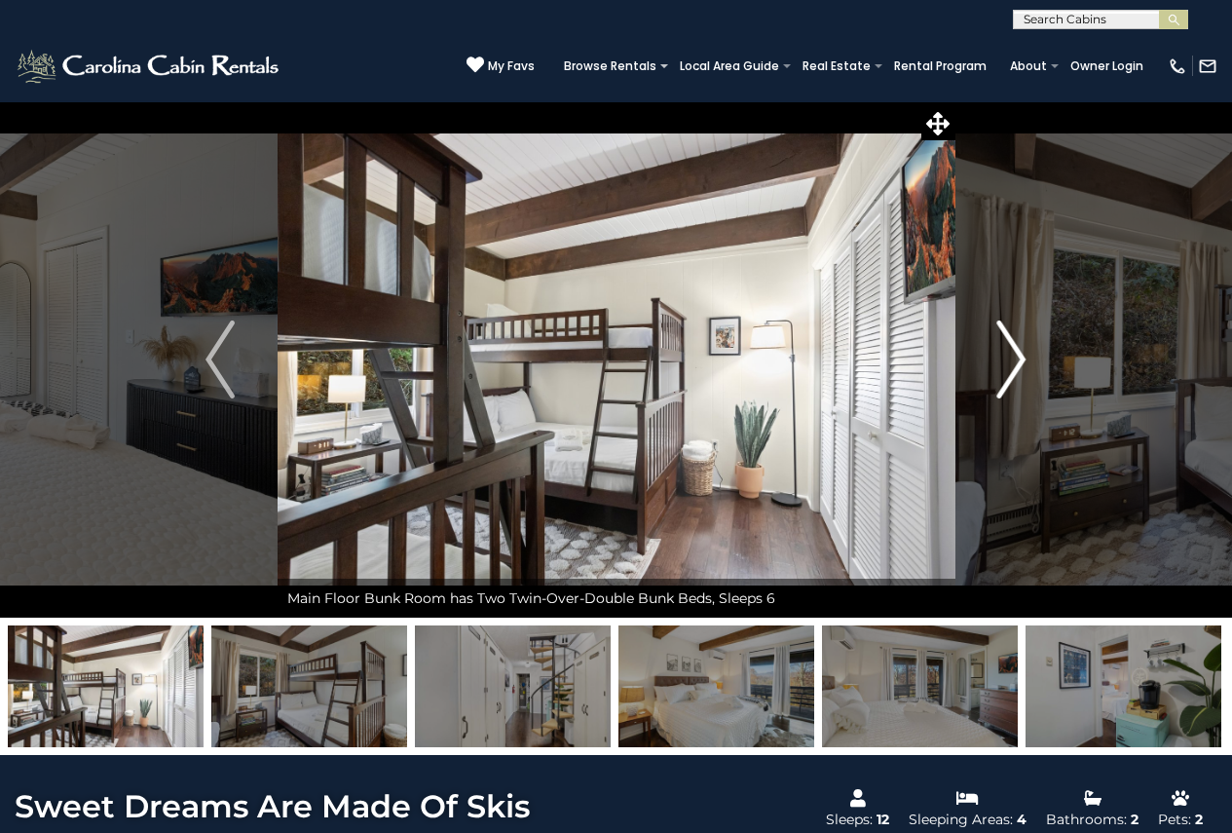
click at [1000, 362] on img "Next" at bounding box center [1011, 359] width 29 height 78
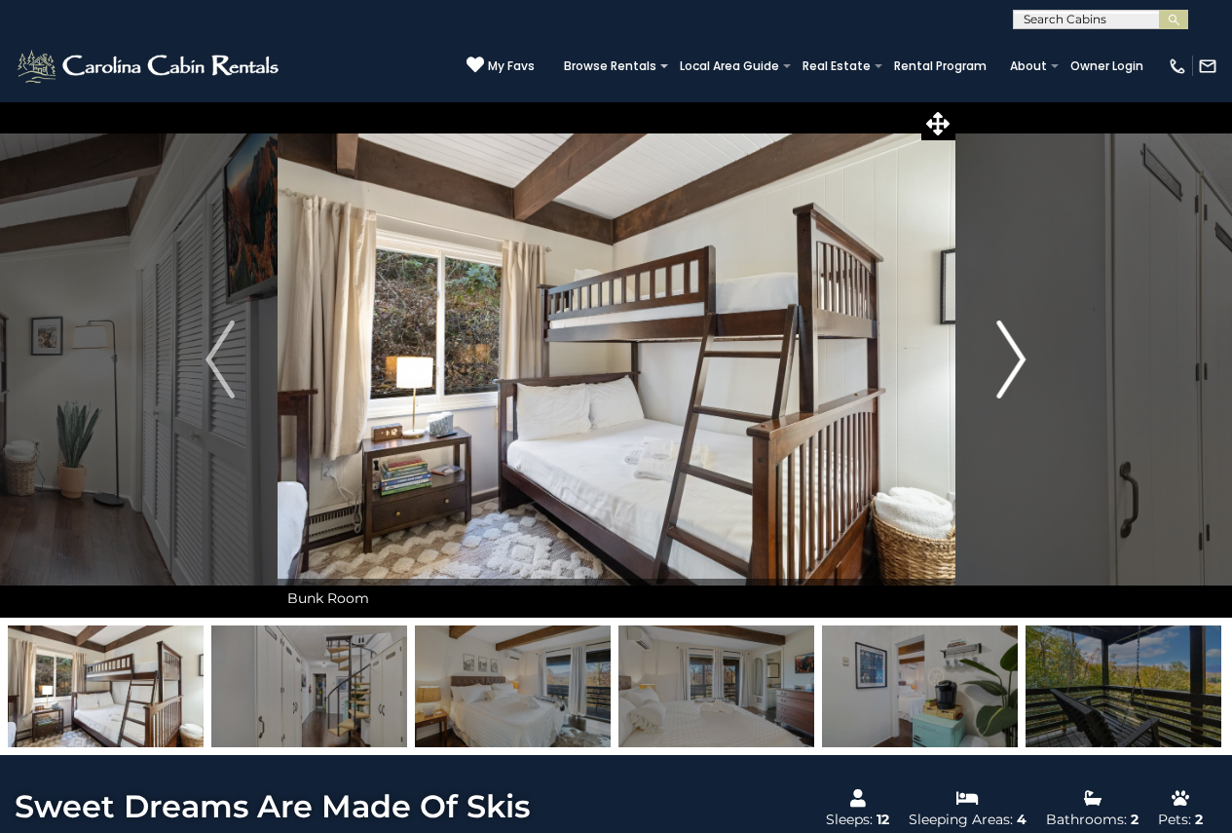
click at [1000, 362] on img "Next" at bounding box center [1011, 359] width 29 height 78
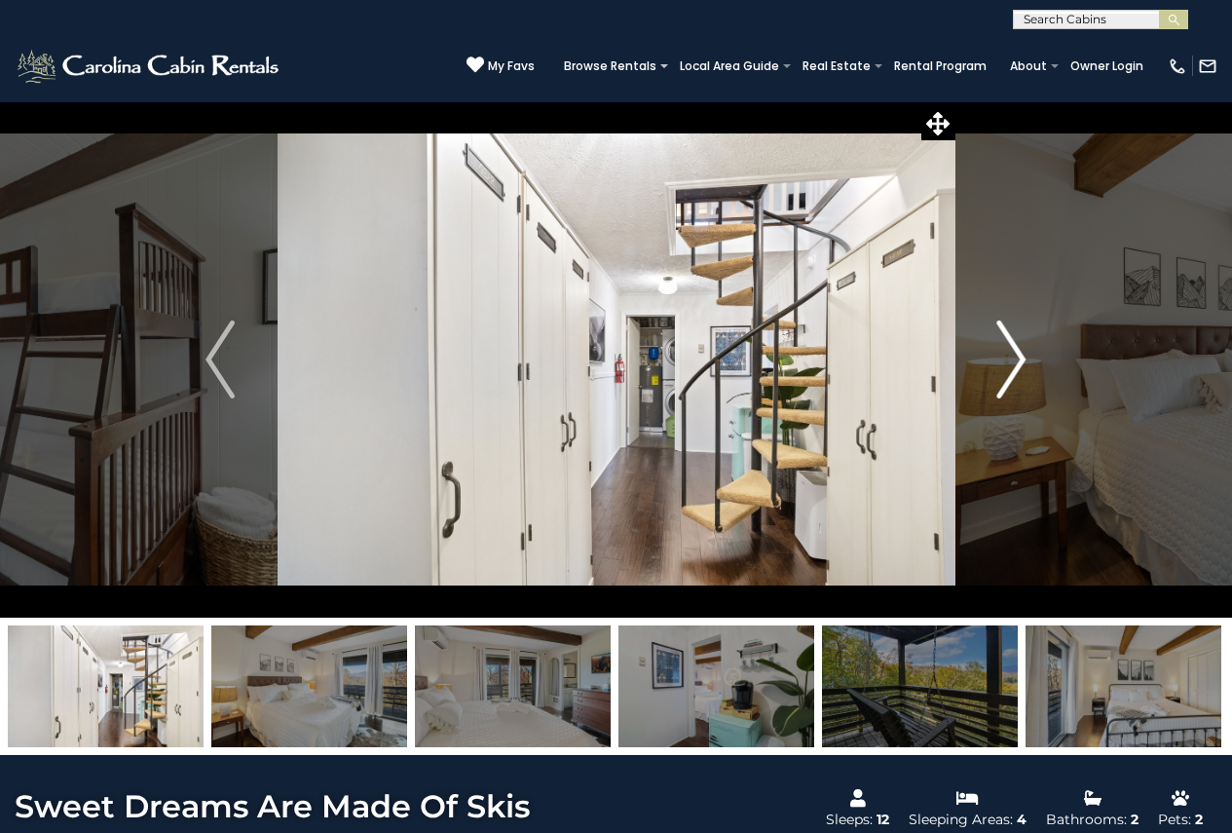
click at [1000, 362] on img "Next" at bounding box center [1011, 359] width 29 height 78
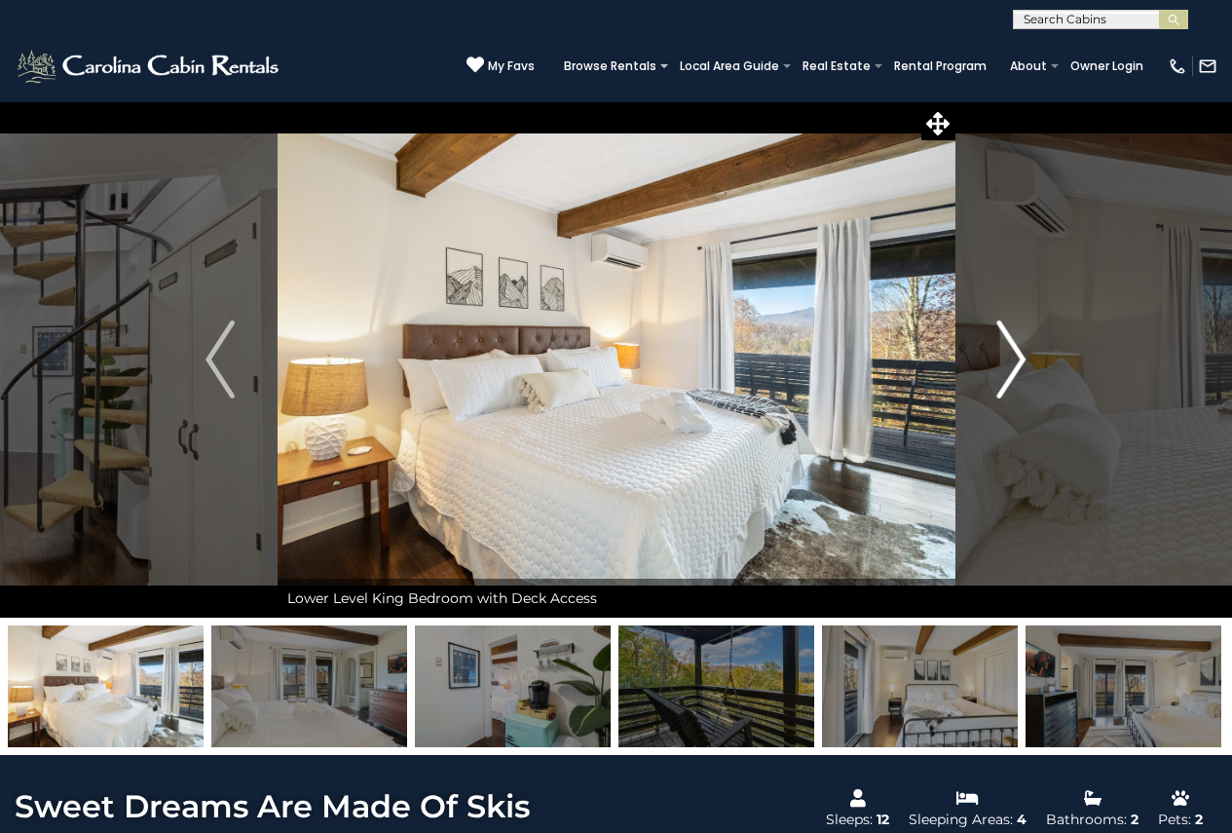
click at [1000, 362] on img "Next" at bounding box center [1011, 359] width 29 height 78
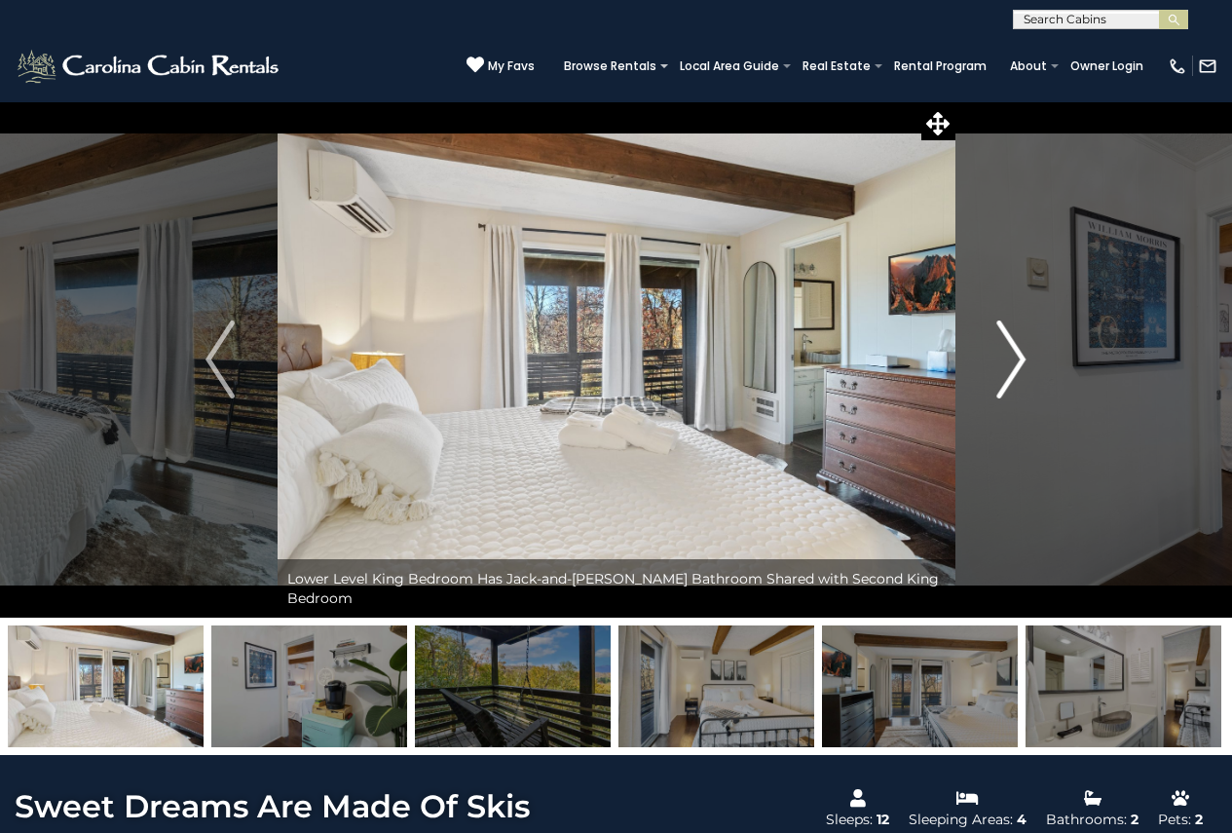
click at [1010, 368] on img "Next" at bounding box center [1011, 359] width 29 height 78
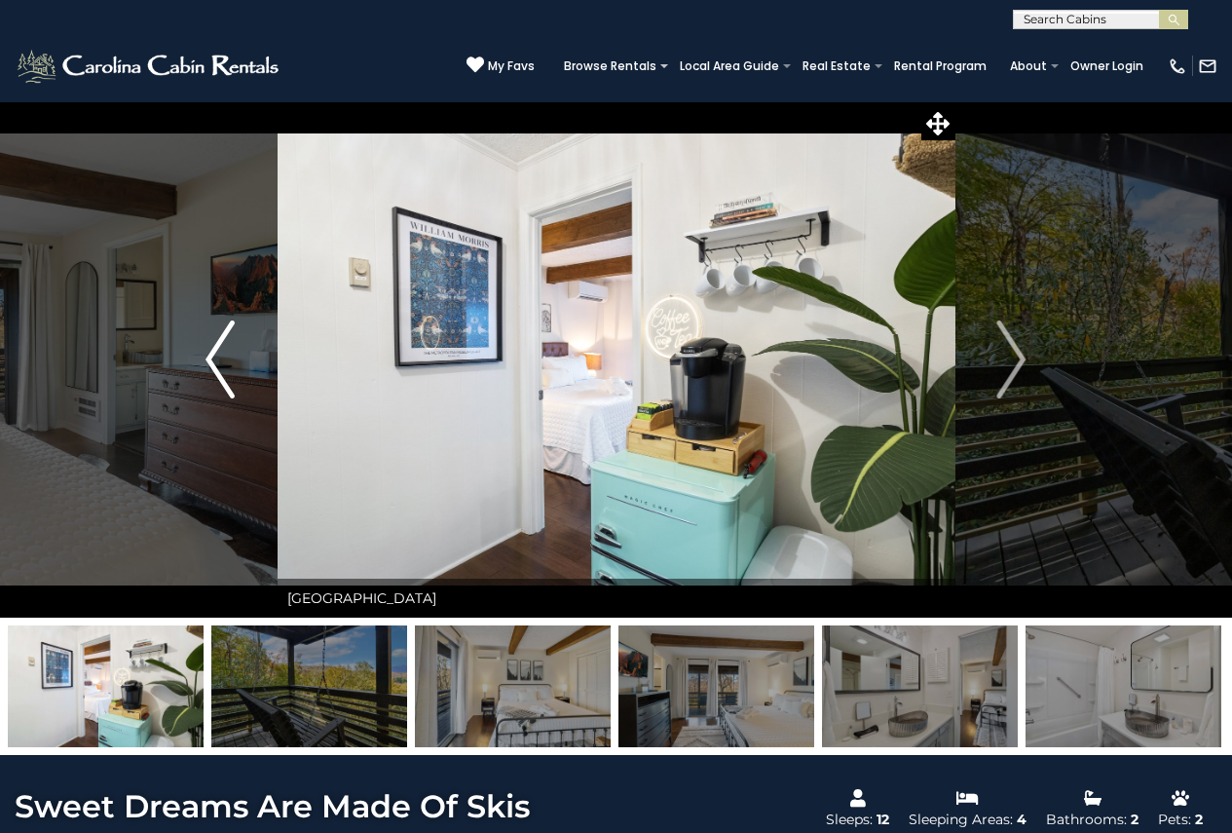
click at [198, 366] on button "Previous" at bounding box center [220, 359] width 114 height 516
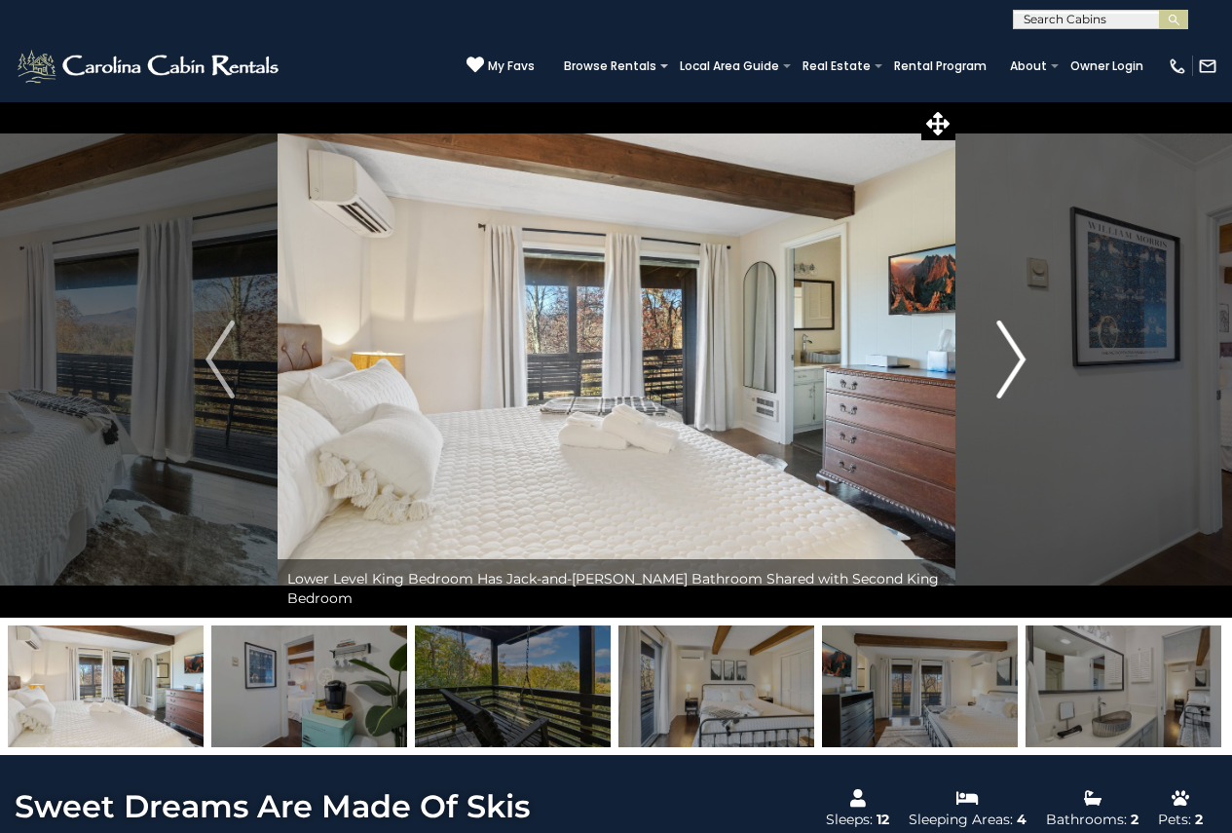
click at [1015, 364] on img "Next" at bounding box center [1011, 359] width 29 height 78
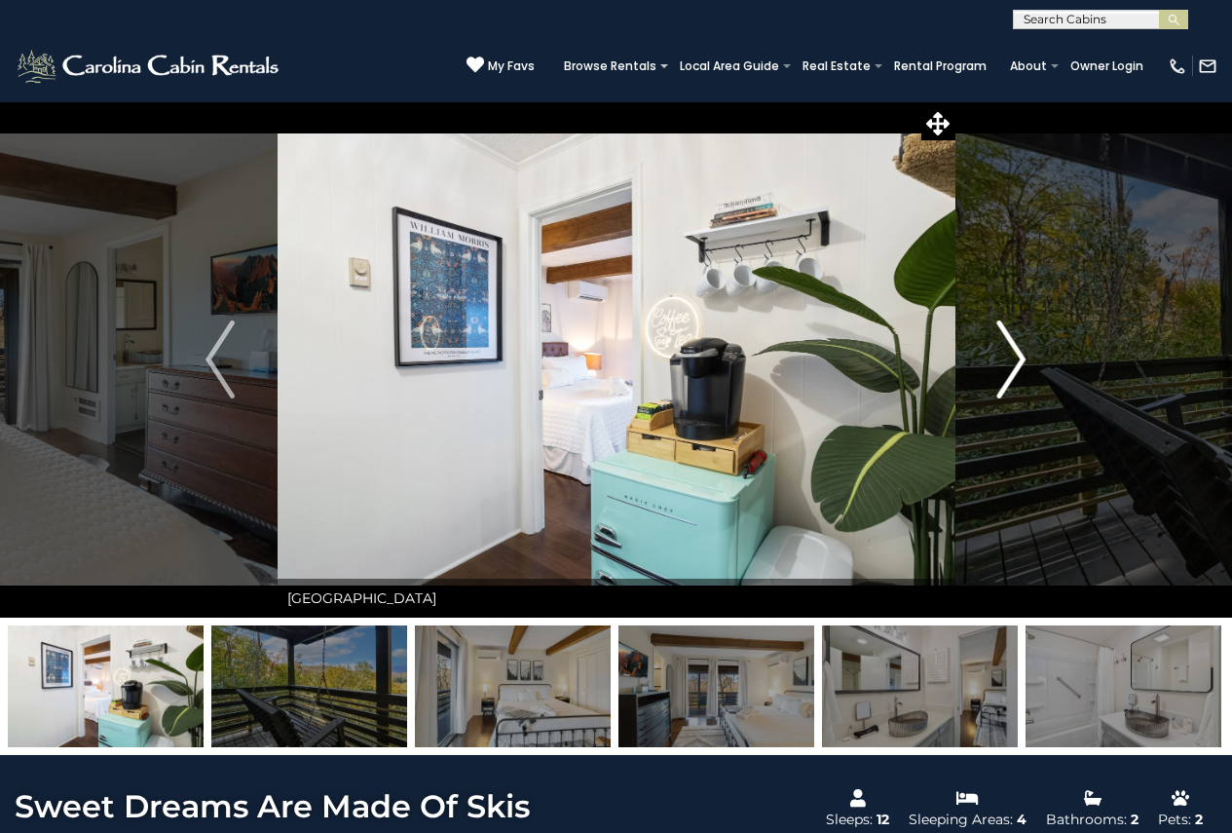
click at [1015, 364] on img "Next" at bounding box center [1011, 359] width 29 height 78
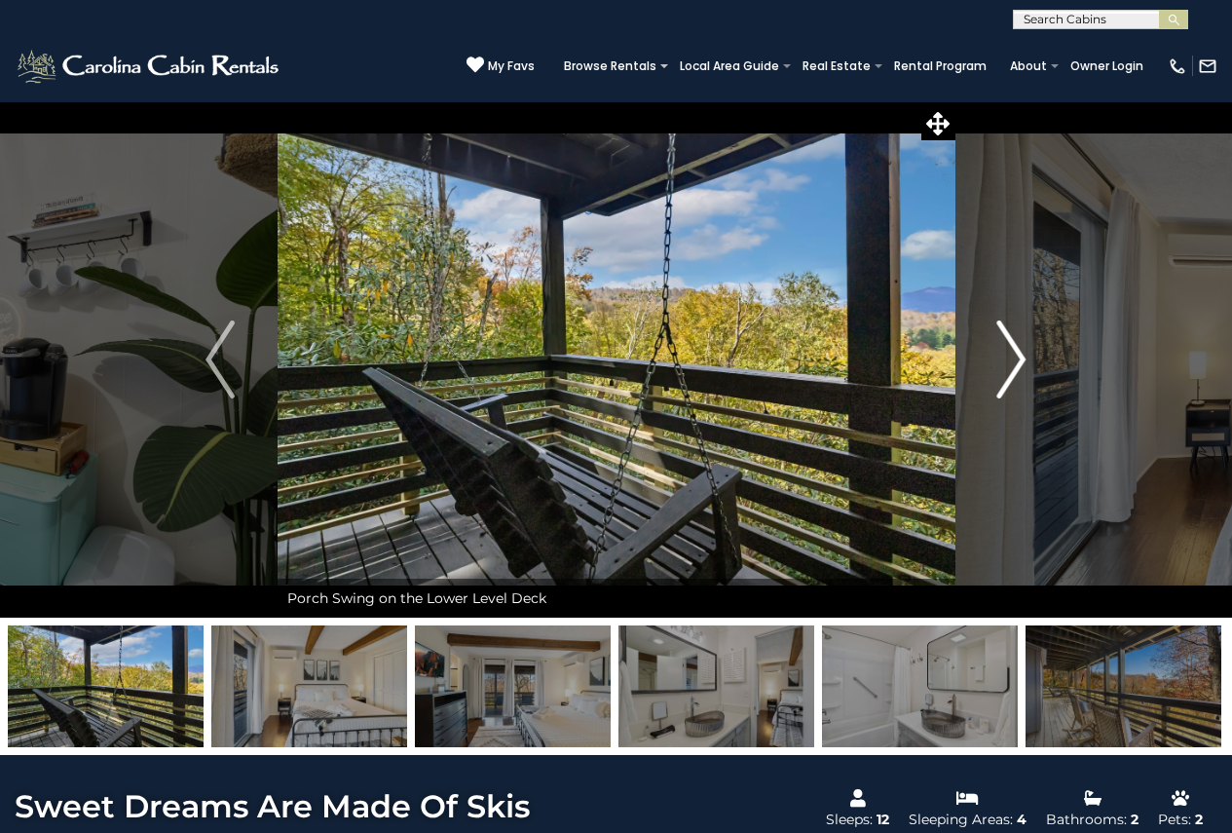
click at [1015, 364] on img "Next" at bounding box center [1011, 359] width 29 height 78
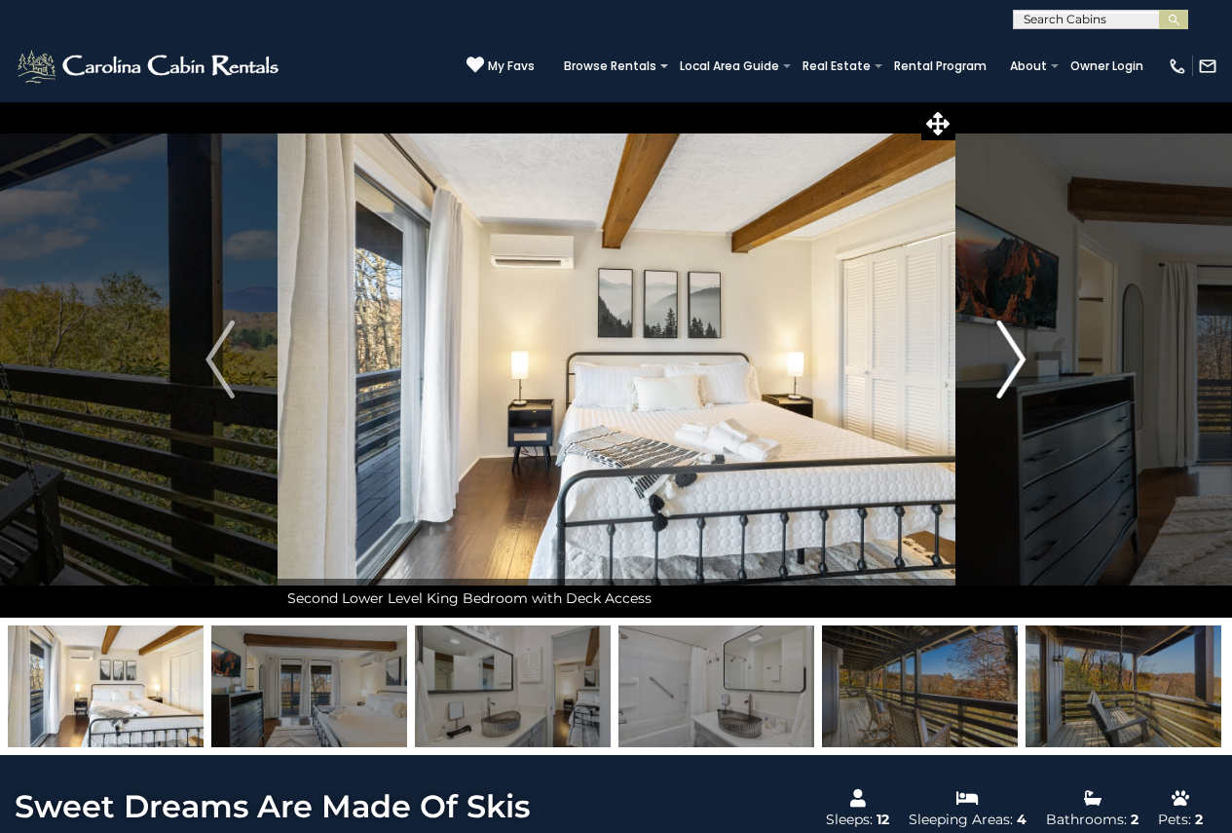
click at [1015, 364] on img "Next" at bounding box center [1011, 359] width 29 height 78
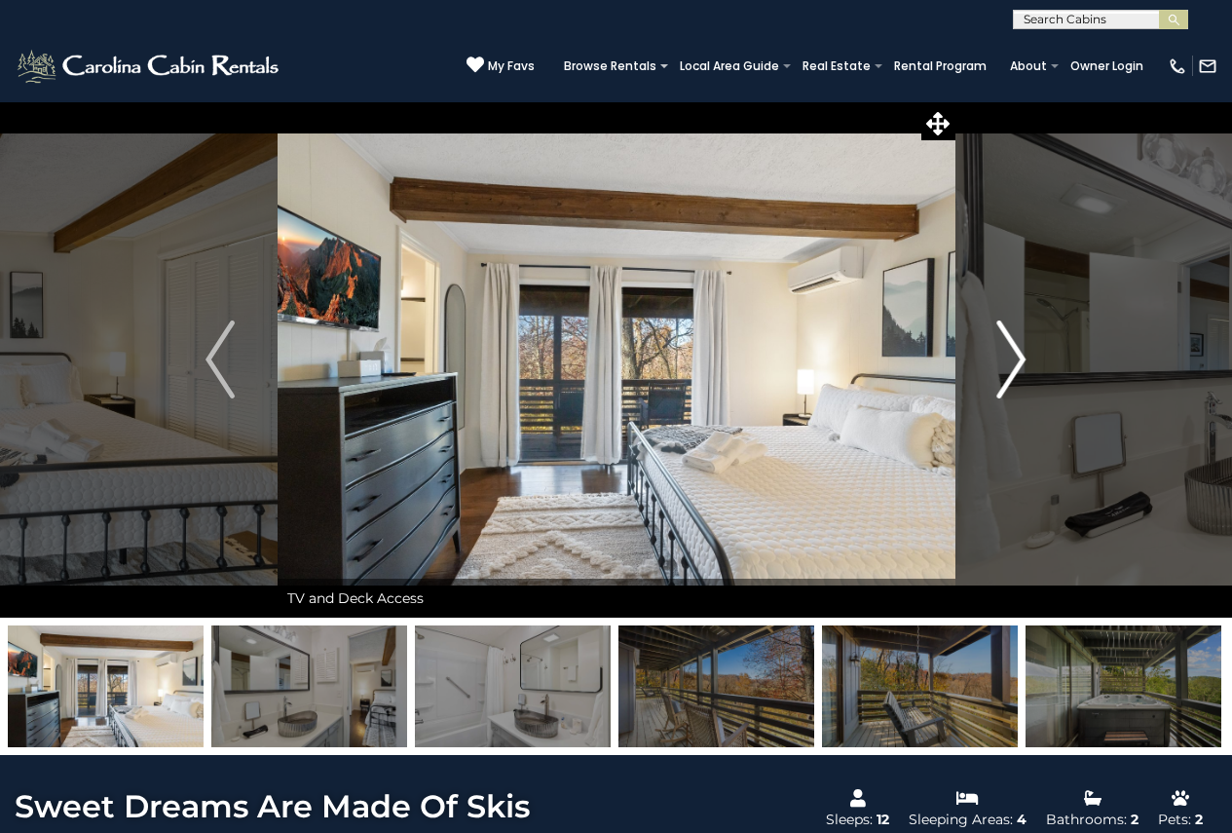
click at [1015, 364] on img "Next" at bounding box center [1011, 359] width 29 height 78
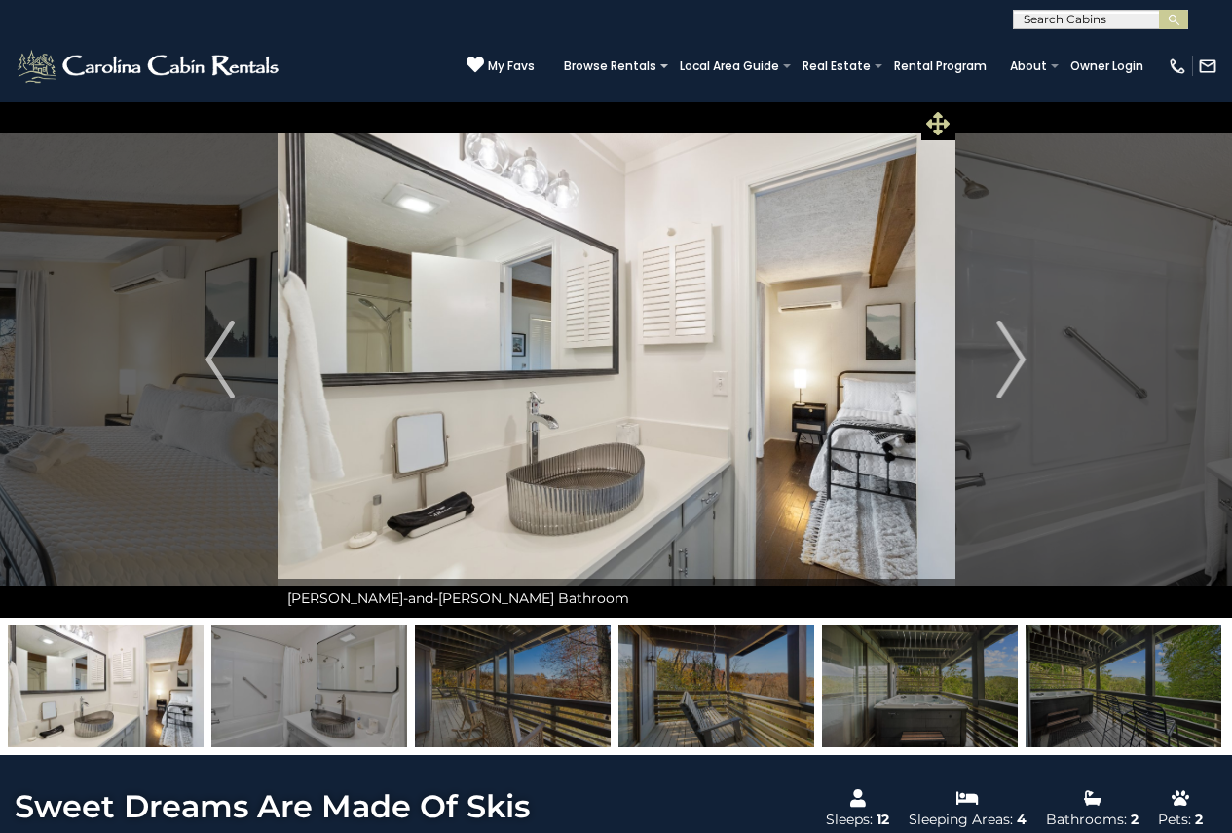
click at [928, 126] on icon at bounding box center [937, 123] width 23 height 23
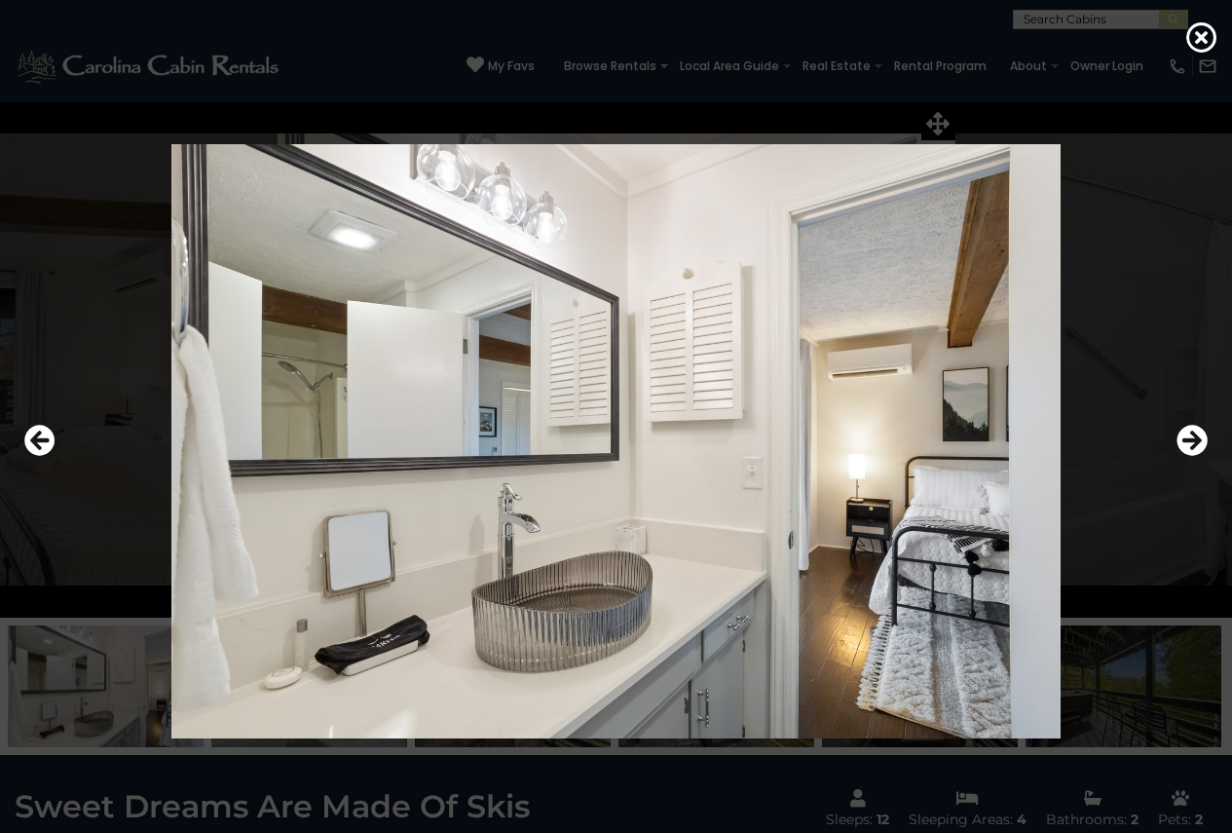
click at [648, 608] on img at bounding box center [616, 441] width 1000 height 594
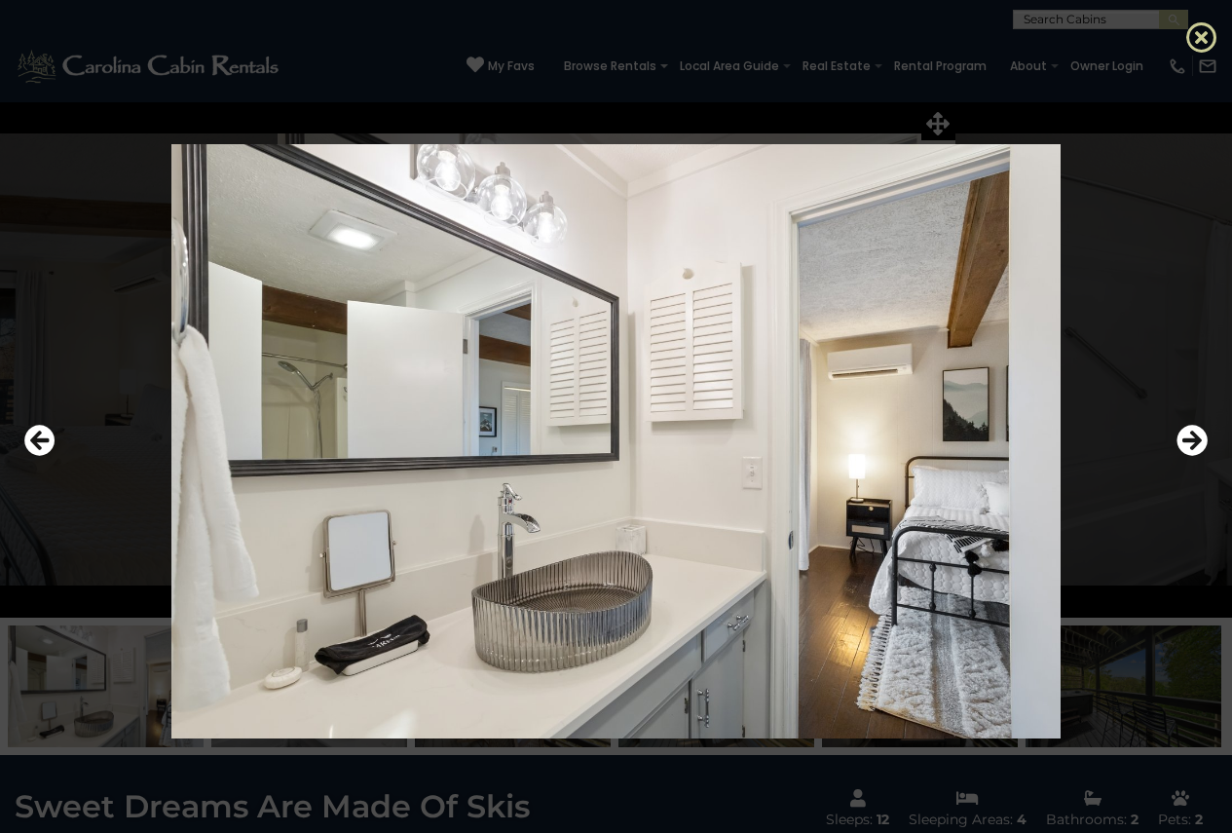
click at [1197, 43] on icon at bounding box center [1201, 36] width 31 height 31
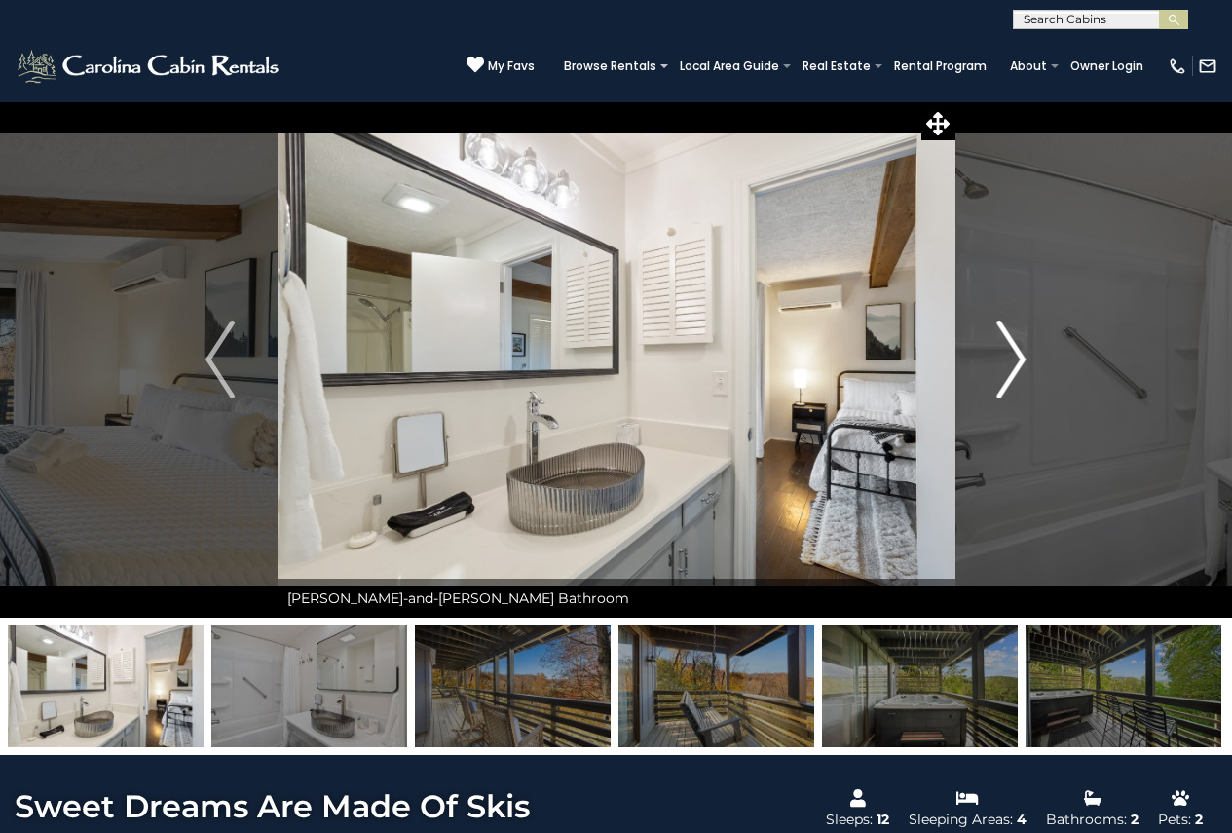
click at [1011, 358] on img "Next" at bounding box center [1011, 359] width 29 height 78
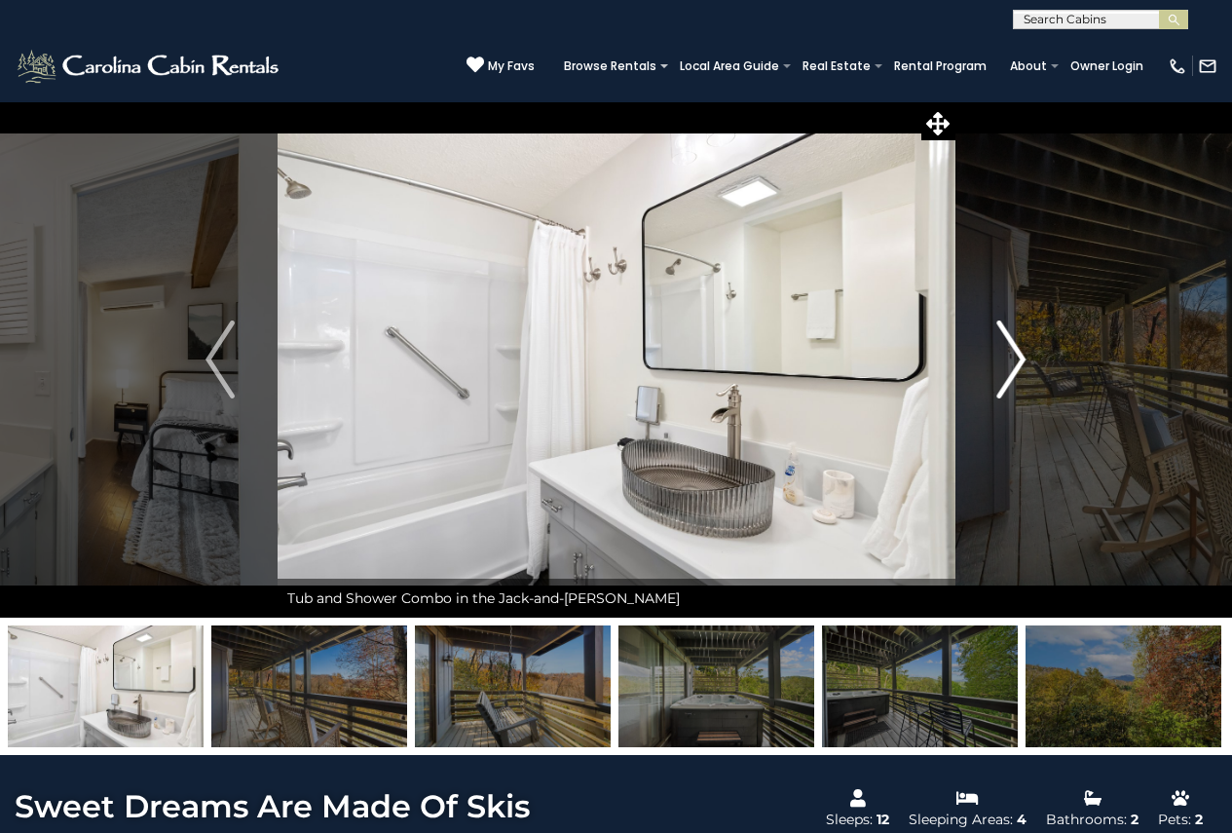
click at [1011, 358] on img "Next" at bounding box center [1011, 359] width 29 height 78
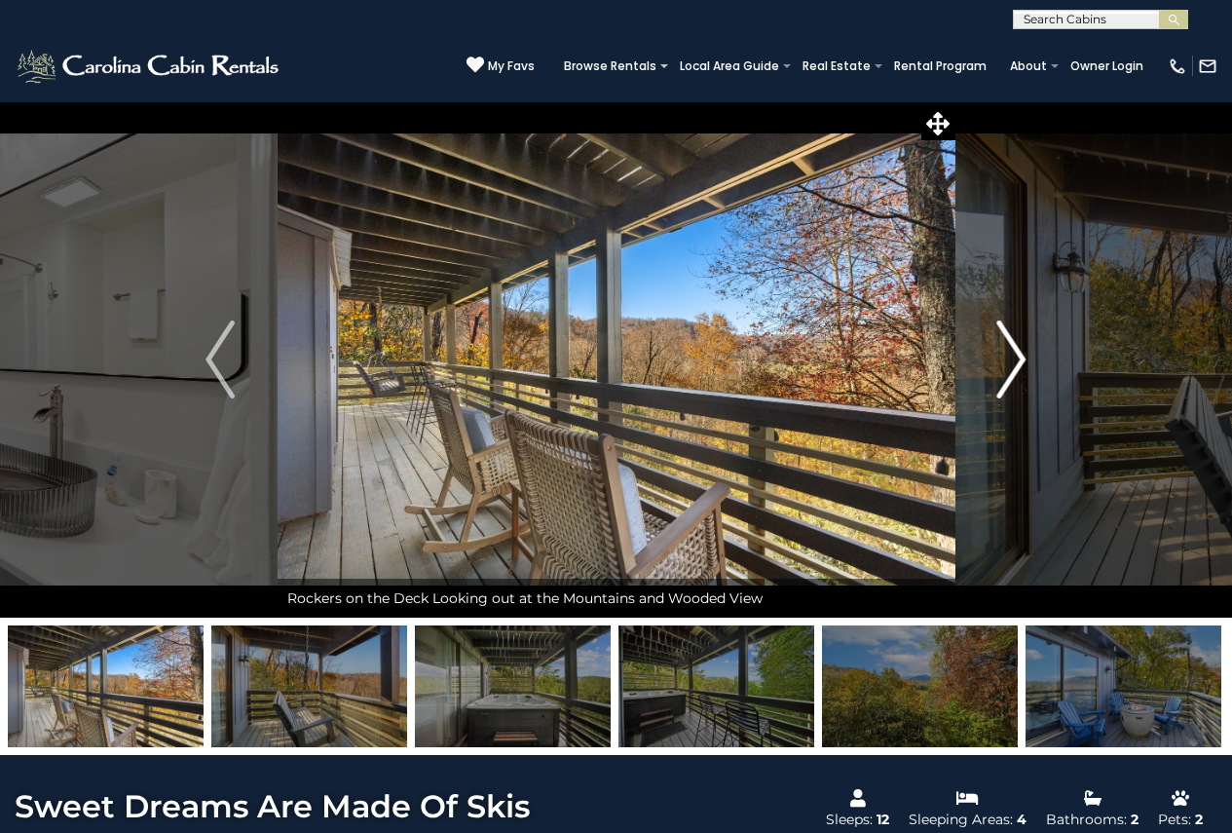
click at [1011, 358] on img "Next" at bounding box center [1011, 359] width 29 height 78
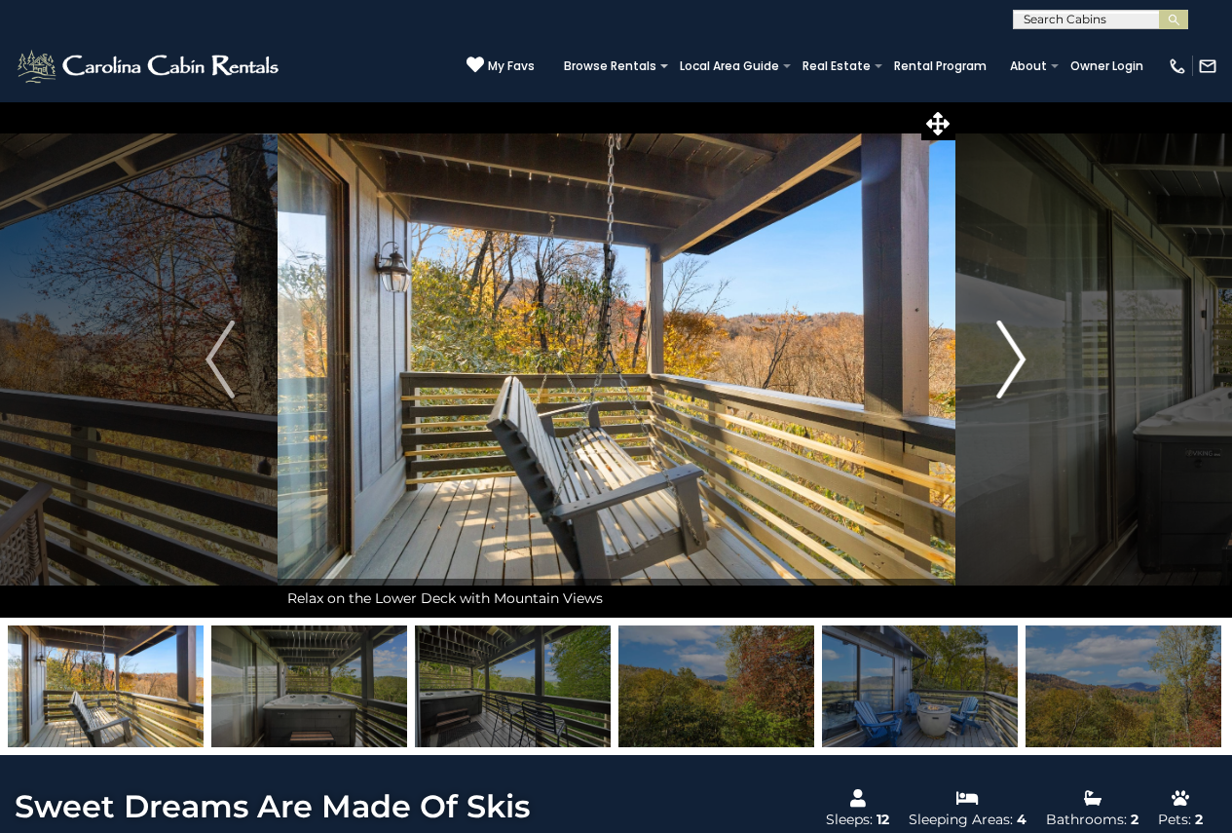
click at [1011, 358] on img "Next" at bounding box center [1011, 359] width 29 height 78
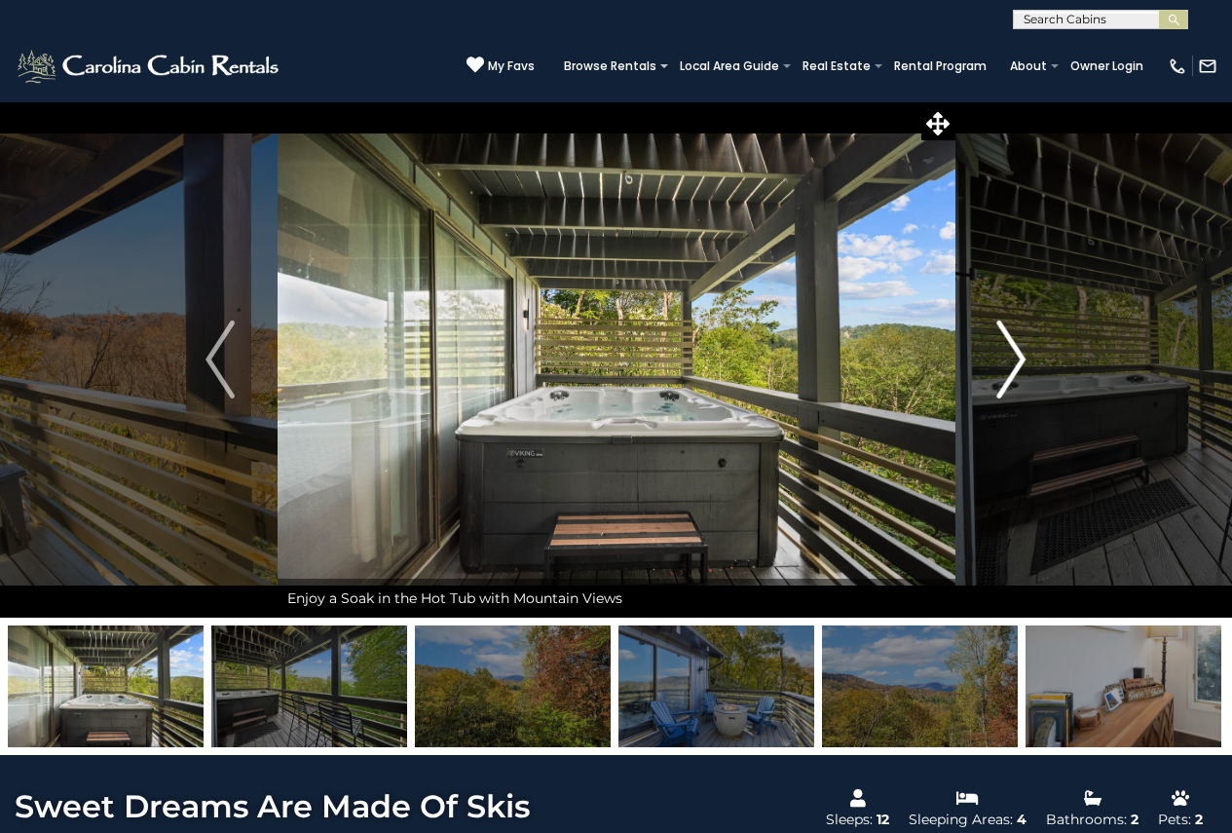
click at [1011, 358] on img "Next" at bounding box center [1011, 359] width 29 height 78
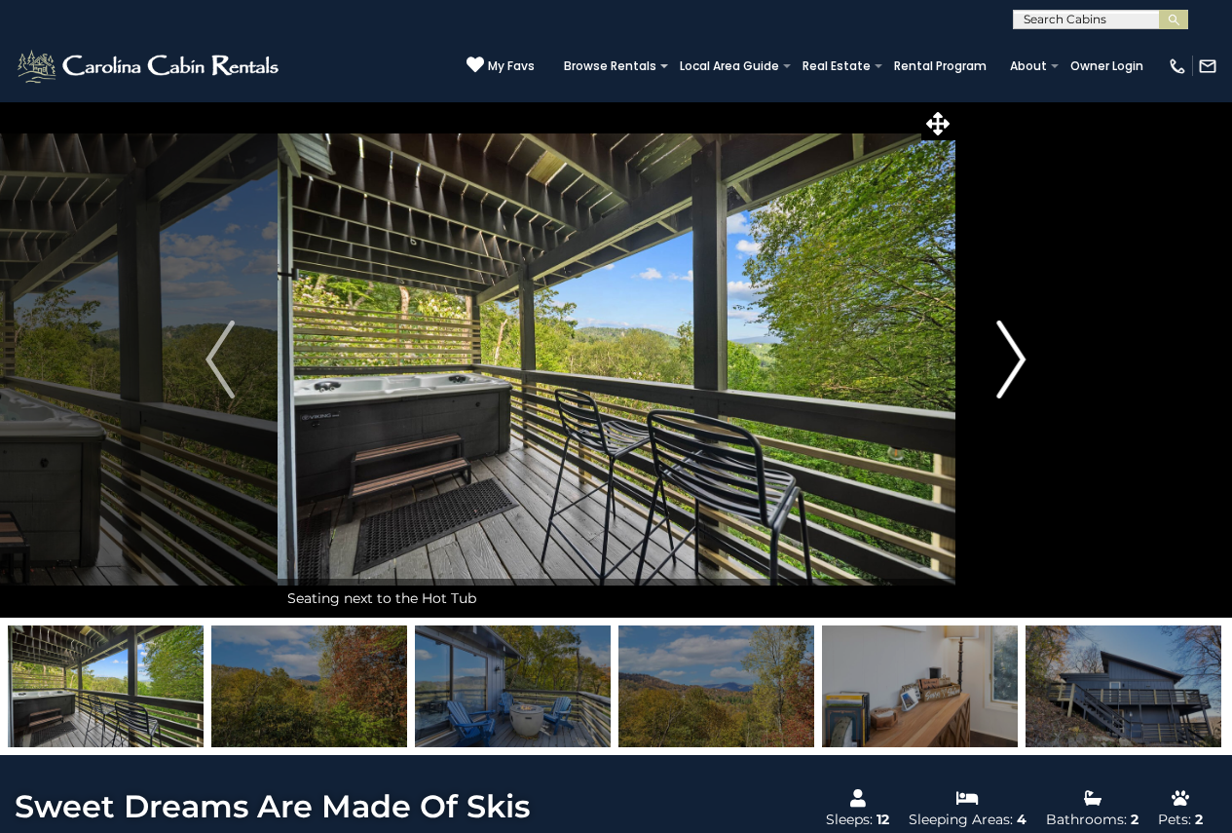
click at [1011, 358] on img "Next" at bounding box center [1011, 359] width 29 height 78
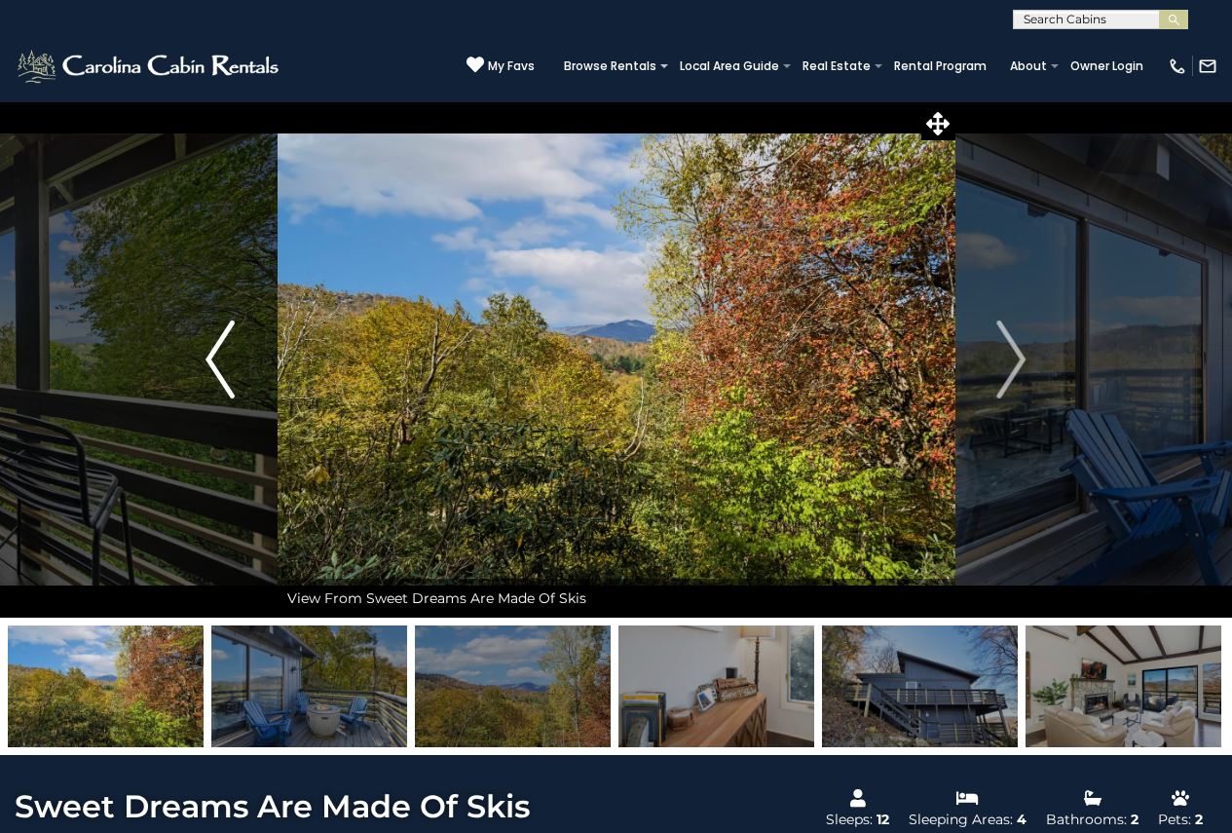
click at [215, 356] on img "Previous" at bounding box center [219, 359] width 29 height 78
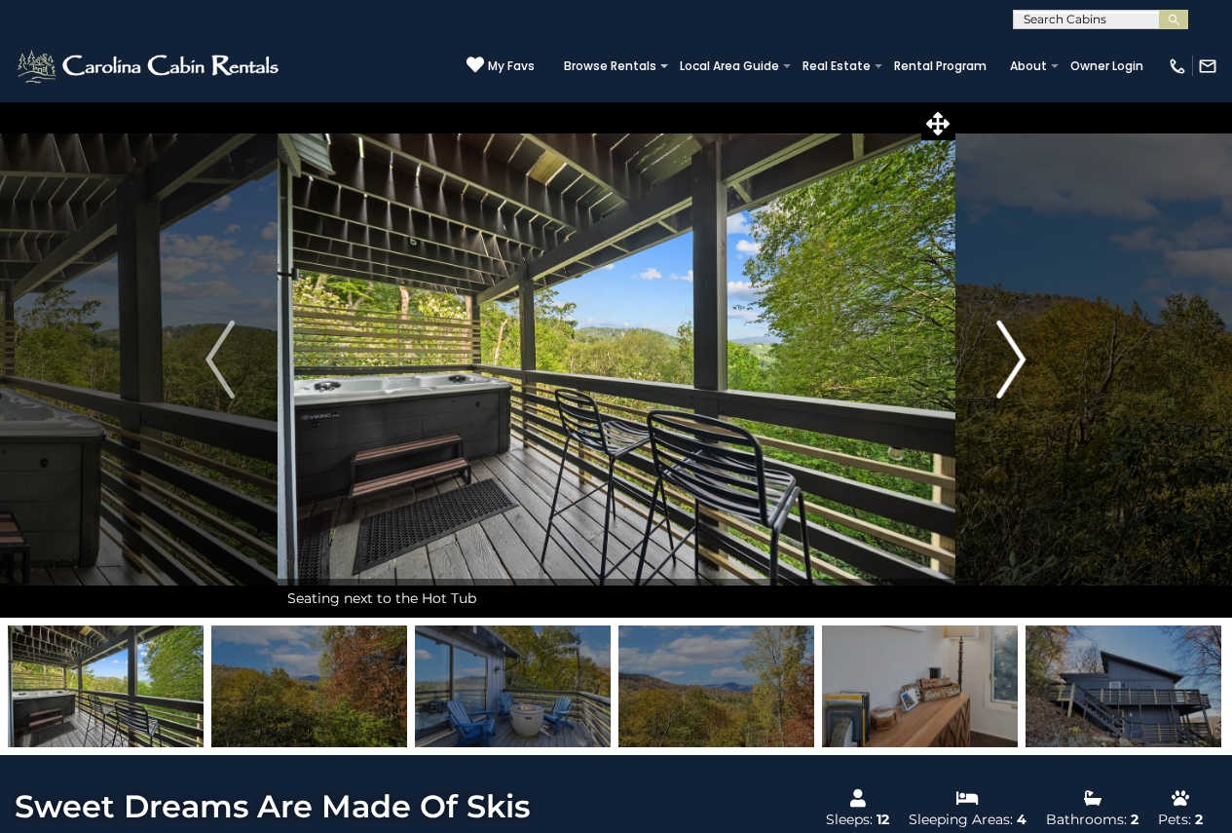
click at [995, 361] on button "Next" at bounding box center [1011, 359] width 114 height 516
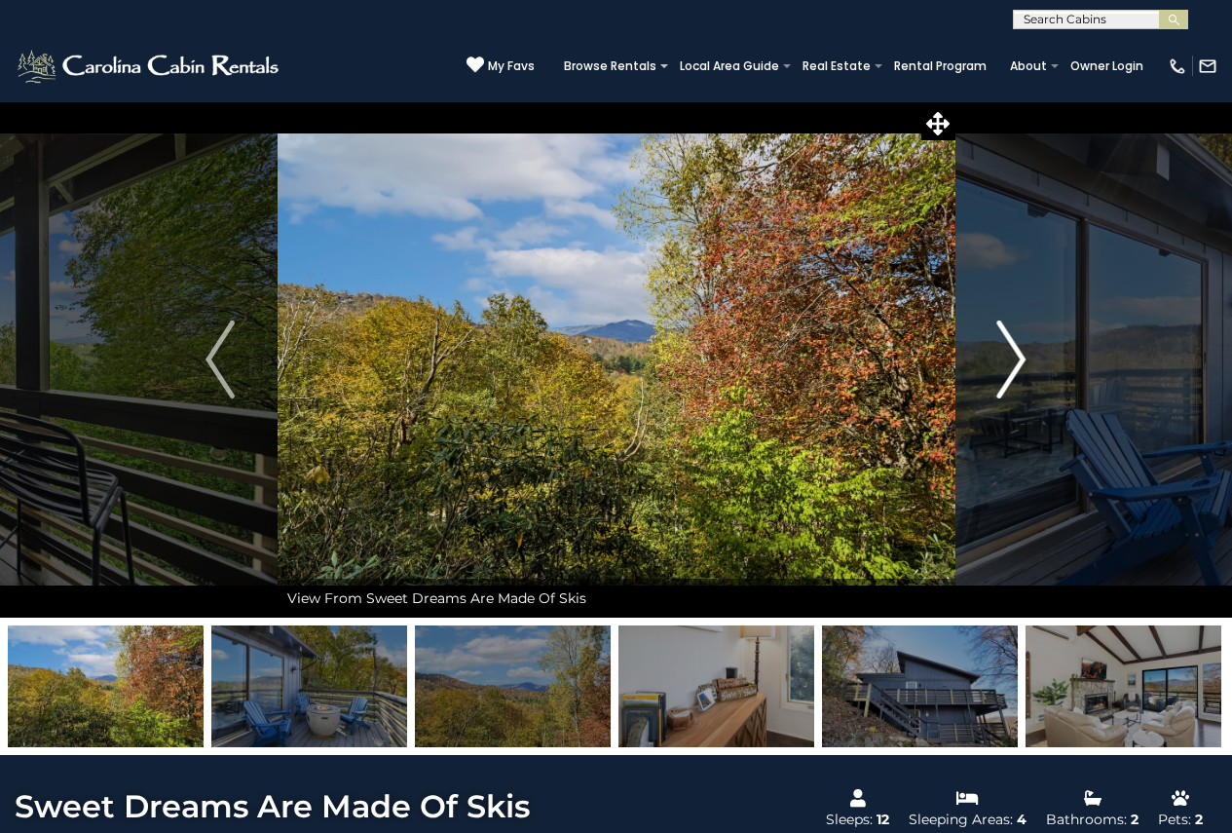
click at [995, 361] on button "Next" at bounding box center [1011, 359] width 114 height 516
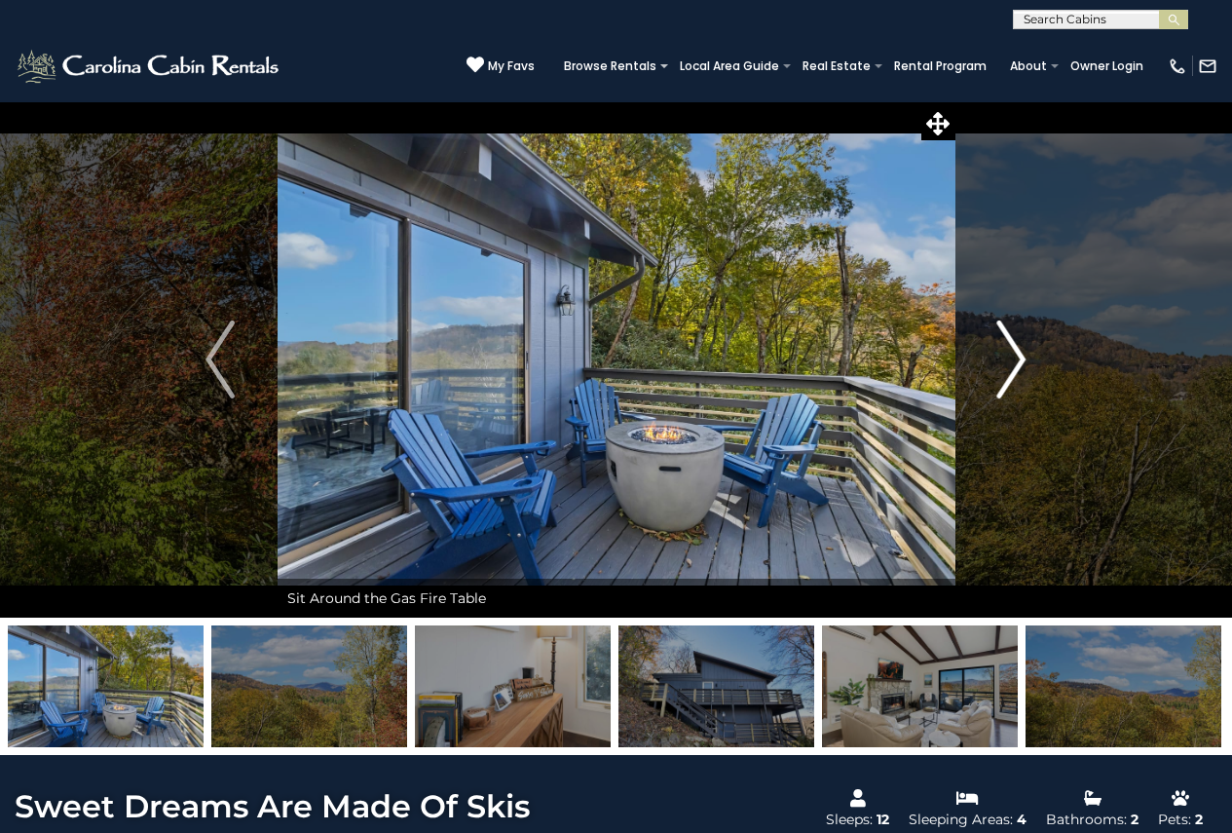
click at [995, 361] on button "Next" at bounding box center [1011, 359] width 114 height 516
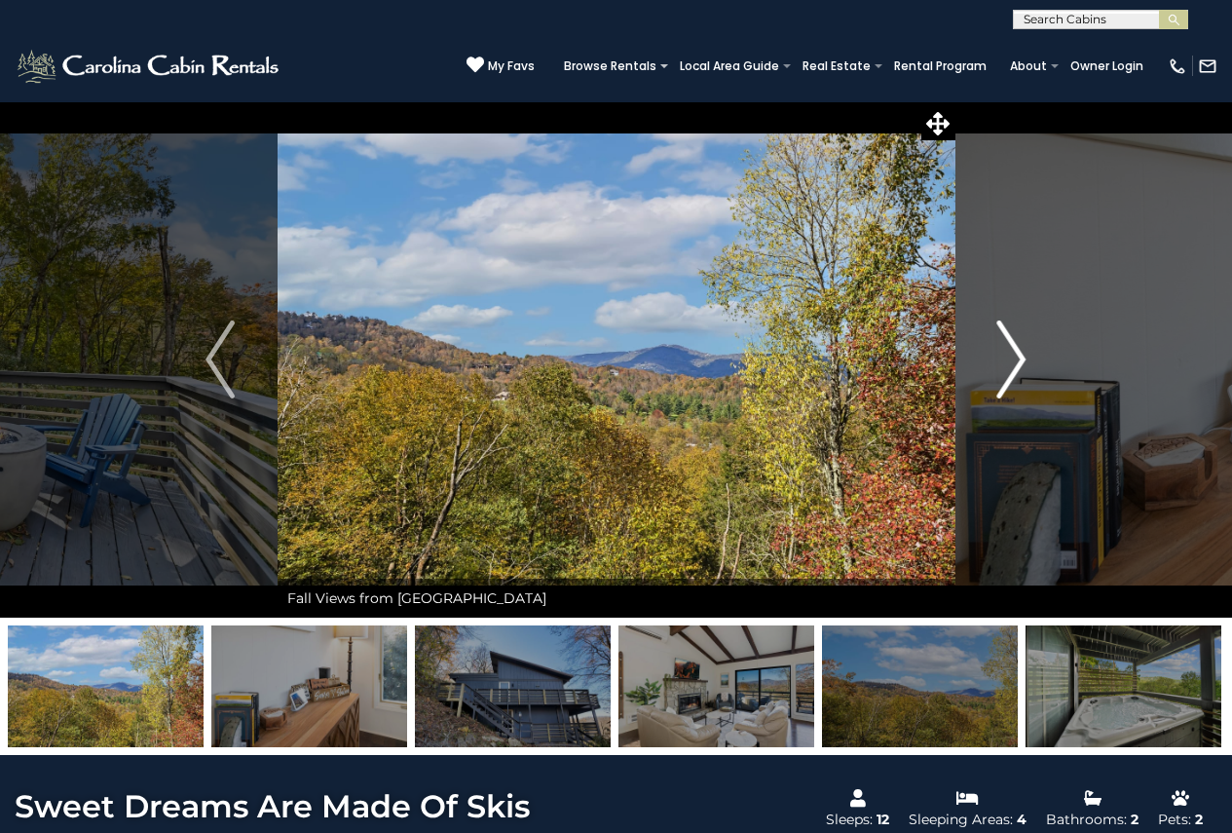
click at [995, 361] on button "Next" at bounding box center [1011, 359] width 114 height 516
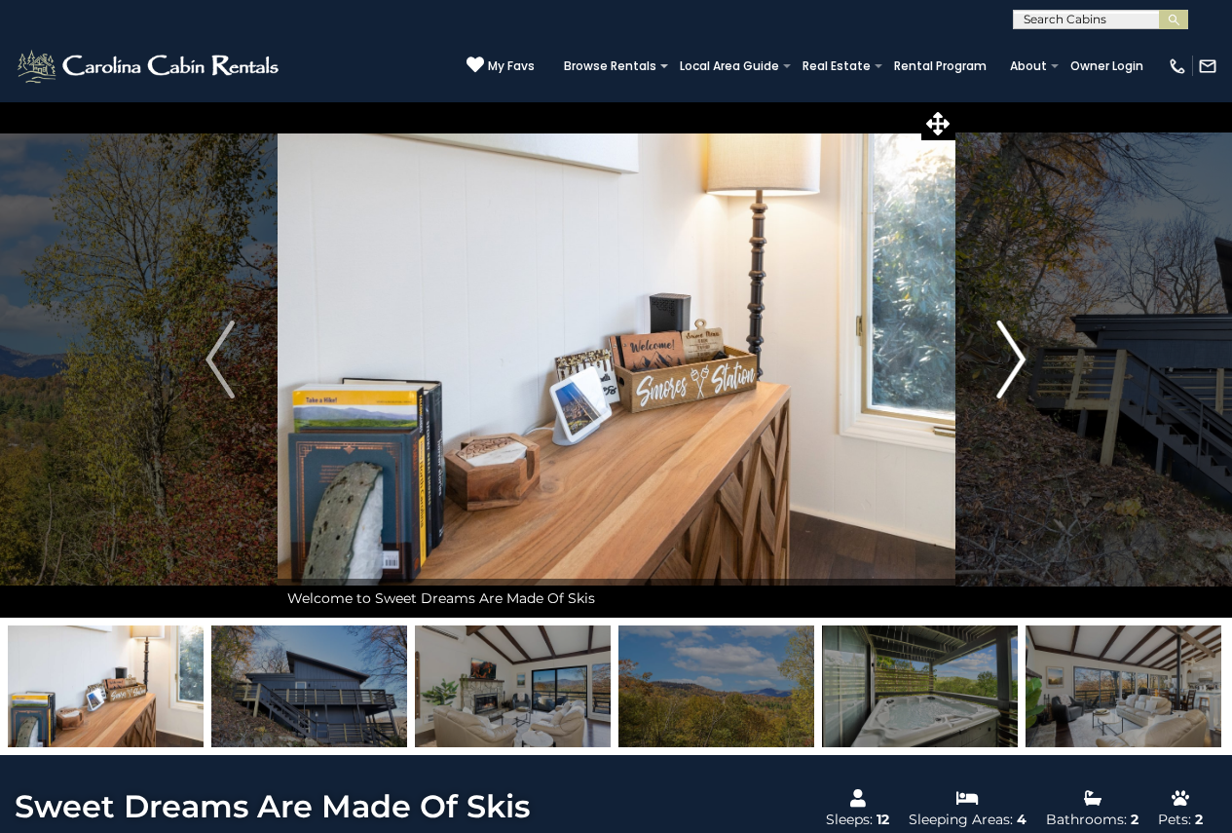
click at [995, 361] on button "Next" at bounding box center [1011, 359] width 114 height 516
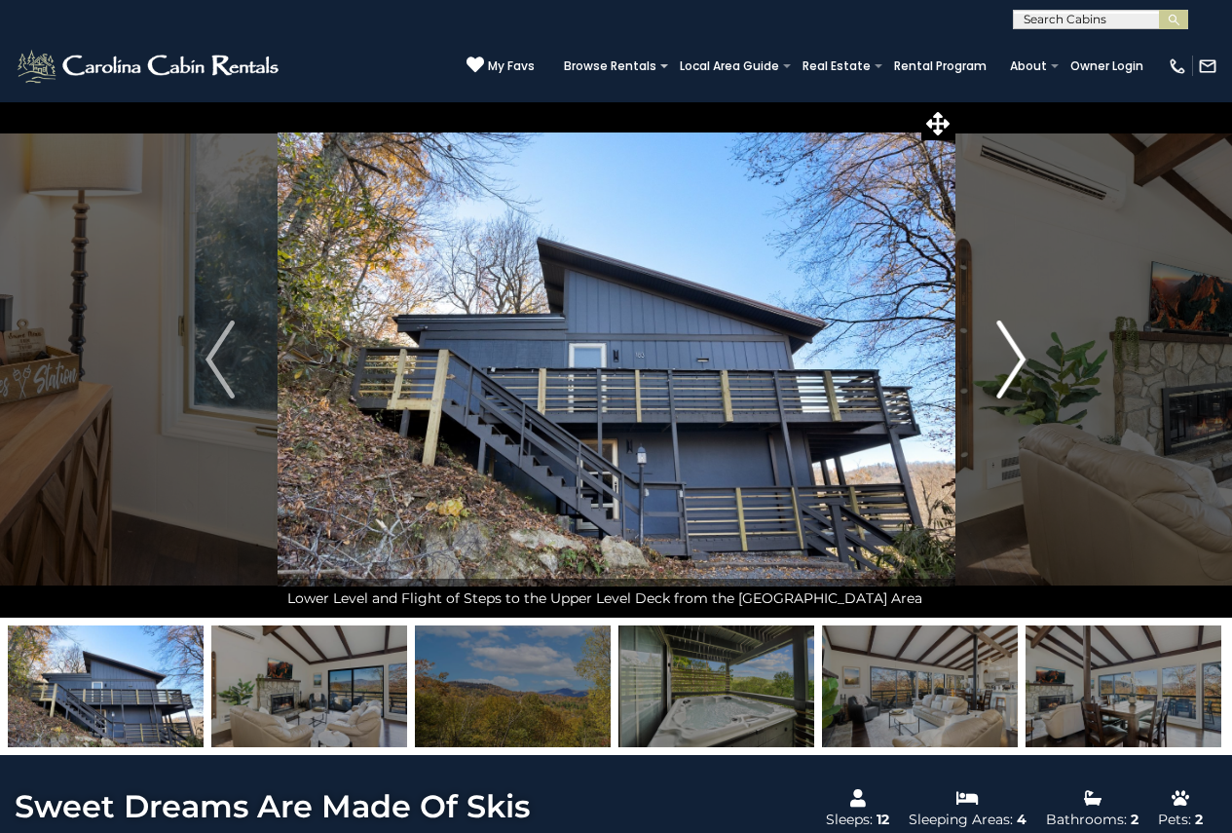
click at [995, 361] on button "Next" at bounding box center [1011, 359] width 114 height 516
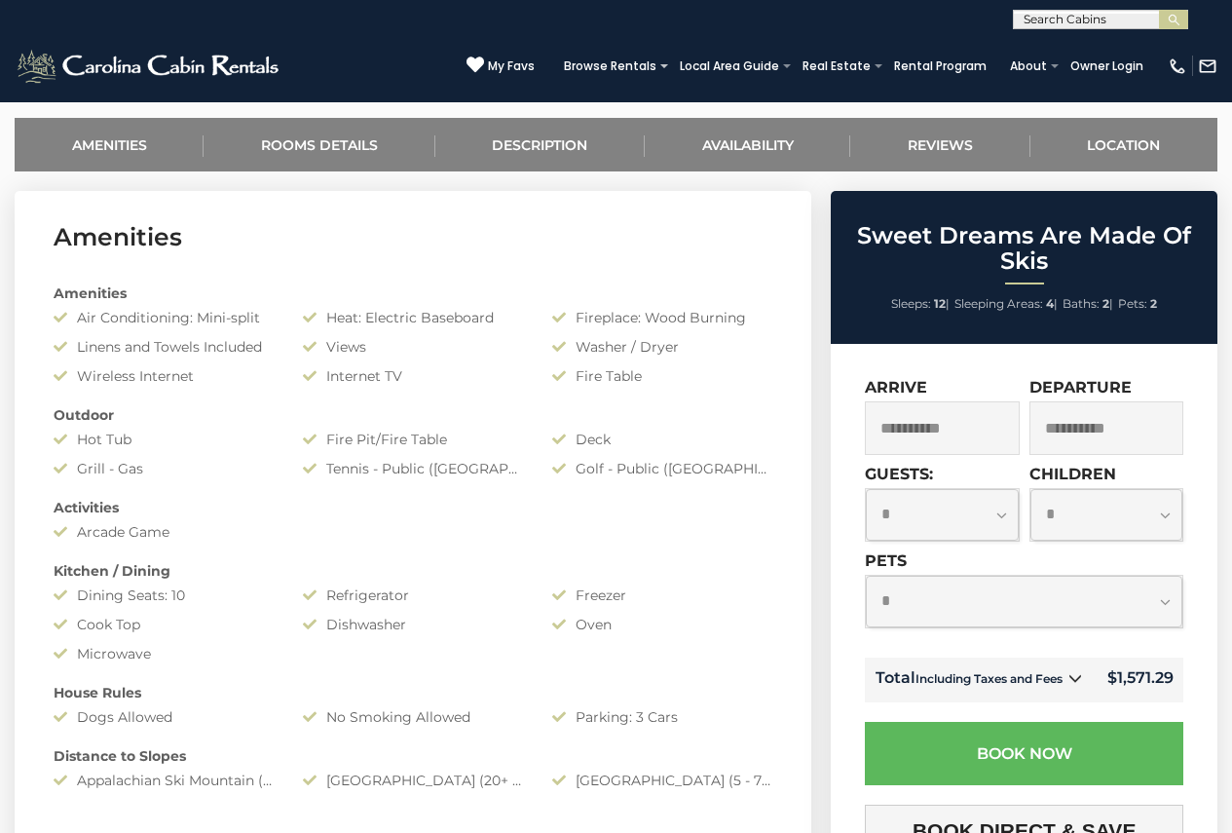
scroll to position [779, 0]
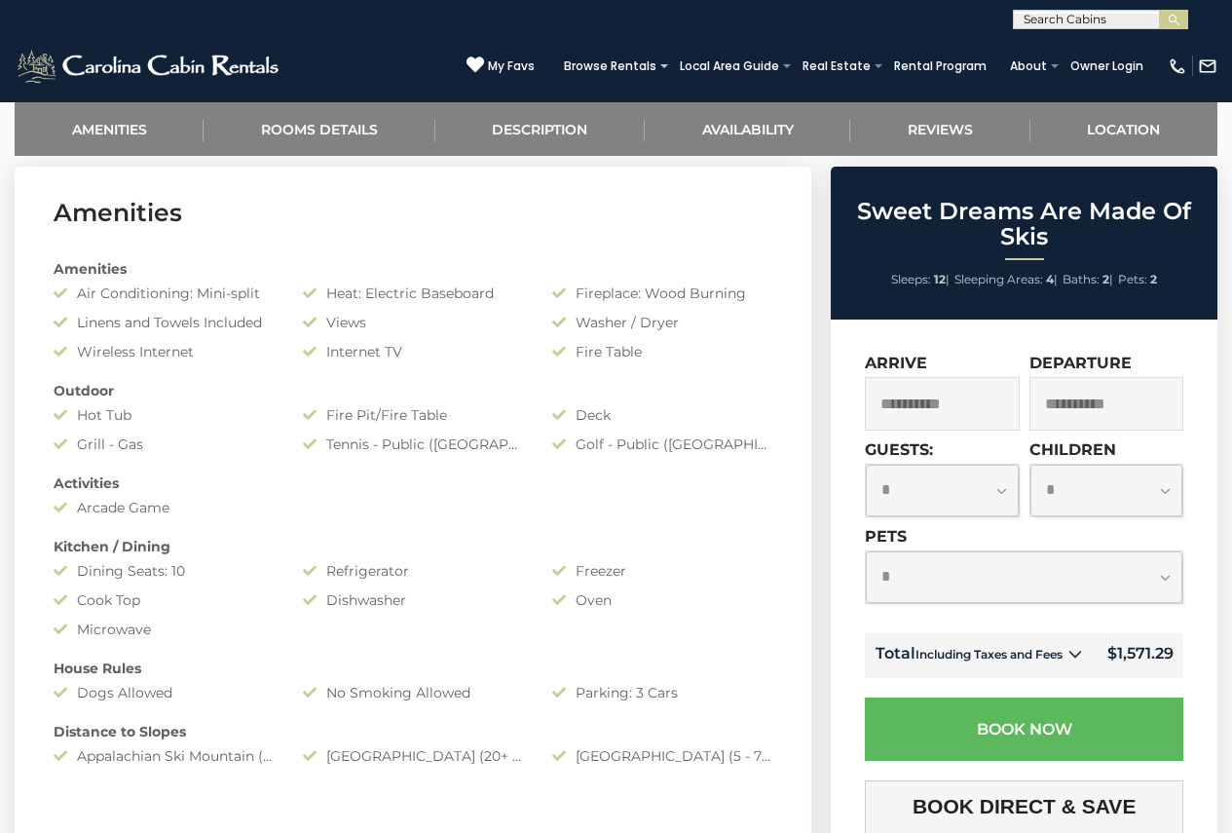
click at [981, 481] on select "**********" at bounding box center [942, 491] width 152 height 52
select select "*"
click at [866, 465] on select "**********" at bounding box center [942, 491] width 152 height 52
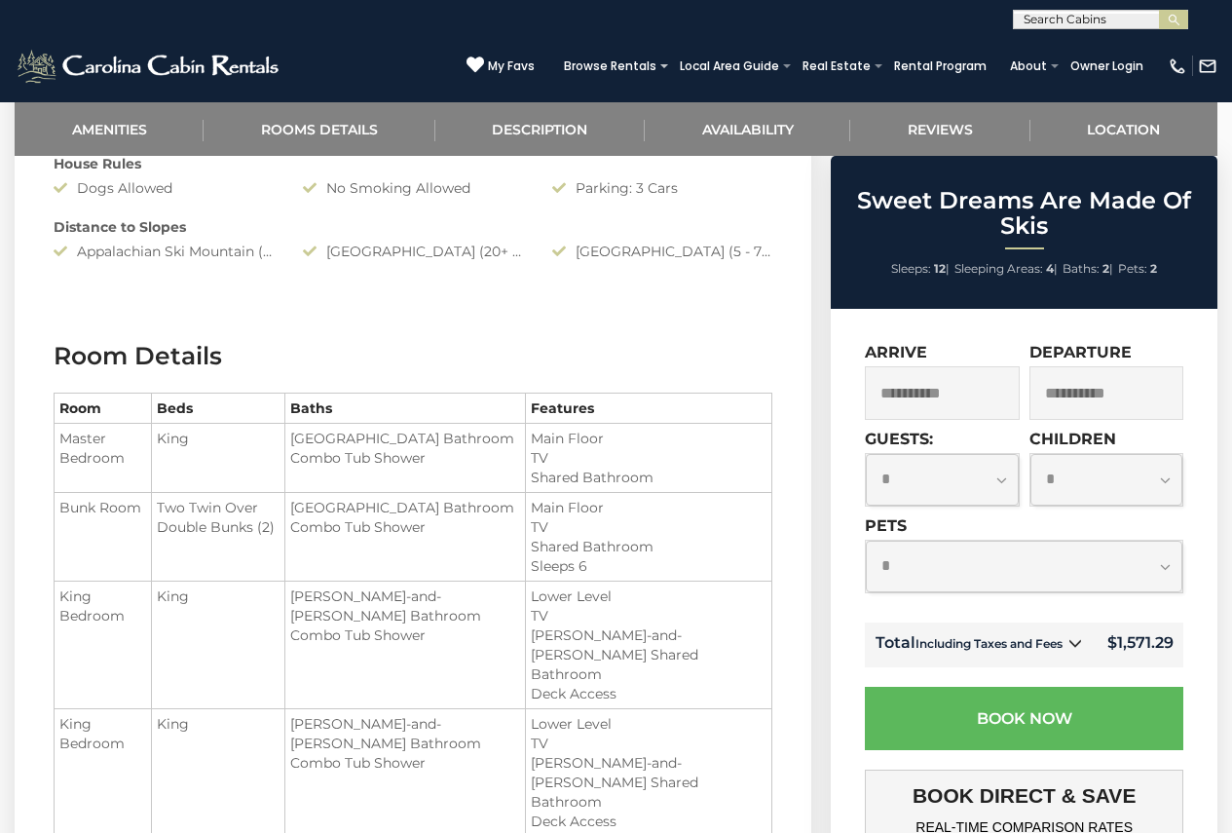
scroll to position [1344, 0]
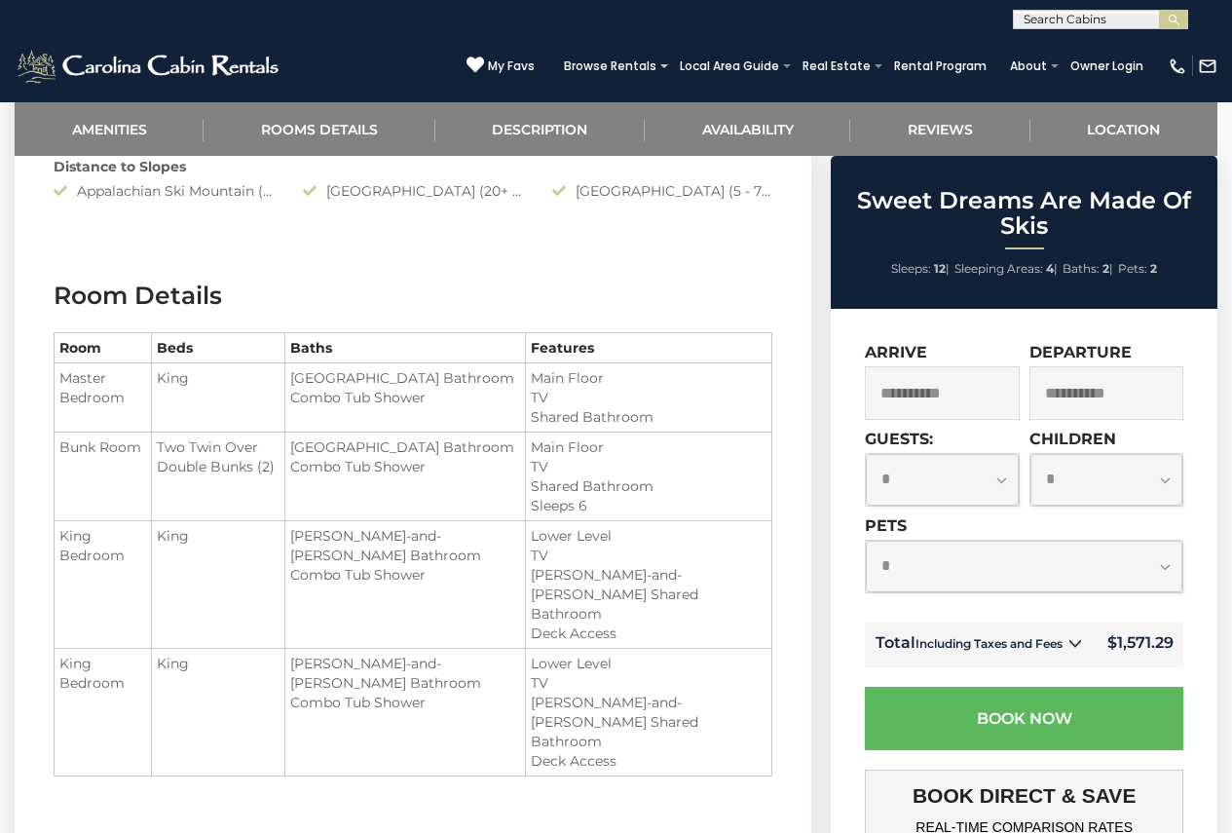
click at [1075, 650] on icon at bounding box center [1075, 643] width 14 height 14
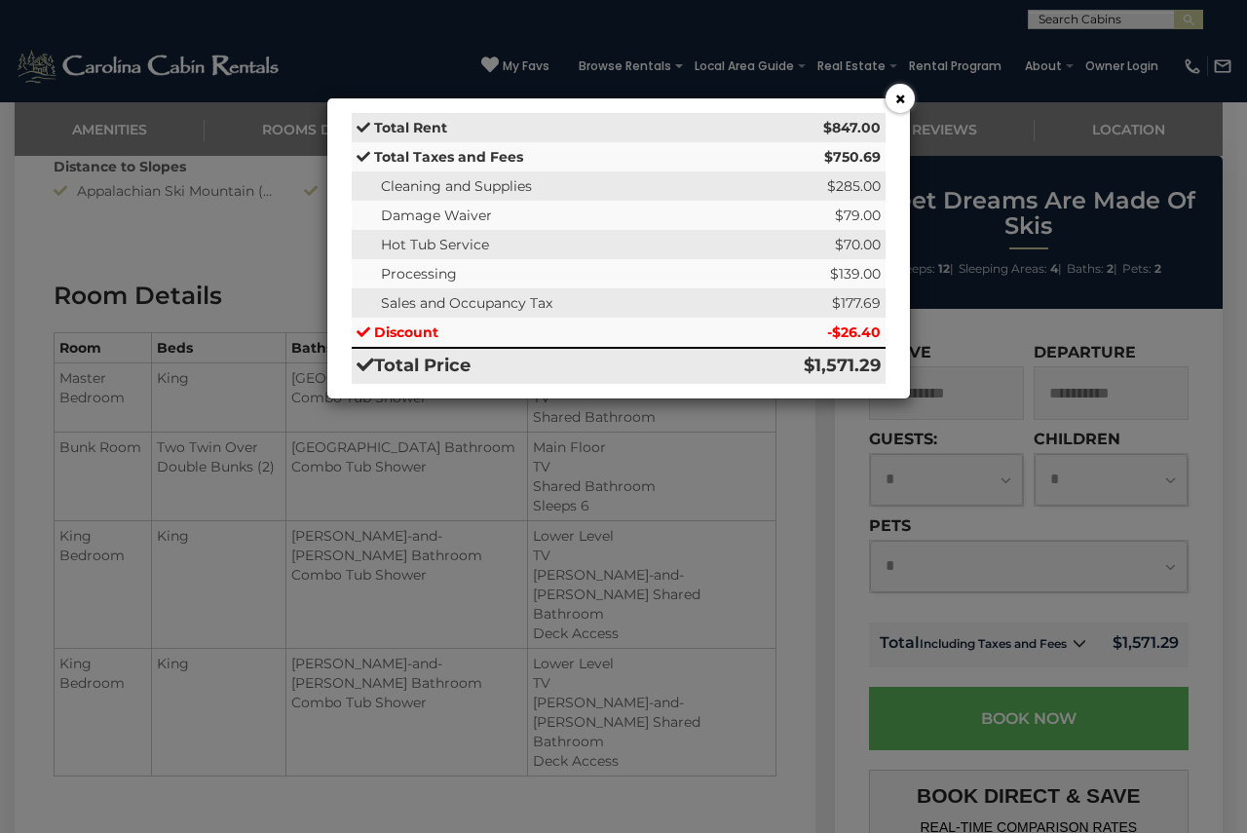
click at [778, 116] on td "$847.00" at bounding box center [806, 127] width 159 height 29
click at [892, 103] on button "×" at bounding box center [899, 98] width 29 height 29
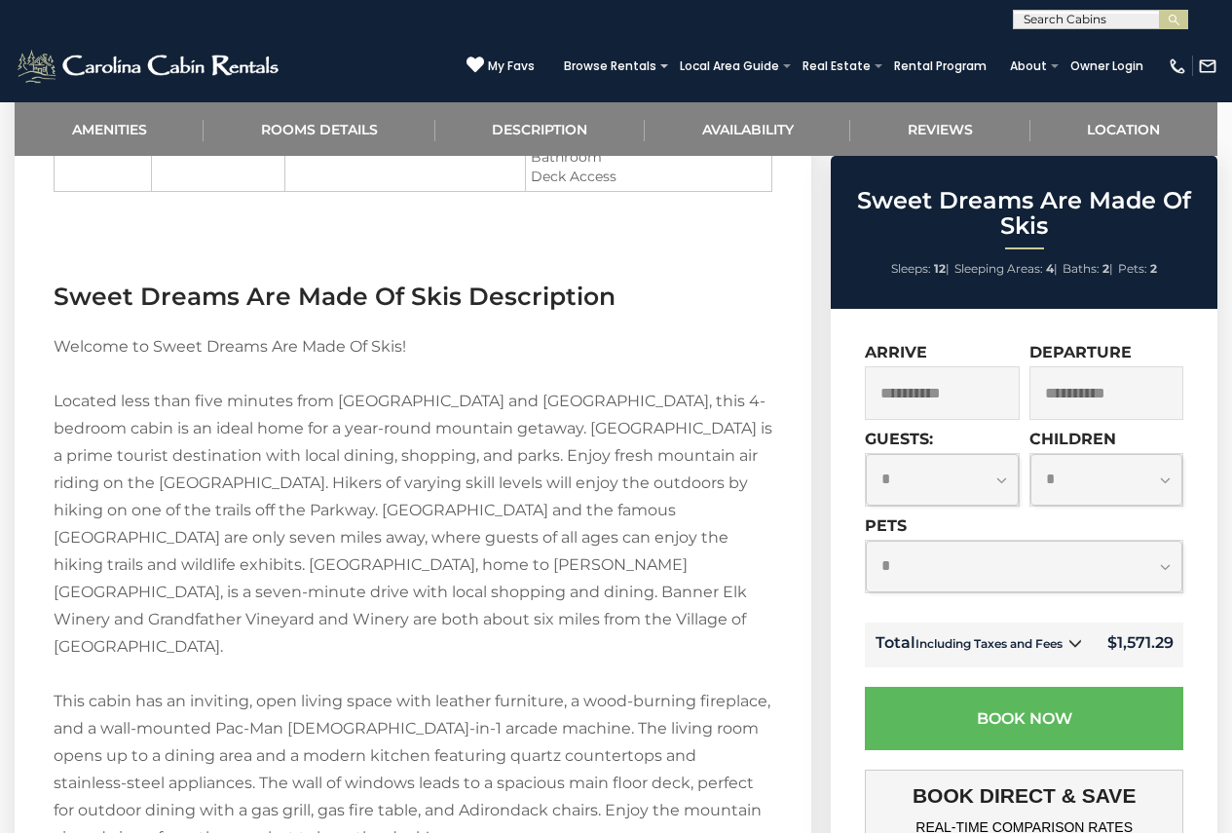
scroll to position [1831, 0]
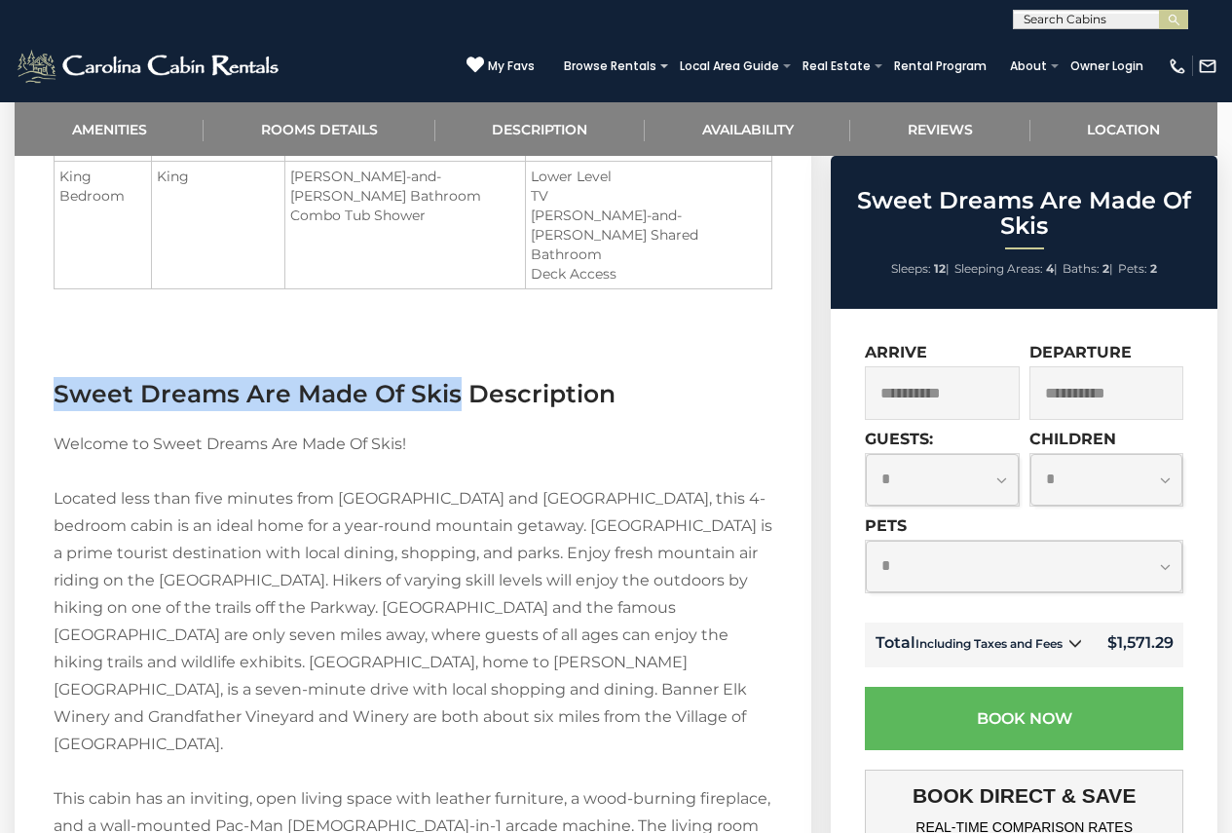
drag, startPoint x: 56, startPoint y: 353, endPoint x: 456, endPoint y: 353, distance: 400.3
click at [456, 377] on h3 "Sweet Dreams Are Made Of Skis Description" at bounding box center [413, 394] width 719 height 34
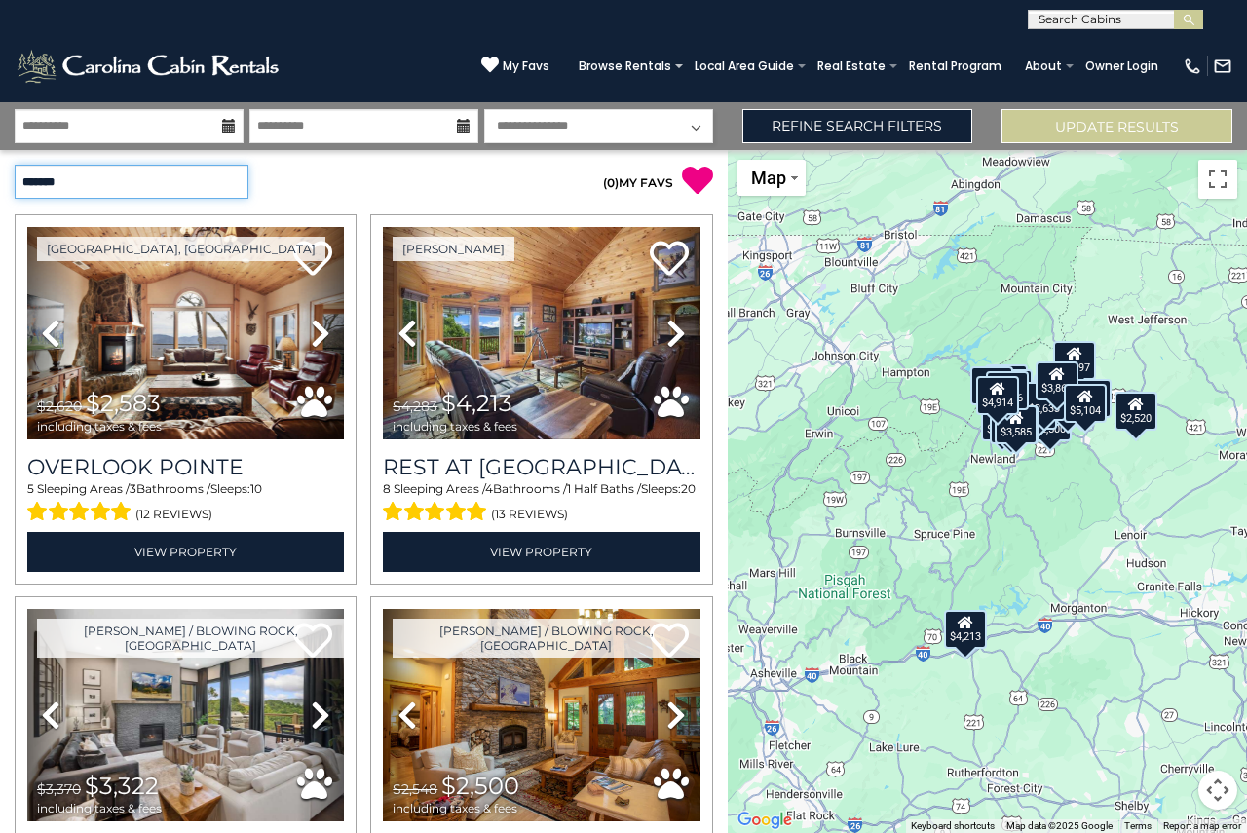
click at [226, 181] on select "**********" at bounding box center [132, 182] width 234 height 34
select select "*********"
click at [15, 165] on select "**********" at bounding box center [132, 182] width 234 height 34
